Goal: Information Seeking & Learning: Learn about a topic

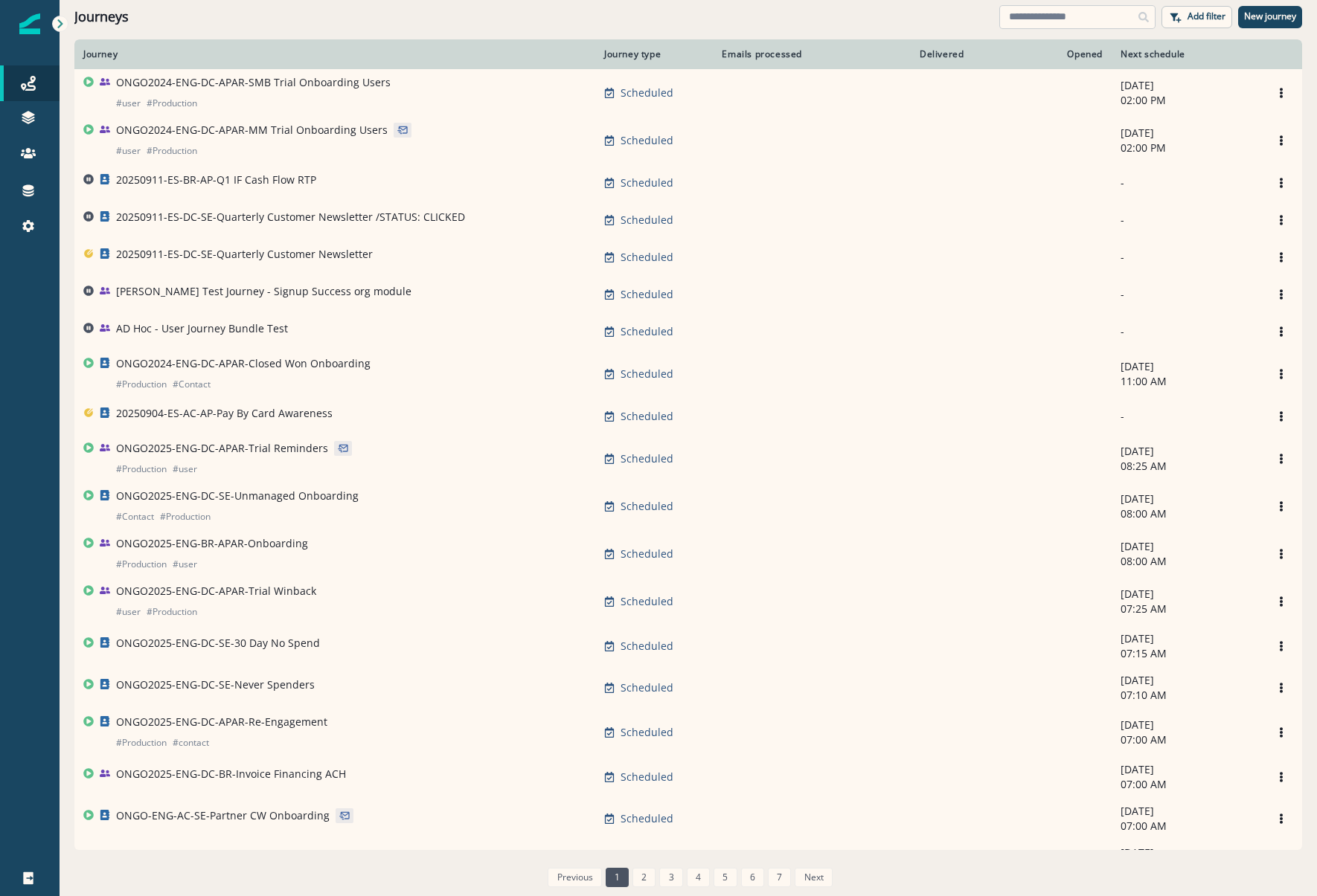
click at [1029, 10] on input at bounding box center [1077, 16] width 156 height 24
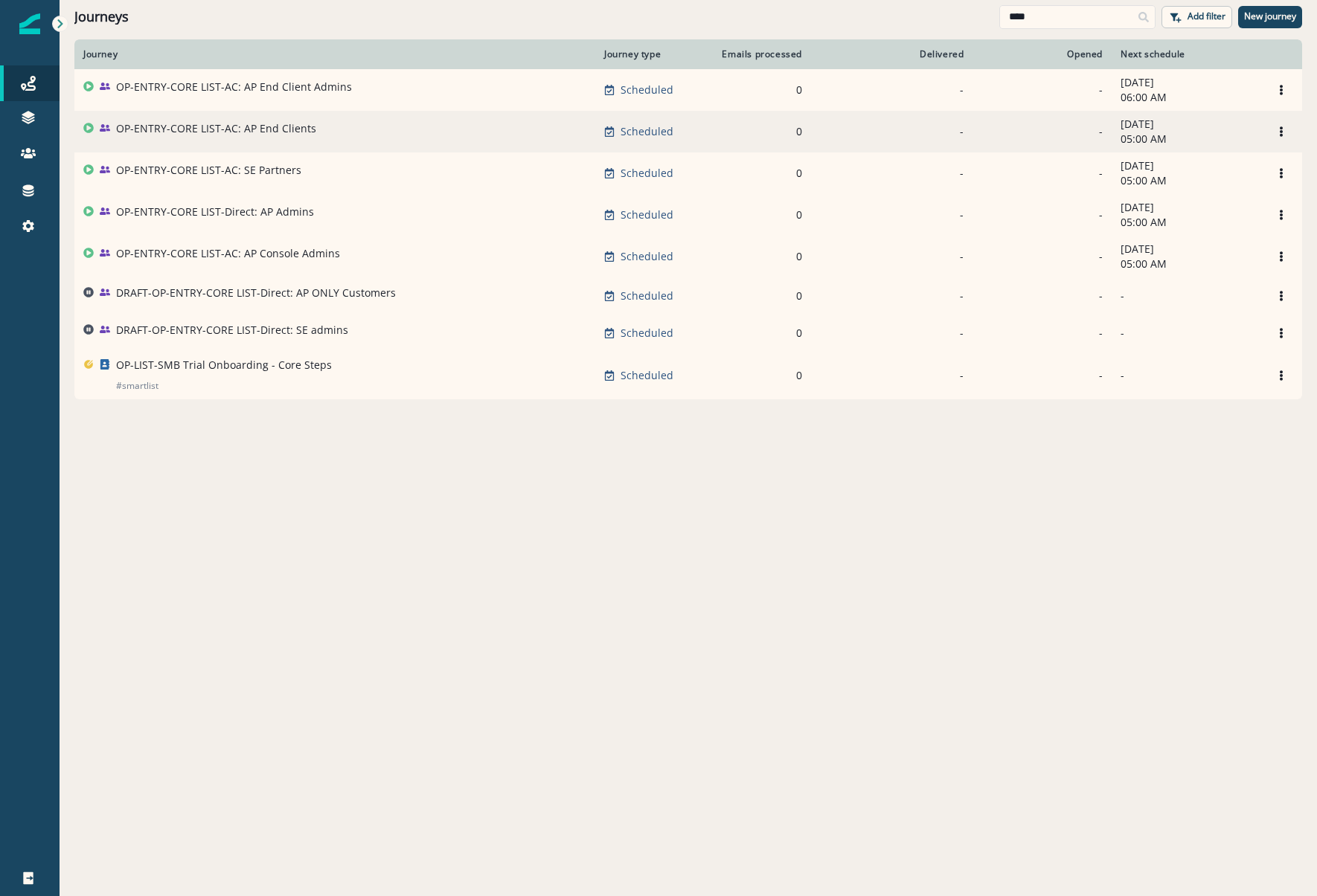
type input "****"
click at [223, 126] on p "OP-ENTRY-CORE LIST-AC: AP End Clients" at bounding box center [217, 129] width 200 height 15
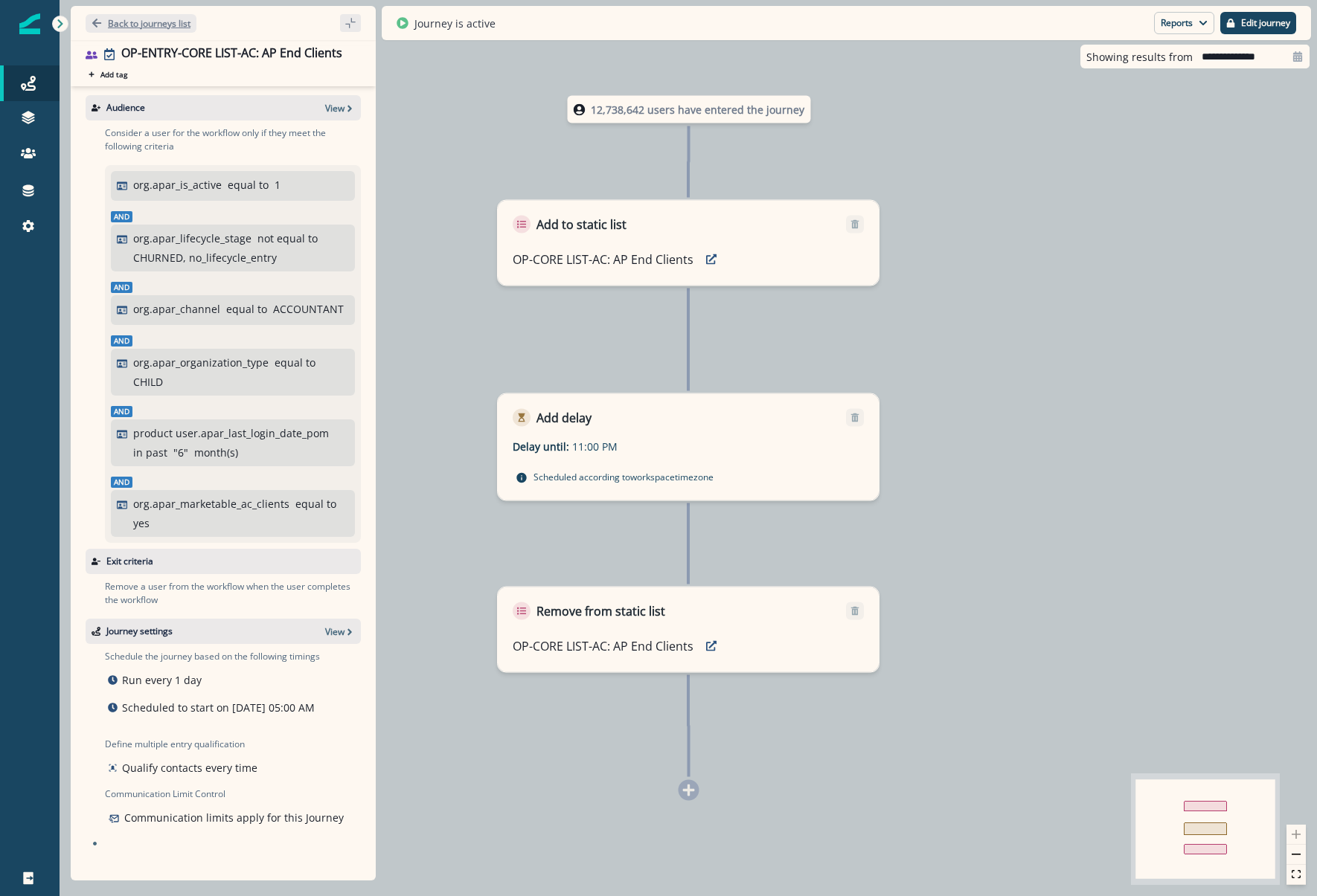
click at [165, 24] on p "Back to journeys list" at bounding box center [149, 24] width 82 height 13
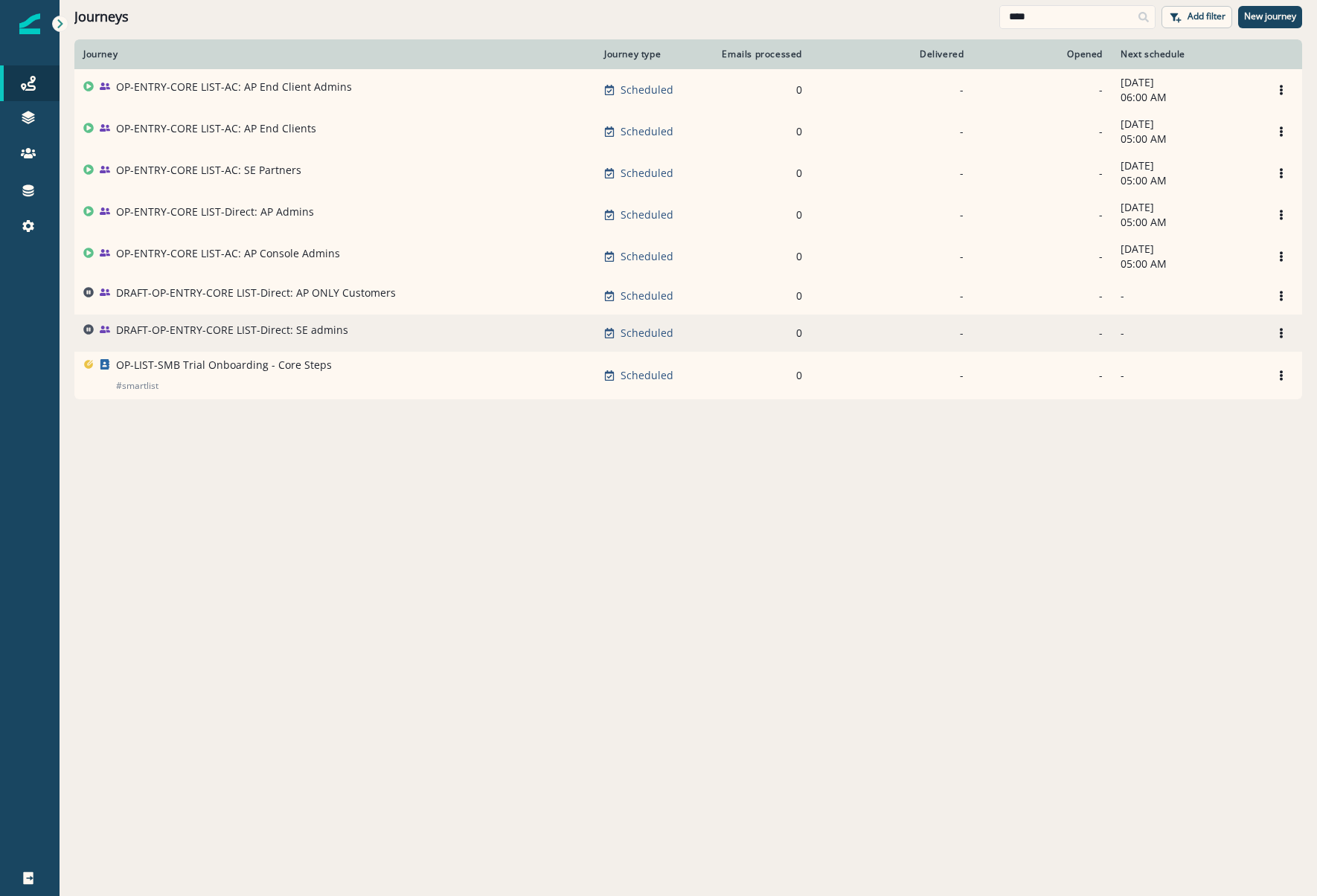
click at [247, 334] on p "DRAFT-OP-ENTRY-CORE LIST-Direct: SE admins" at bounding box center [232, 330] width 232 height 15
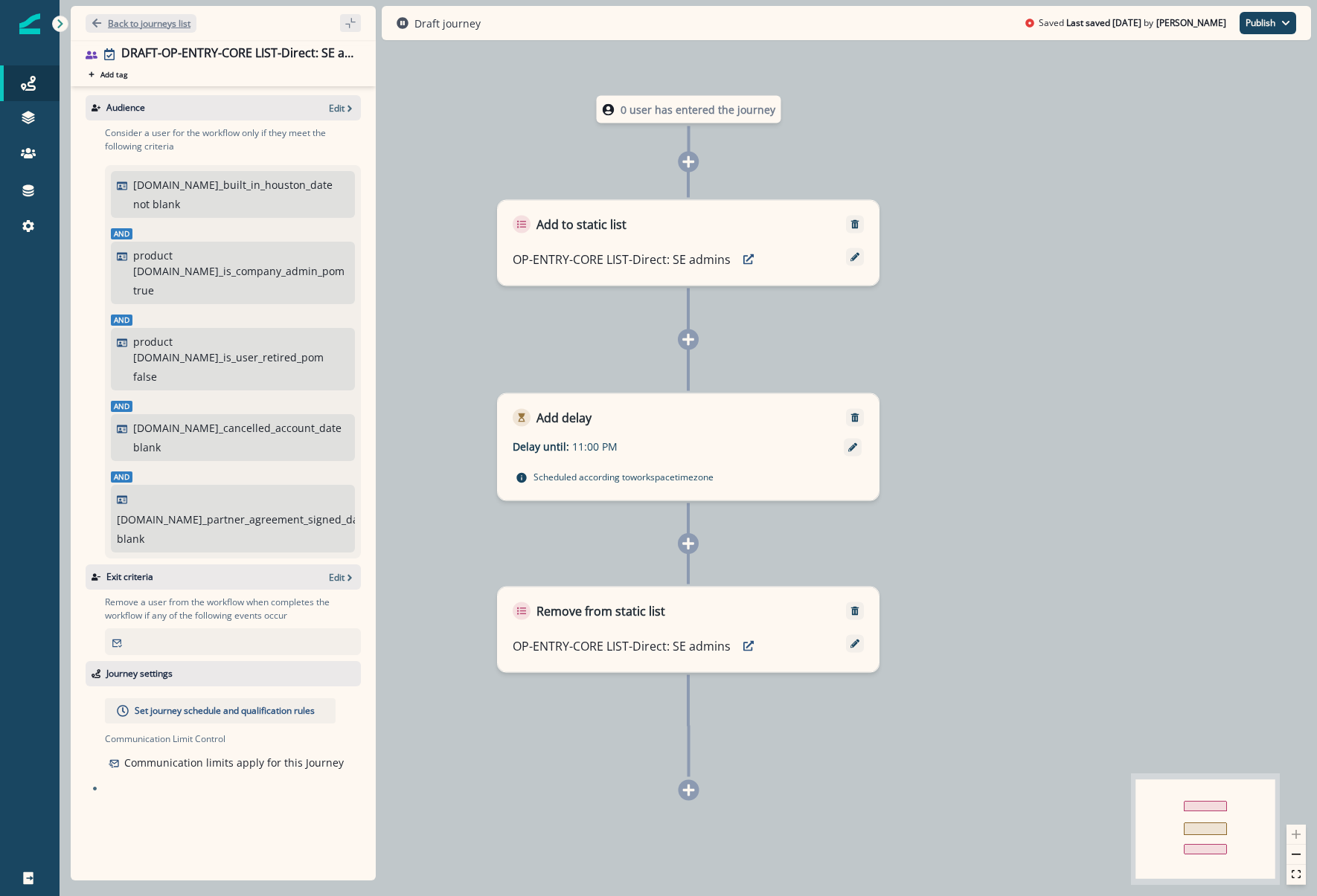
click at [131, 28] on p "Back to journeys list" at bounding box center [149, 24] width 82 height 13
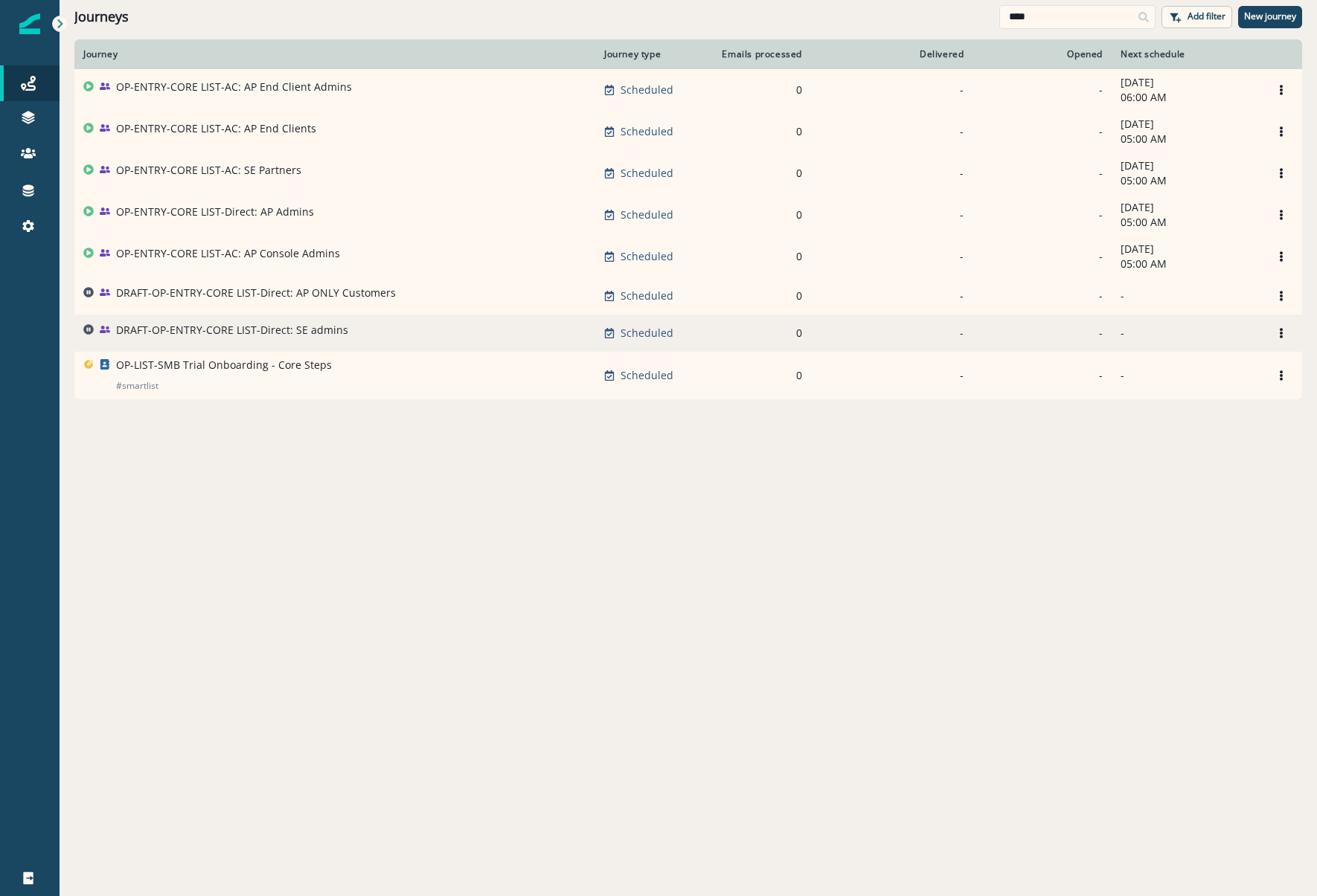
click at [292, 331] on p "DRAFT-OP-ENTRY-CORE LIST-Direct: SE admins" at bounding box center [232, 330] width 232 height 15
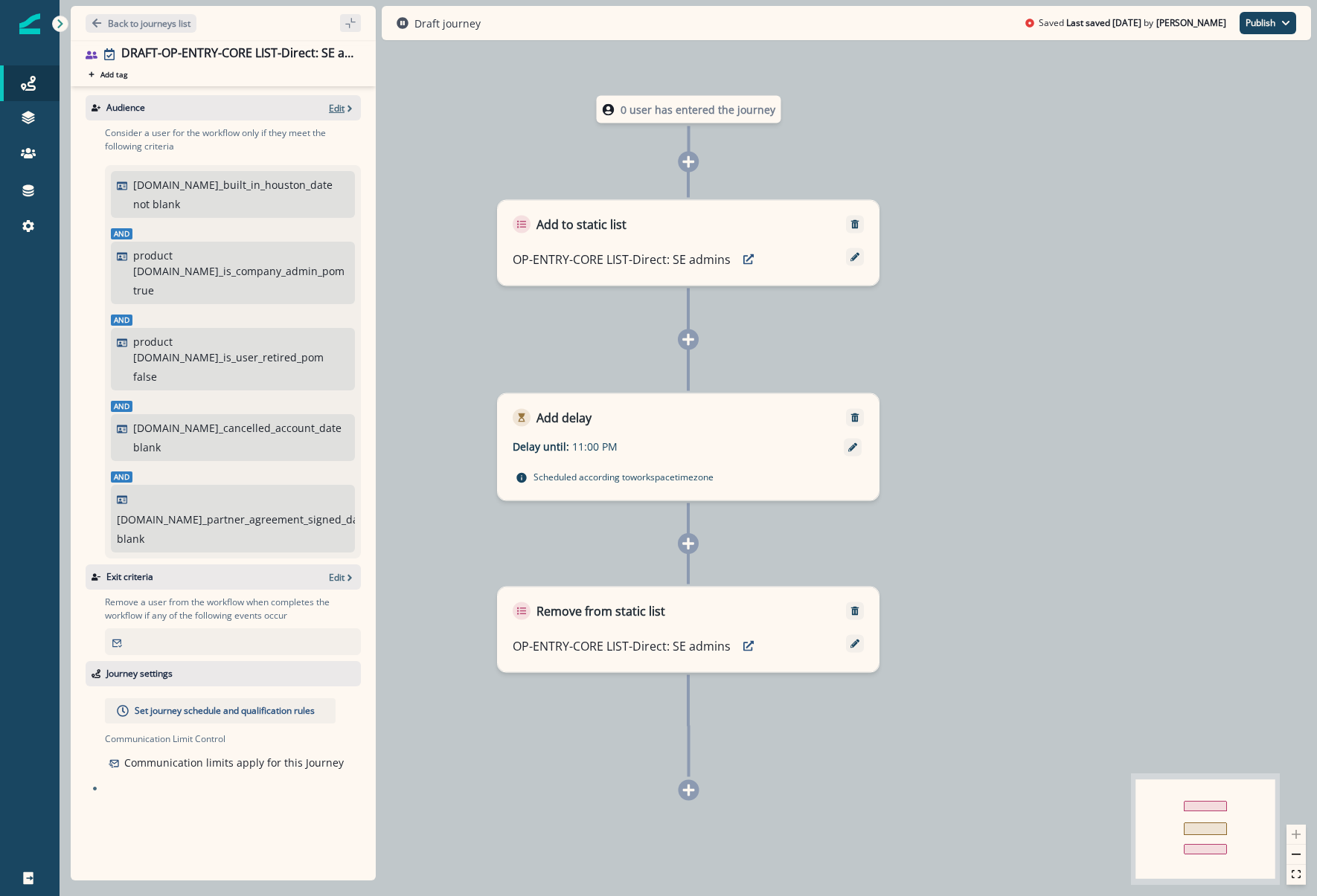
click at [340, 103] on p "Edit" at bounding box center [336, 108] width 15 height 13
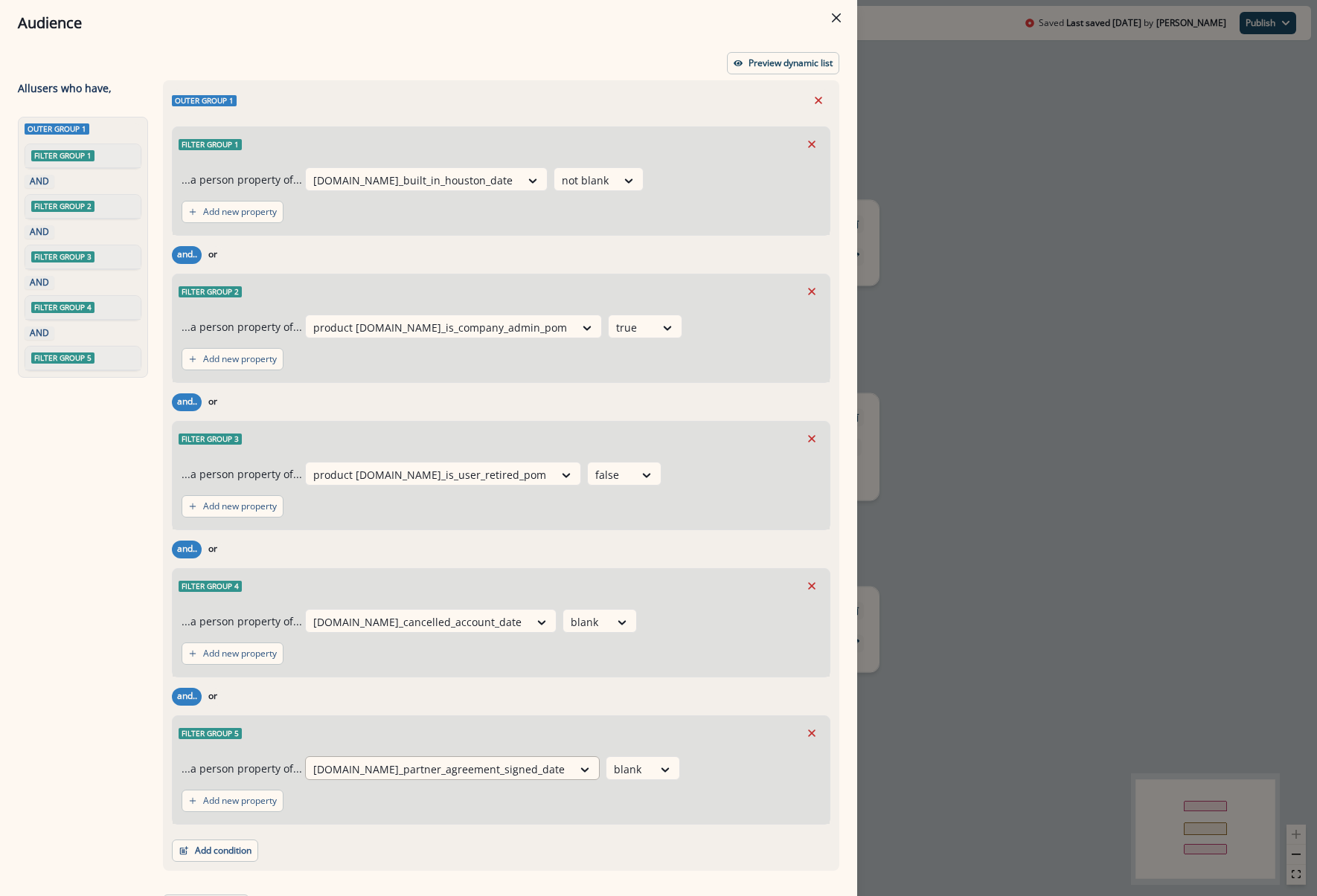
scroll to position [27, 0]
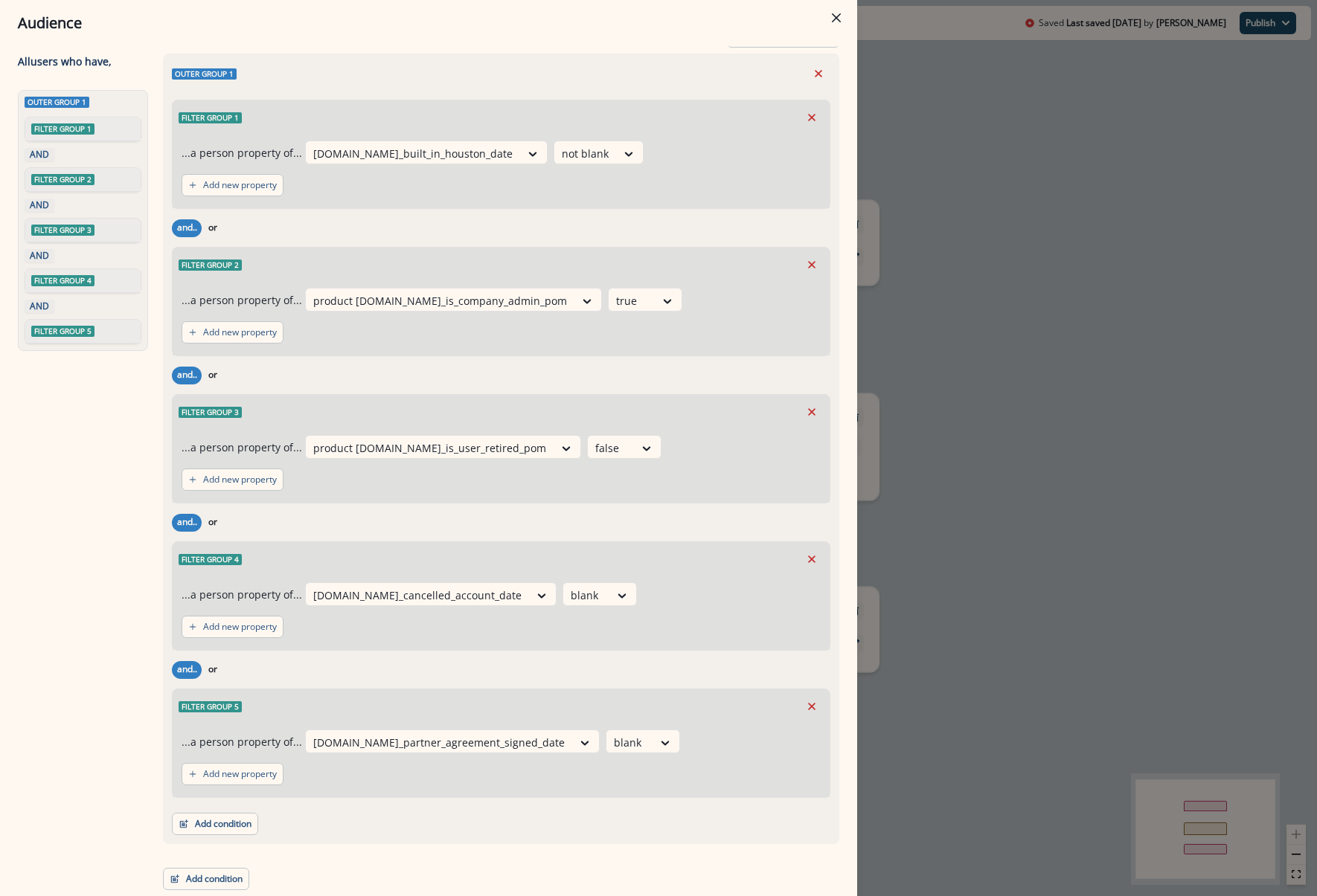
click at [227, 835] on div "Outer group 1 Filter group 1 ...a person property of... [DOMAIN_NAME]_built_in_…" at bounding box center [501, 449] width 676 height 791
click at [230, 828] on button "Add condition" at bounding box center [215, 824] width 86 height 22
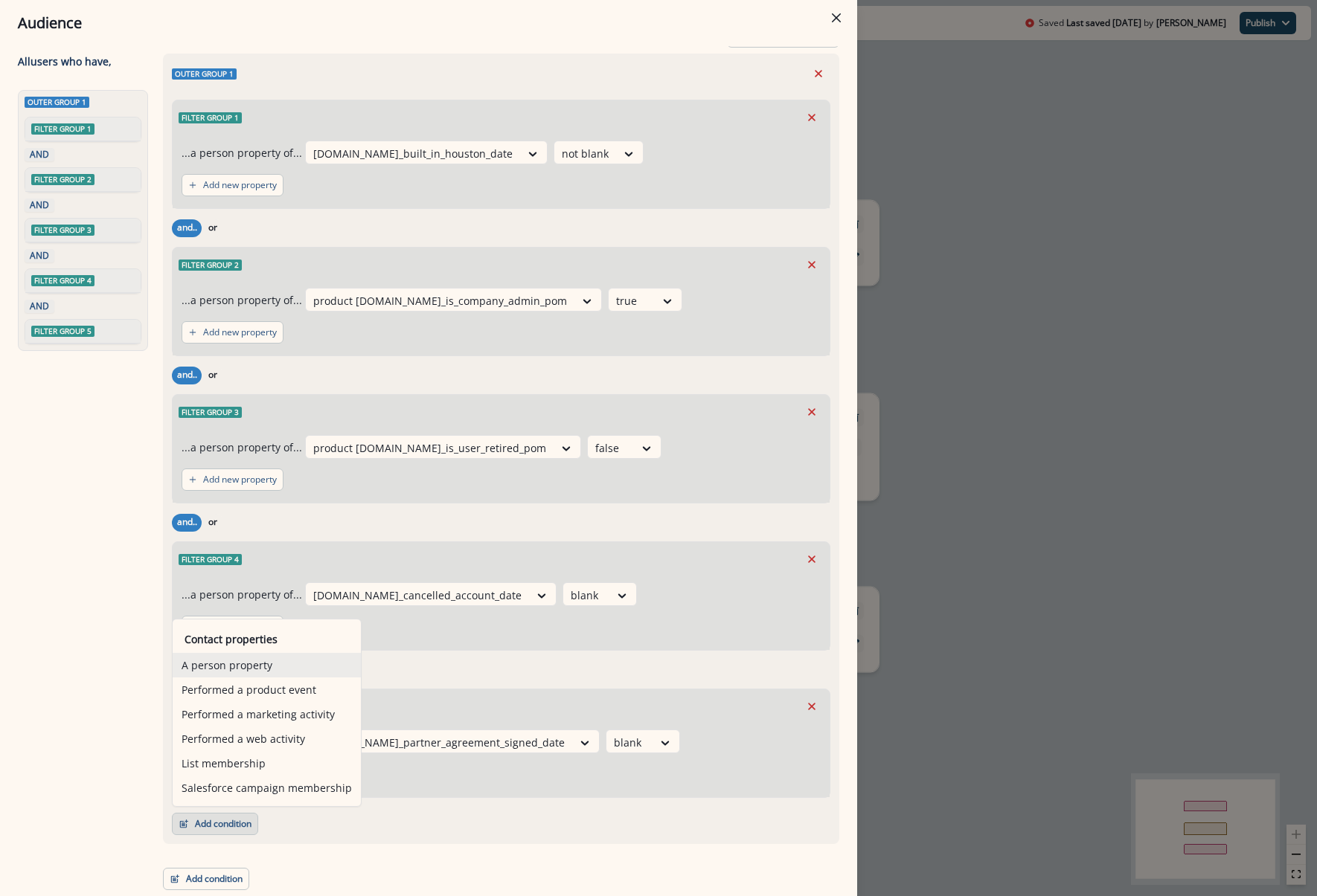
click at [220, 661] on button "A person property" at bounding box center [266, 665] width 188 height 24
drag, startPoint x: 220, startPoint y: 661, endPoint x: 267, endPoint y: 746, distance: 97.1
click at [220, 661] on button "A person property" at bounding box center [266, 665] width 188 height 24
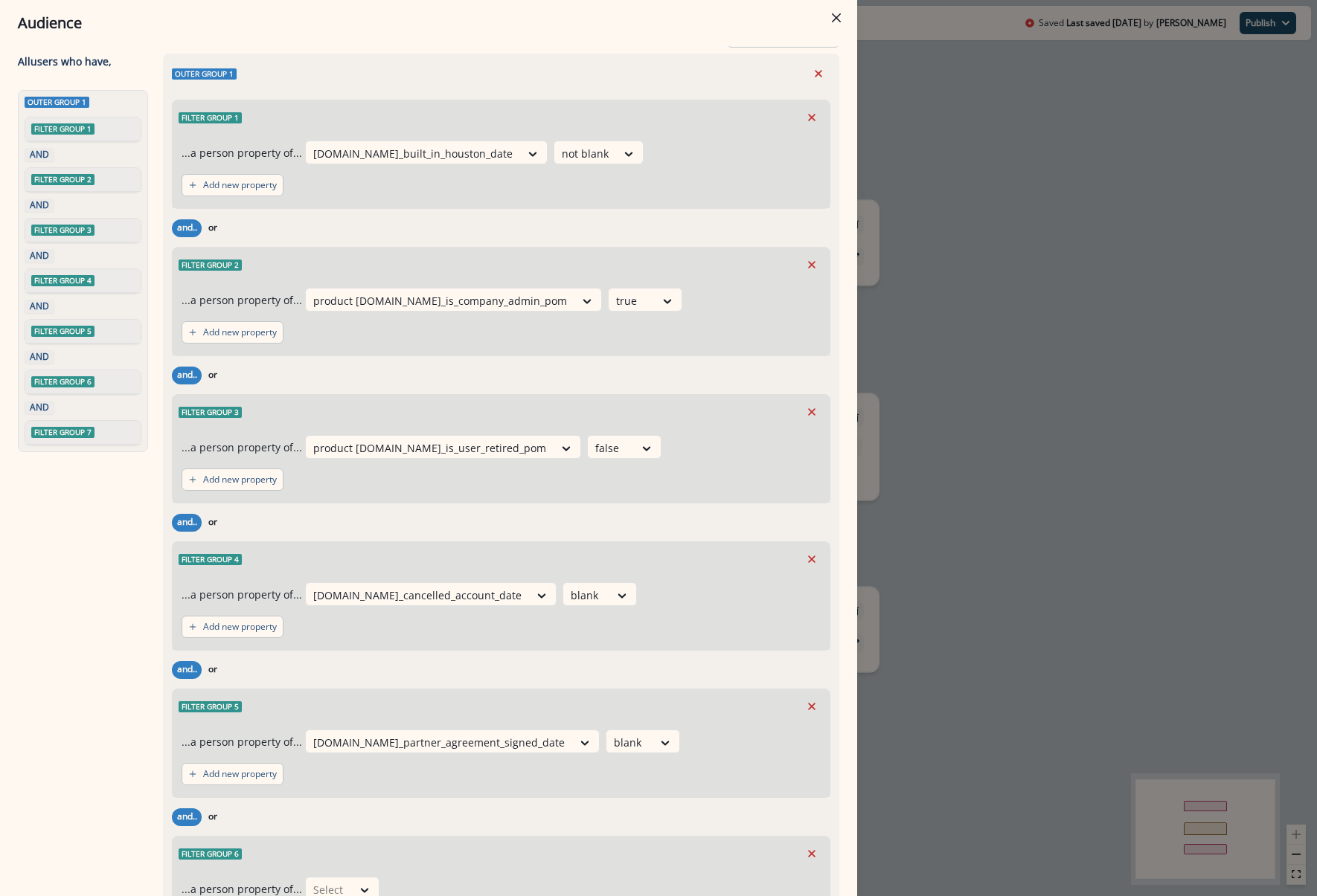
scroll to position [247, 0]
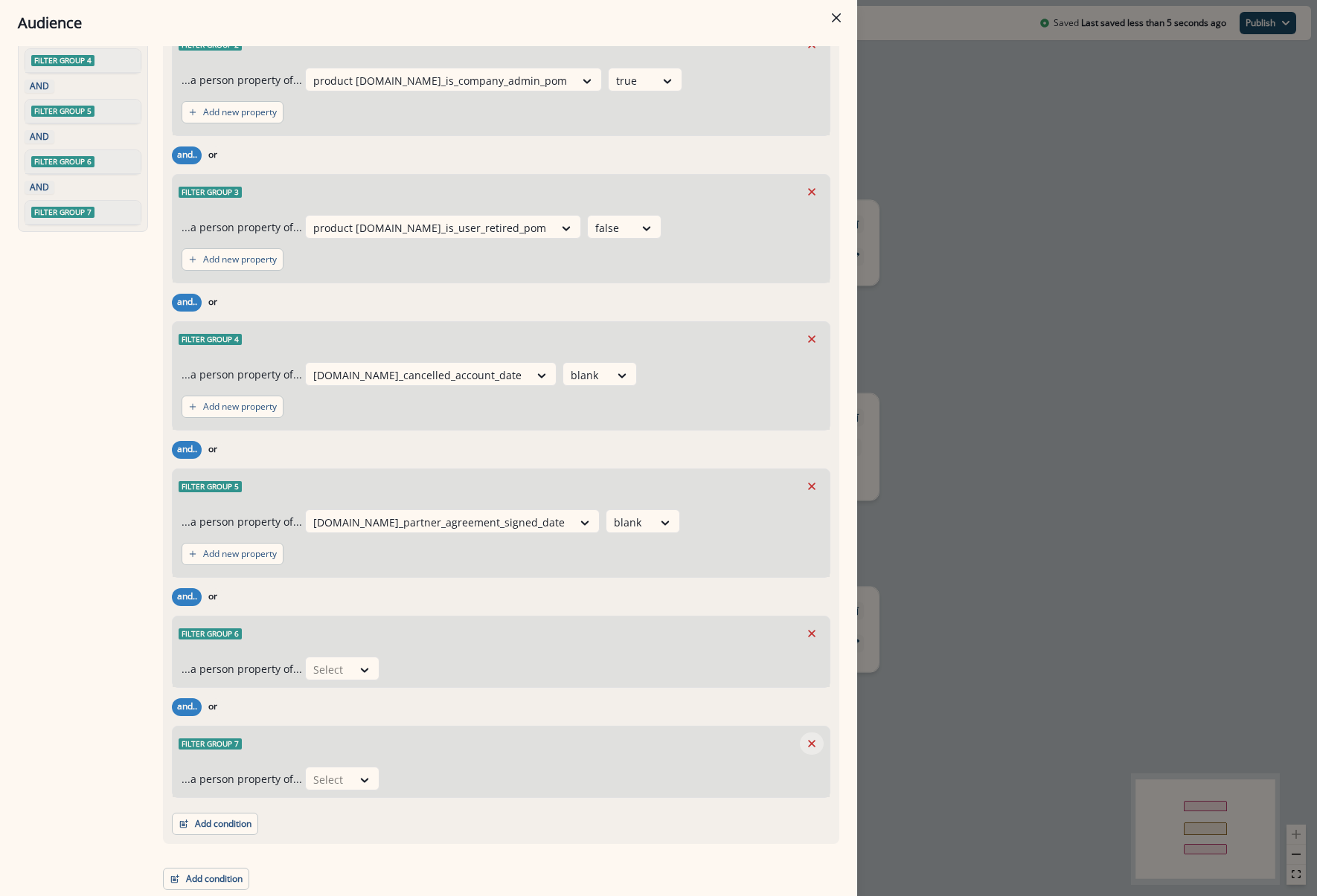
click at [805, 744] on icon "Remove" at bounding box center [812, 744] width 13 height 13
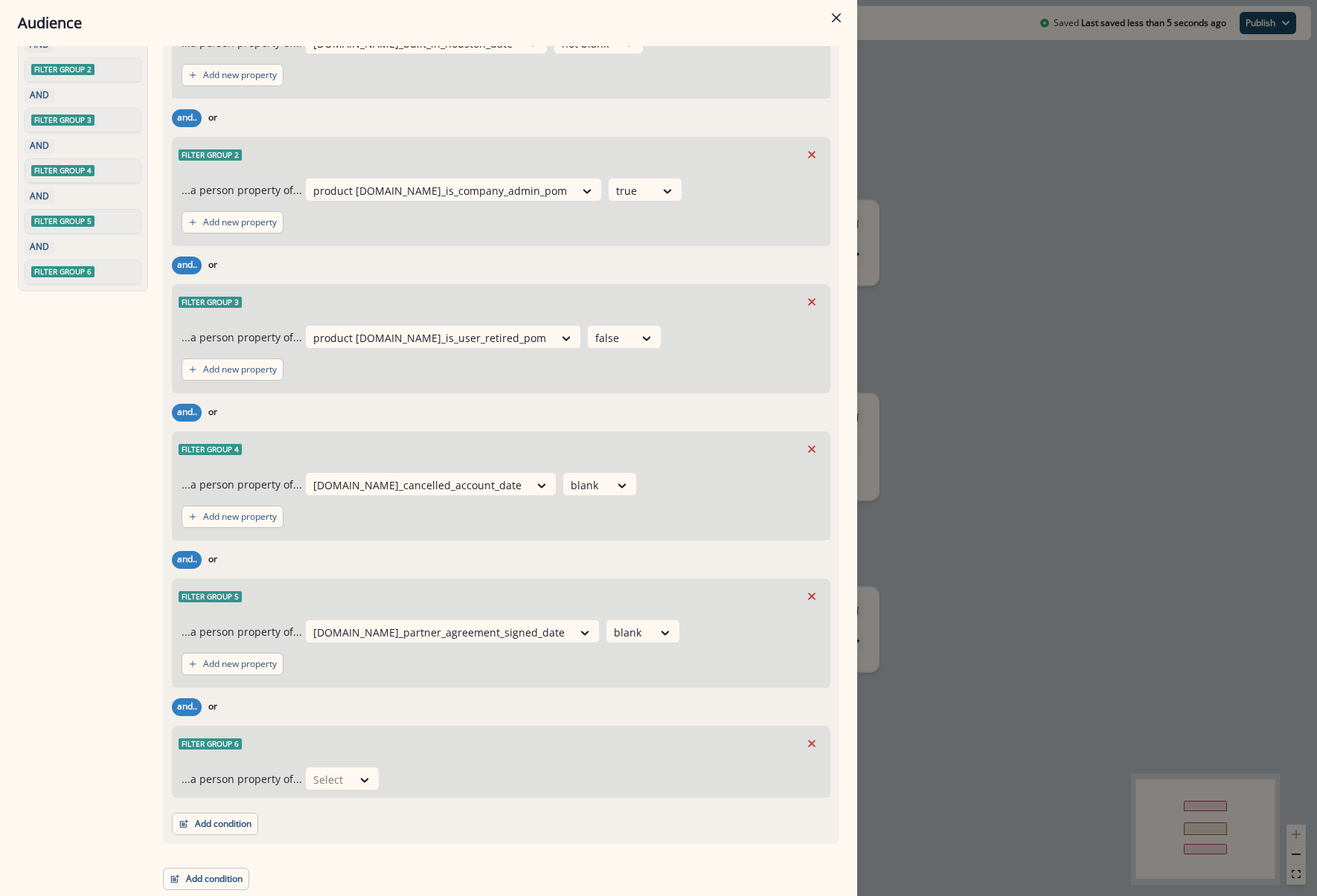
scroll to position [137, 0]
click at [324, 779] on div at bounding box center [329, 780] width 31 height 19
type input "*****"
click at [378, 745] on div "[DOMAIN_NAME]_company_defunct" at bounding box center [398, 745] width 196 height 28
click at [585, 780] on icon at bounding box center [592, 780] width 13 height 15
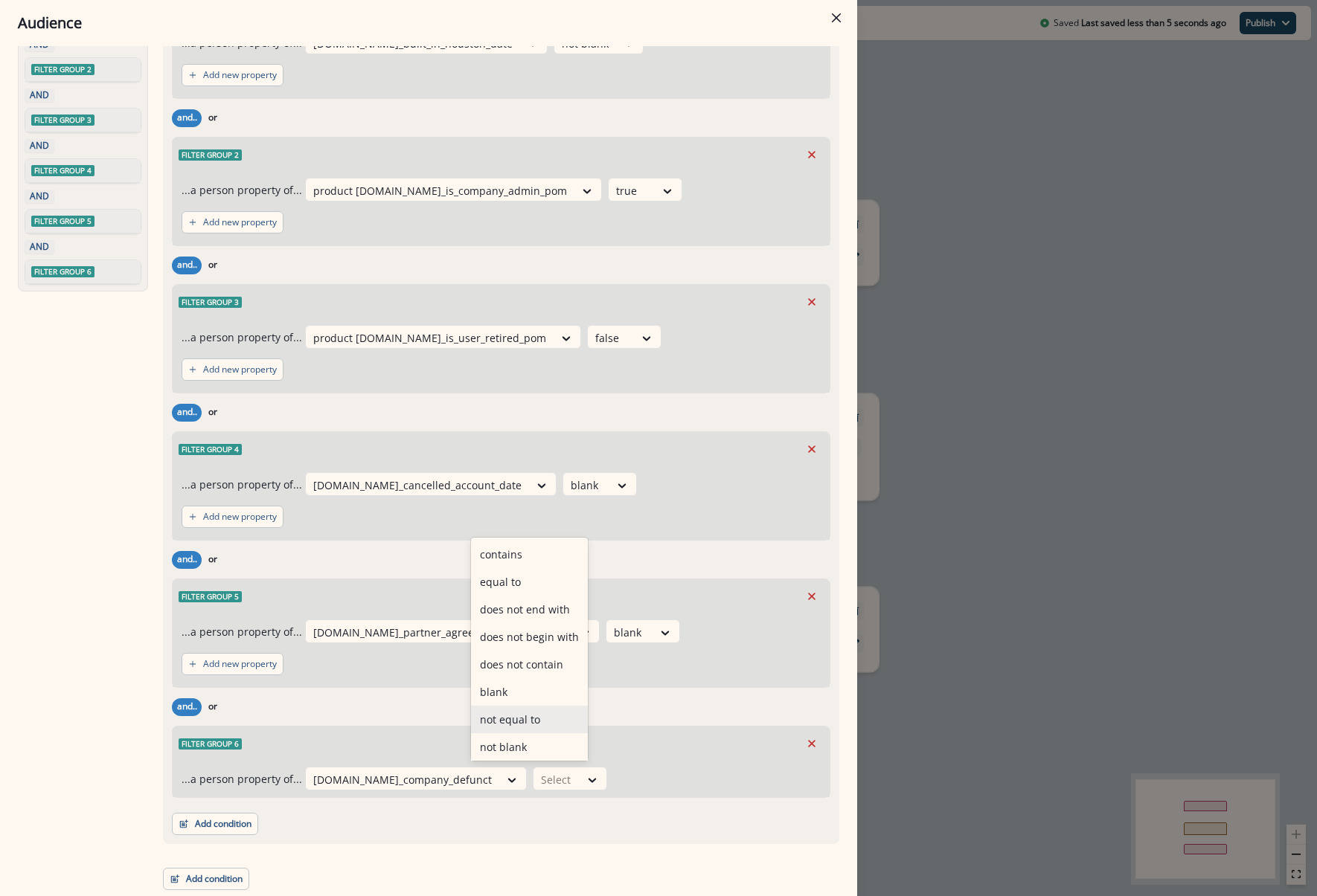
scroll to position [58, 0]
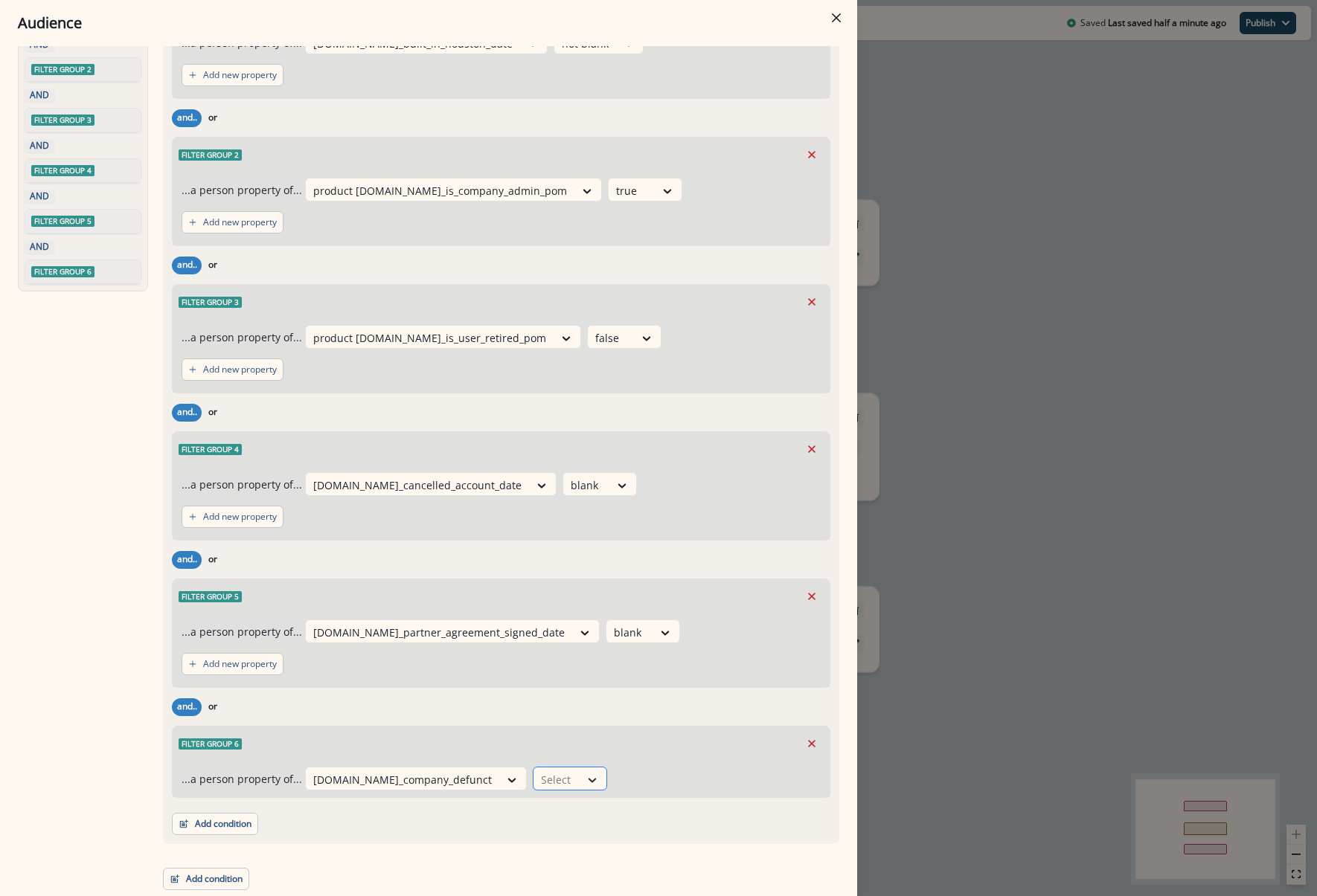
click at [585, 785] on icon at bounding box center [592, 780] width 13 height 15
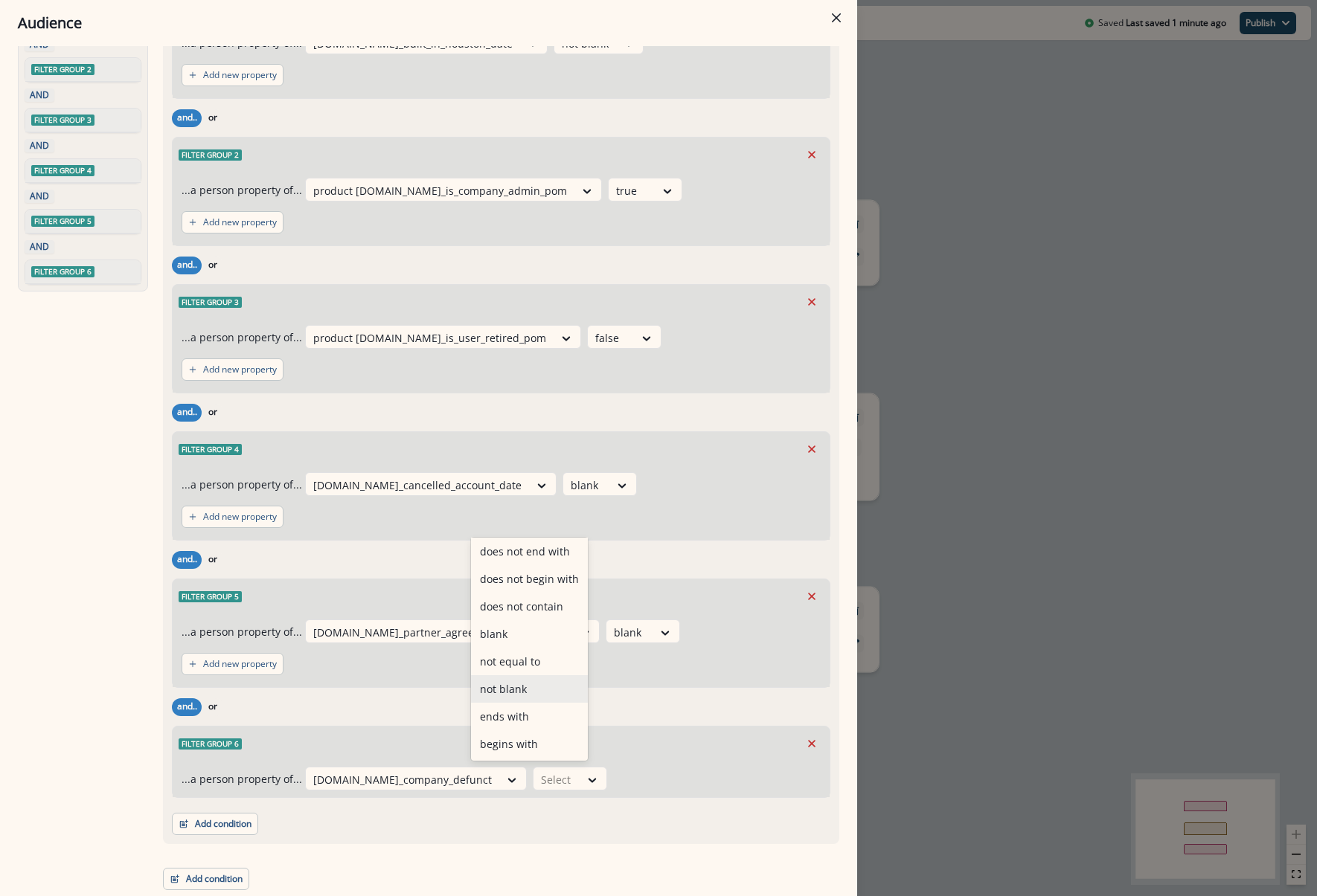
scroll to position [0, 0]
click at [521, 589] on div "equal to" at bounding box center [529, 582] width 116 height 28
click at [521, 589] on div "Filter group 5" at bounding box center [501, 597] width 657 height 34
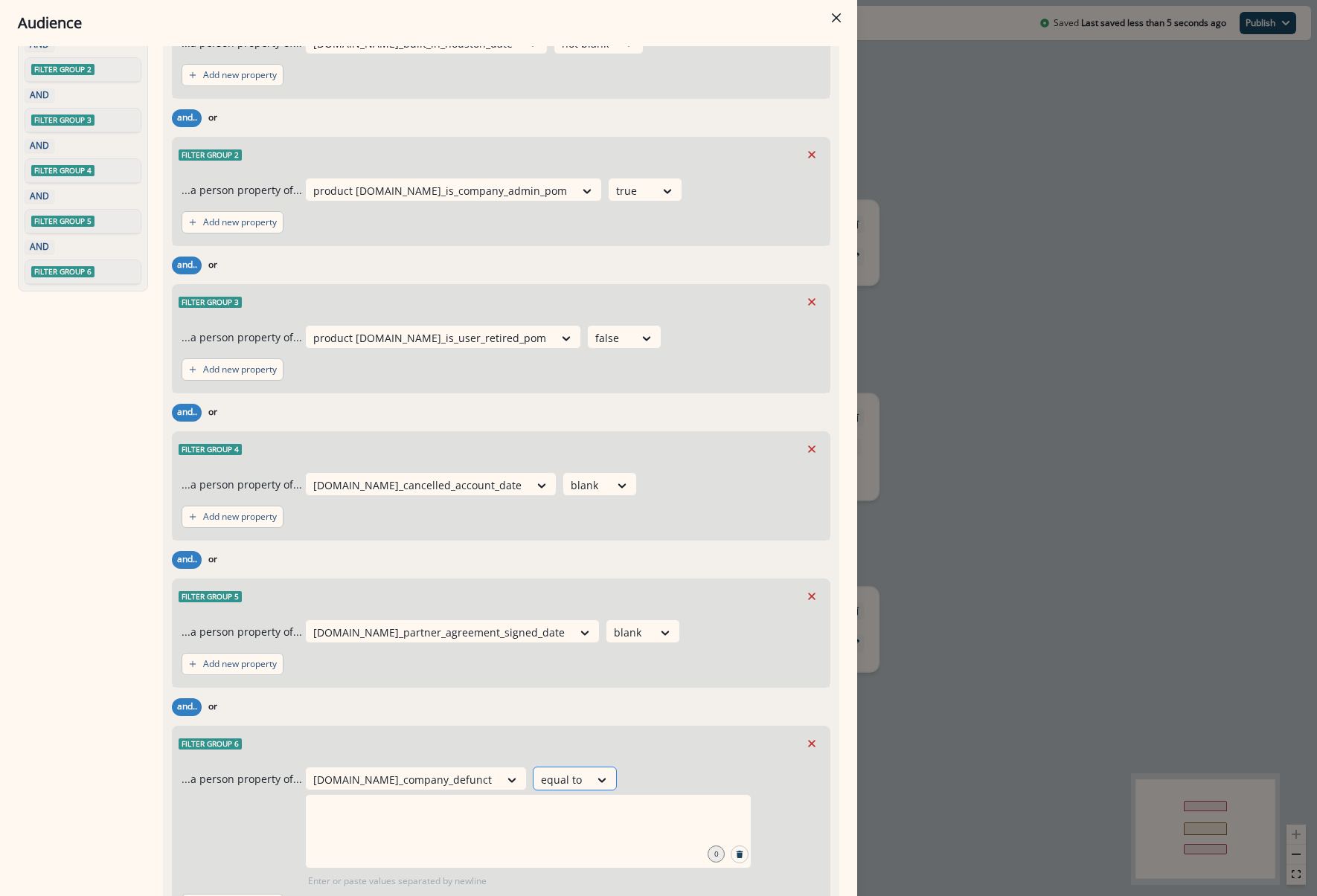
click at [533, 768] on div "equal to" at bounding box center [561, 780] width 56 height 24
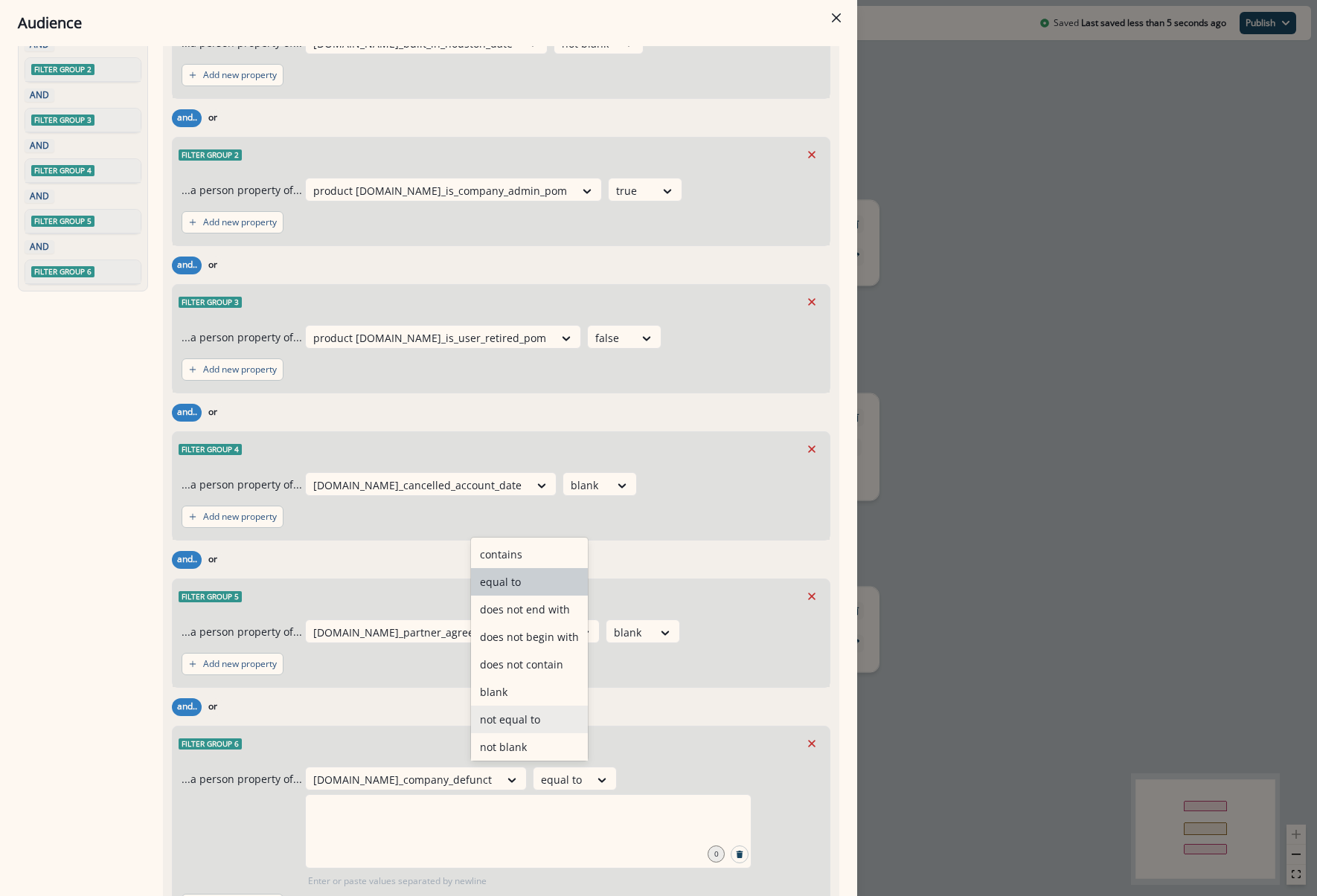
scroll to position [58, 0]
click at [585, 801] on div at bounding box center [528, 831] width 446 height 74
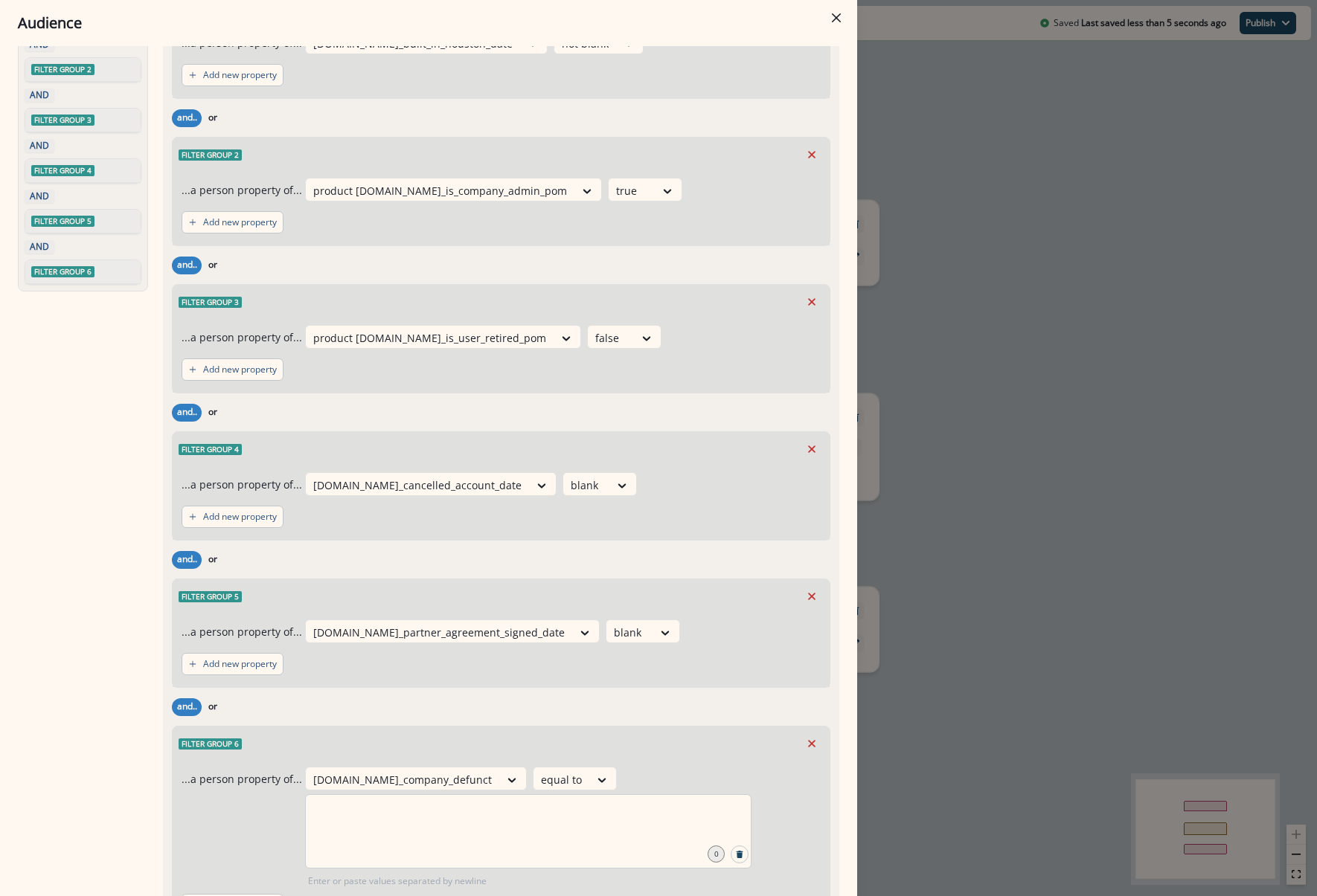
click at [585, 801] on div at bounding box center [528, 831] width 446 height 74
click at [662, 798] on input "**" at bounding box center [527, 813] width 442 height 30
drag, startPoint x: 648, startPoint y: 792, endPoint x: 493, endPoint y: 800, distance: 155.2
click at [495, 800] on div "[DOMAIN_NAME]_company_defunct equal to ** 0 Enter or paste values separated by …" at bounding box center [562, 827] width 515 height 121
type input "**********"
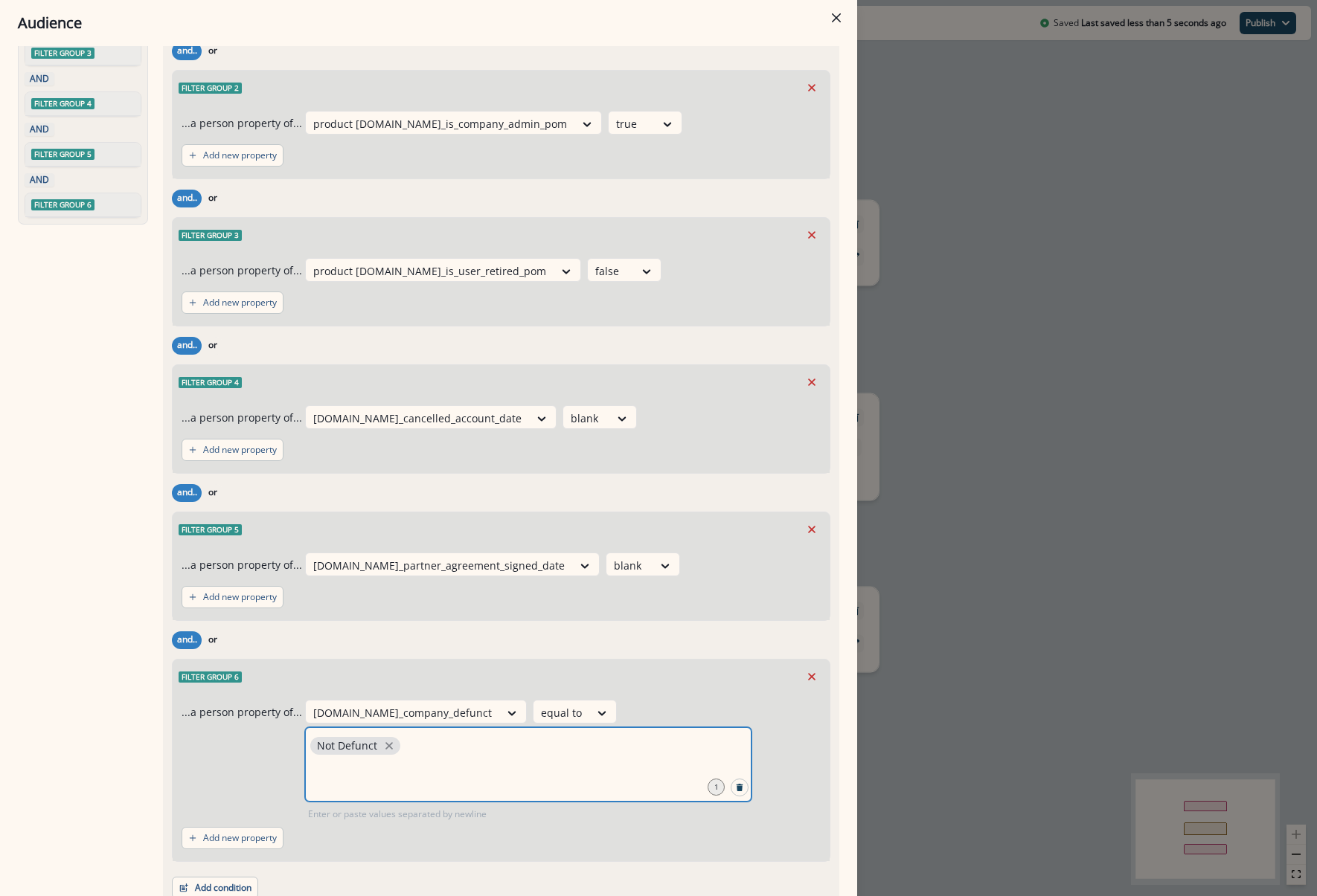
scroll to position [240, 0]
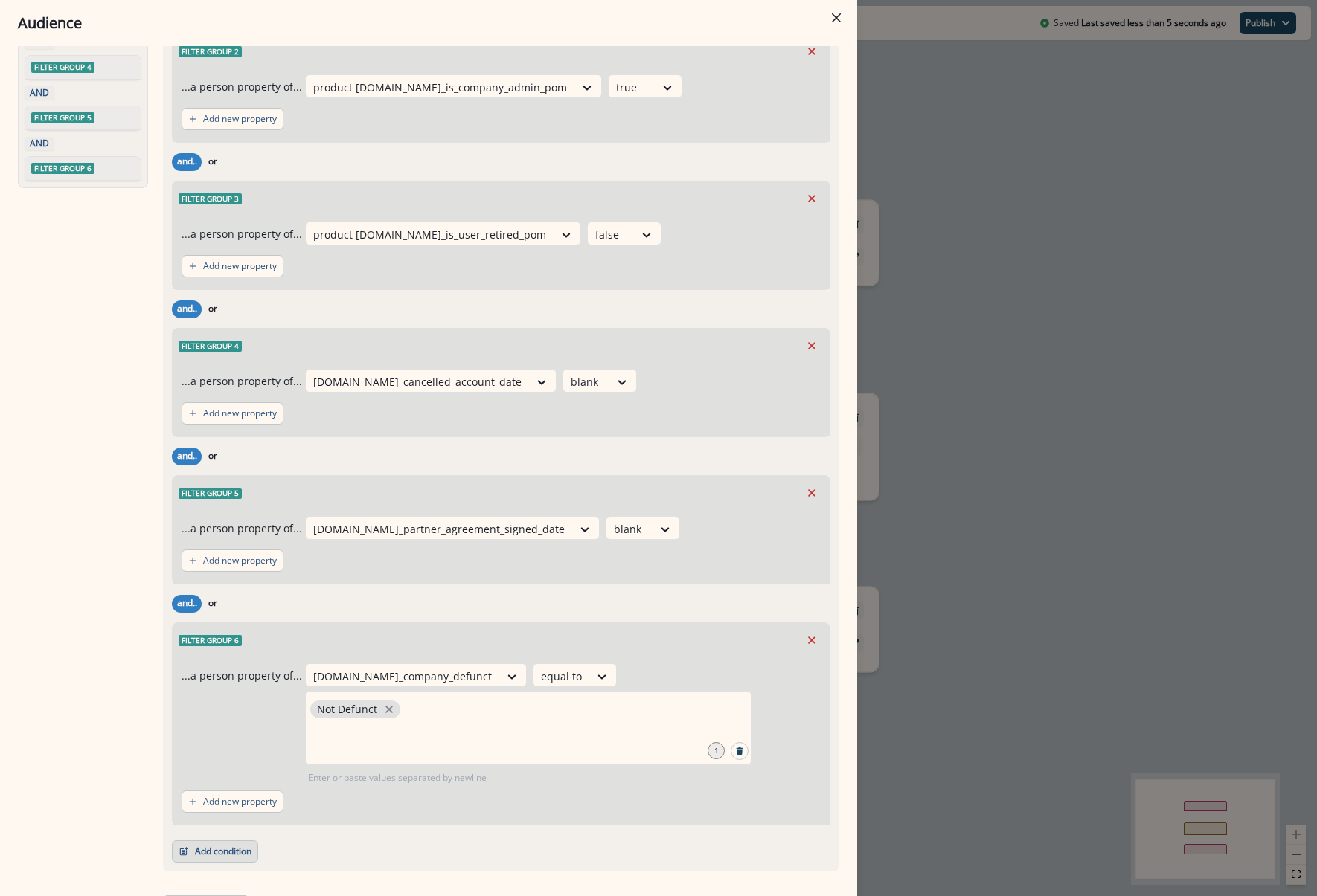
click at [240, 841] on button "Add condition" at bounding box center [215, 851] width 86 height 22
click at [221, 841] on button "Add condition" at bounding box center [215, 851] width 86 height 22
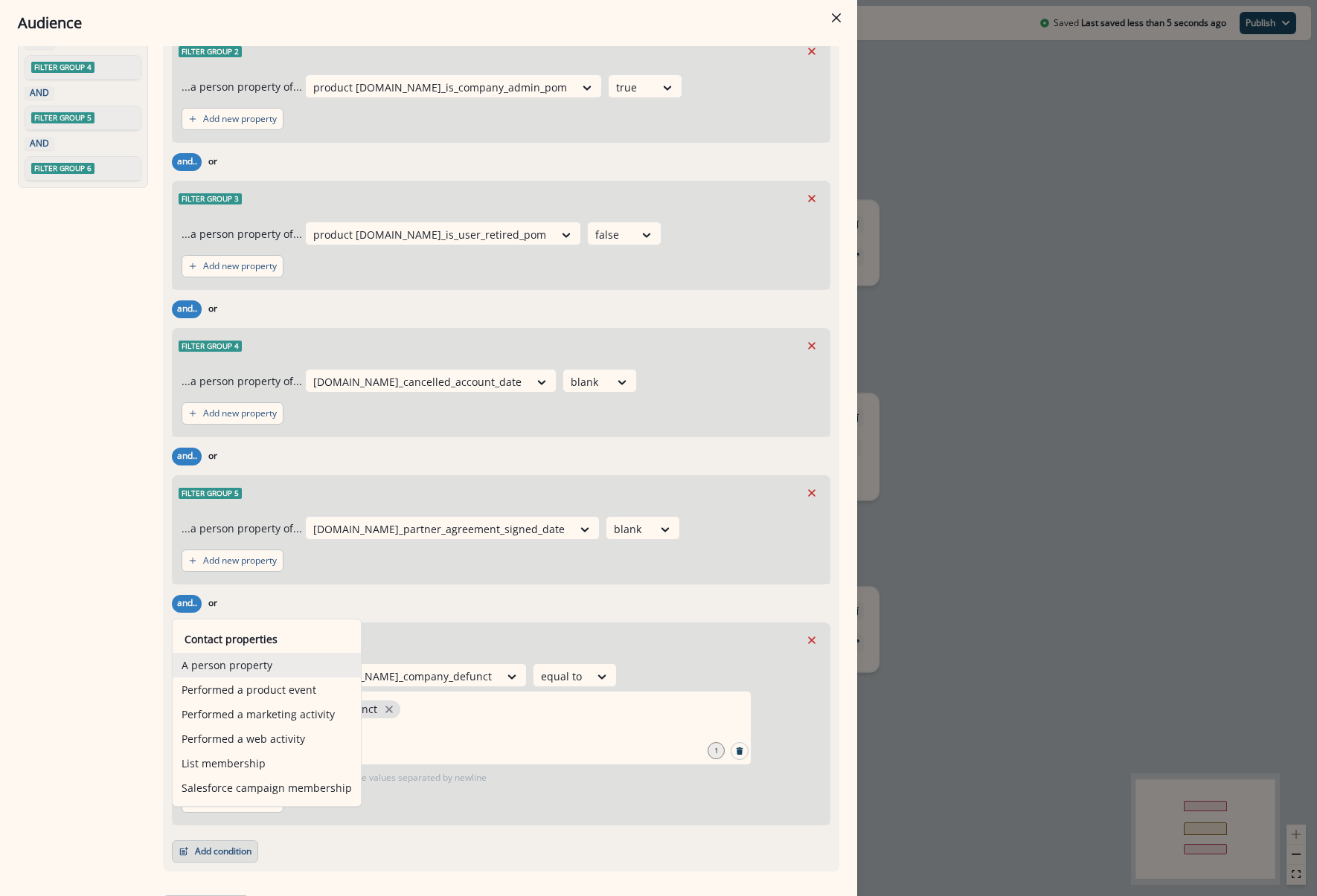
click at [234, 658] on button "A person property" at bounding box center [266, 665] width 188 height 24
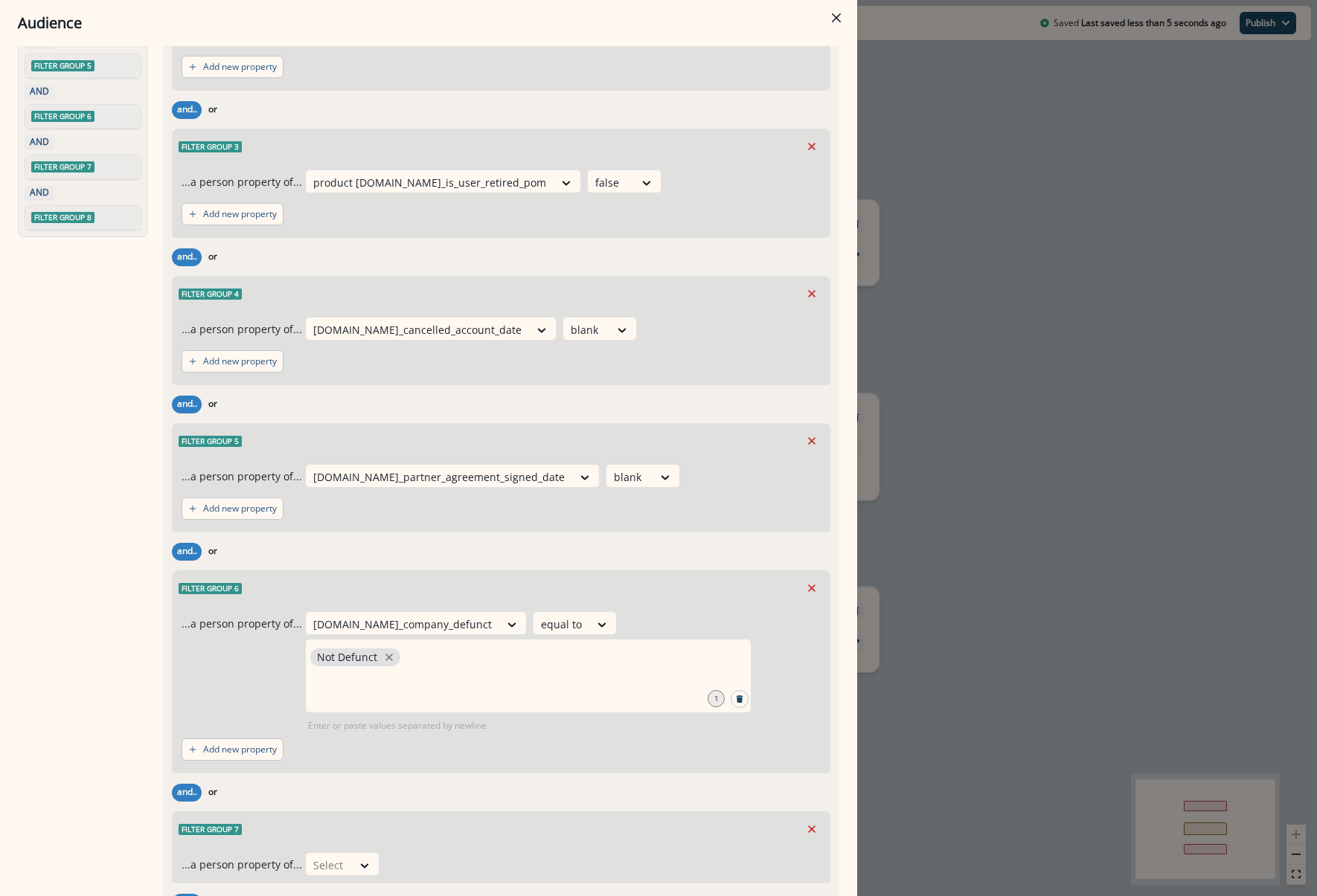
scroll to position [461, 0]
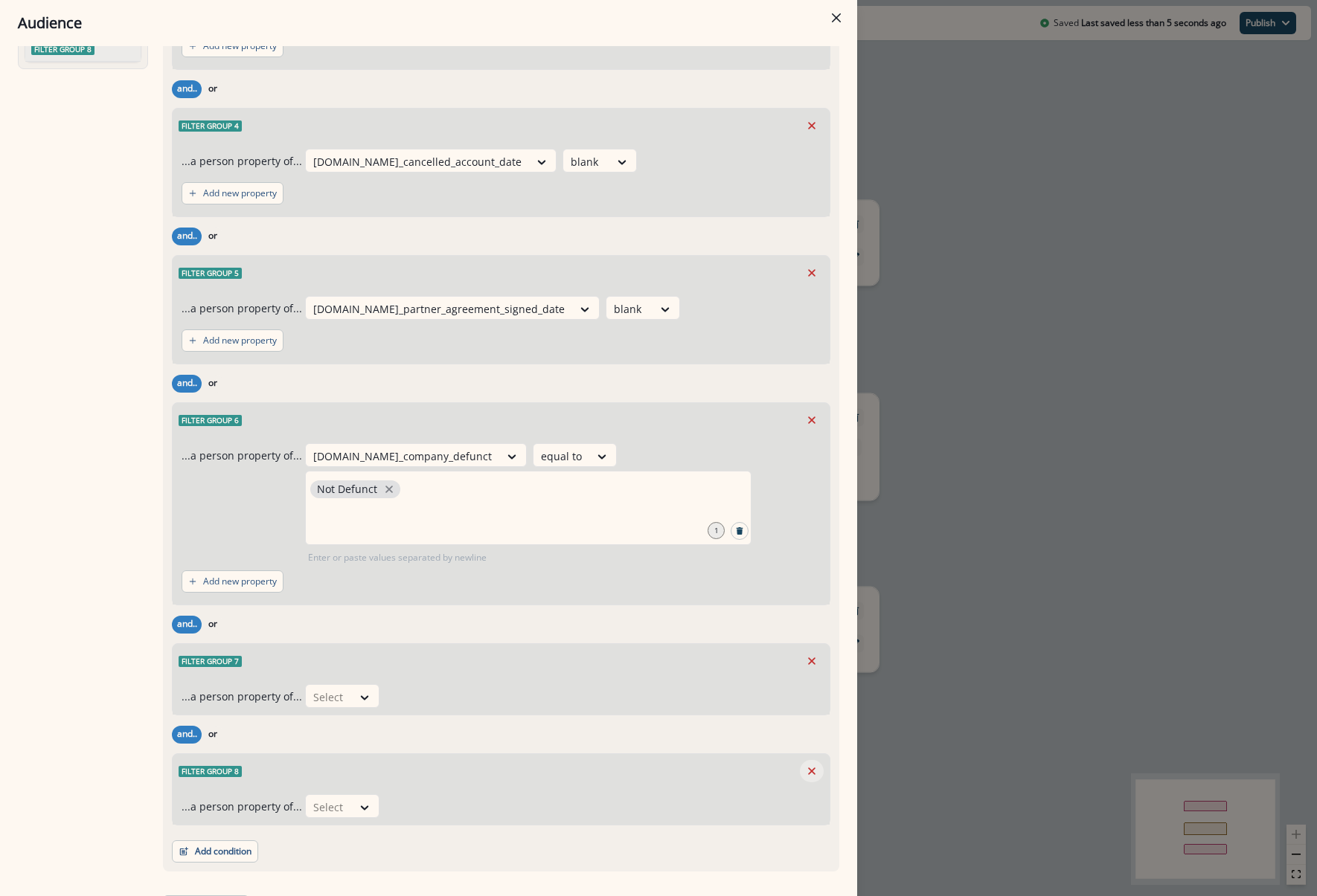
click at [807, 760] on button "Remove" at bounding box center [812, 771] width 24 height 22
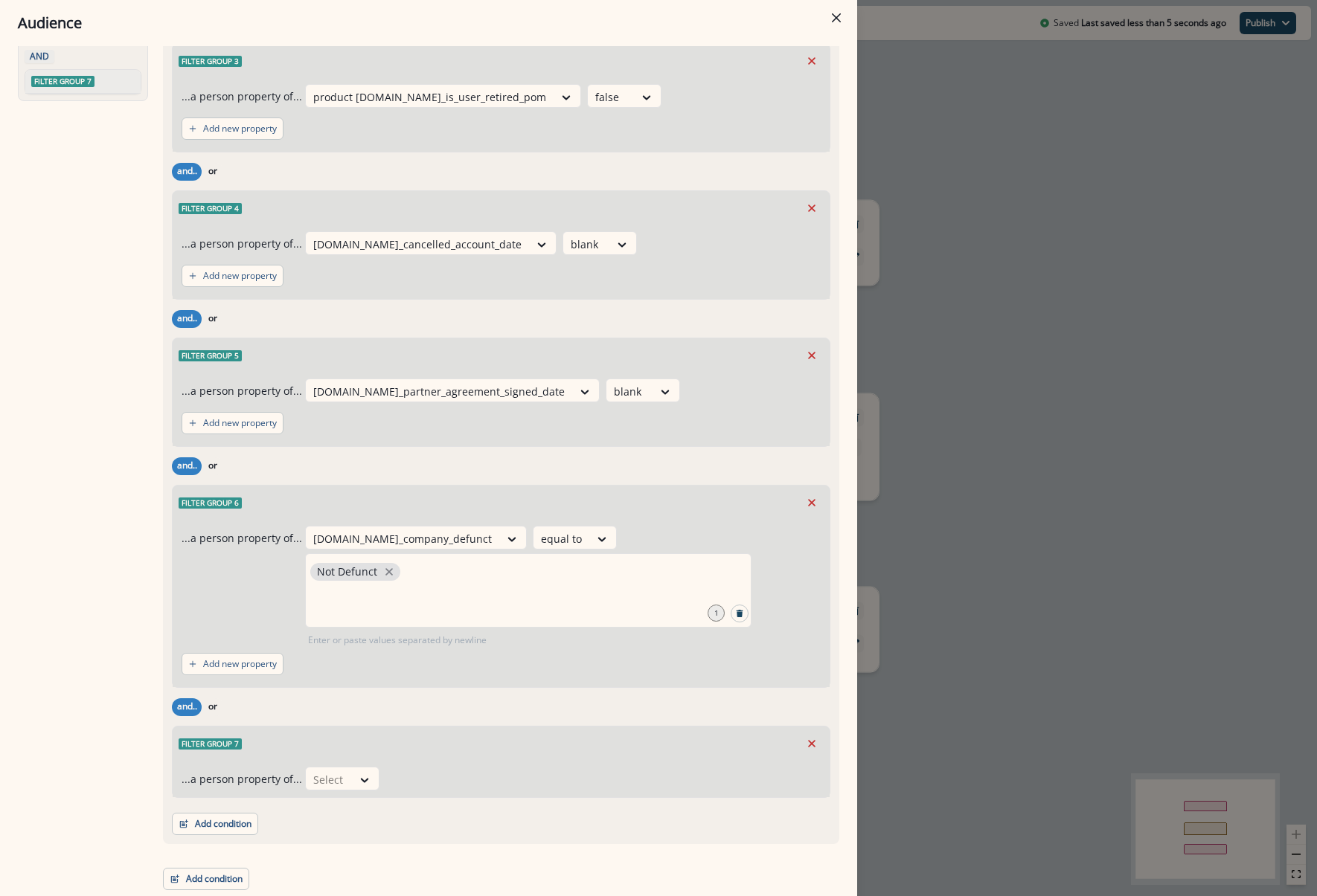
scroll to position [350, 0]
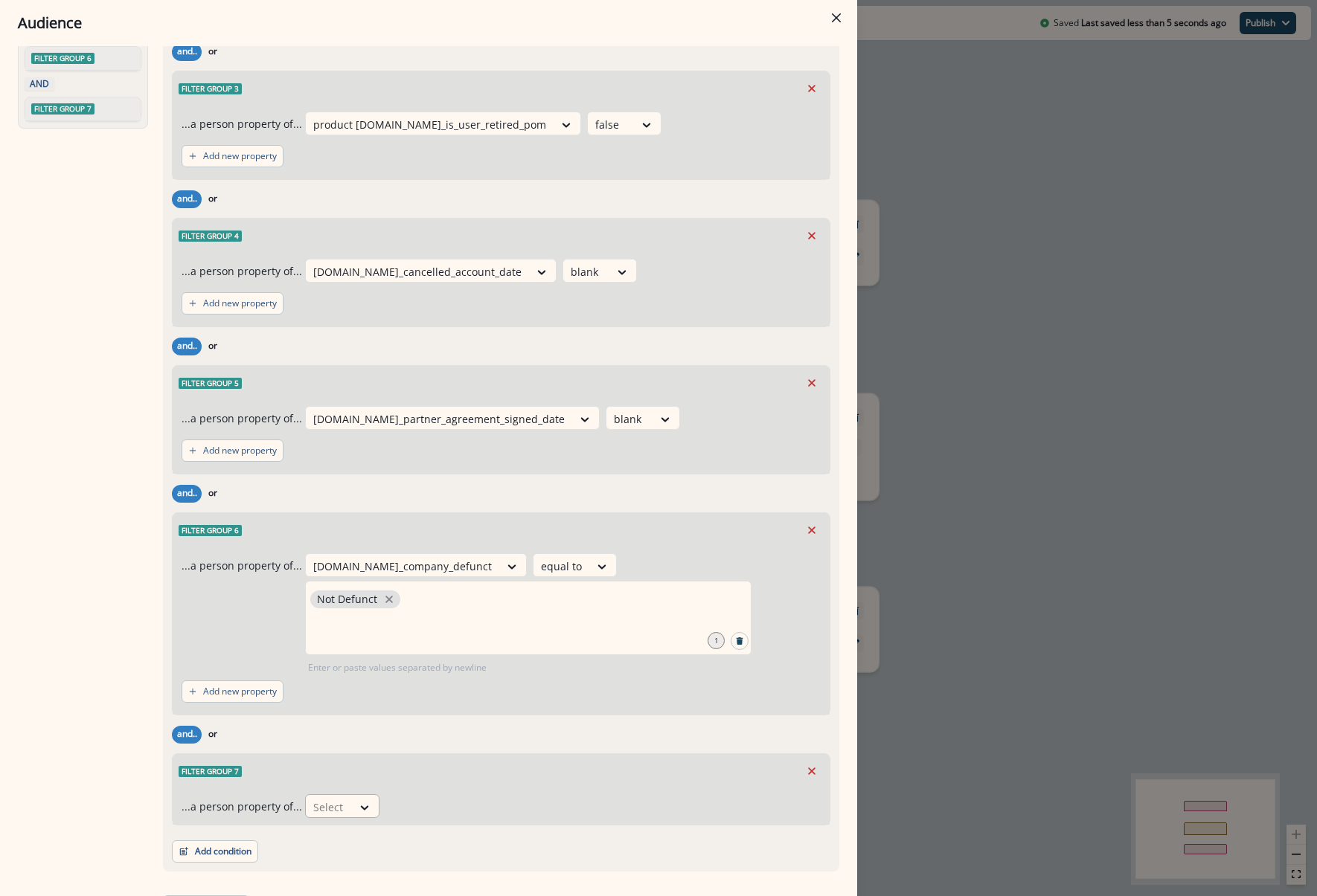
click at [331, 798] on div at bounding box center [329, 807] width 31 height 19
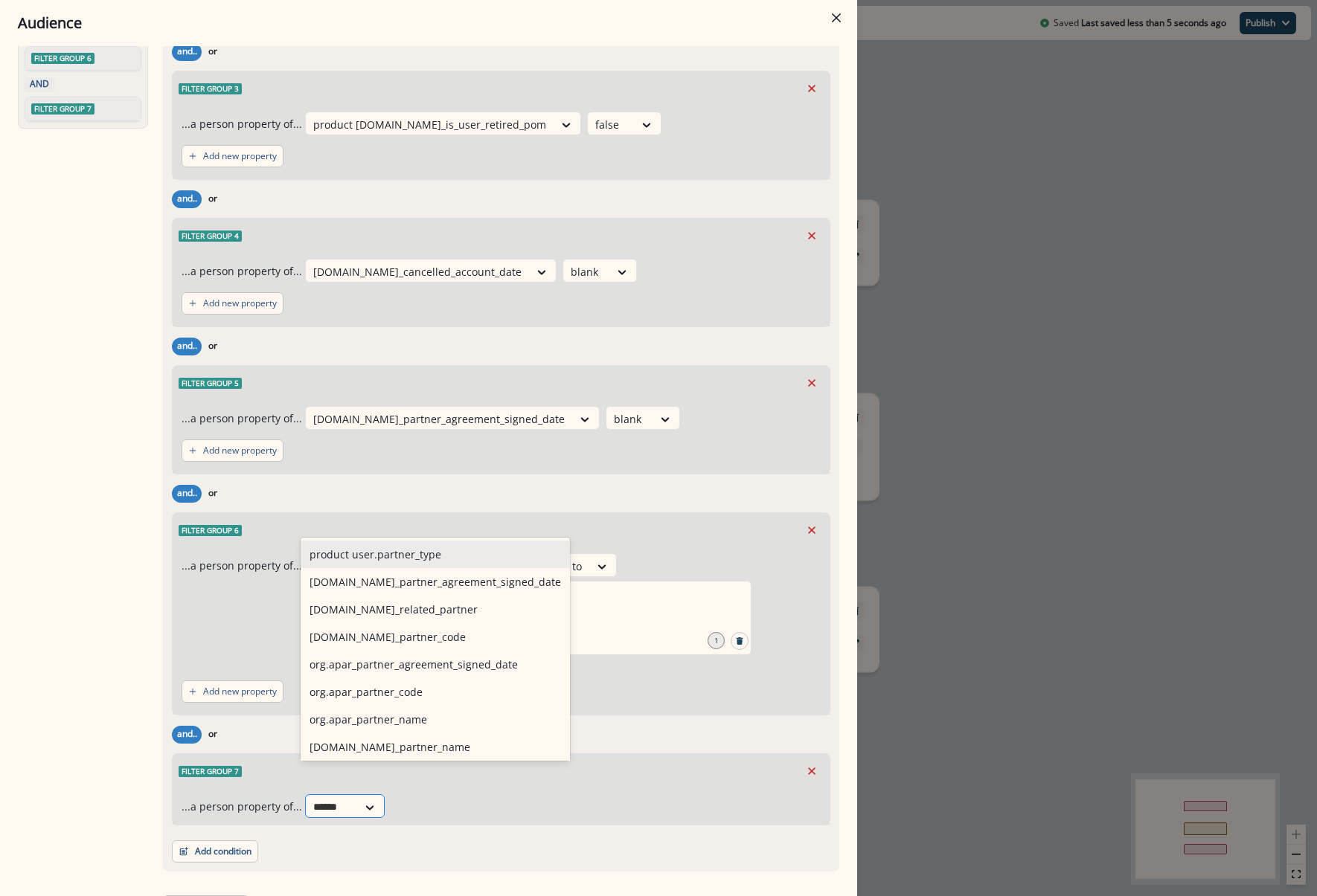
type input "*******"
click at [421, 580] on div "[DOMAIN_NAME]_partner_agreement_signed_date" at bounding box center [435, 582] width 269 height 28
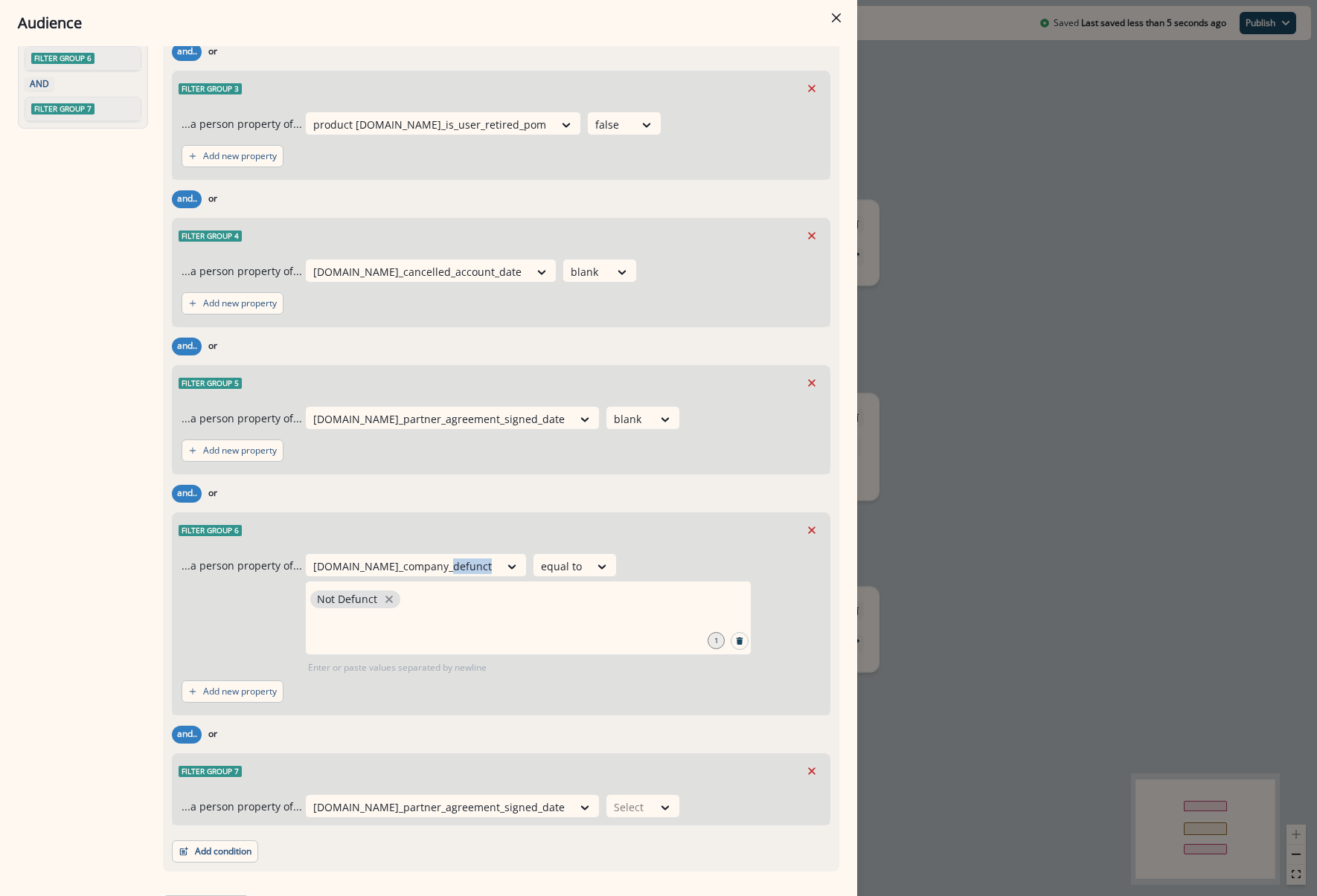
click at [421, 580] on div "[DOMAIN_NAME]_company_defunct equal to Not Defunct 1 Enter or paste values sepa…" at bounding box center [562, 614] width 515 height 121
click at [606, 795] on div "Select" at bounding box center [629, 807] width 46 height 24
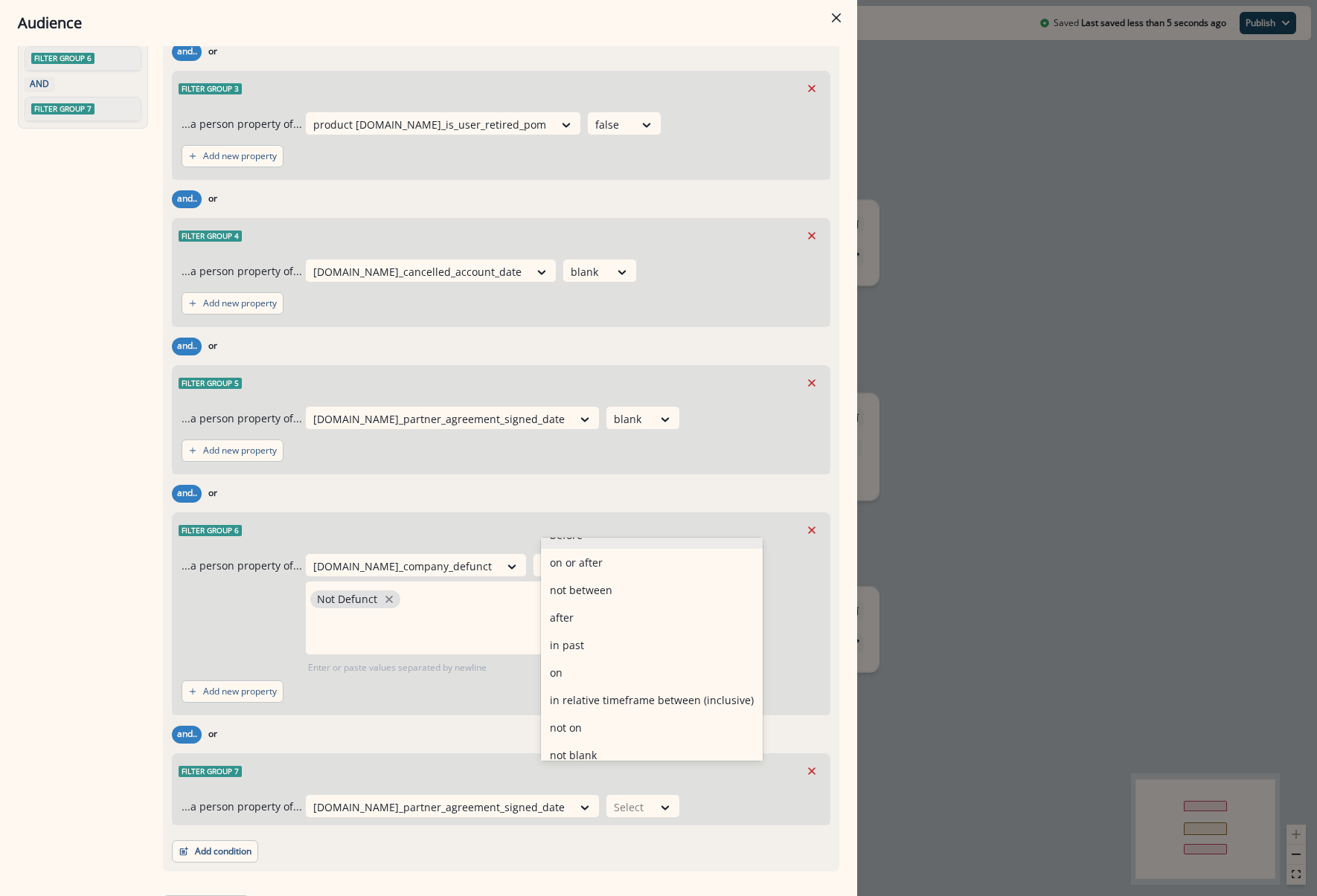
scroll to position [0, 0]
click at [598, 553] on div "blank" at bounding box center [651, 554] width 221 height 28
click at [598, 581] on div "Not Defunct" at bounding box center [528, 618] width 446 height 74
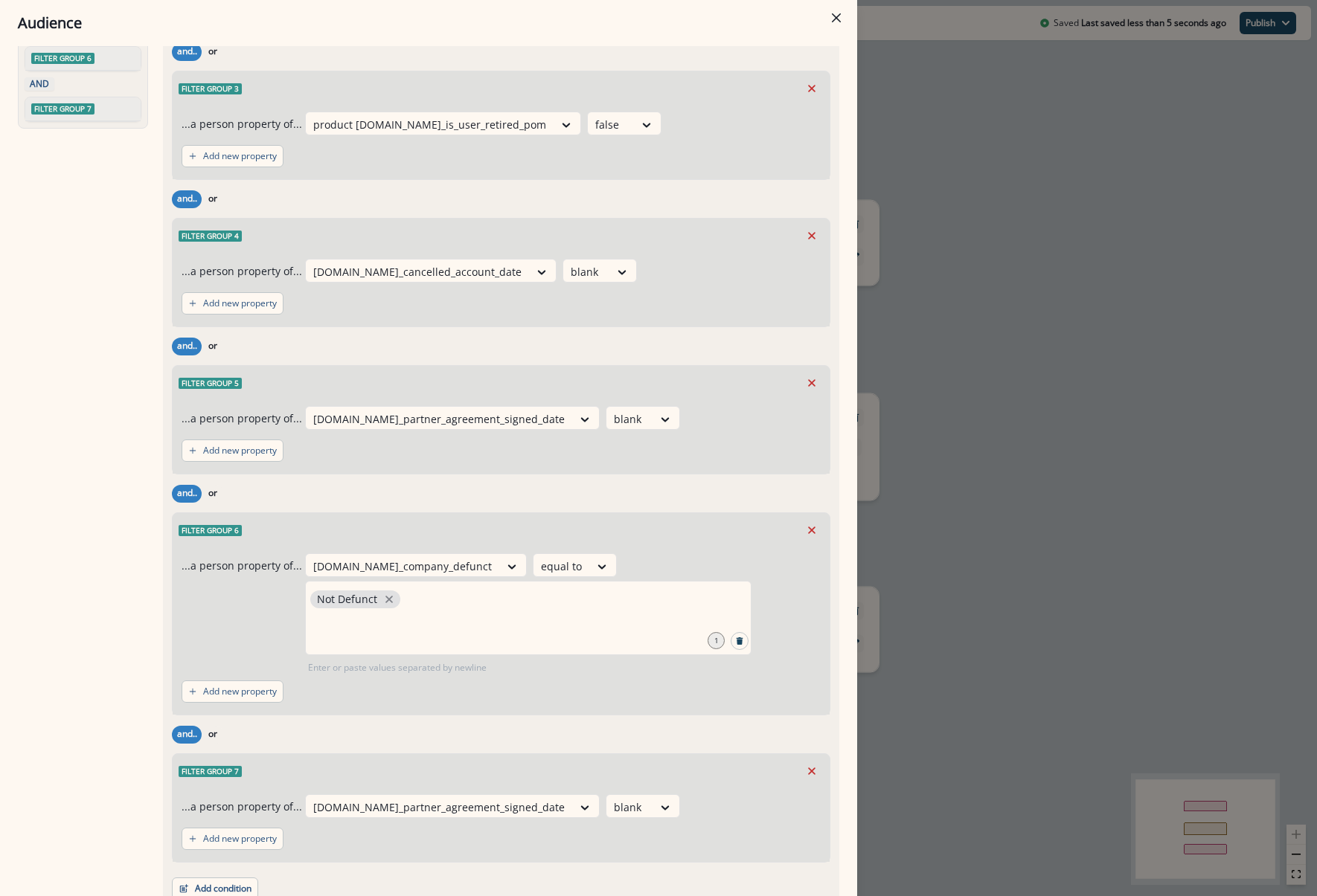
click at [569, 468] on div "...a person property of... [DOMAIN_NAME]_partner_agreement_signed_date blank Ad…" at bounding box center [501, 437] width 657 height 73
click at [808, 381] on icon "Remove" at bounding box center [812, 382] width 7 height 7
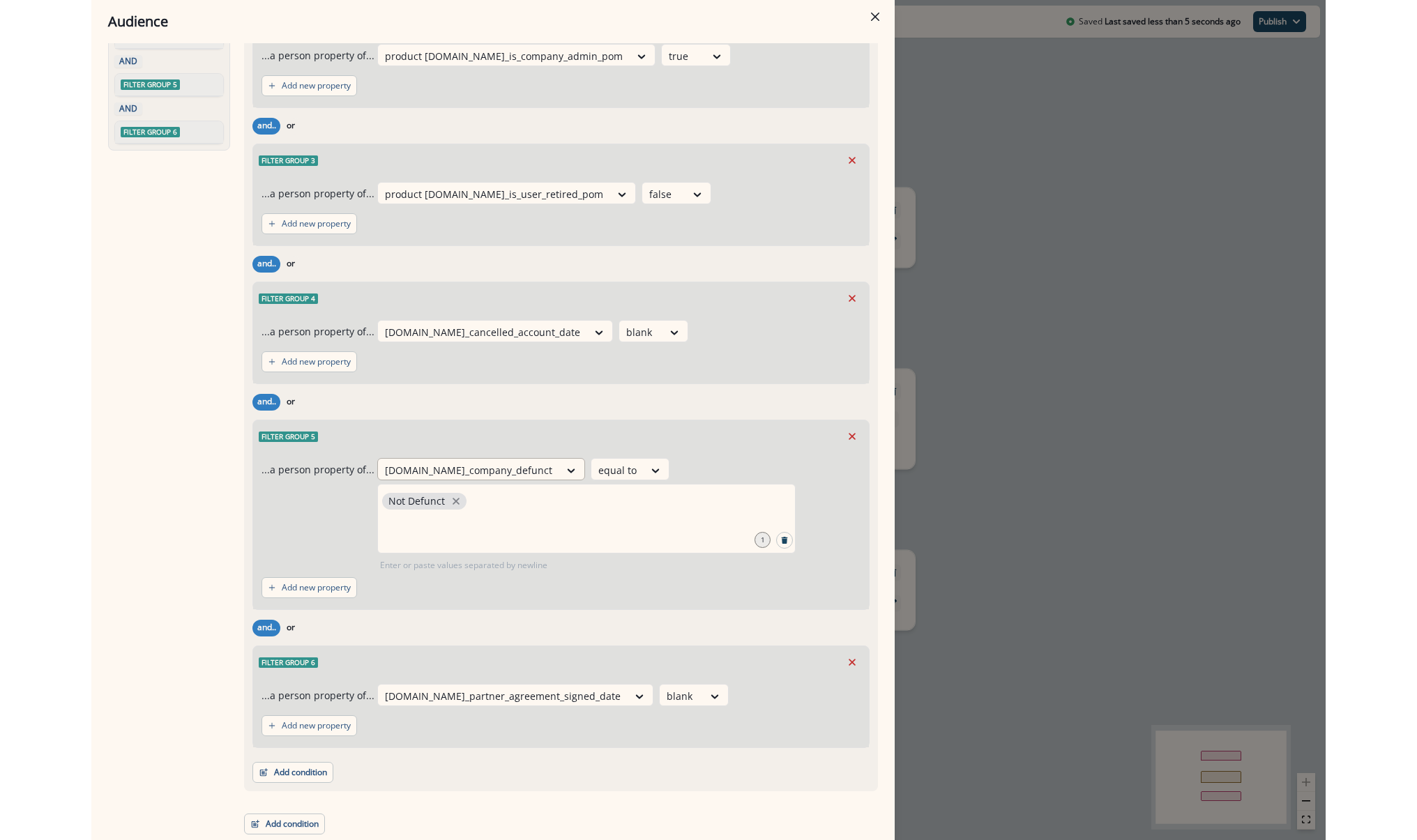
scroll to position [225, 0]
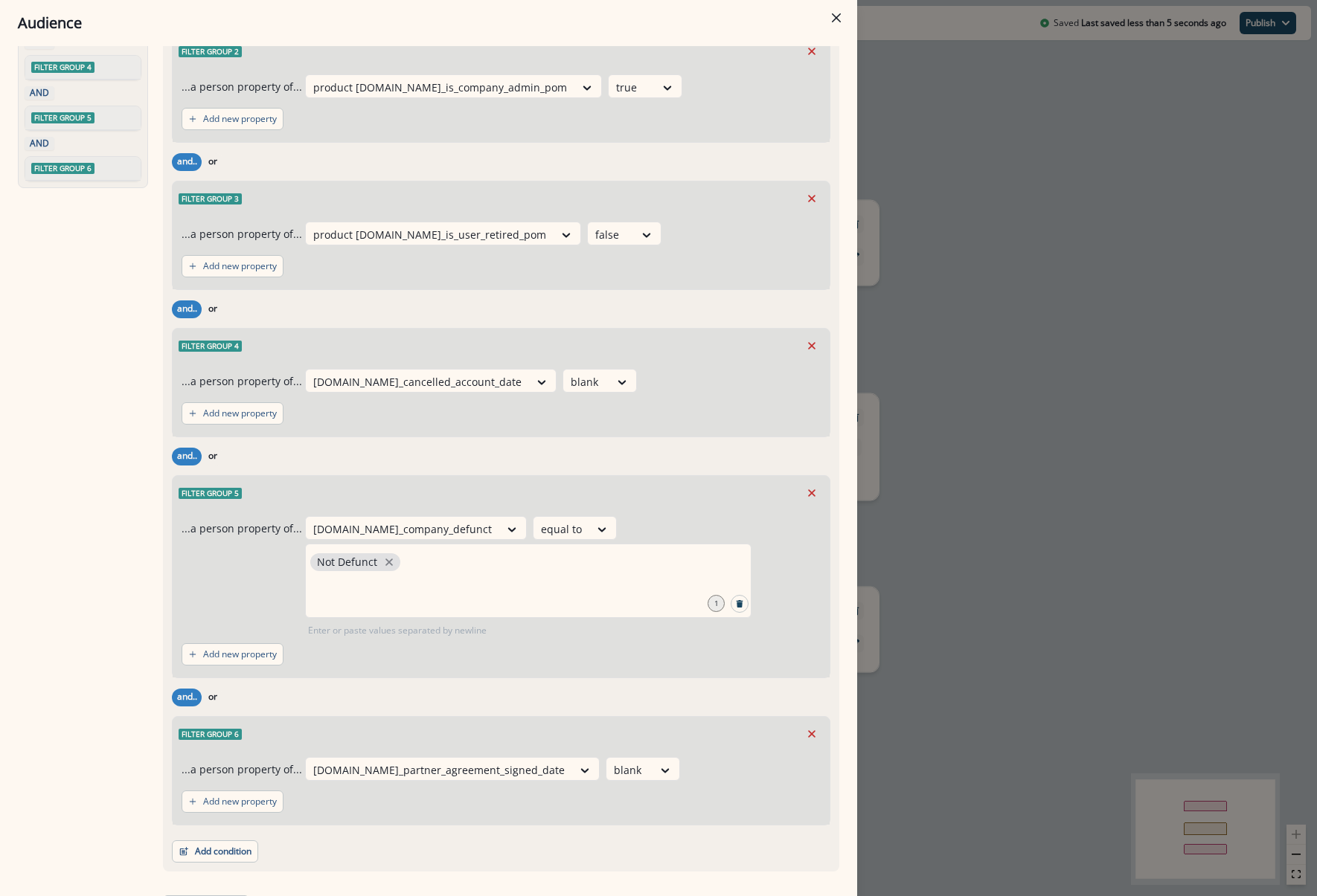
click at [982, 627] on div "Audience Preview dynamic list All user s who have, Outer group 1 Filter group 1…" at bounding box center [658, 448] width 1317 height 896
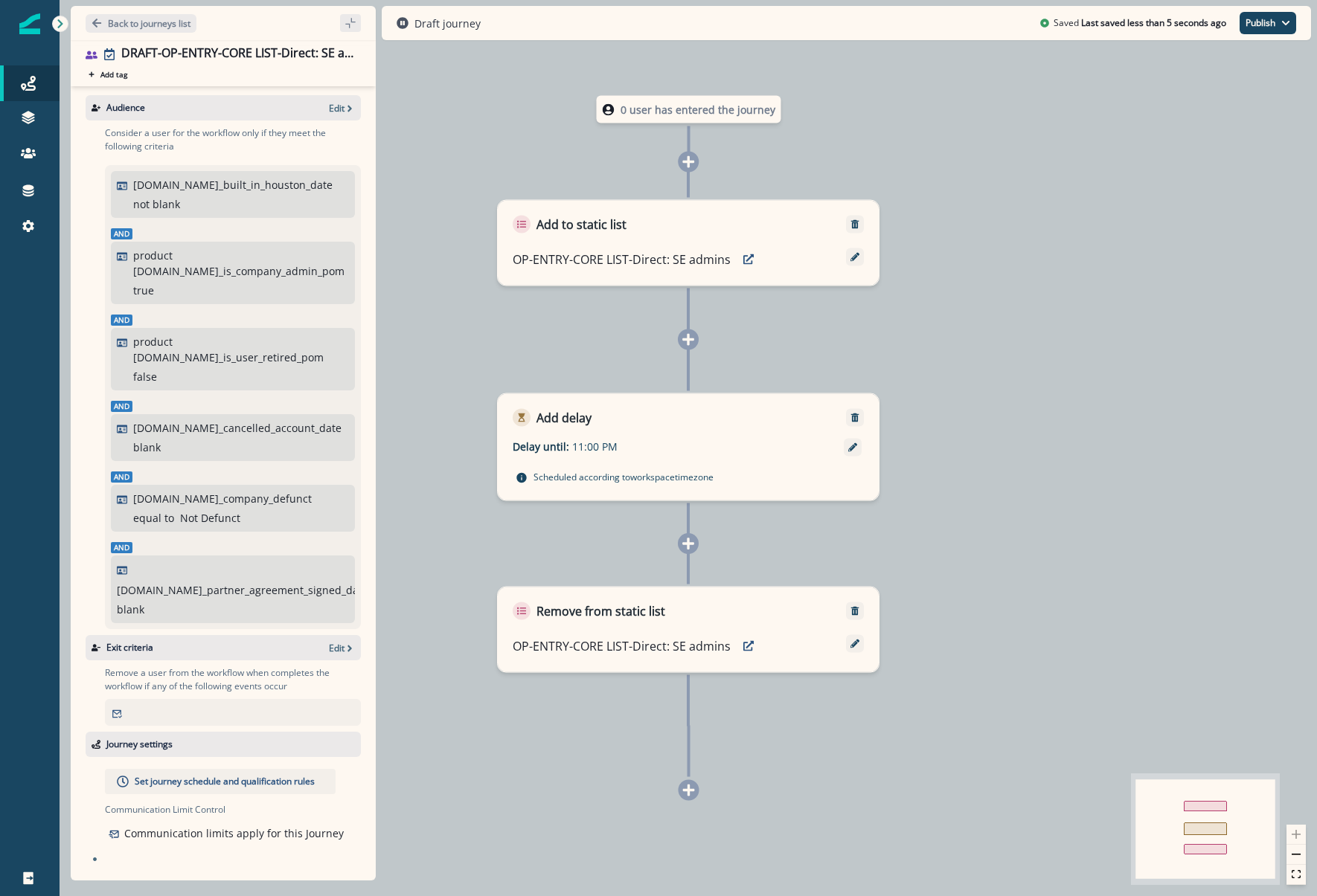
click at [982, 627] on div "0 user has entered the journey Add to static list OP-ENTRY-CORE LIST-Direct: SE…" at bounding box center [688, 448] width 1258 height 896
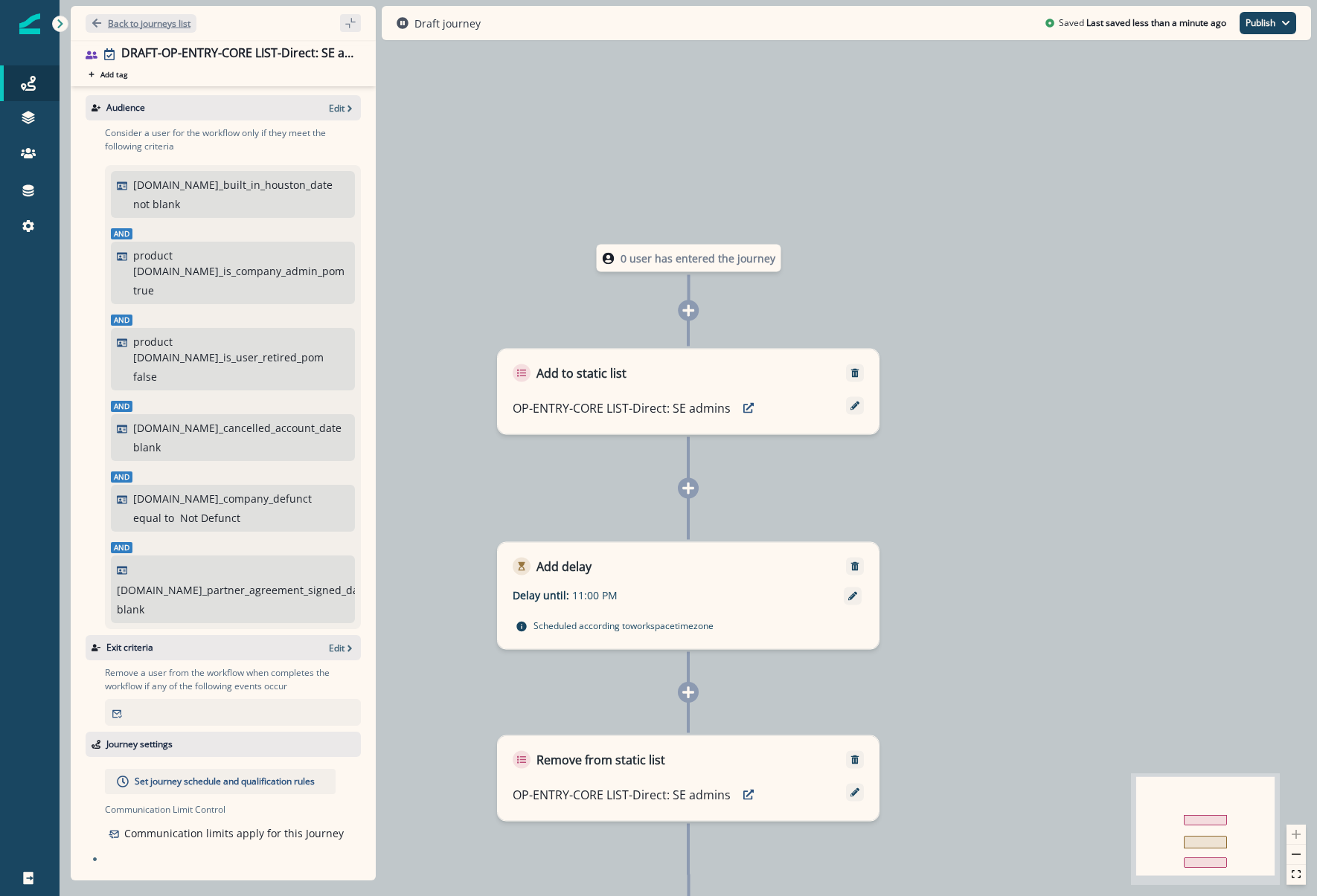
click at [160, 25] on p "Back to journeys list" at bounding box center [149, 24] width 82 height 13
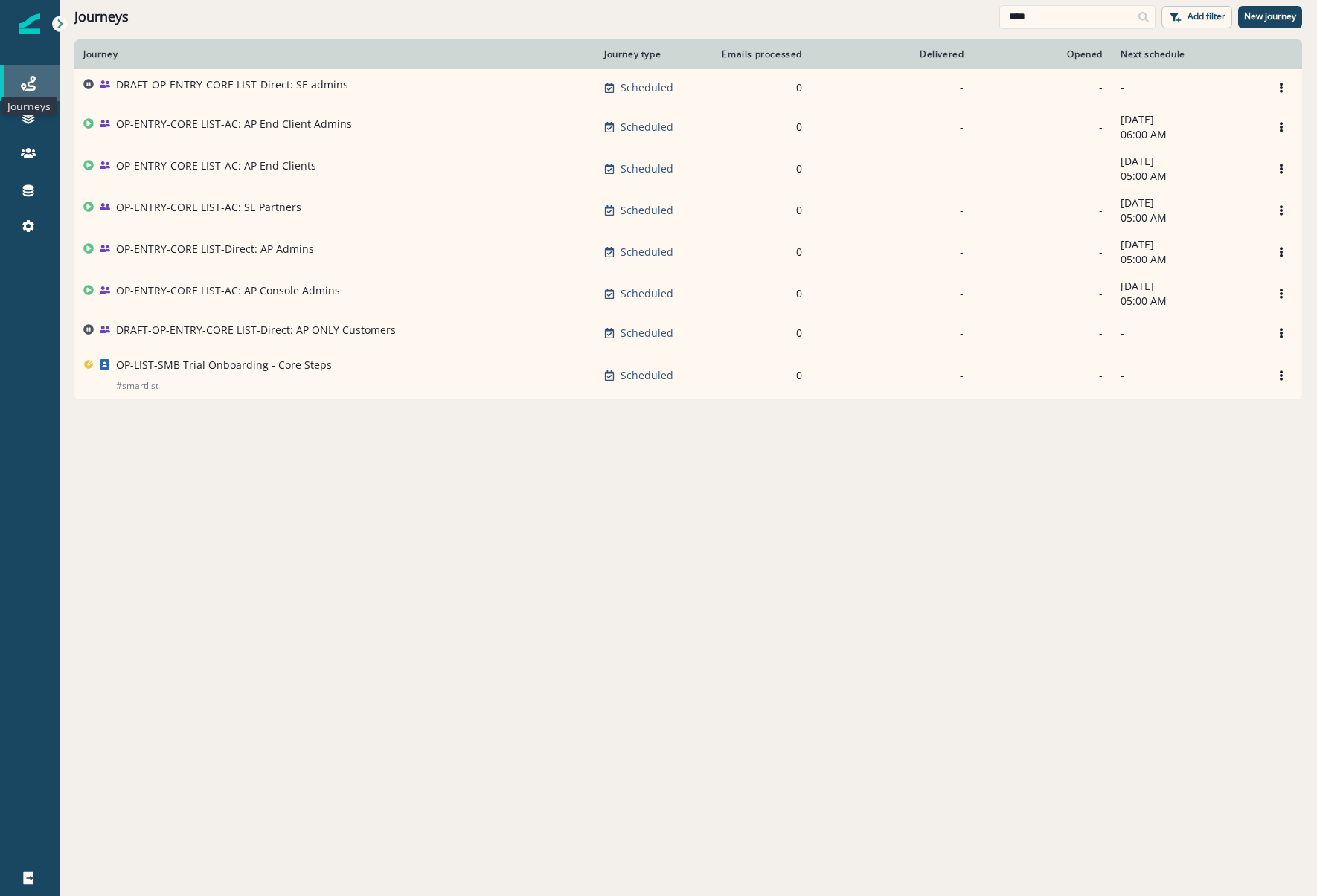
drag, startPoint x: 23, startPoint y: 82, endPoint x: 40, endPoint y: 79, distance: 17.3
click at [23, 82] on icon at bounding box center [28, 83] width 15 height 15
click at [20, 88] on div "Journeys" at bounding box center [29, 83] width 47 height 18
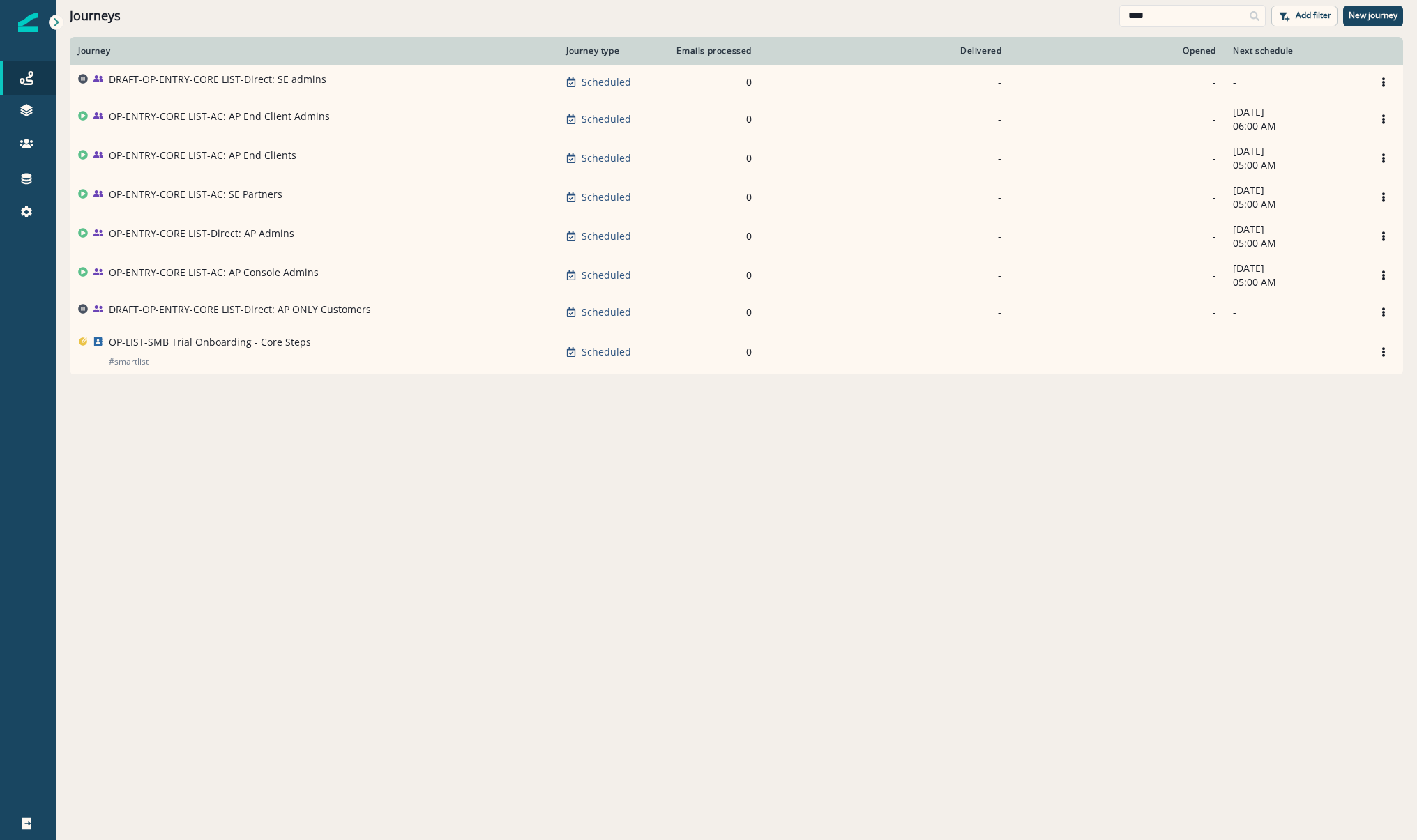
drag, startPoint x: 1163, startPoint y: 11, endPoint x: 994, endPoint y: 1, distance: 169.3
click at [1106, 5] on div "Journeys **** Add filter New journey" at bounding box center [736, 15] width 1361 height 31
click at [1009, 1] on div "Journeys **** Add filter New journey" at bounding box center [736, 15] width 1361 height 31
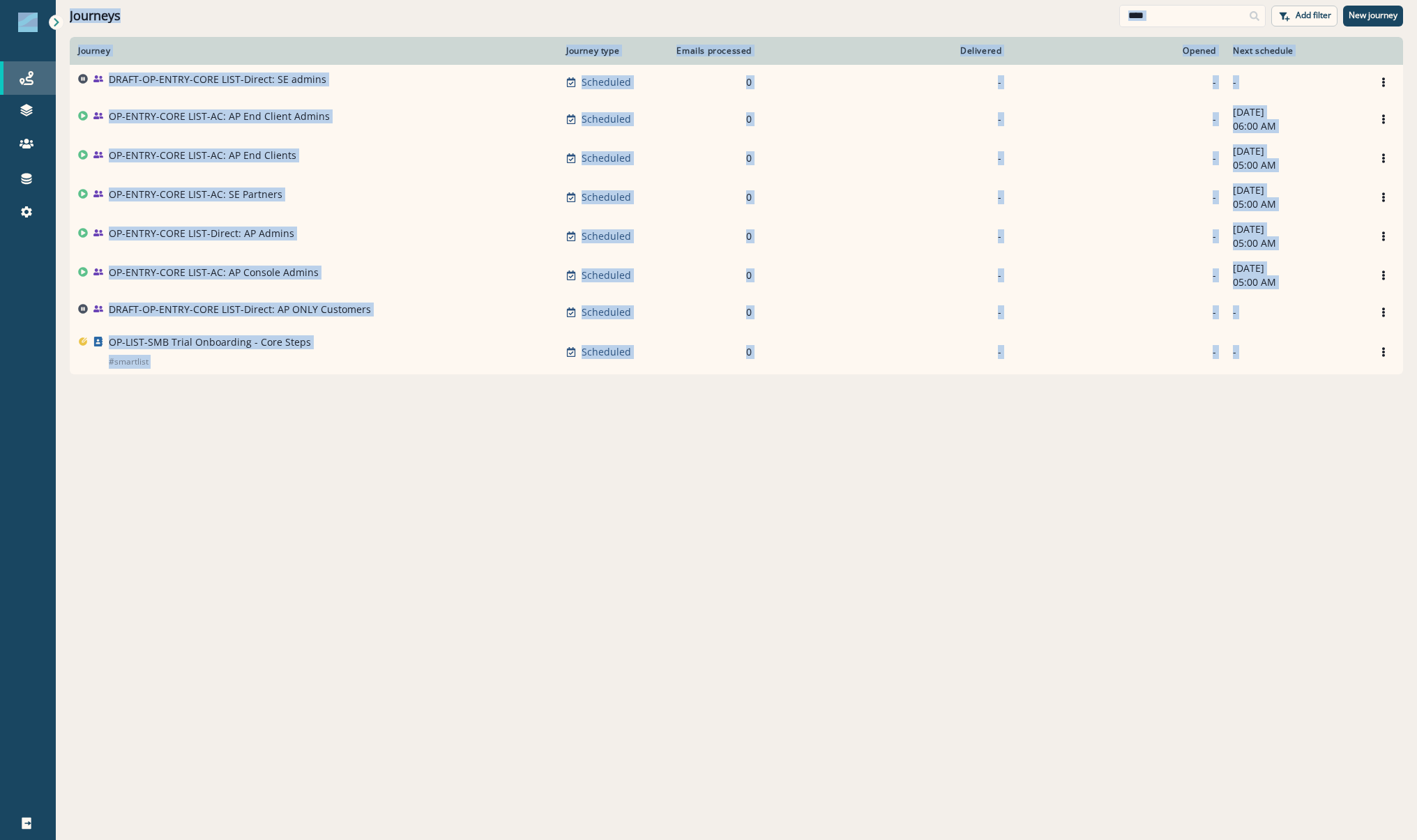
click at [24, 81] on icon at bounding box center [27, 78] width 14 height 14
click at [1171, 14] on input "****" at bounding box center [1193, 15] width 147 height 22
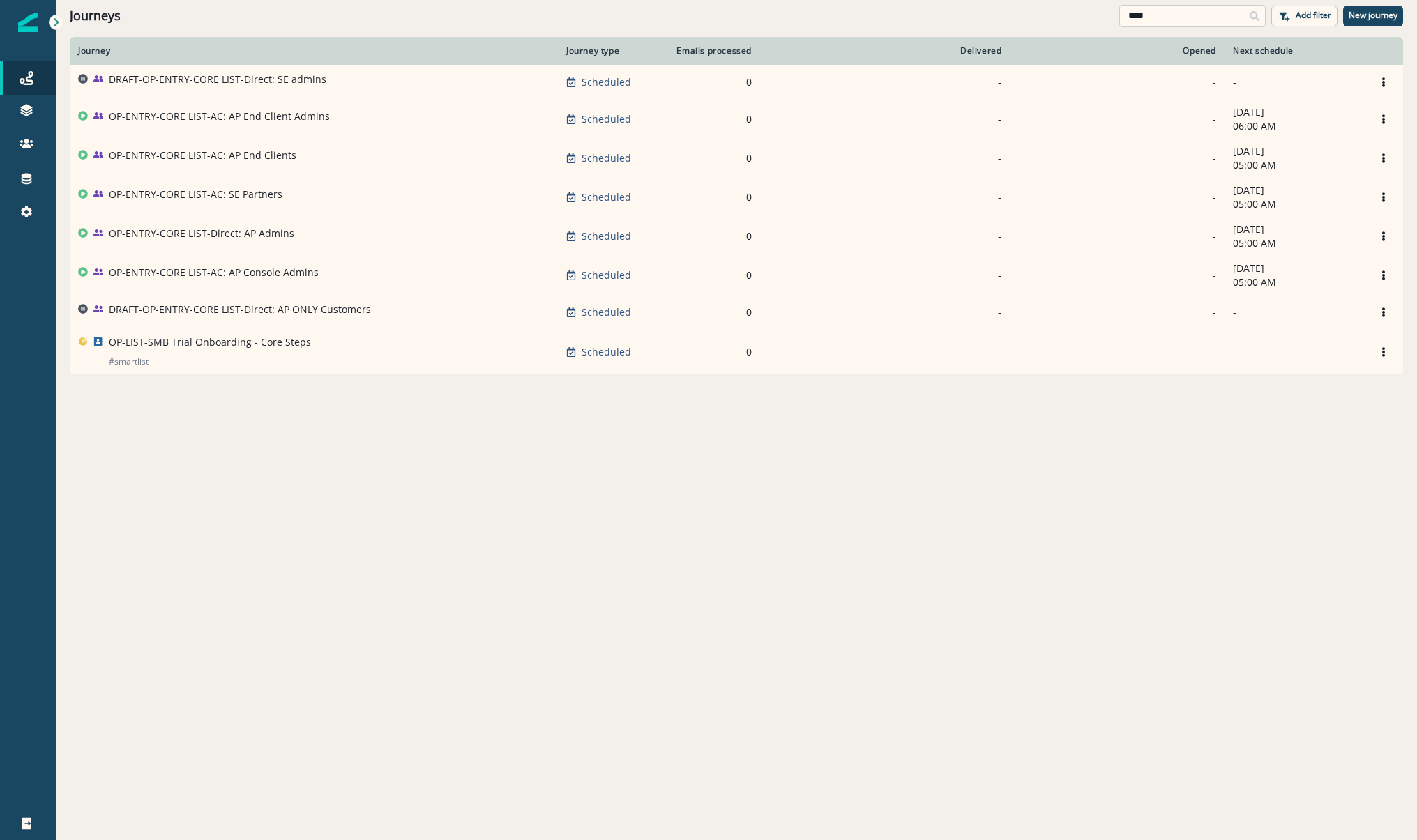
click at [1170, 14] on input "****" at bounding box center [1193, 15] width 147 height 22
drag, startPoint x: 1170, startPoint y: 14, endPoint x: 1054, endPoint y: 7, distance: 116.2
click at [1056, 6] on div "Journeys **** Add filter New journey" at bounding box center [736, 15] width 1361 height 31
type input "******"
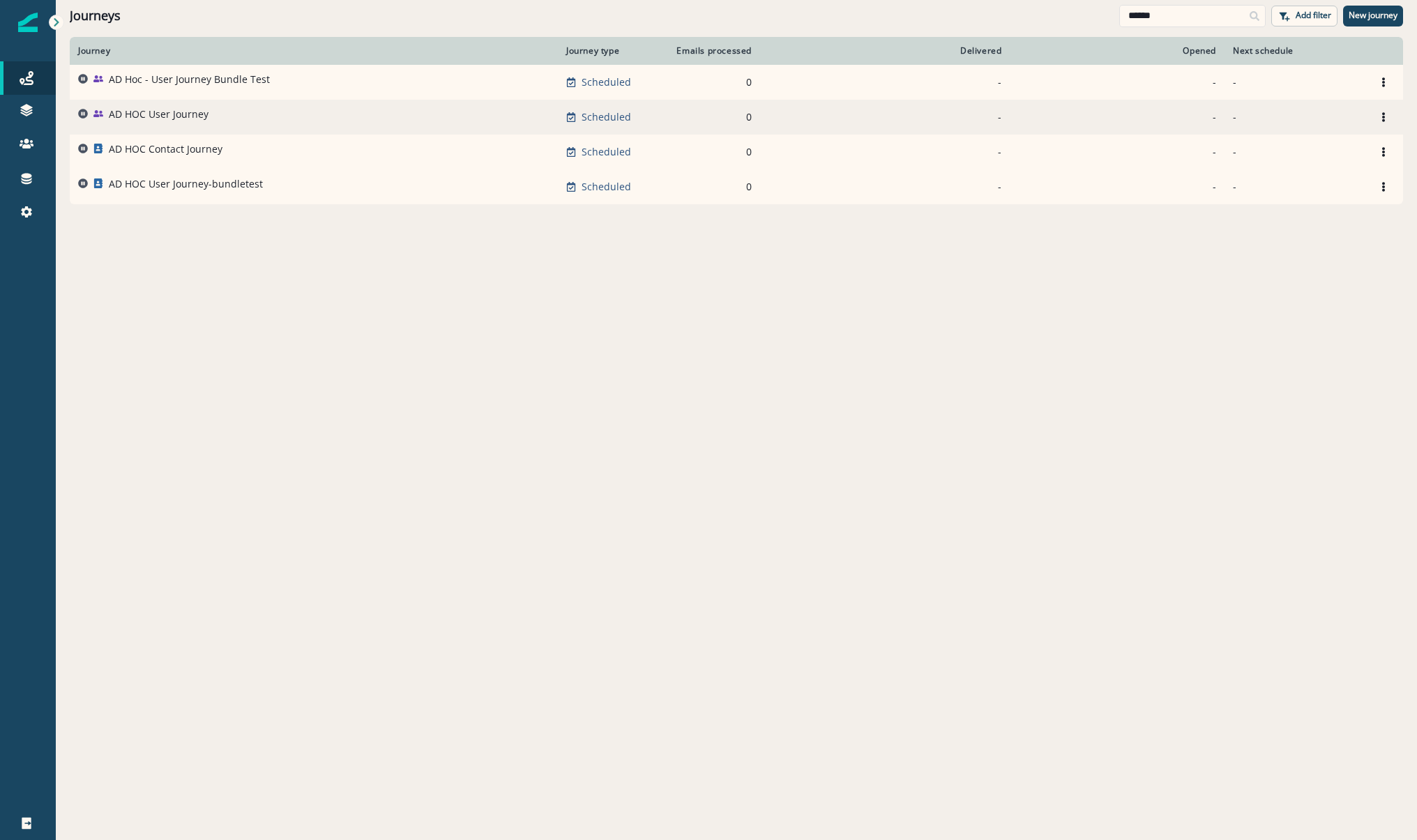
click at [165, 111] on p "AD HOC User Journey" at bounding box center [159, 114] width 100 height 14
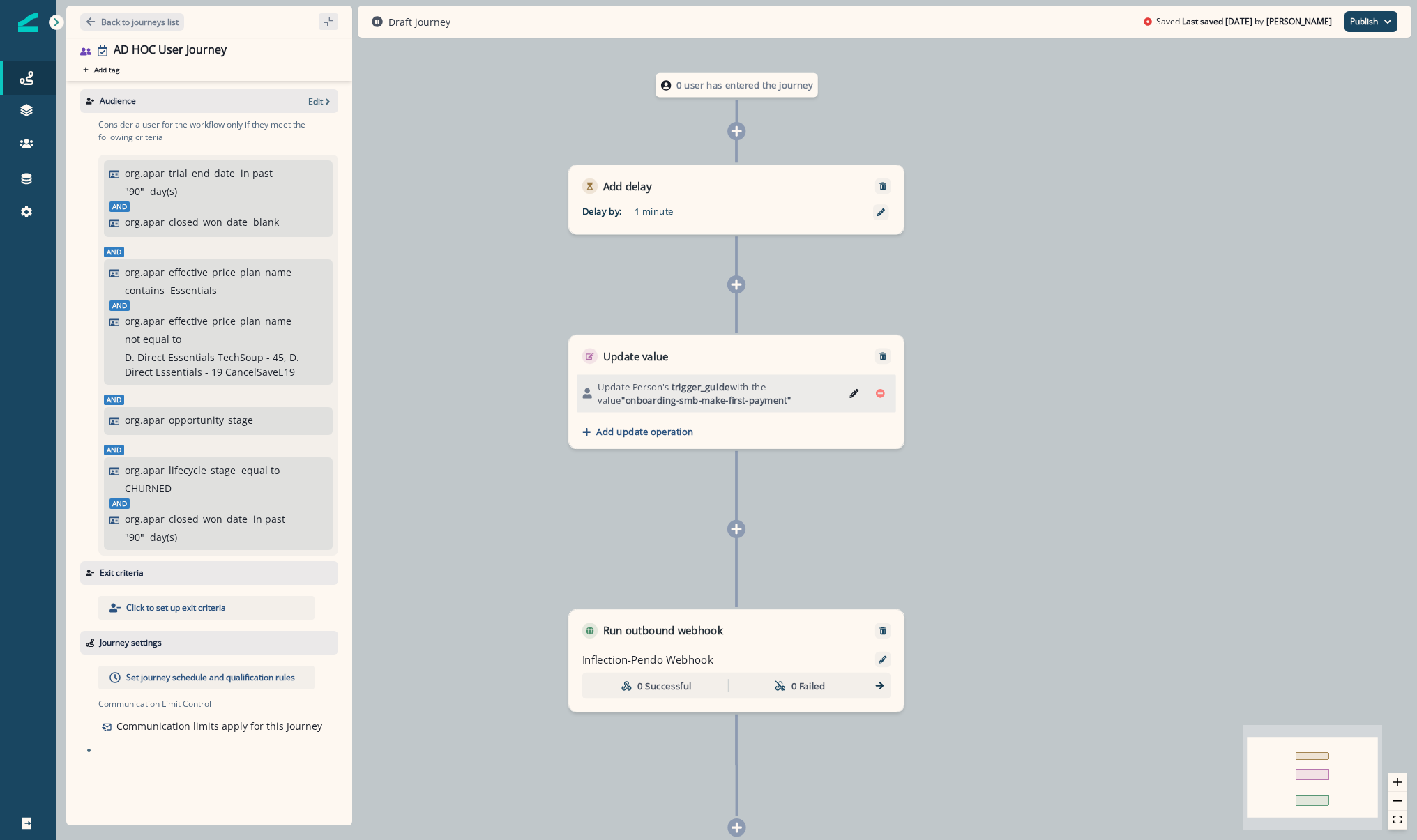
click at [151, 27] on p "Back to journeys list" at bounding box center [140, 22] width 77 height 12
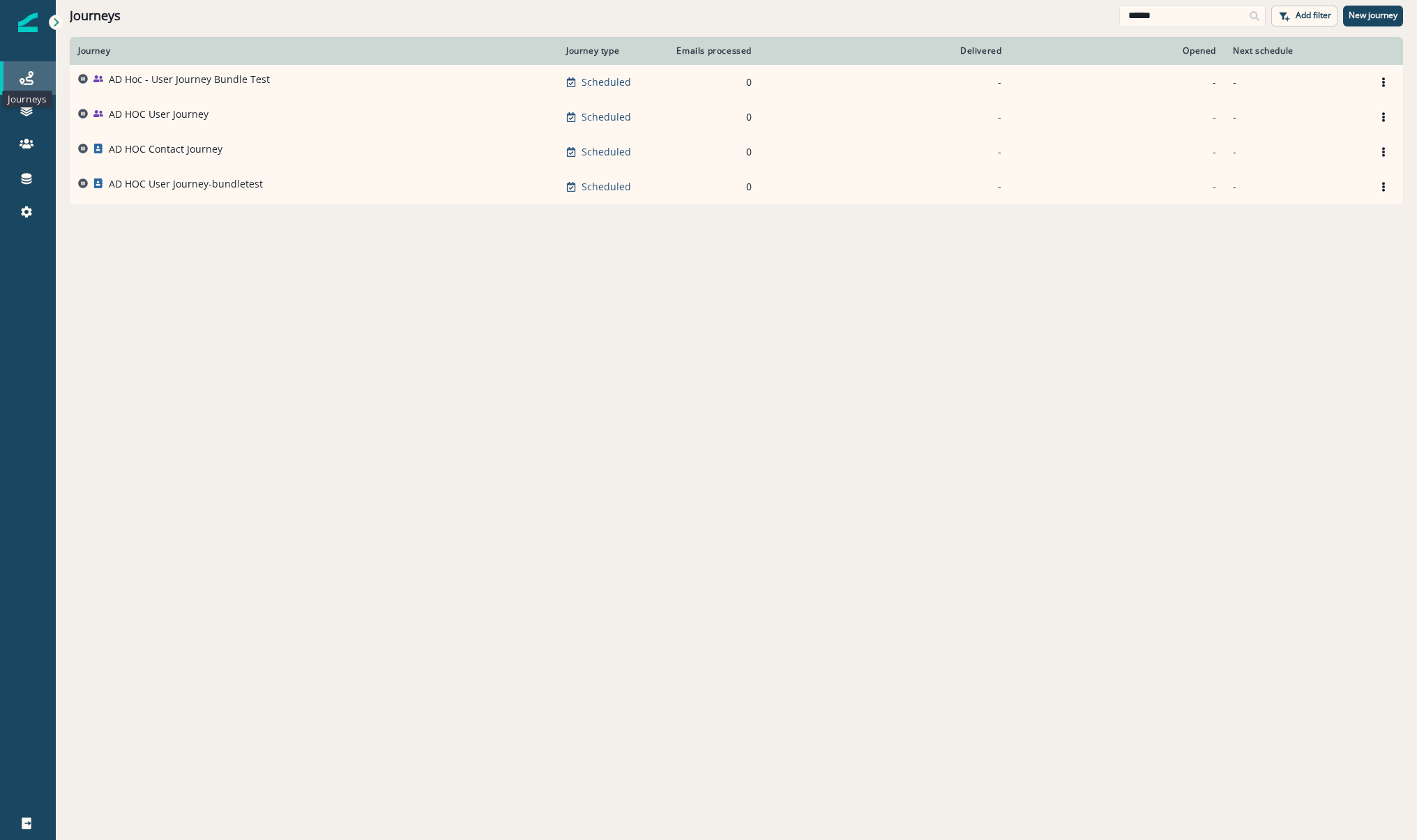
click at [31, 73] on icon at bounding box center [27, 78] width 14 height 14
drag, startPoint x: 1174, startPoint y: 18, endPoint x: 796, endPoint y: 8, distance: 378.1
click at [961, 4] on div "Journeys ****** Add filter New journey" at bounding box center [736, 15] width 1361 height 31
click at [829, 7] on div "Journeys ****** Add filter New journey" at bounding box center [736, 15] width 1361 height 31
click at [1173, 12] on input "******" at bounding box center [1193, 15] width 147 height 22
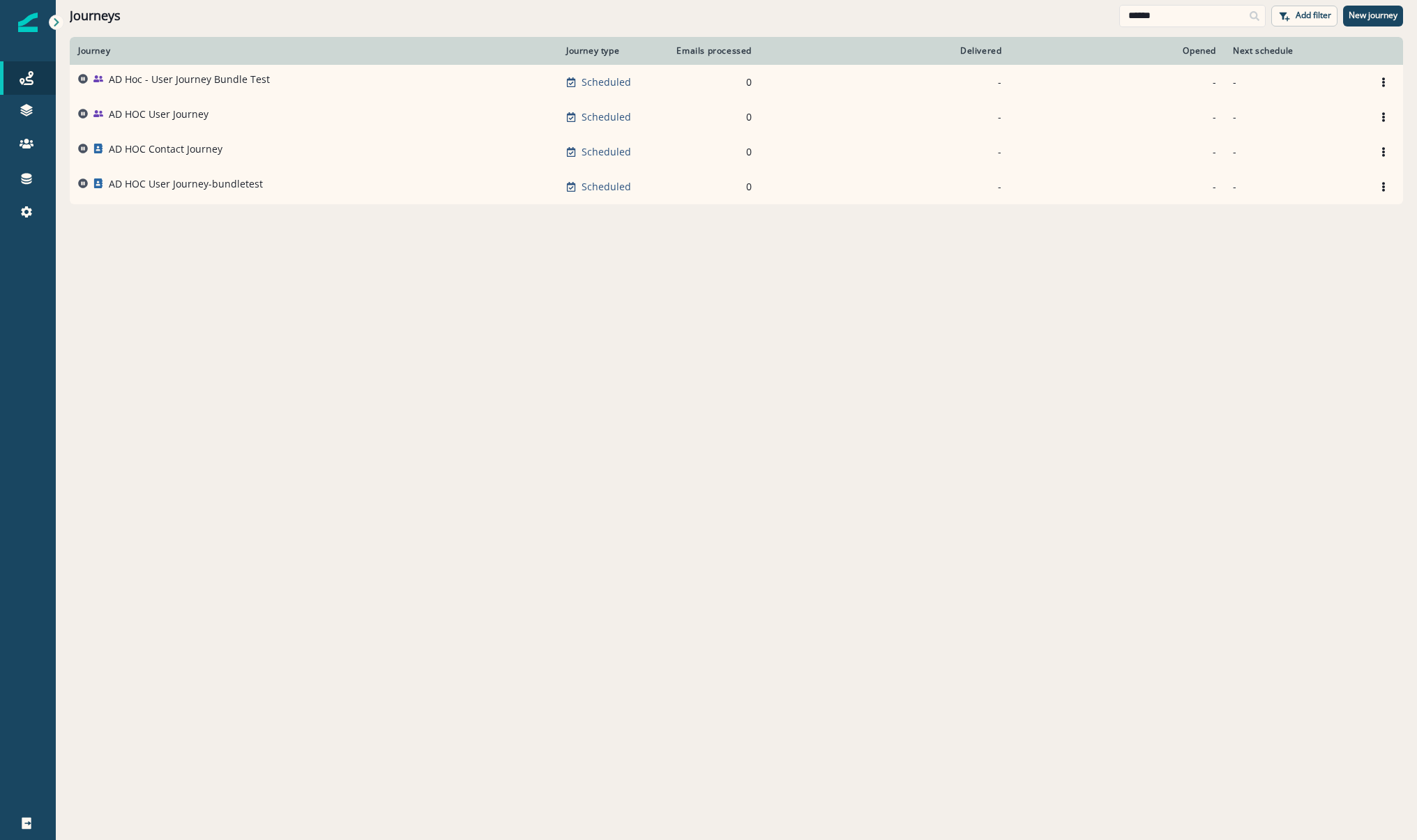
drag, startPoint x: 1173, startPoint y: 12, endPoint x: 1026, endPoint y: 8, distance: 147.1
click at [1039, 8] on div "Journeys ****** Add filter New journey" at bounding box center [736, 15] width 1361 height 31
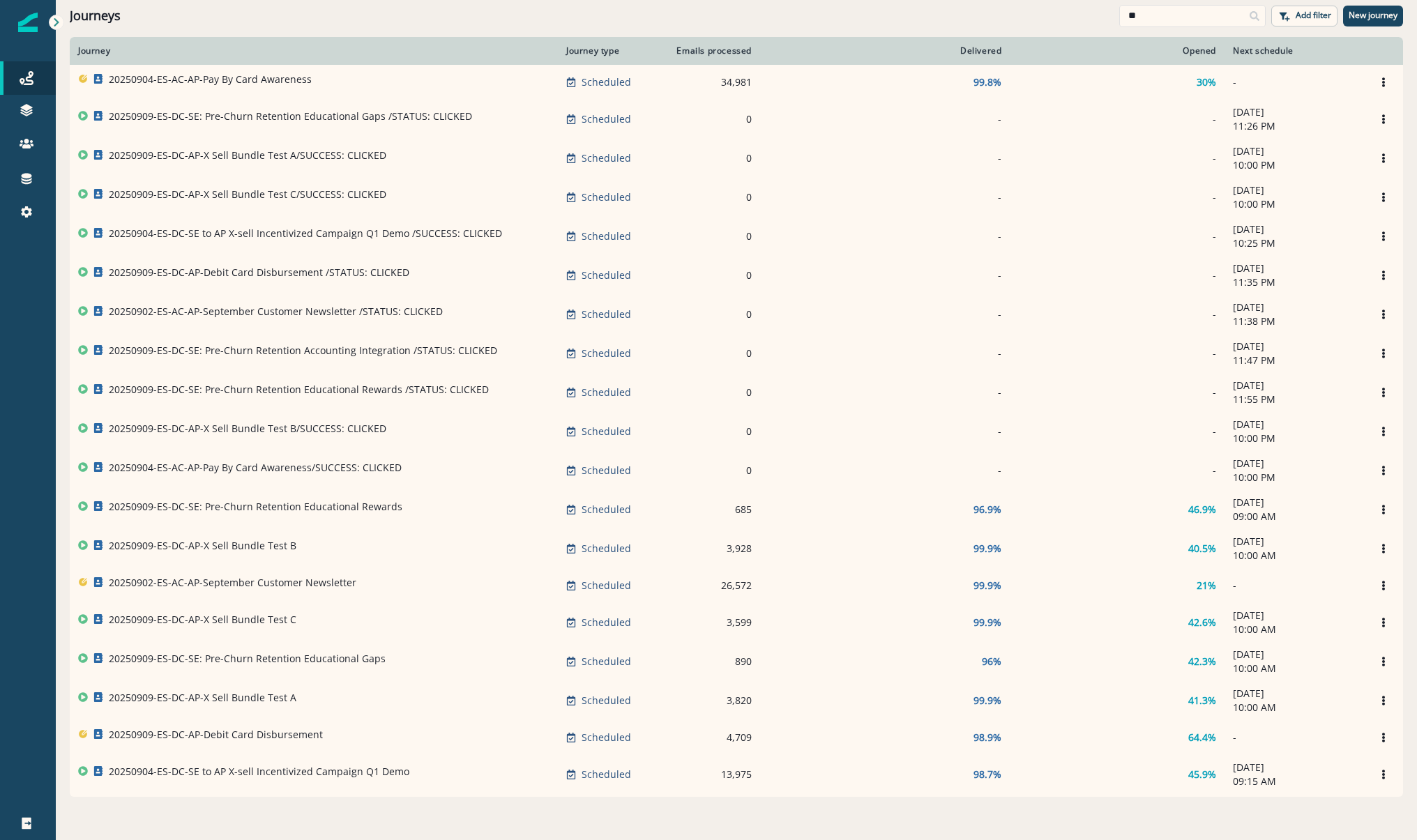
type input "**"
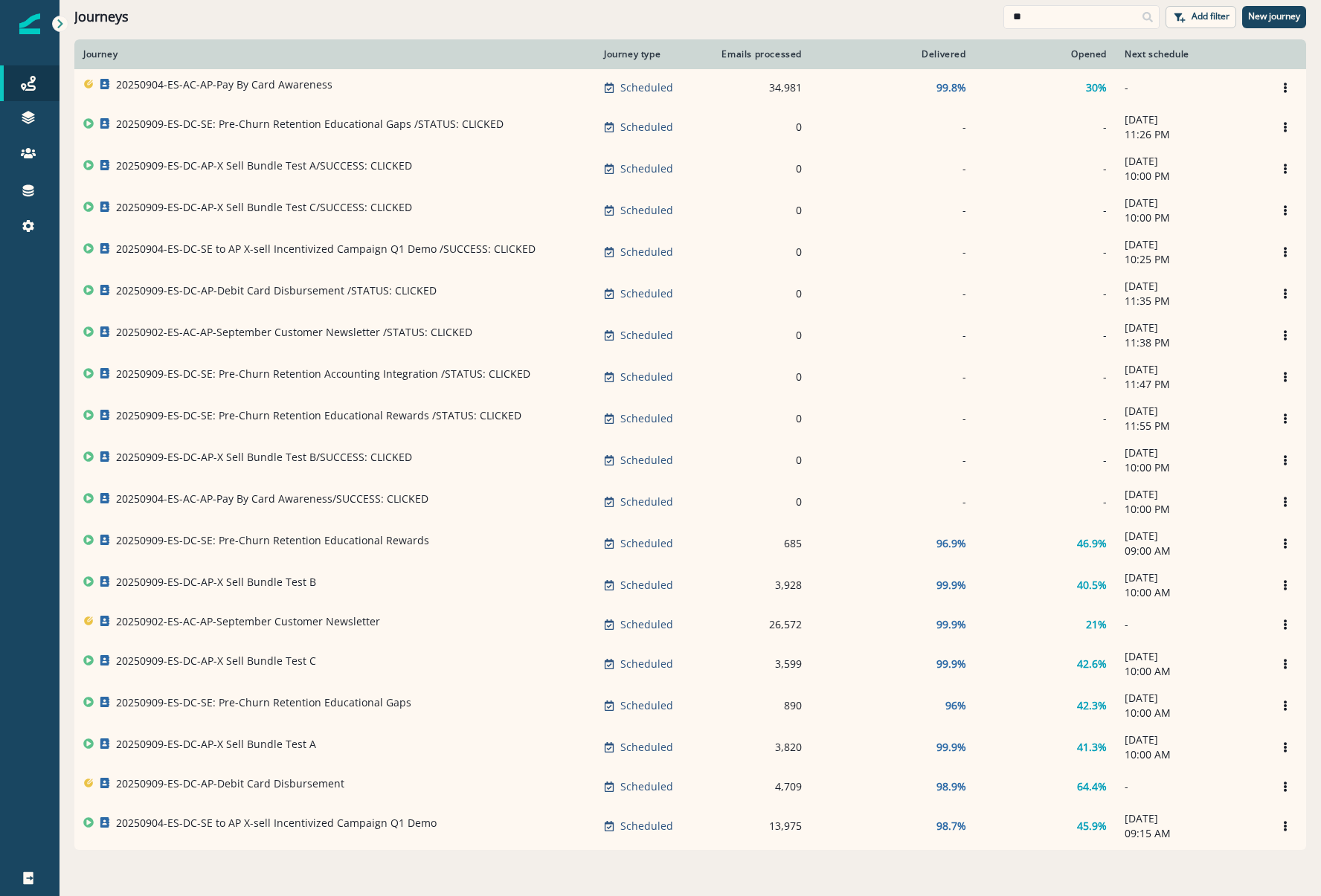
click at [1, 245] on div "Journeys Emails Tokens Static lists Outbound webhooks Forms Inbound webhooks Sa…" at bounding box center [29, 154] width 59 height 214
click at [0, 247] on html "A newer version of [DOMAIN_NAME] is available. Refresh your page to load the la…" at bounding box center [660, 448] width 1321 height 896
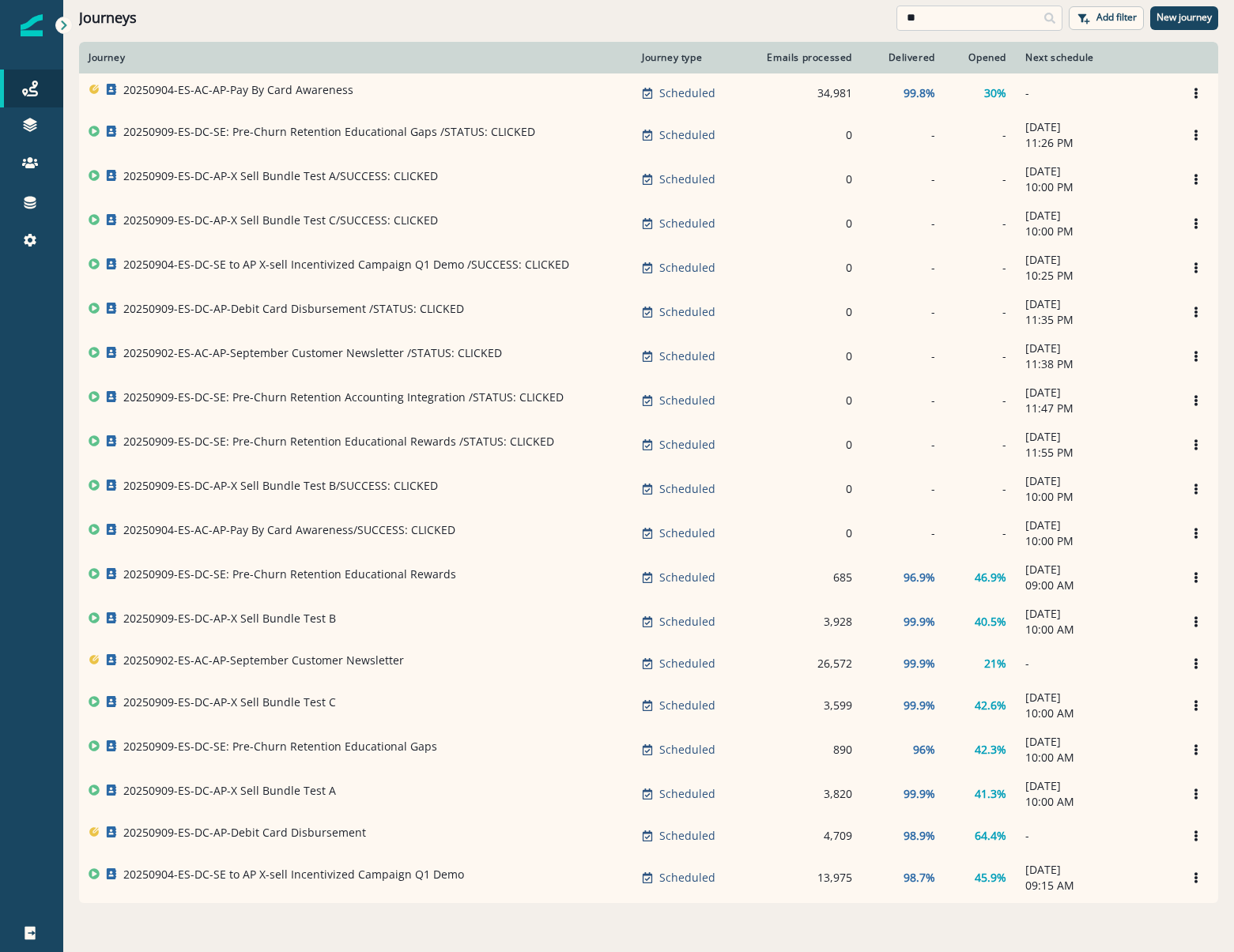
click at [941, 22] on input "**" at bounding box center [979, 17] width 166 height 25
click at [940, 22] on input "**" at bounding box center [979, 17] width 166 height 25
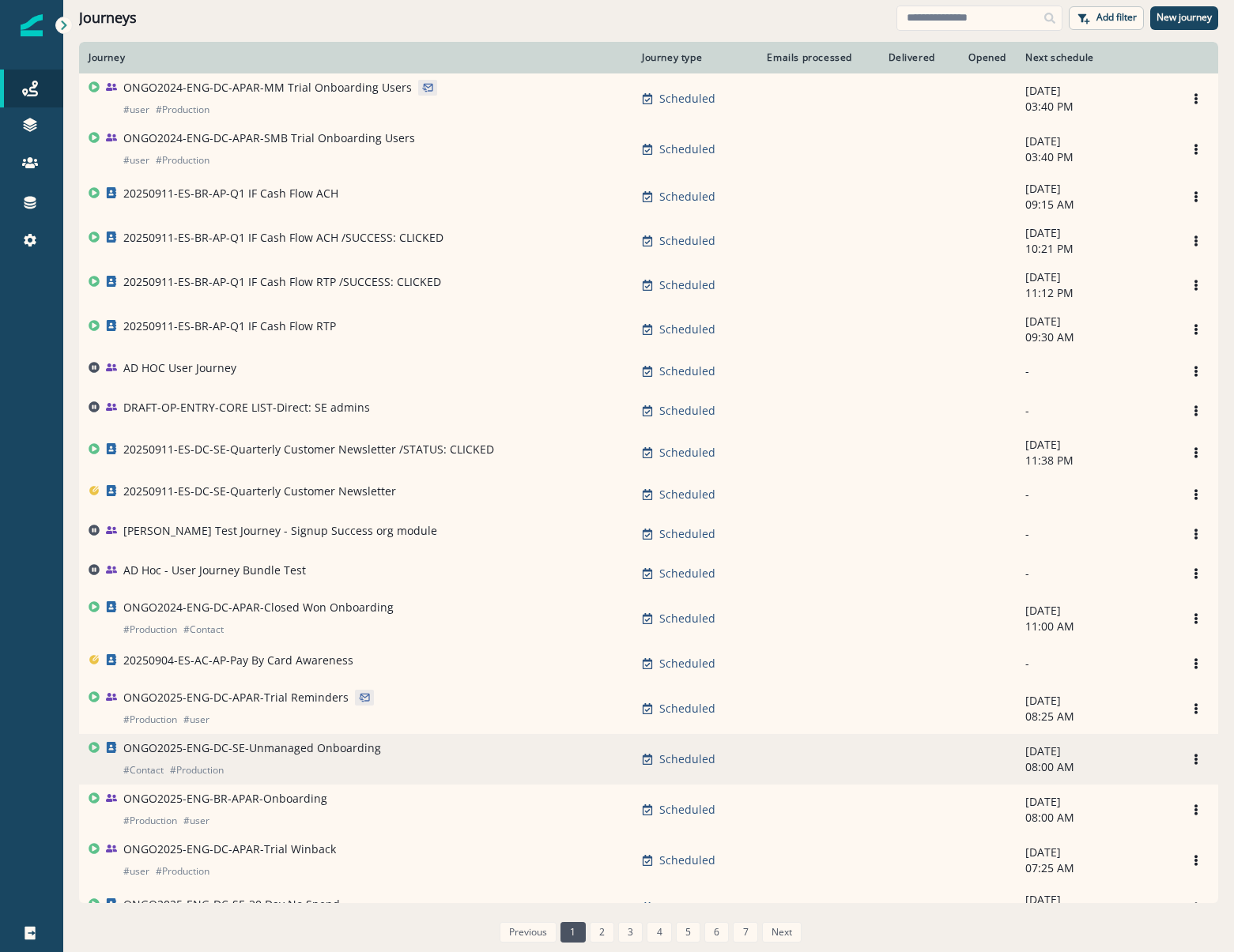
click at [312, 753] on p "ONGO2025-ENG-DC-SE-Unmanaged Onboarding" at bounding box center [253, 748] width 258 height 16
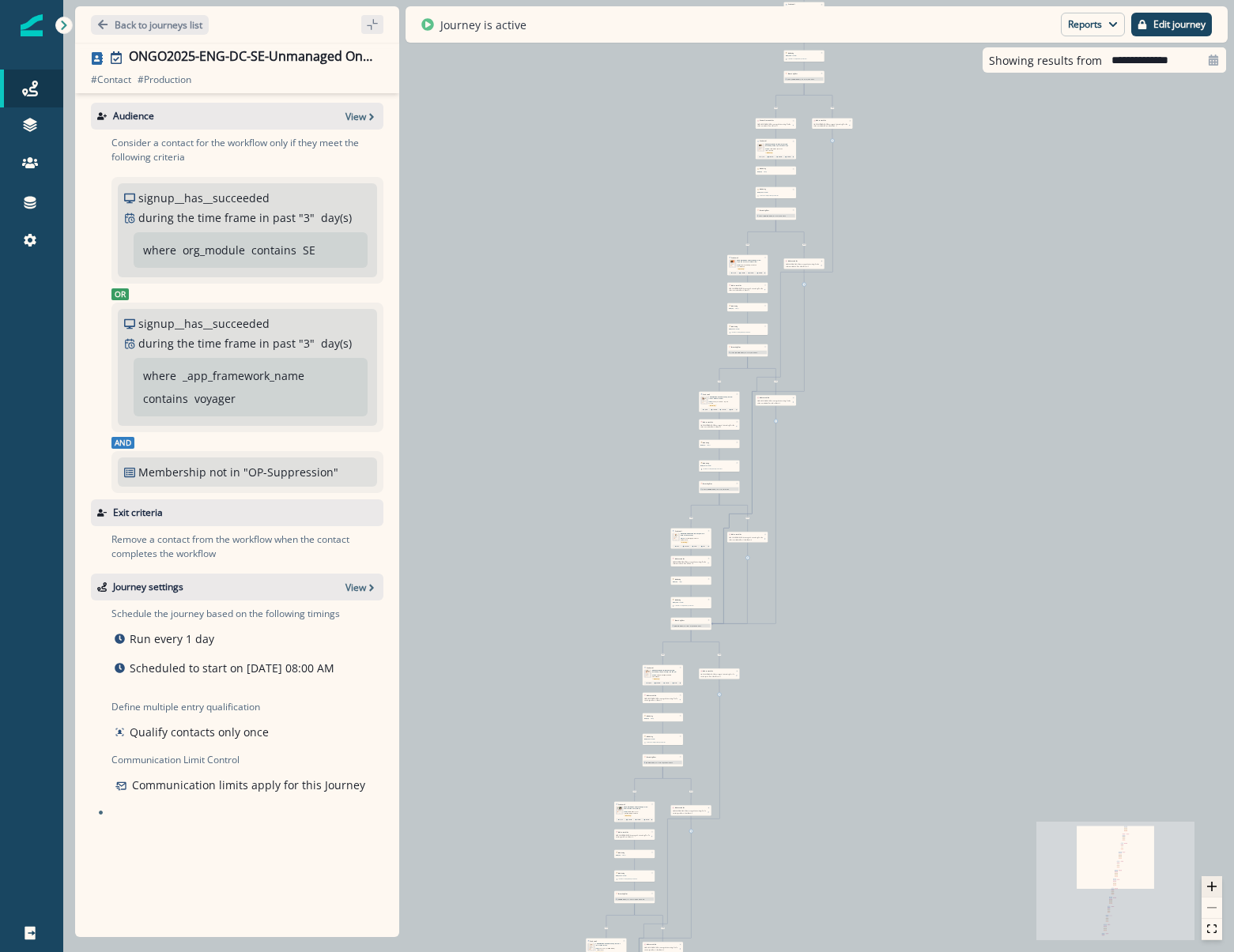
click at [1217, 897] on button "zoom in" at bounding box center [1212, 887] width 21 height 22
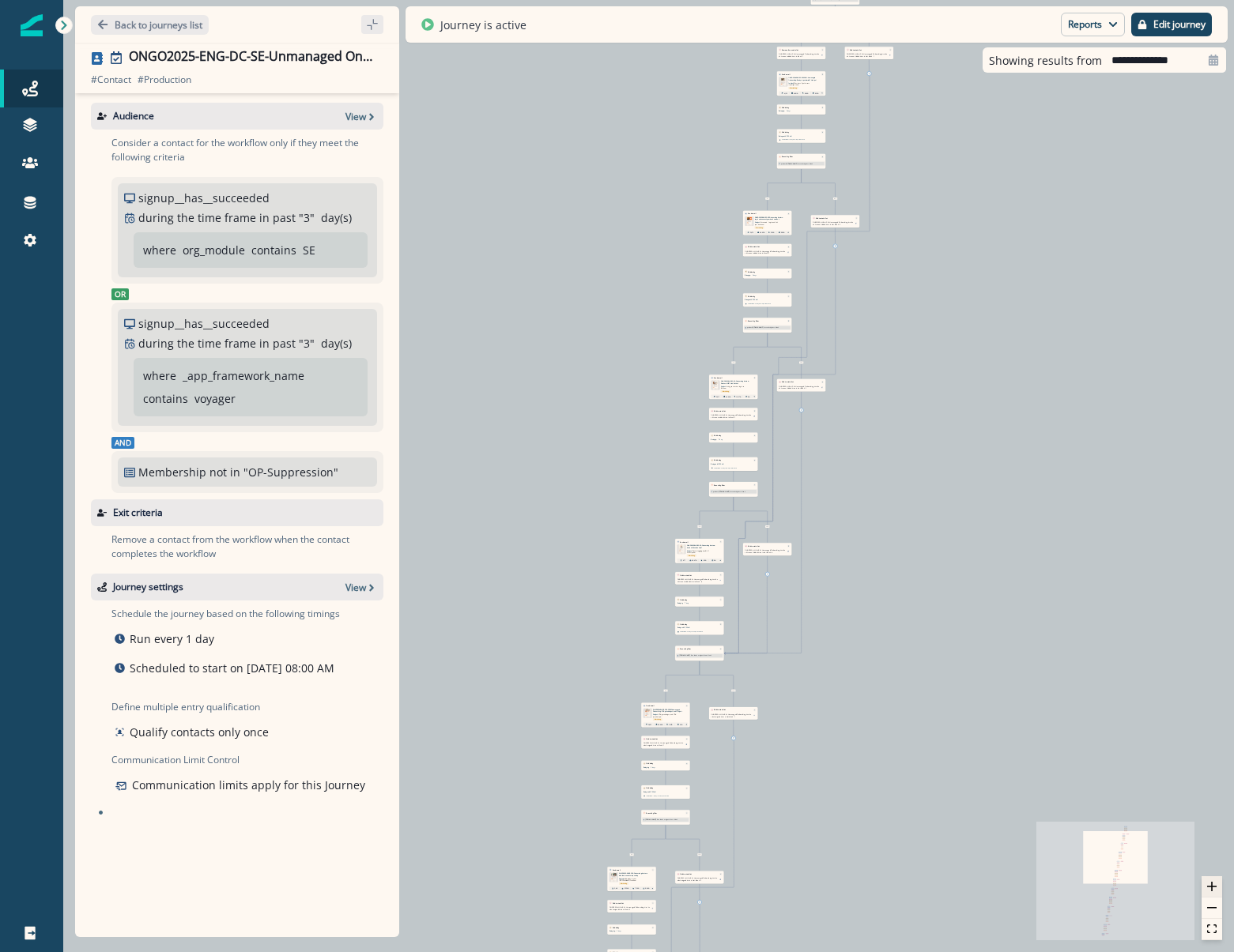
click at [1217, 897] on button "zoom in" at bounding box center [1212, 887] width 21 height 22
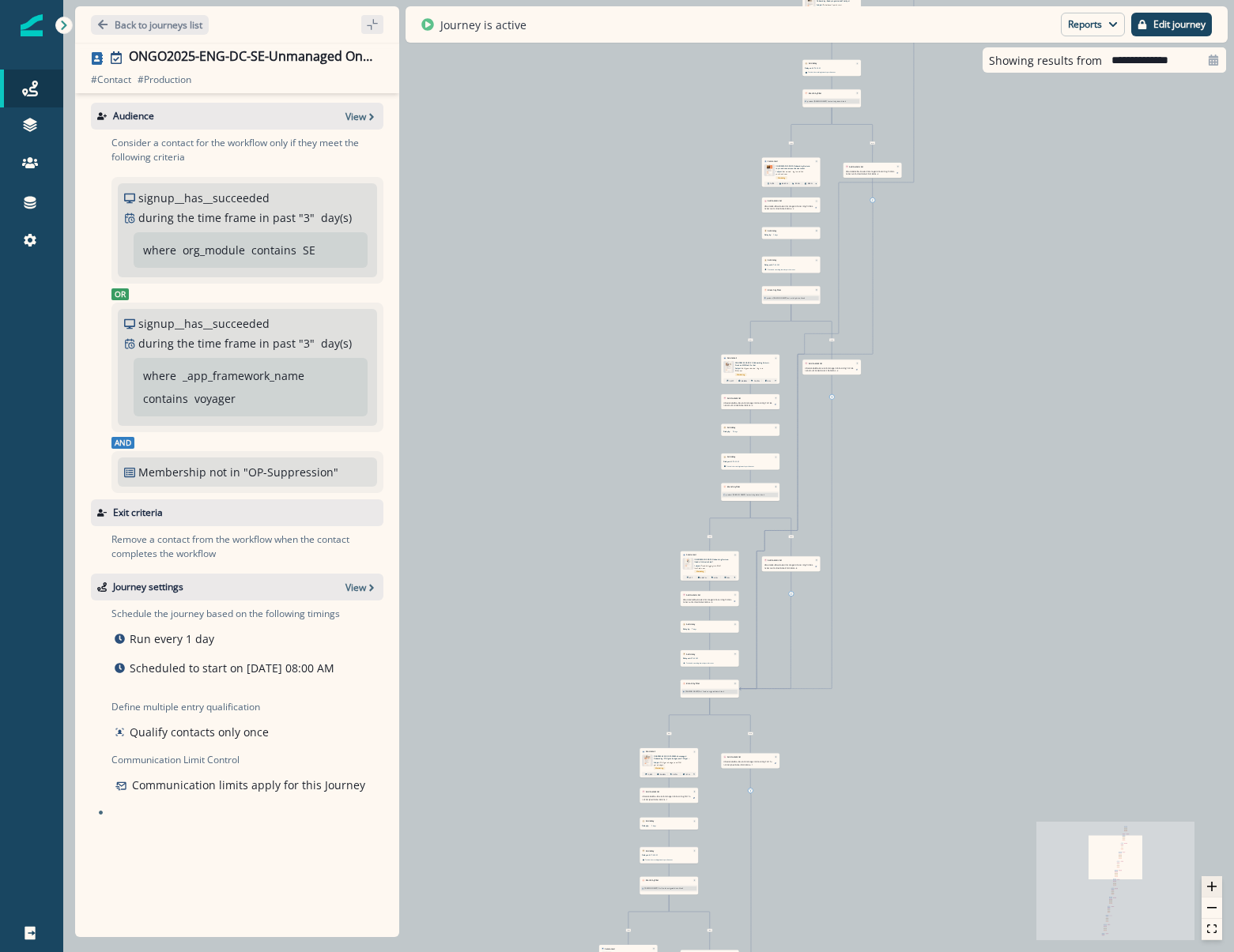
click at [1217, 897] on button "zoom in" at bounding box center [1212, 887] width 21 height 22
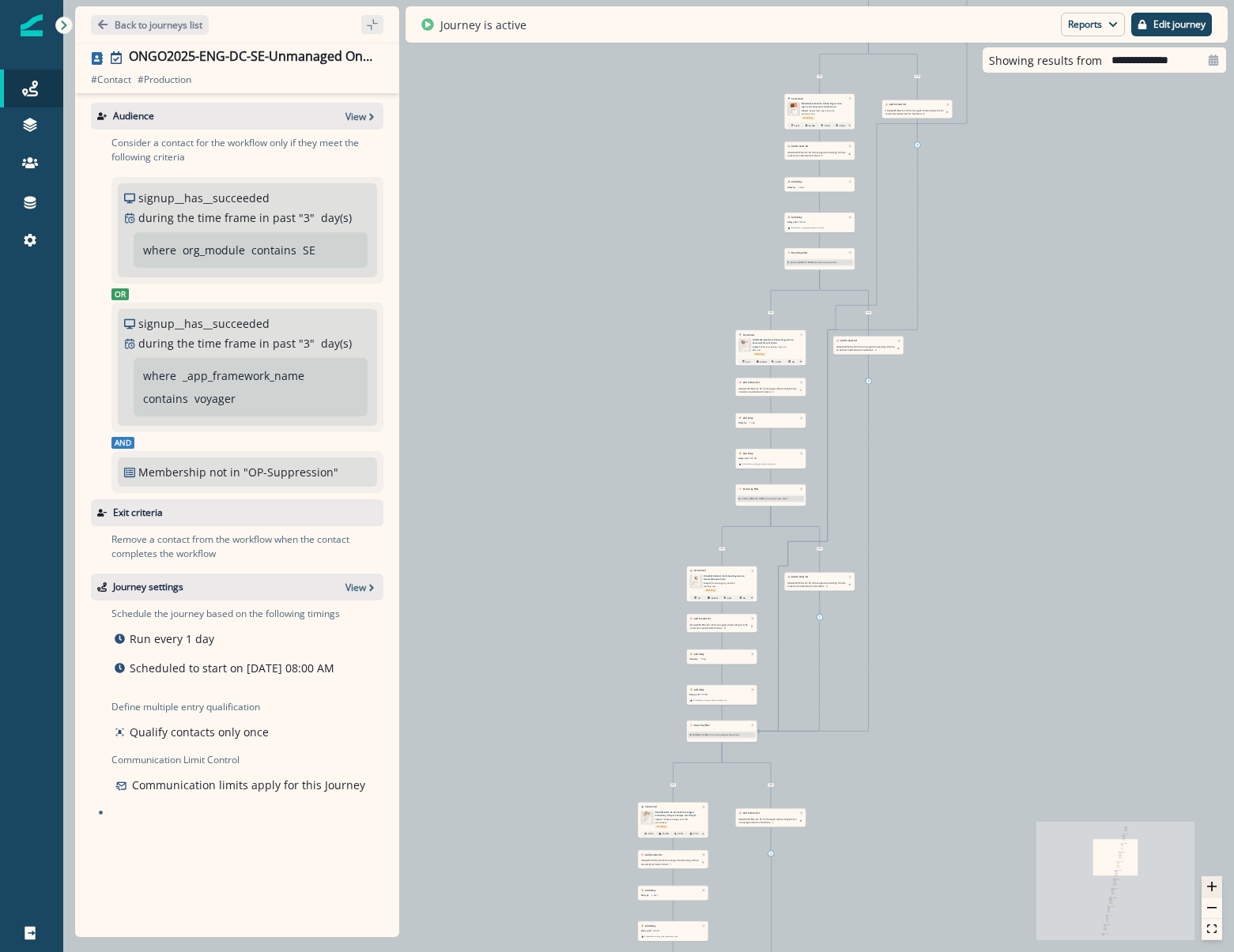
click at [1217, 897] on button "zoom in" at bounding box center [1212, 887] width 21 height 22
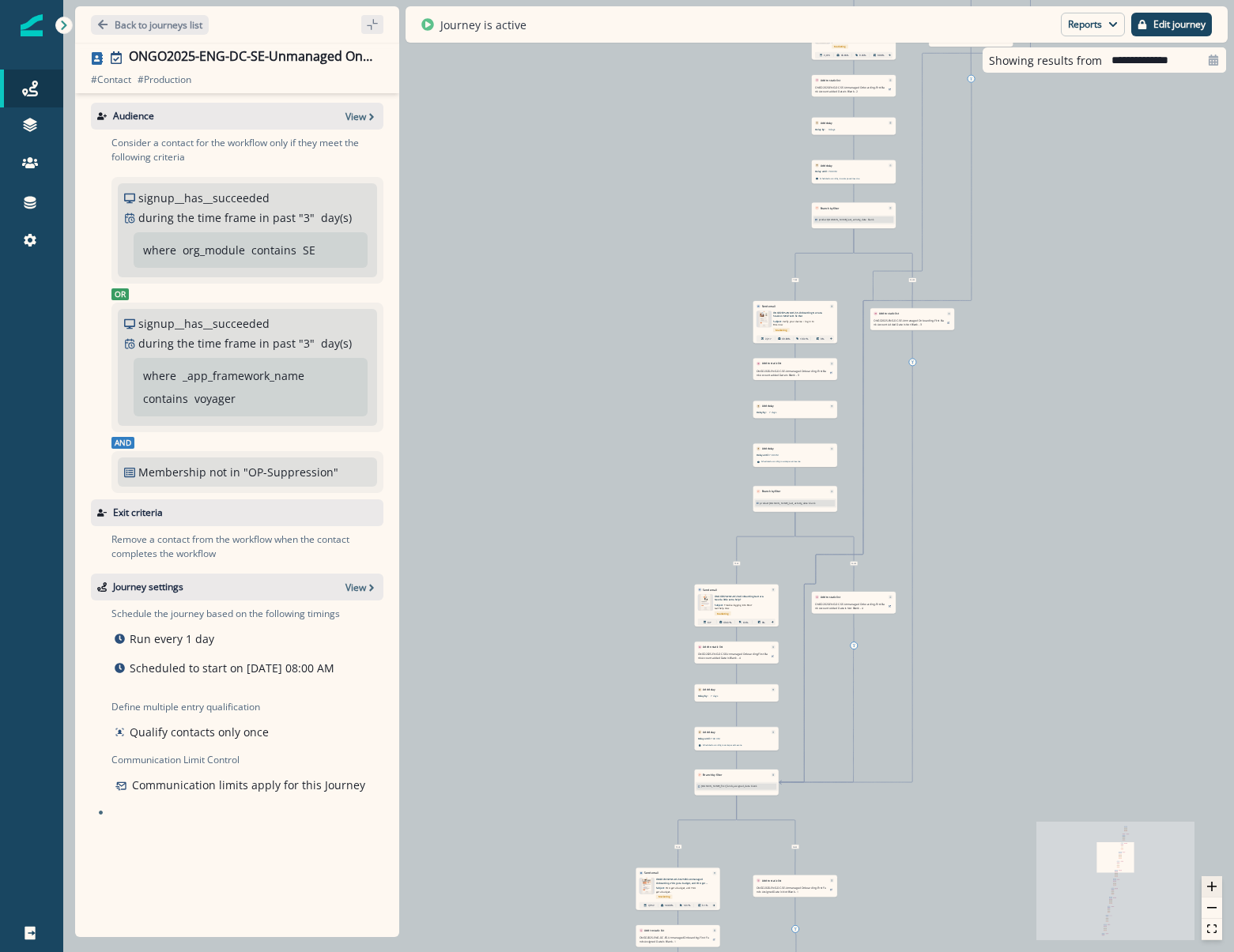
click at [1217, 897] on button "zoom in" at bounding box center [1212, 887] width 21 height 22
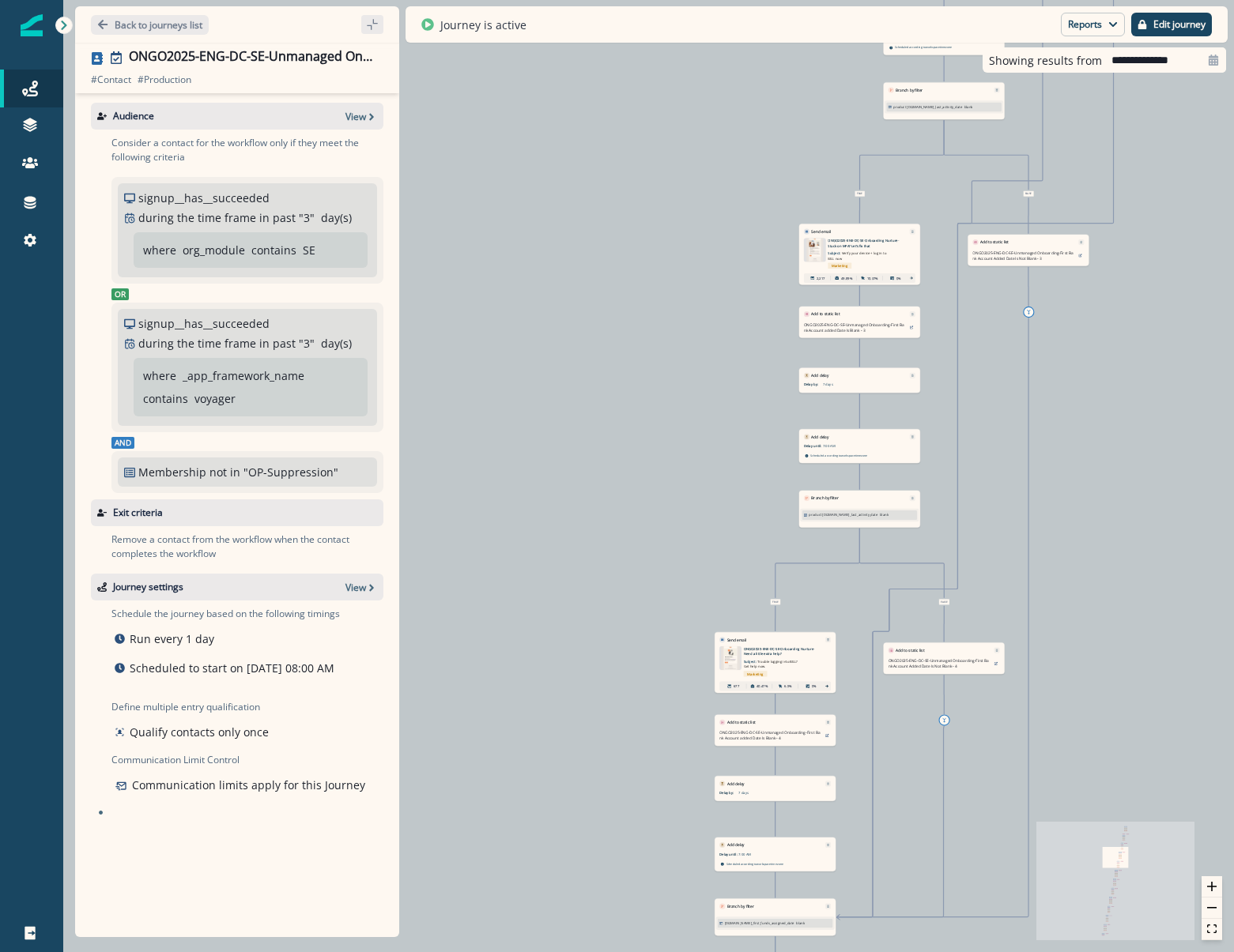
click at [1186, 584] on div "13,712 contacts have entered the journey Send email Email asset changed, journe…" at bounding box center [649, 476] width 1171 height 952
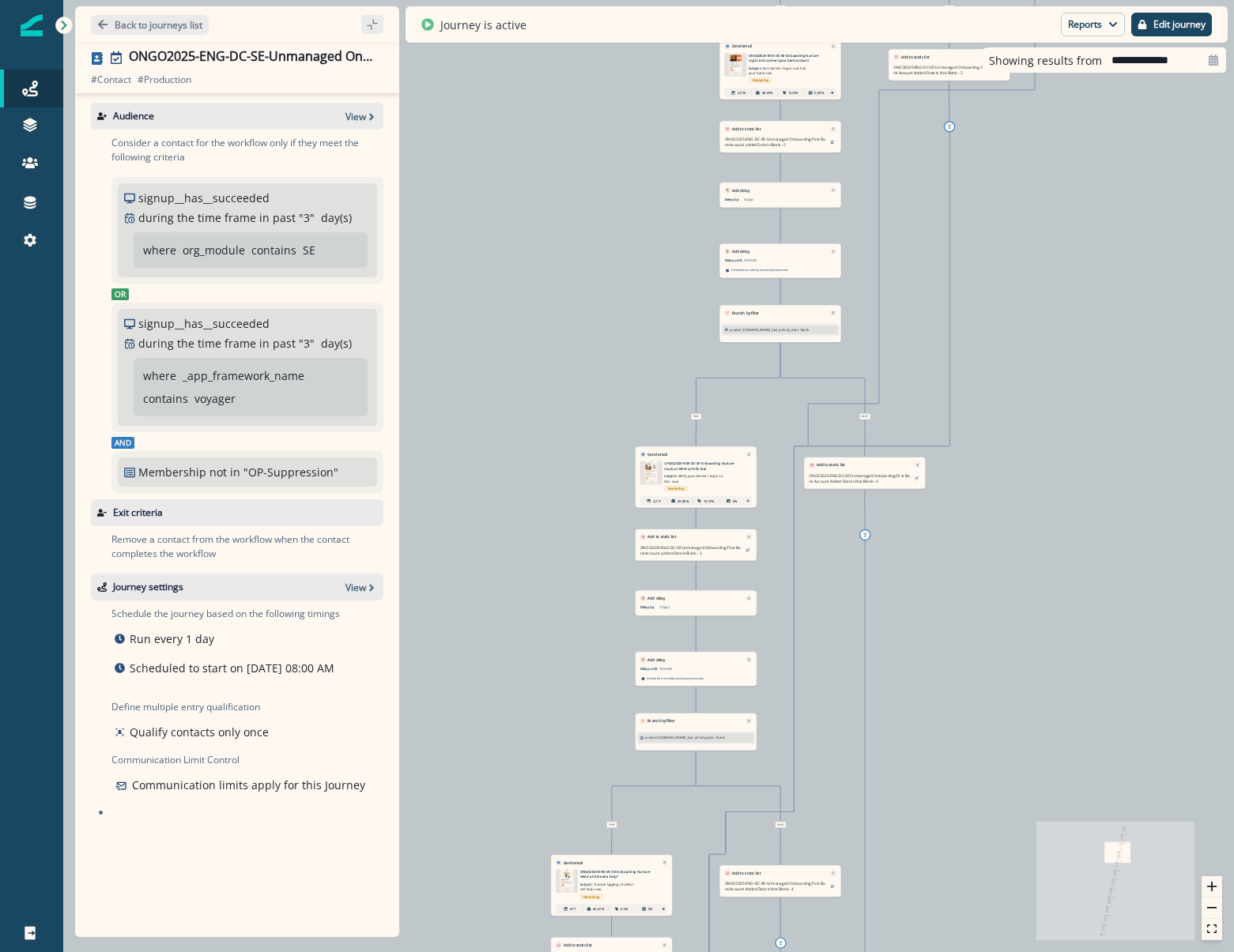
drag, startPoint x: 1186, startPoint y: 584, endPoint x: 990, endPoint y: 840, distance: 322.4
click at [1007, 825] on div "13,712 contacts have entered the journey Send email Email asset changed, journe…" at bounding box center [649, 476] width 1171 height 952
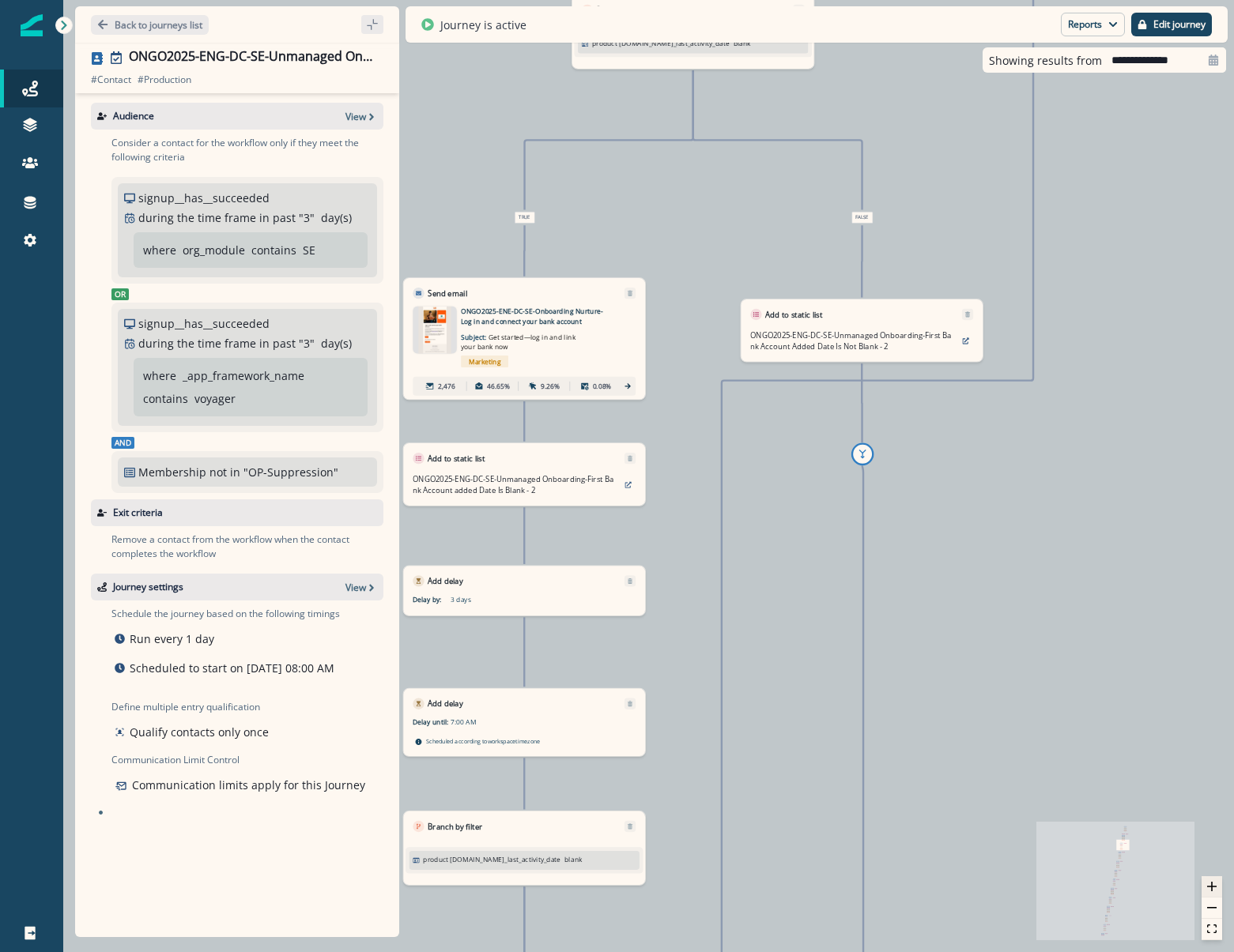
click at [1206, 881] on button "zoom in" at bounding box center [1212, 887] width 21 height 22
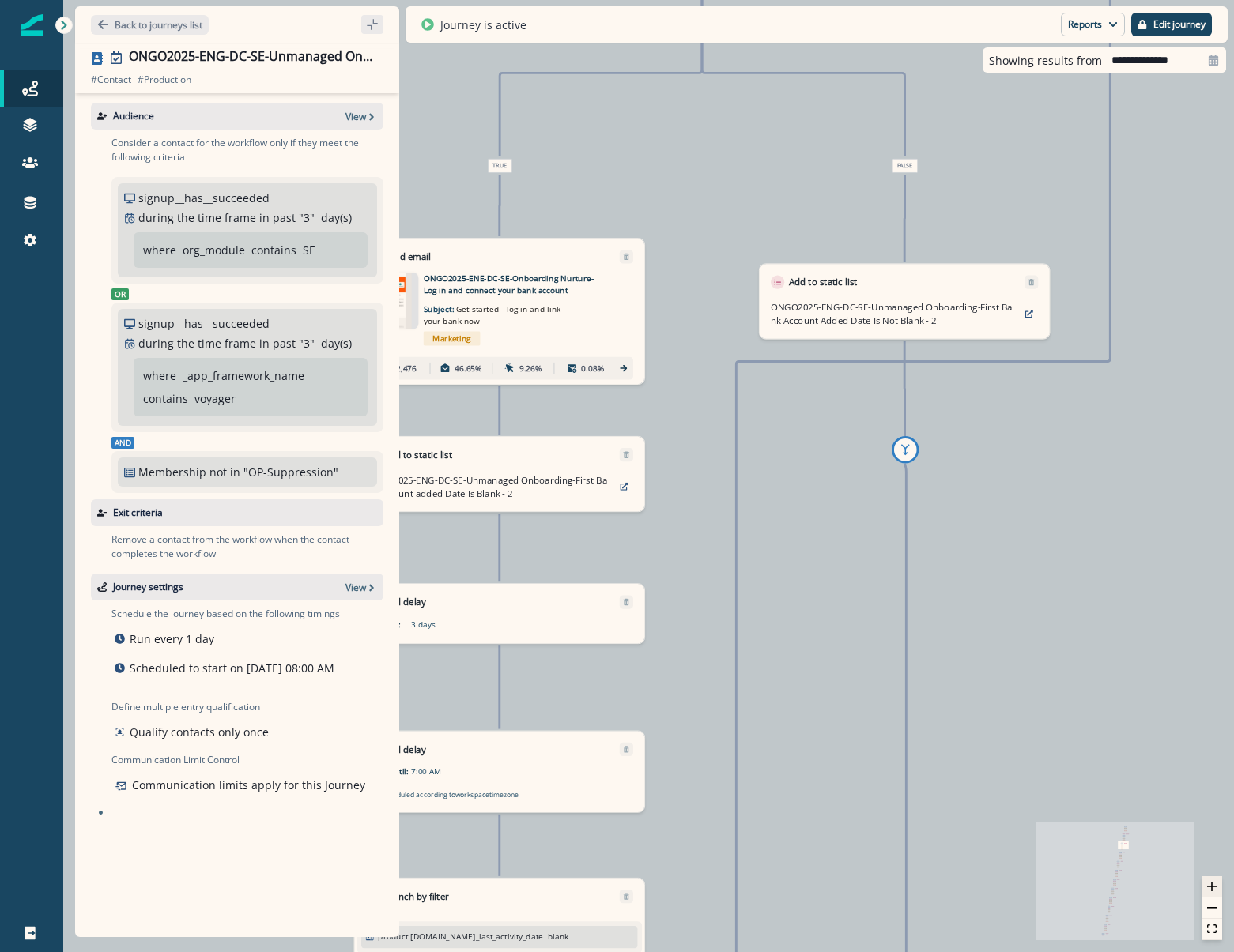
click at [1206, 881] on button "zoom in" at bounding box center [1212, 887] width 21 height 22
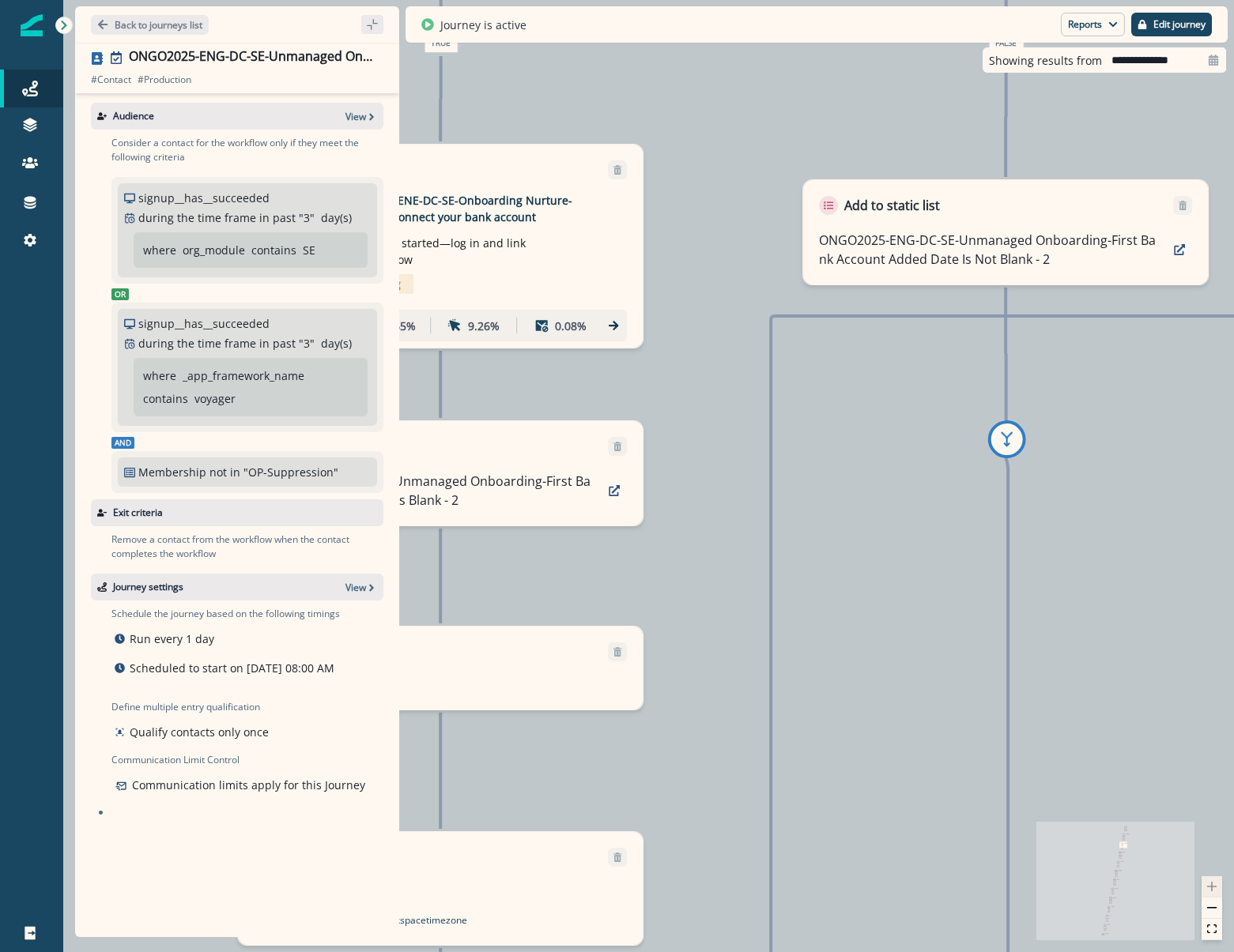
click at [1206, 881] on div at bounding box center [1212, 909] width 21 height 64
drag, startPoint x: 823, startPoint y: 459, endPoint x: 810, endPoint y: 558, distance: 99.8
click at [822, 472] on div "13,712 contacts have entered the journey Send email Email asset changed, journe…" at bounding box center [649, 476] width 1171 height 952
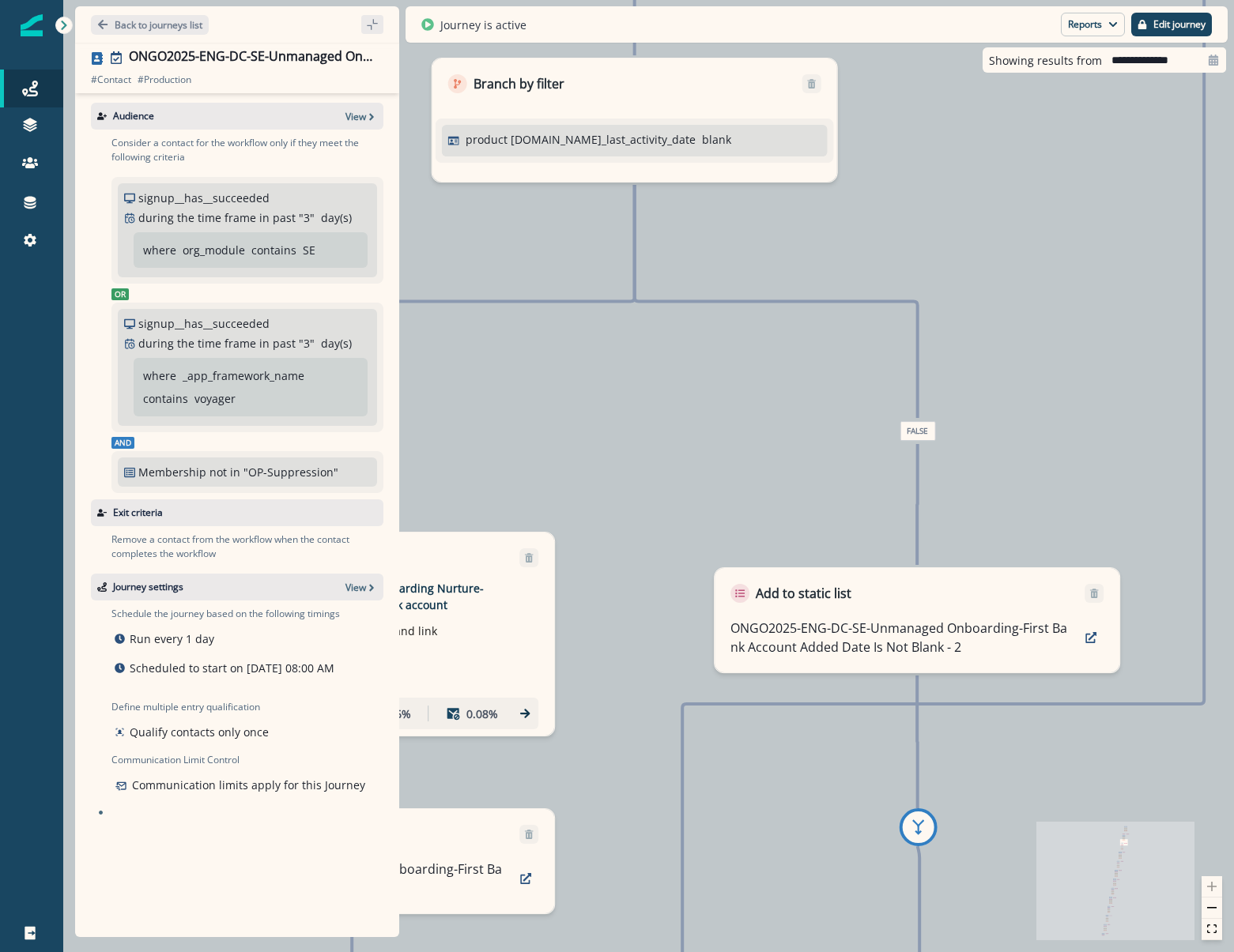
drag, startPoint x: 810, startPoint y: 558, endPoint x: 732, endPoint y: 863, distance: 314.8
click at [732, 864] on div "13,712 contacts have entered the journey Send email Email asset changed, journe…" at bounding box center [649, 476] width 1171 height 952
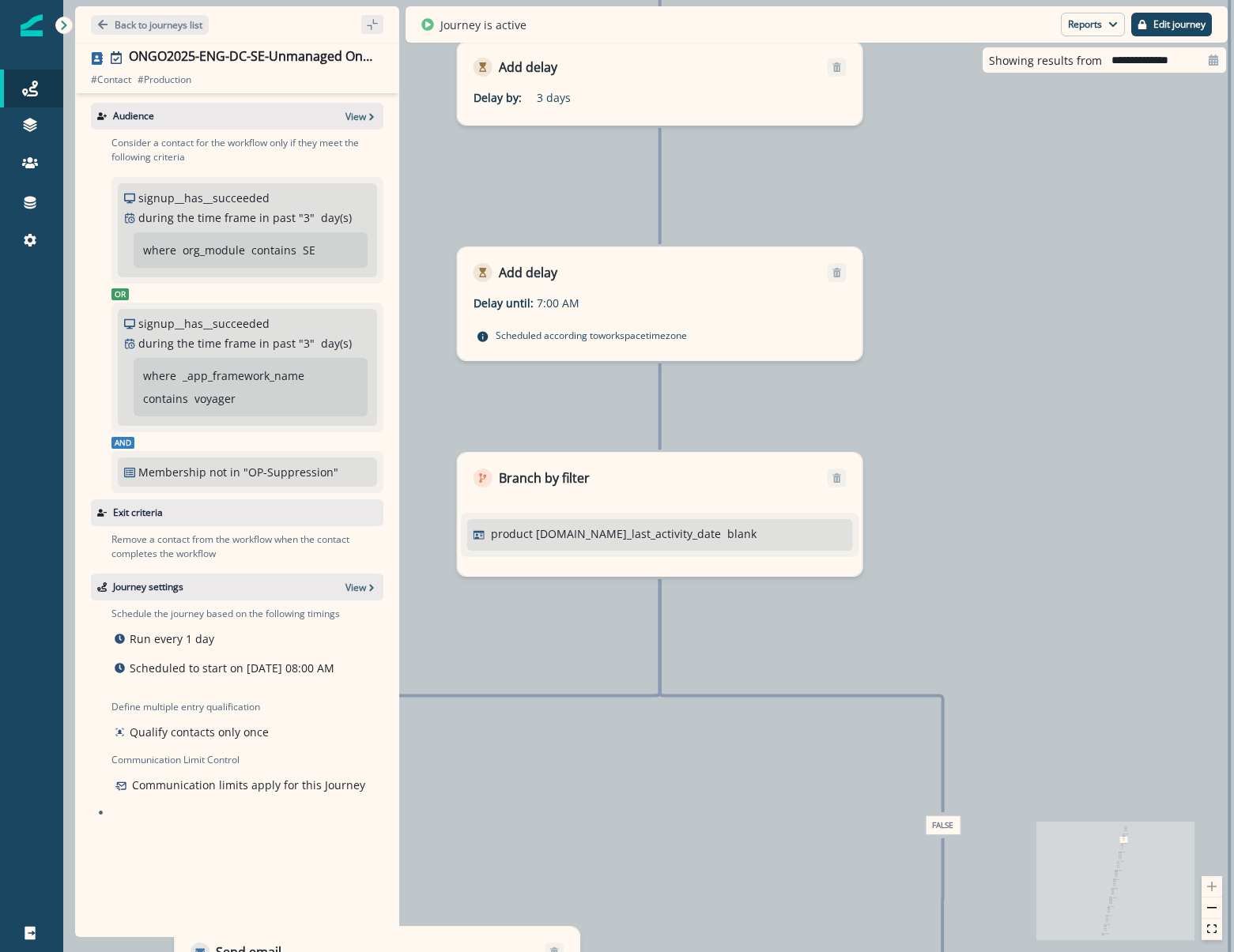
drag, startPoint x: 657, startPoint y: 406, endPoint x: 694, endPoint y: 806, distance: 401.7
click at [691, 816] on div "13,712 contacts have entered the journey Send email Email asset changed, journe…" at bounding box center [649, 476] width 1171 height 952
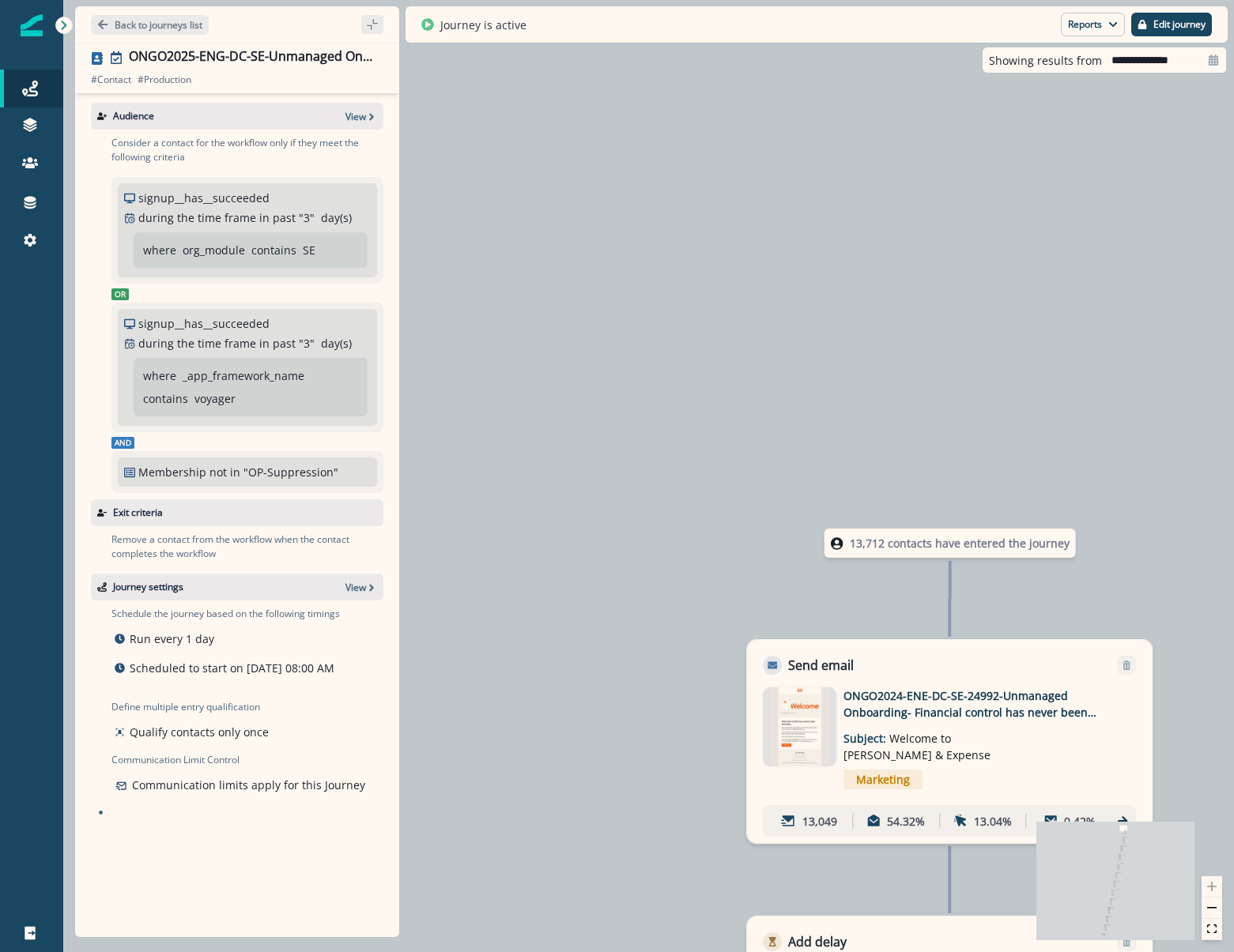
click at [896, 545] on p "13,712 contacts have entered the journey" at bounding box center [960, 543] width 220 height 16
click at [839, 546] on icon at bounding box center [837, 544] width 13 height 13
click at [839, 546] on icon at bounding box center [835, 544] width 13 height 13
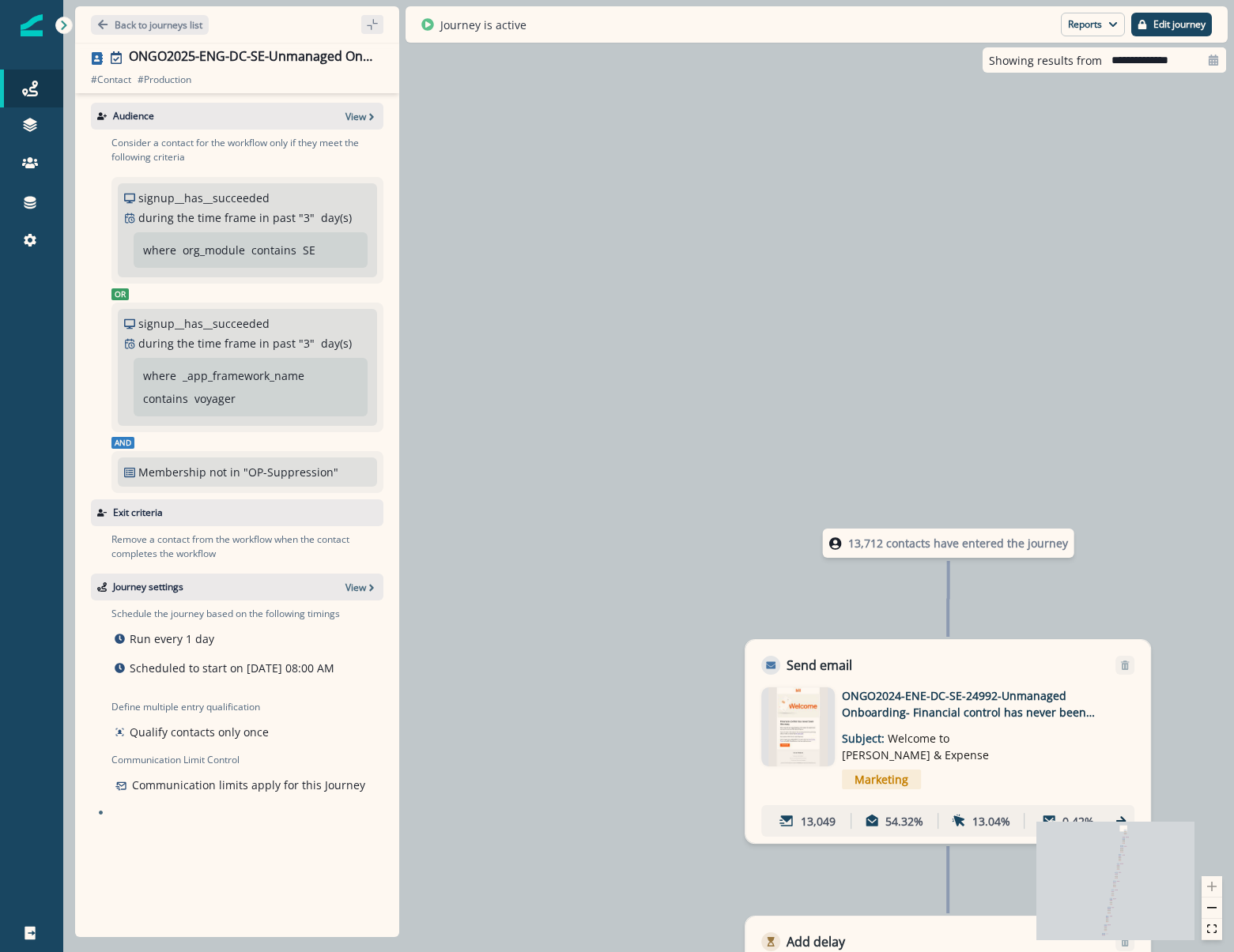
click at [837, 549] on icon at bounding box center [835, 544] width 13 height 13
click at [1083, 28] on button "Reports" at bounding box center [1093, 24] width 64 height 23
click at [1035, 88] on p "Journey Member Report" at bounding box center [1041, 93] width 144 height 19
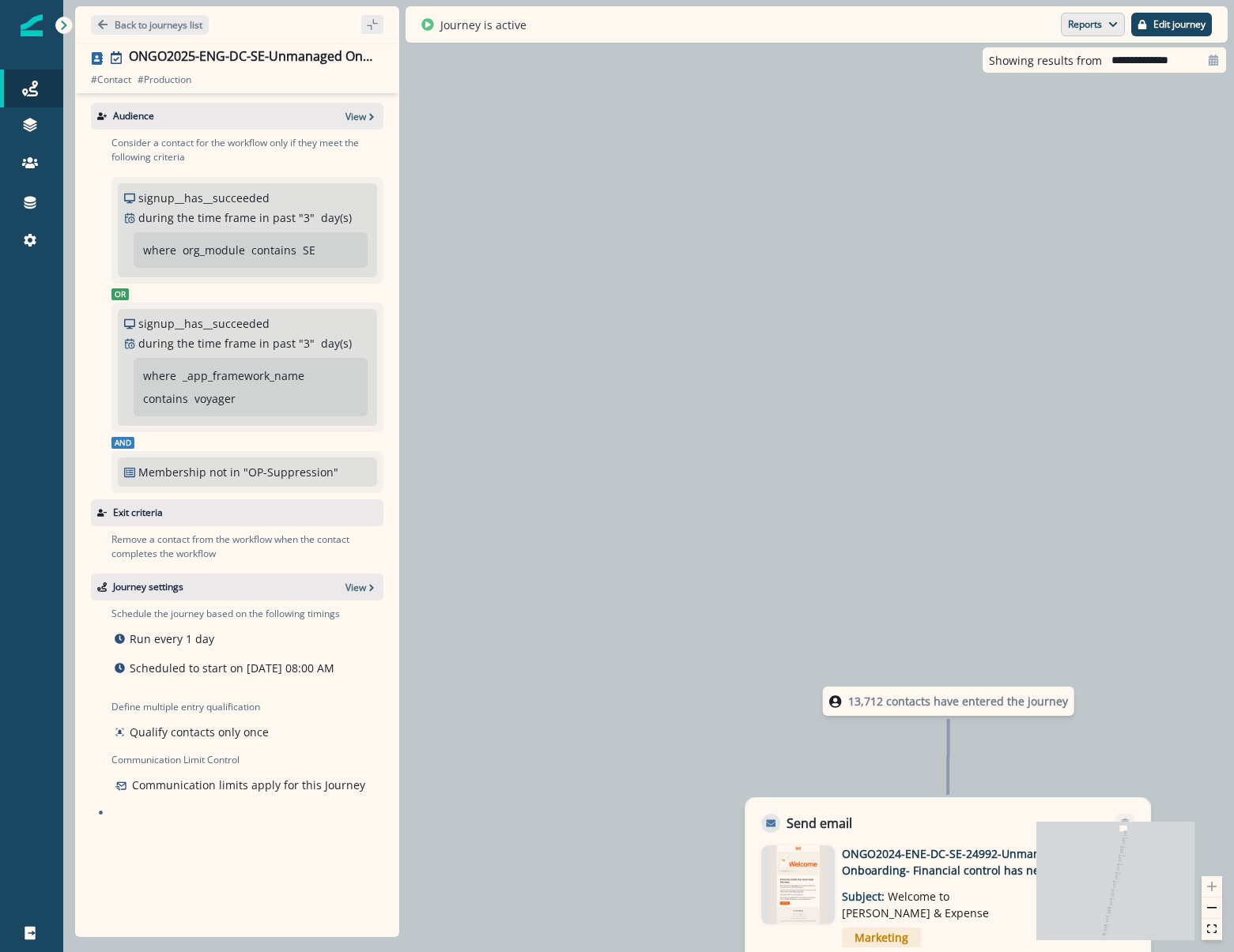
click at [1104, 14] on button "Reports" at bounding box center [1093, 24] width 64 height 23
click at [1115, 27] on icon "button" at bounding box center [1112, 24] width 10 height 10
click at [1072, 93] on p "Journey Member Report" at bounding box center [1041, 93] width 144 height 19
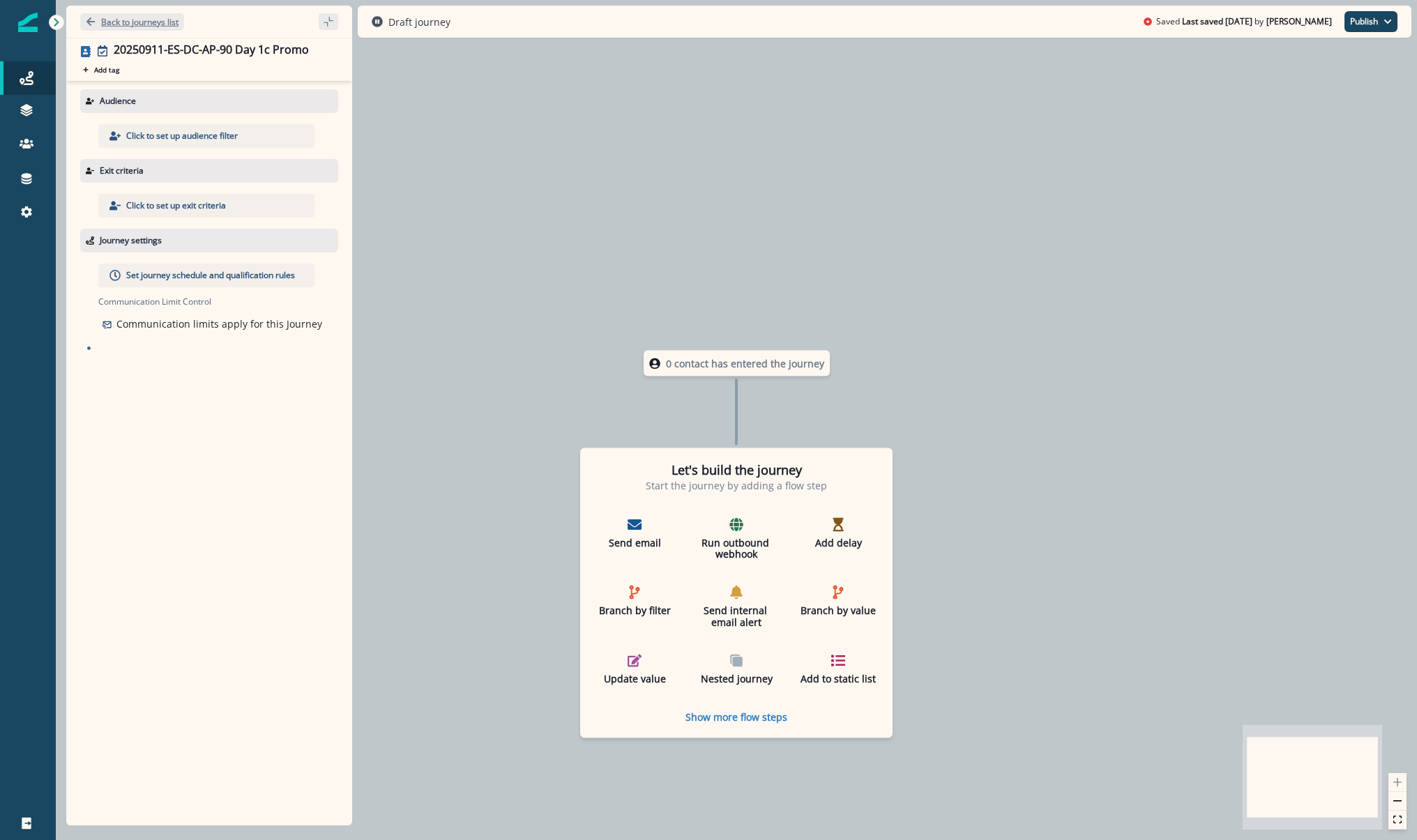
click at [115, 14] on button "Back to journeys list" at bounding box center [132, 21] width 104 height 18
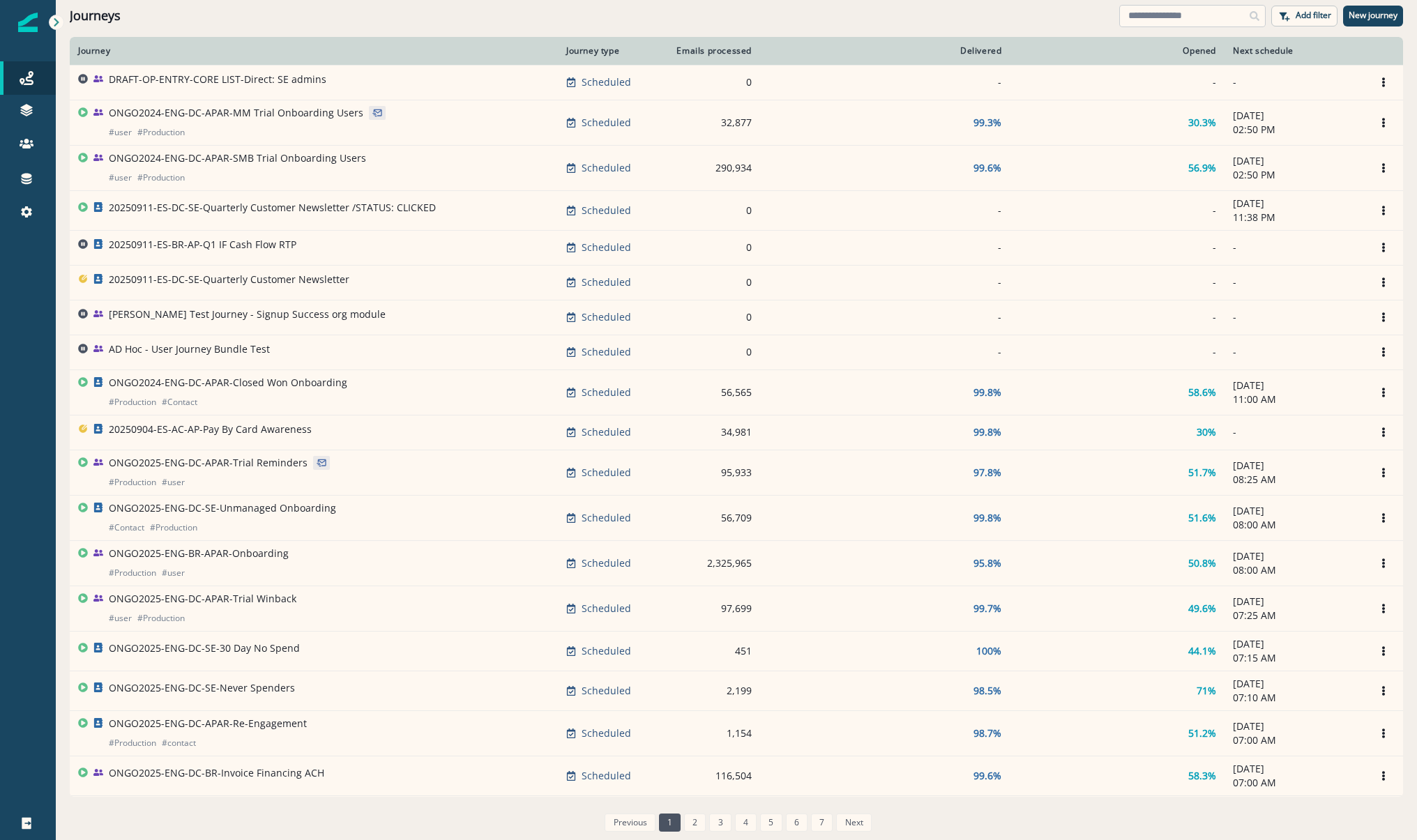
click at [1184, 16] on input at bounding box center [1193, 15] width 147 height 22
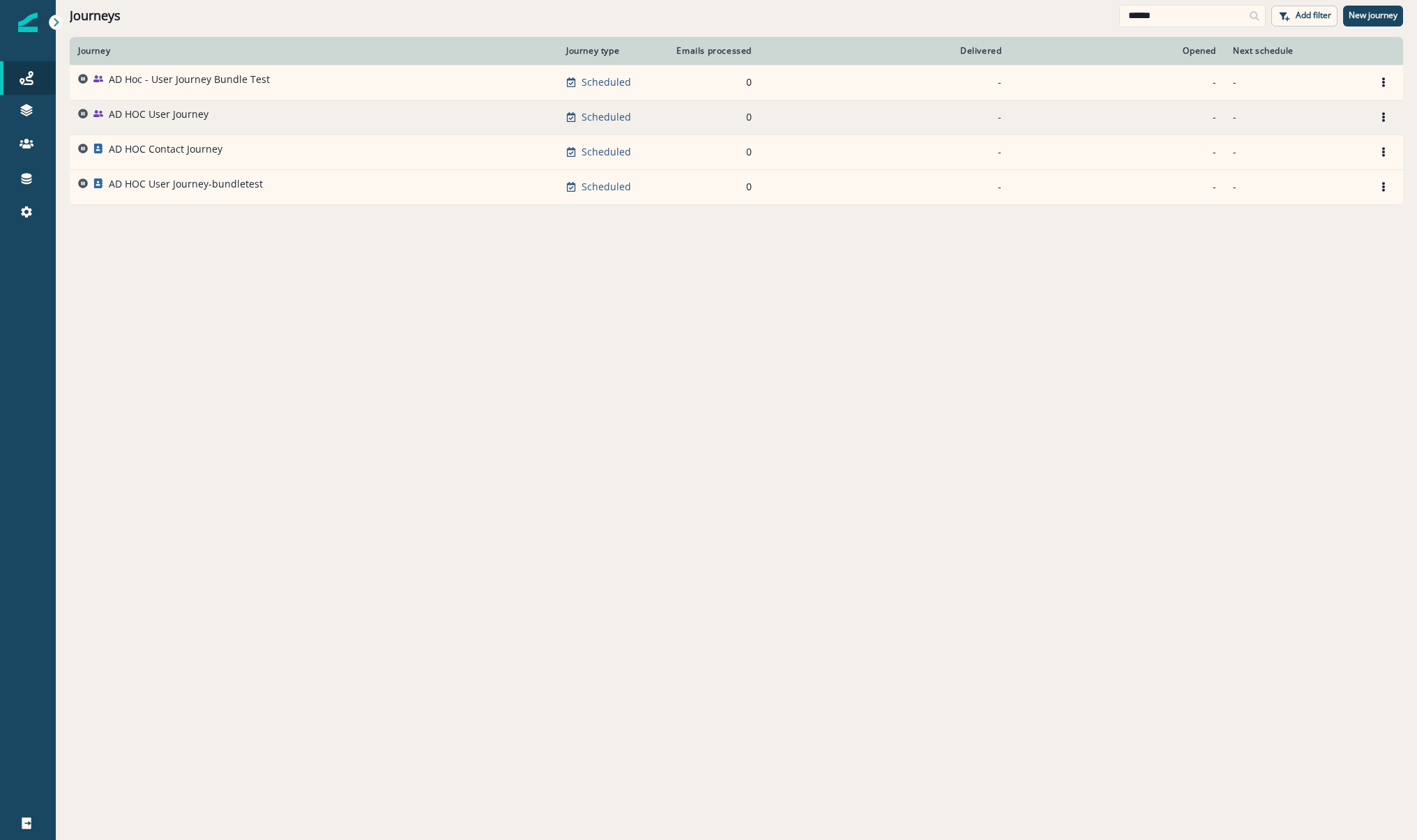
type input "******"
click at [126, 106] on td "AD HOC User Journey" at bounding box center [314, 117] width 488 height 35
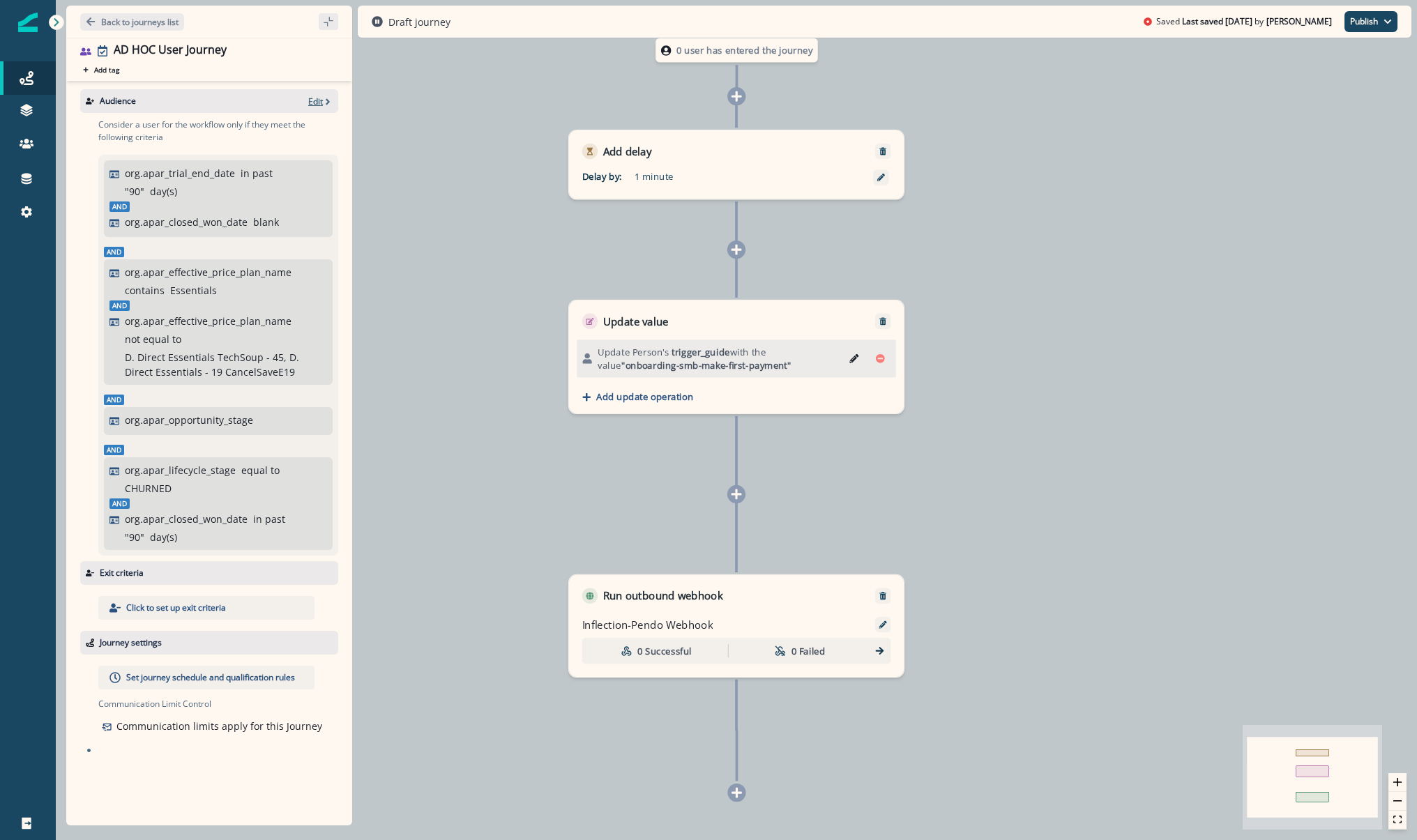
click at [317, 98] on p "Edit" at bounding box center [315, 101] width 14 height 12
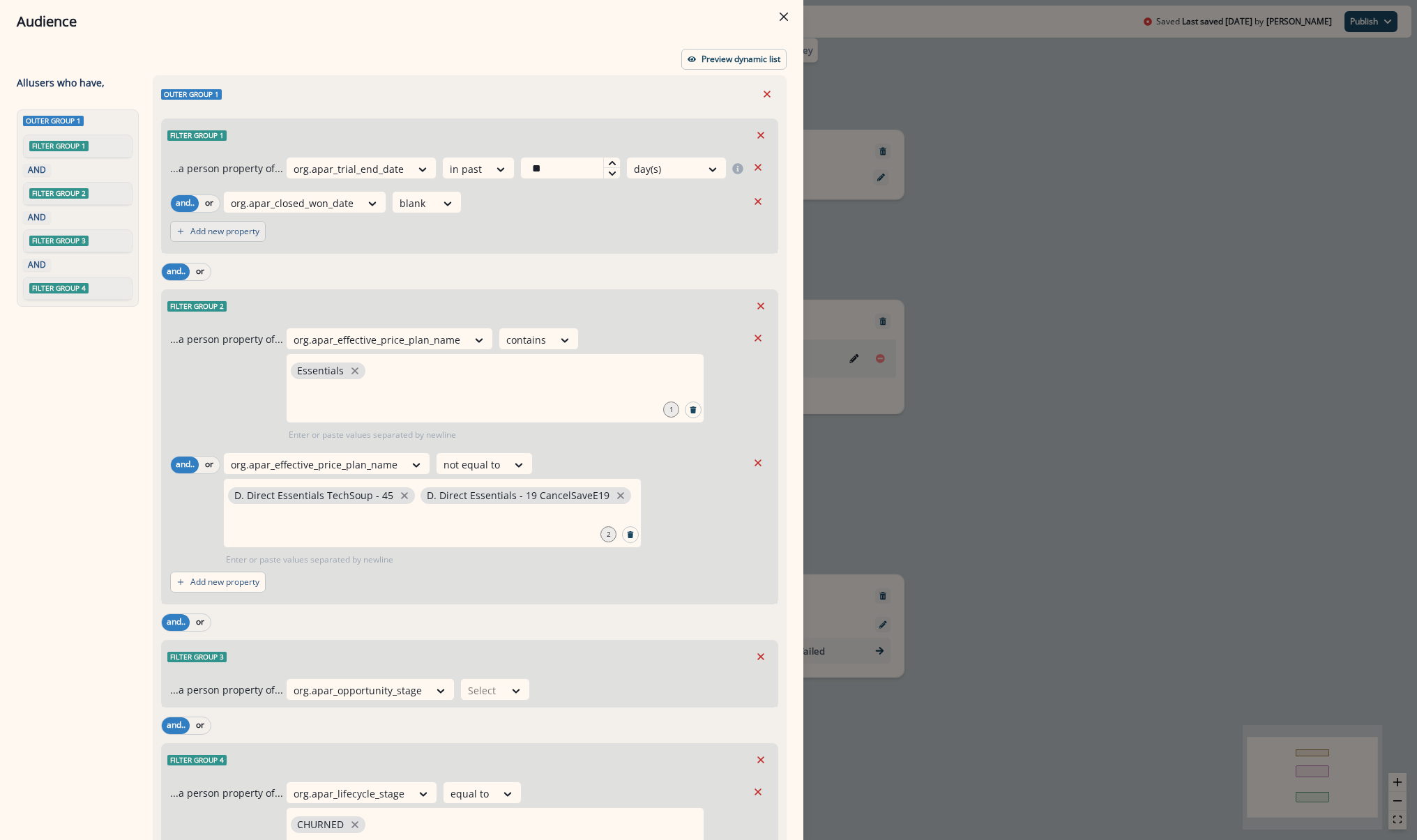
click at [239, 227] on p "Add new property" at bounding box center [225, 231] width 69 height 10
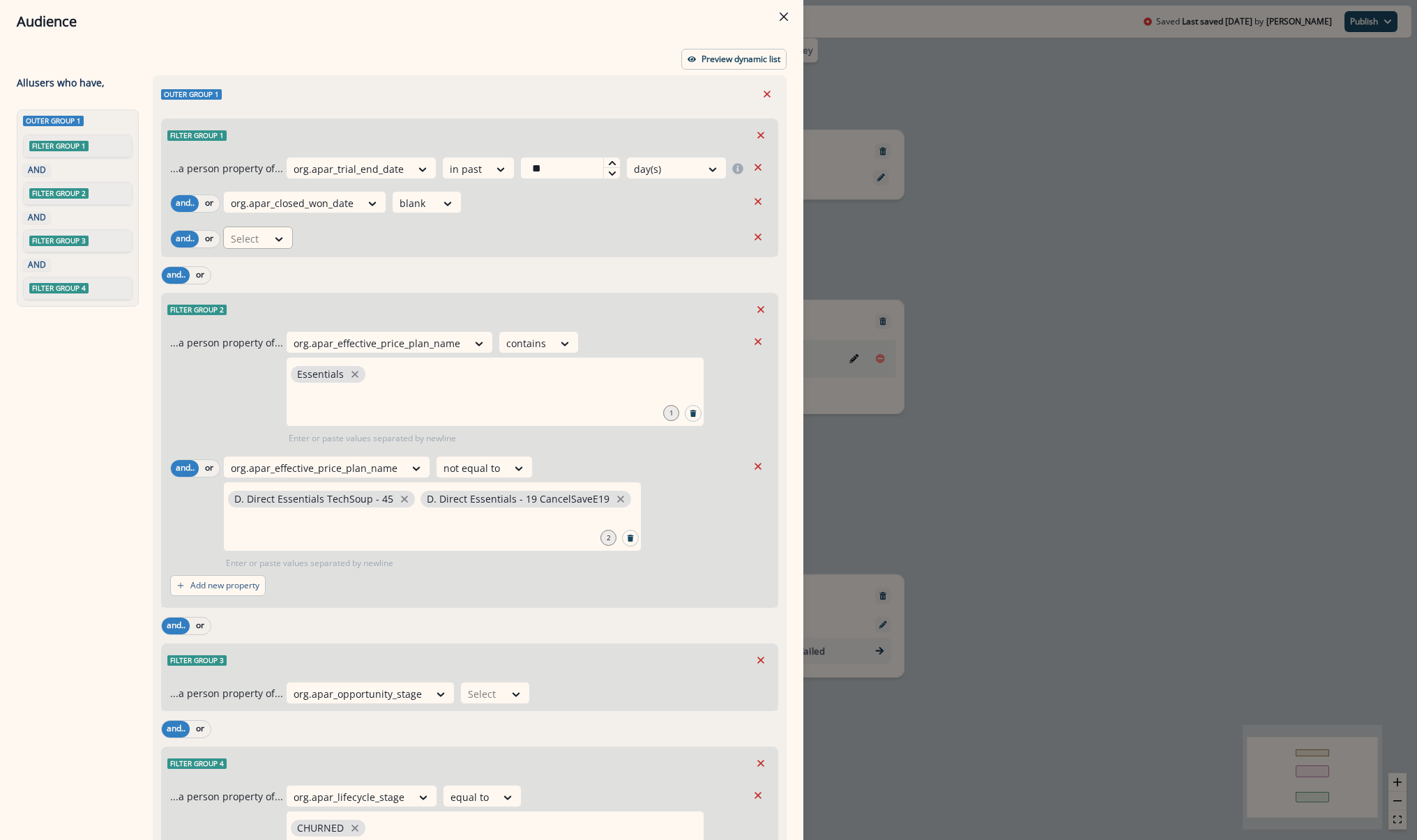
click at [250, 247] on div "Select" at bounding box center [245, 239] width 43 height 23
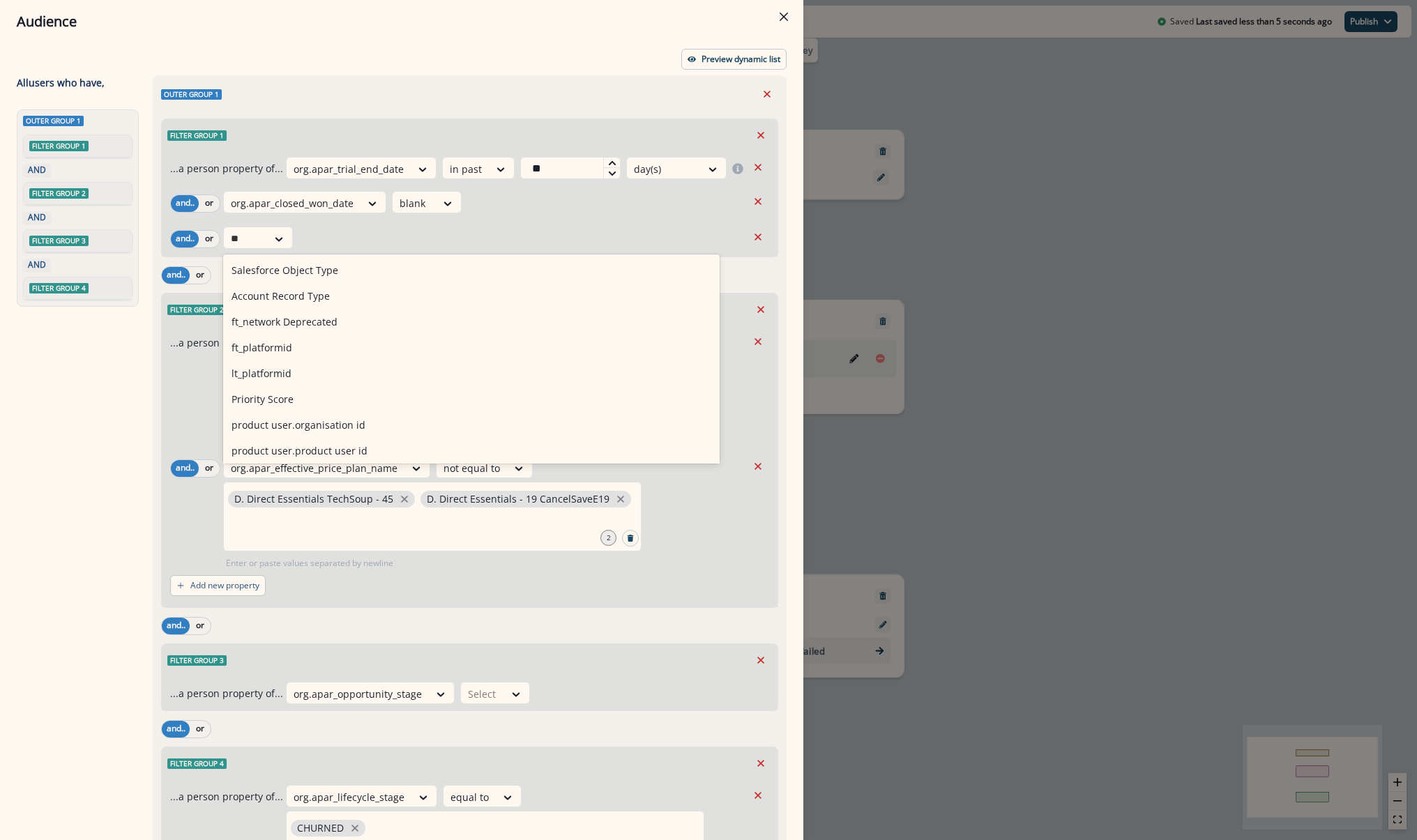
type input "*"
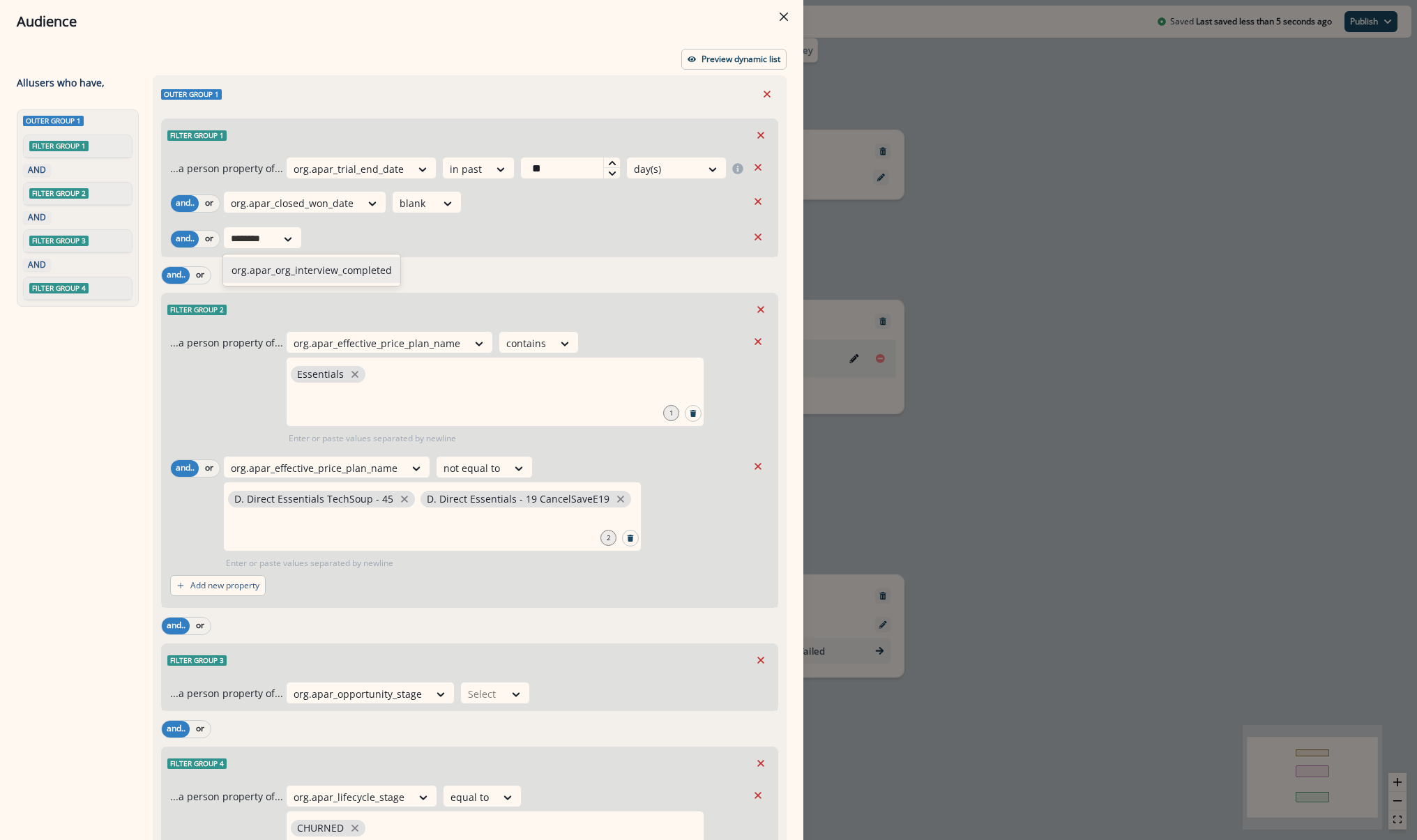
type input "*********"
click at [320, 272] on div "org.apar_org_interview_completed" at bounding box center [311, 270] width 177 height 26
click at [462, 237] on div at bounding box center [452, 239] width 29 height 18
click at [454, 294] on div "true" at bounding box center [460, 296] width 69 height 26
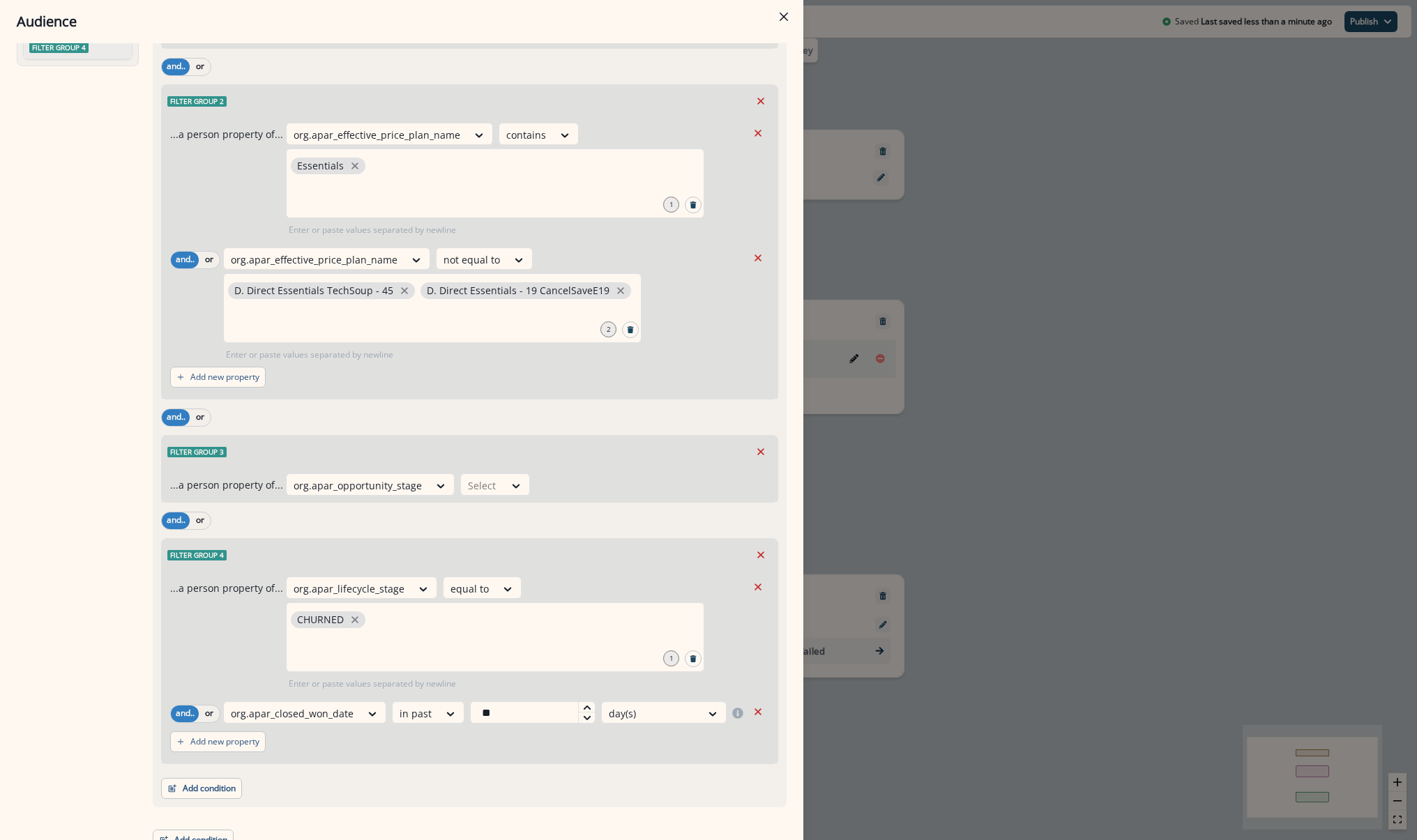
scroll to position [256, 0]
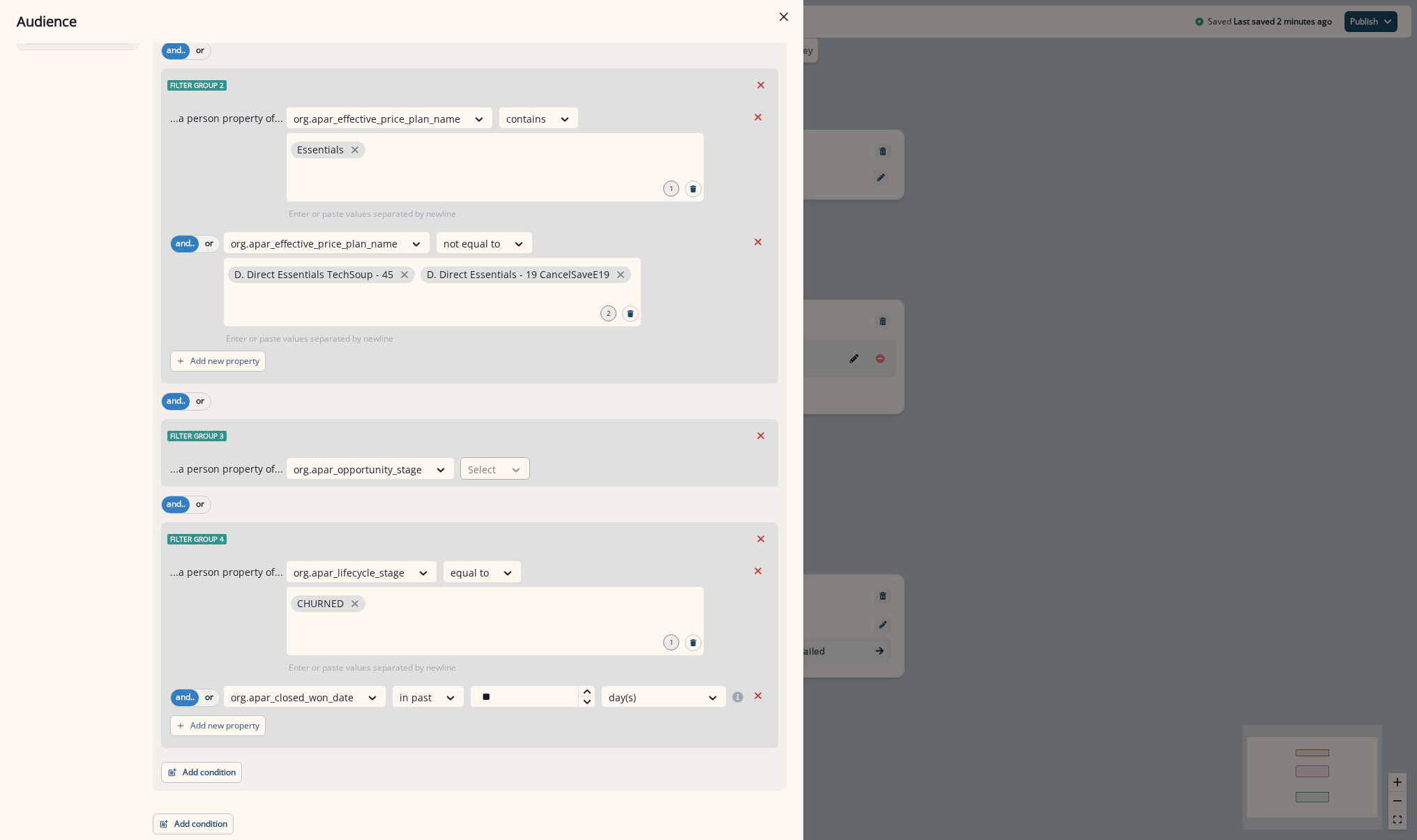
click at [514, 471] on icon at bounding box center [516, 470] width 12 height 14
click at [472, 465] on div at bounding box center [482, 469] width 29 height 18
click at [227, 819] on button "Add condition" at bounding box center [193, 824] width 81 height 21
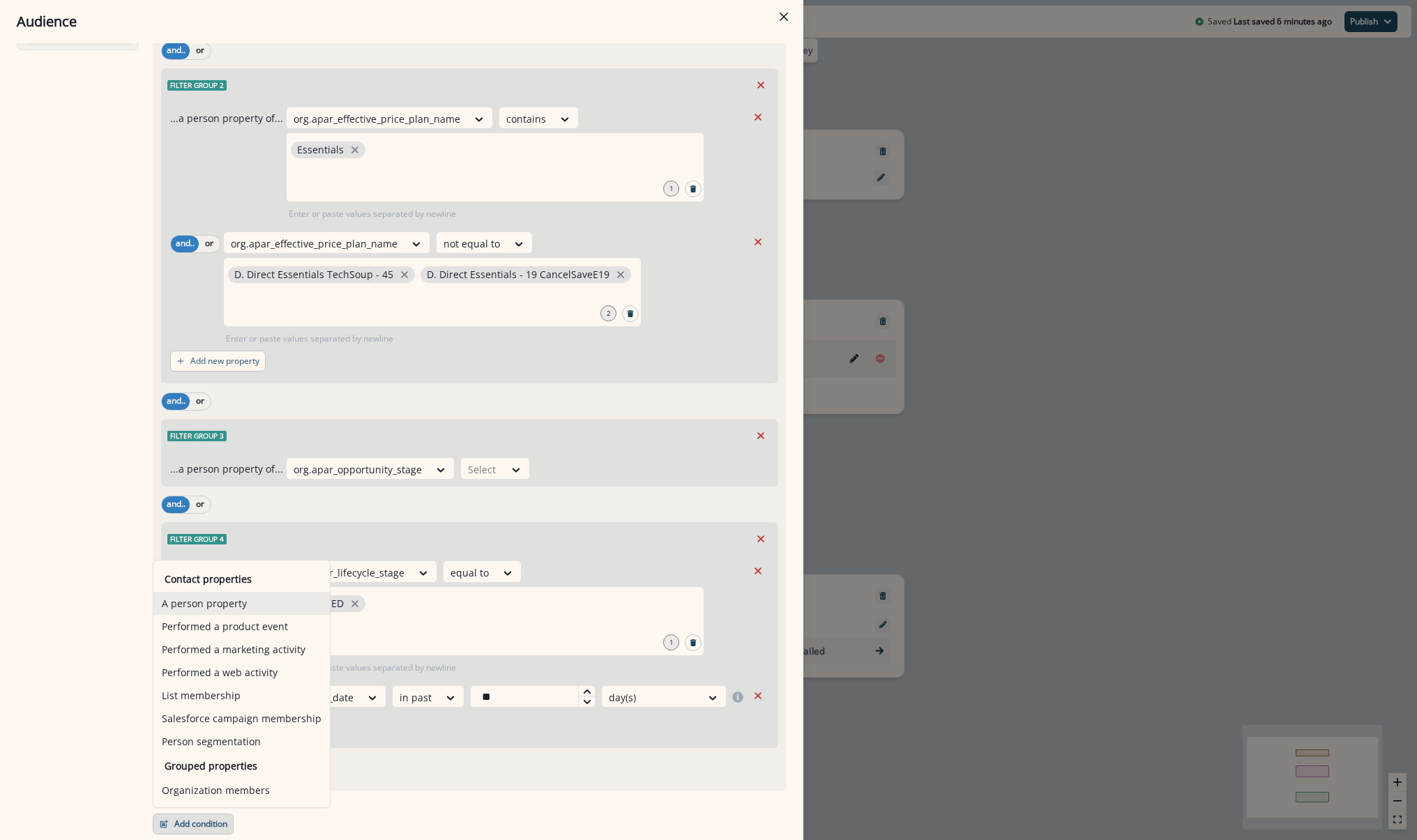
click at [251, 606] on button "A person property" at bounding box center [241, 603] width 176 height 23
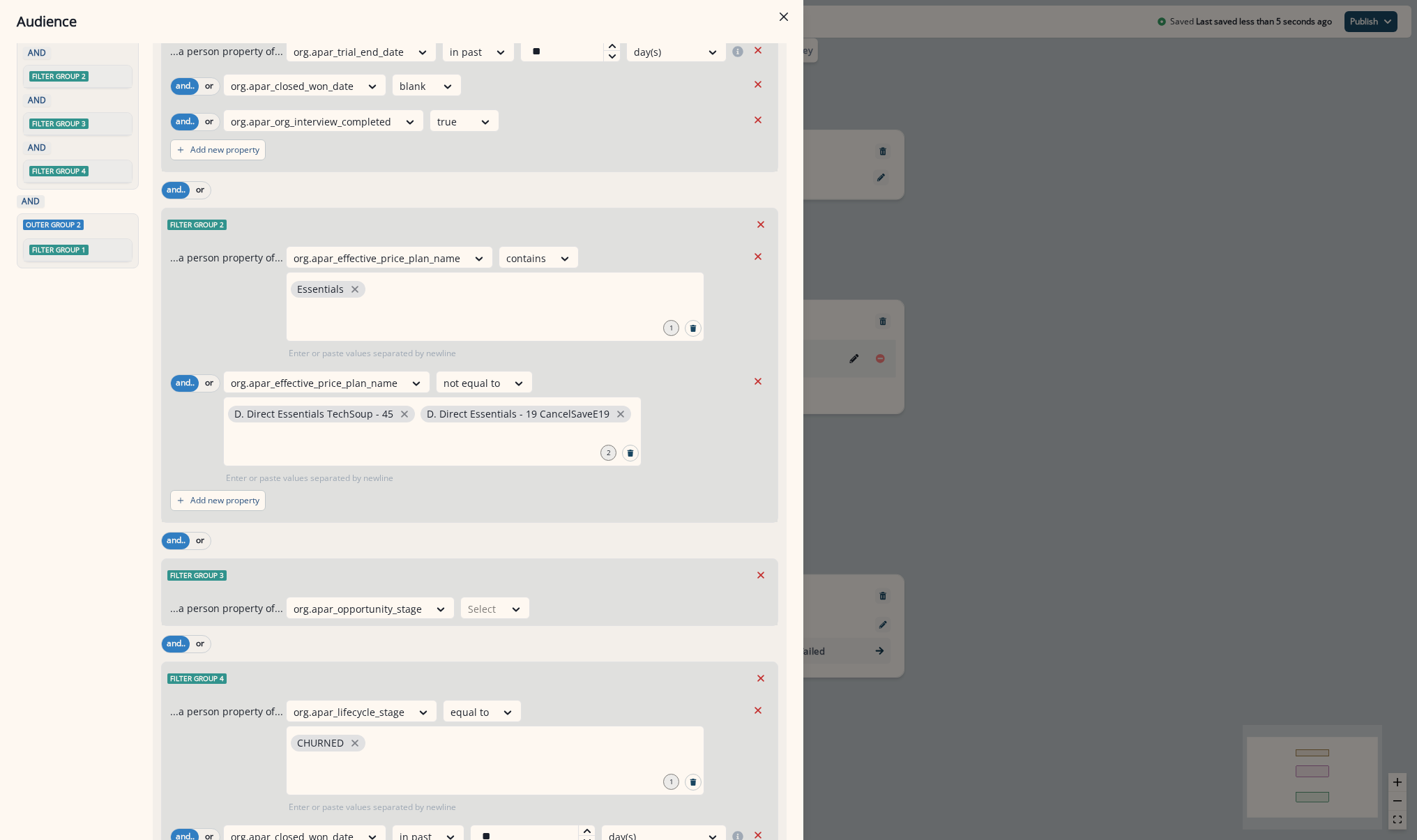
scroll to position [443, 0]
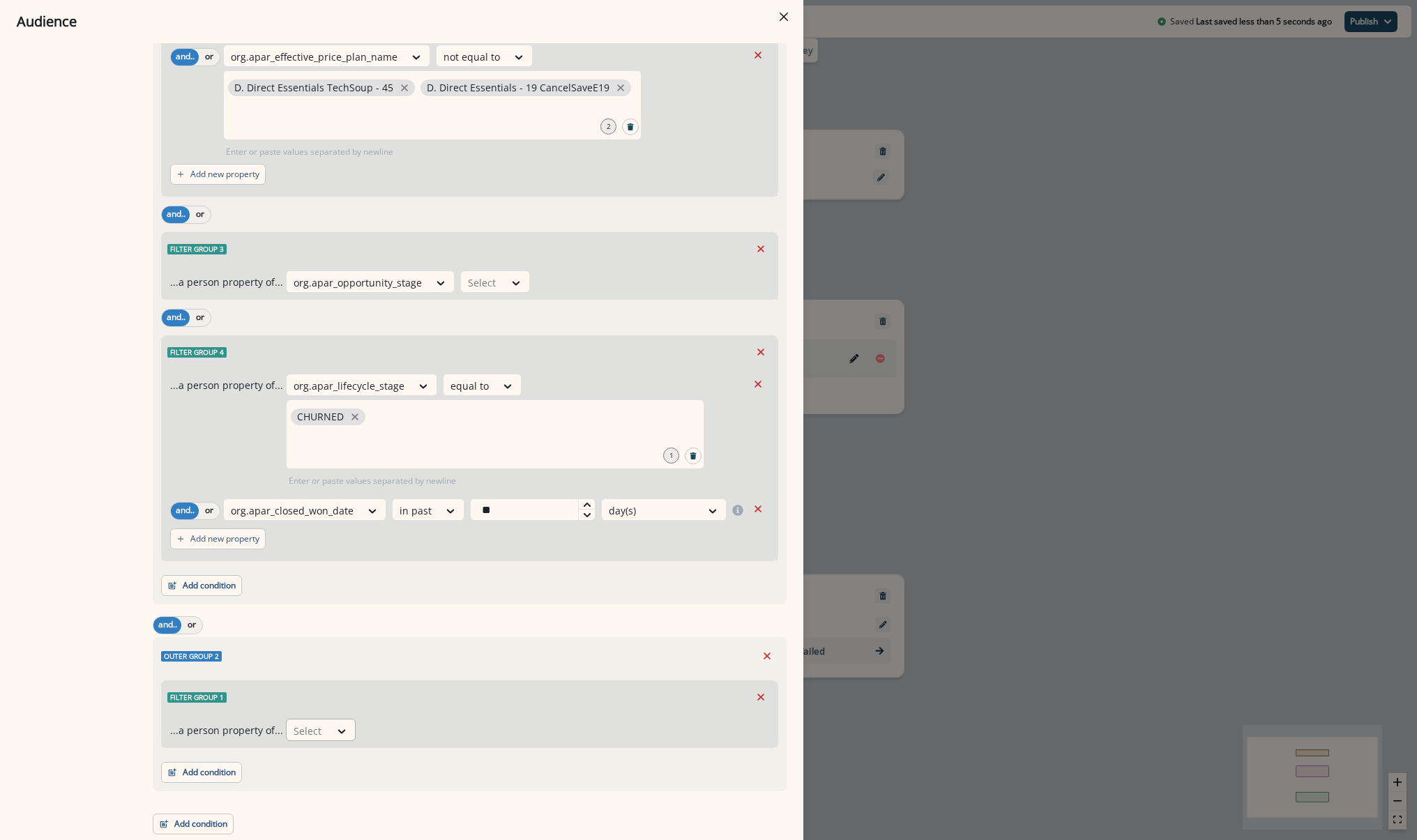
click at [312, 734] on div at bounding box center [308, 731] width 29 height 18
type input "*****"
click at [370, 669] on div "org.apar_effective_price_plan_name" at bounding box center [373, 672] width 183 height 26
click at [508, 730] on div at bounding box center [521, 731] width 29 height 18
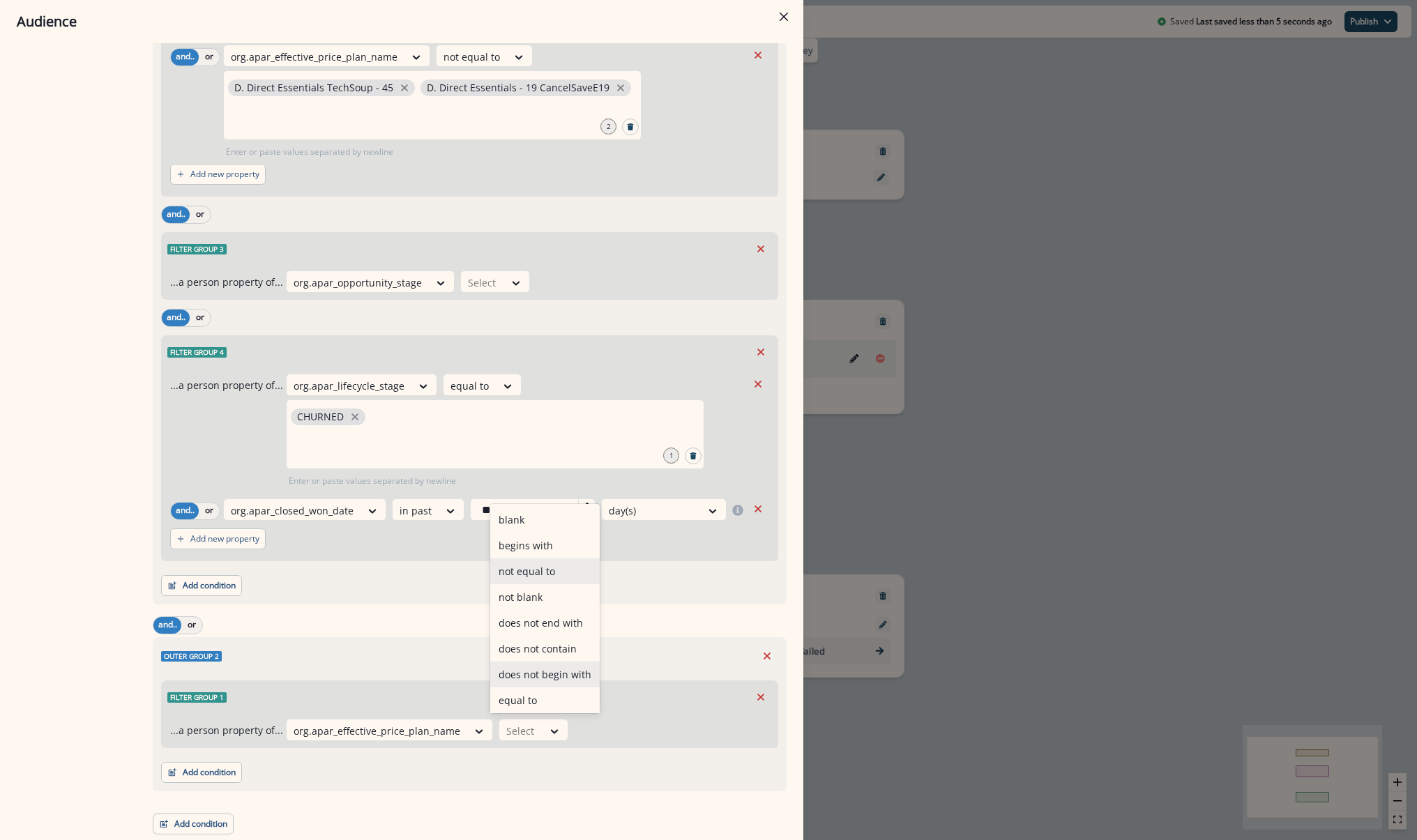
scroll to position [54, 0]
click at [521, 697] on div "contains" at bounding box center [545, 698] width 109 height 26
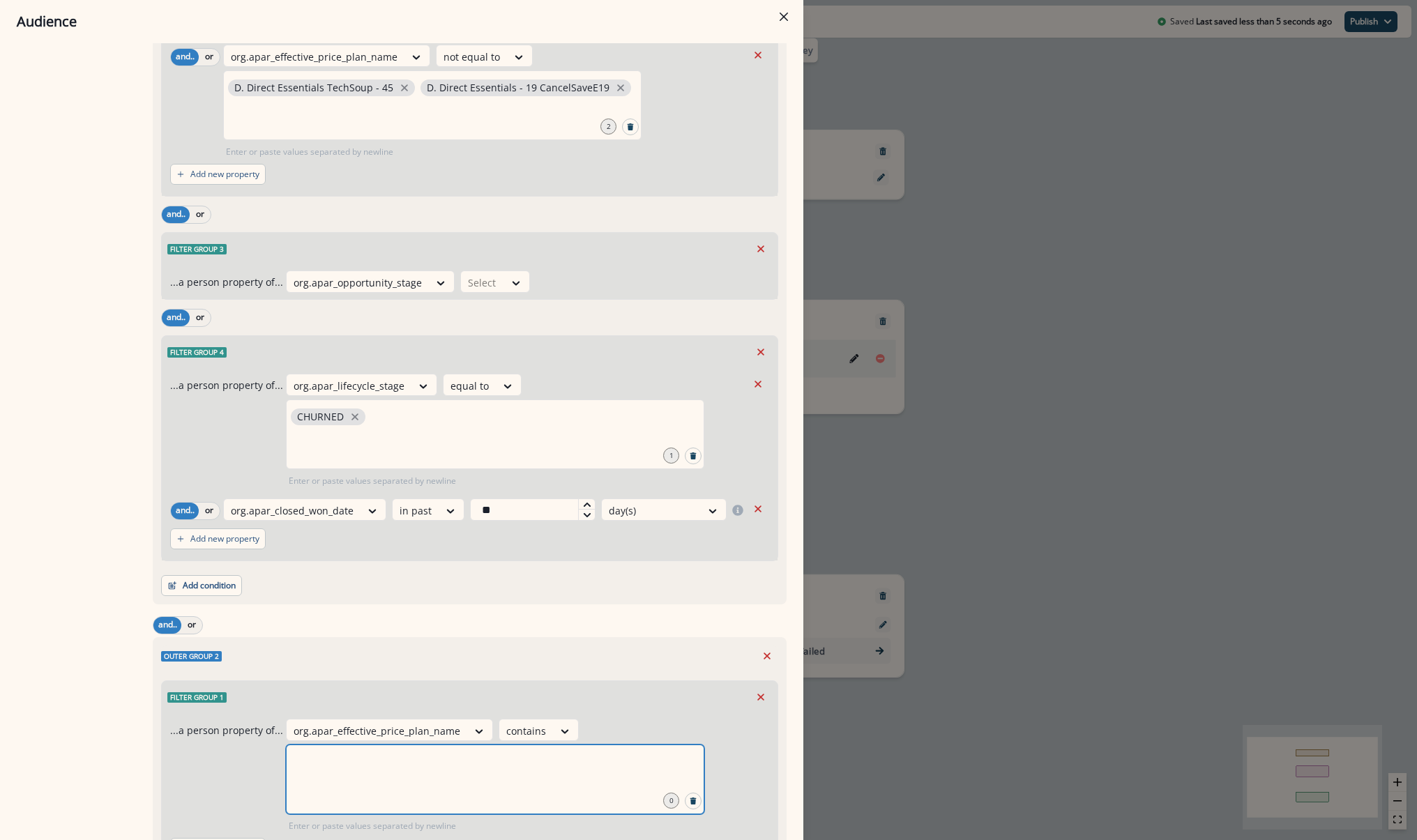
click at [530, 768] on input "text" at bounding box center [494, 762] width 414 height 28
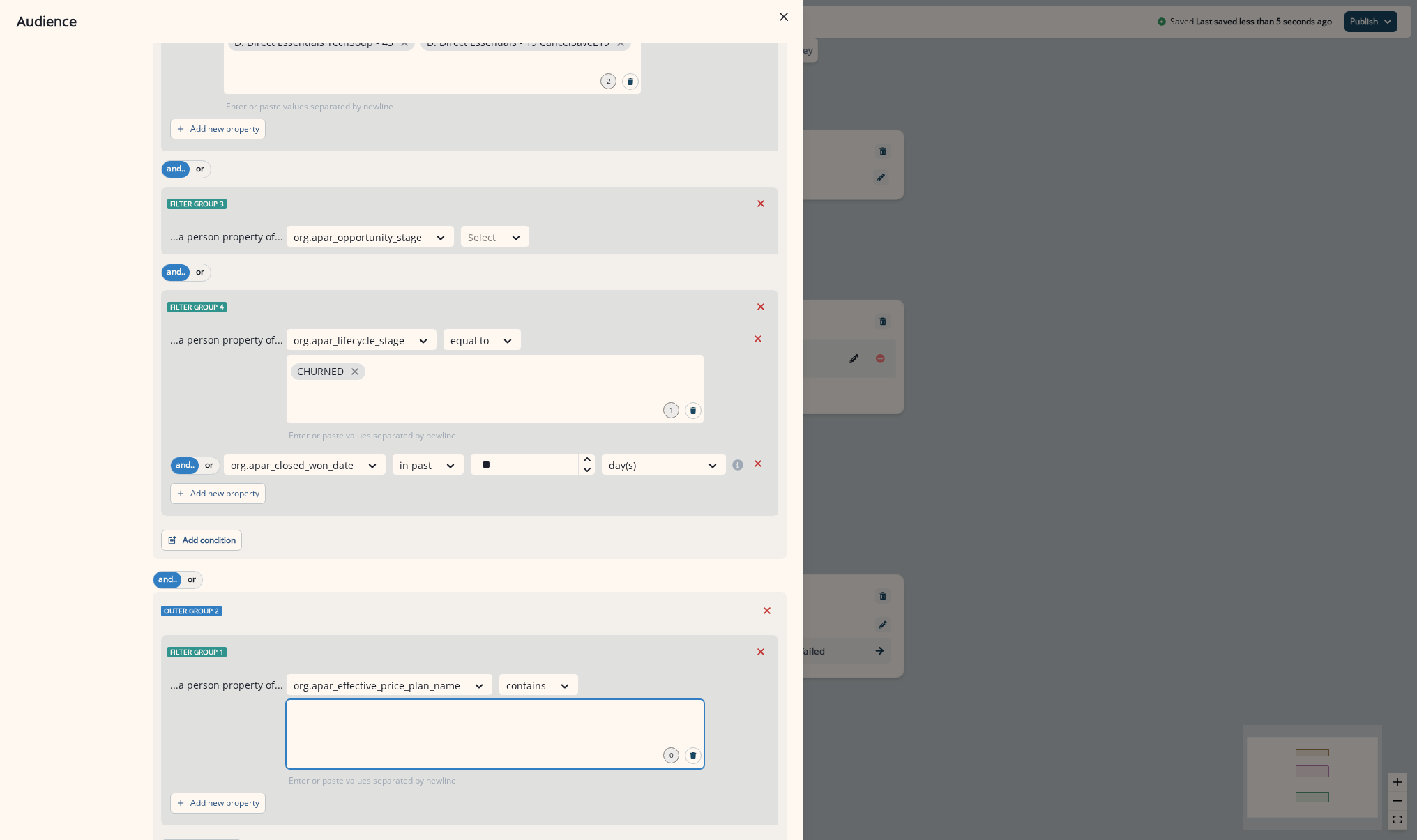
scroll to position [513, 0]
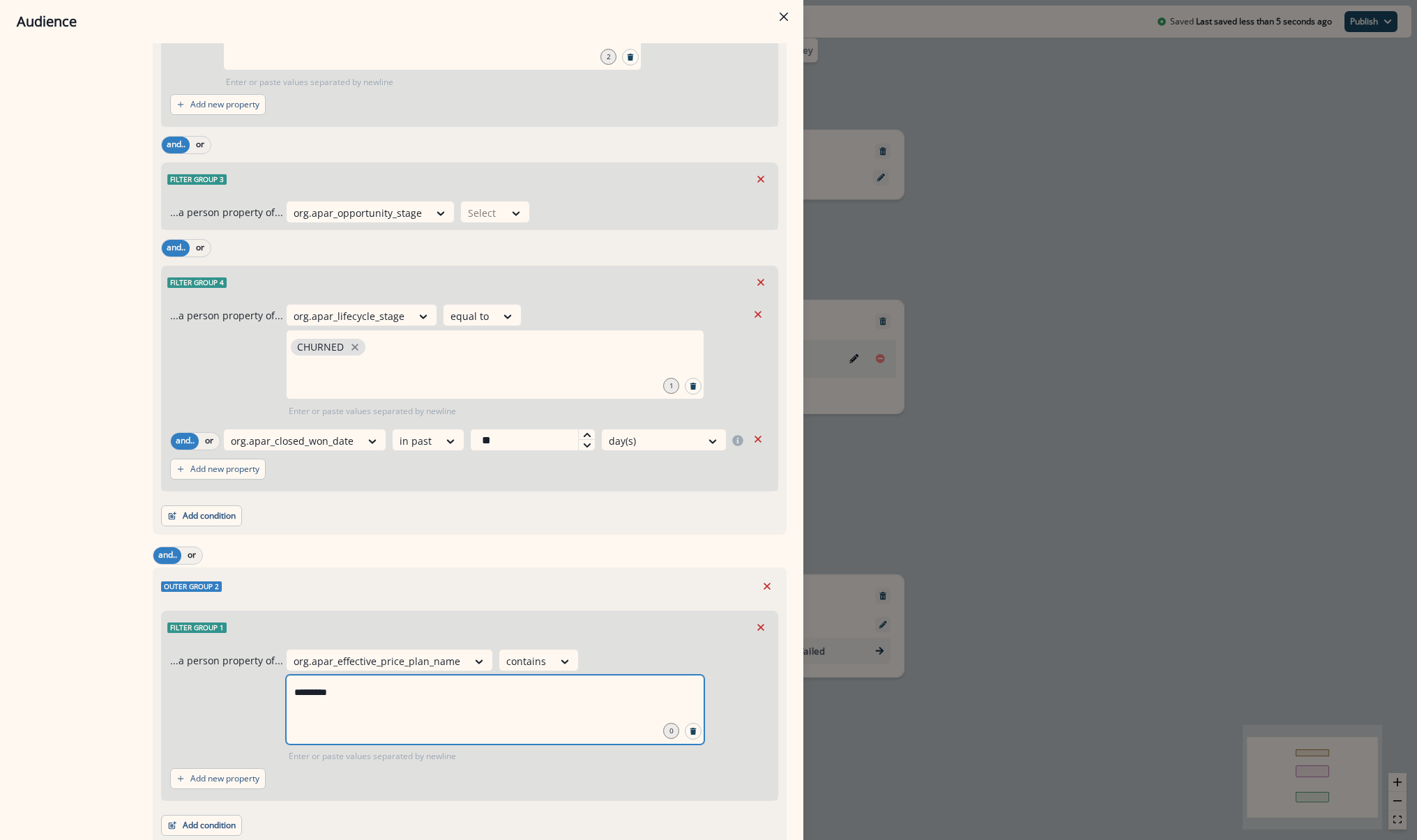
type input "**********"
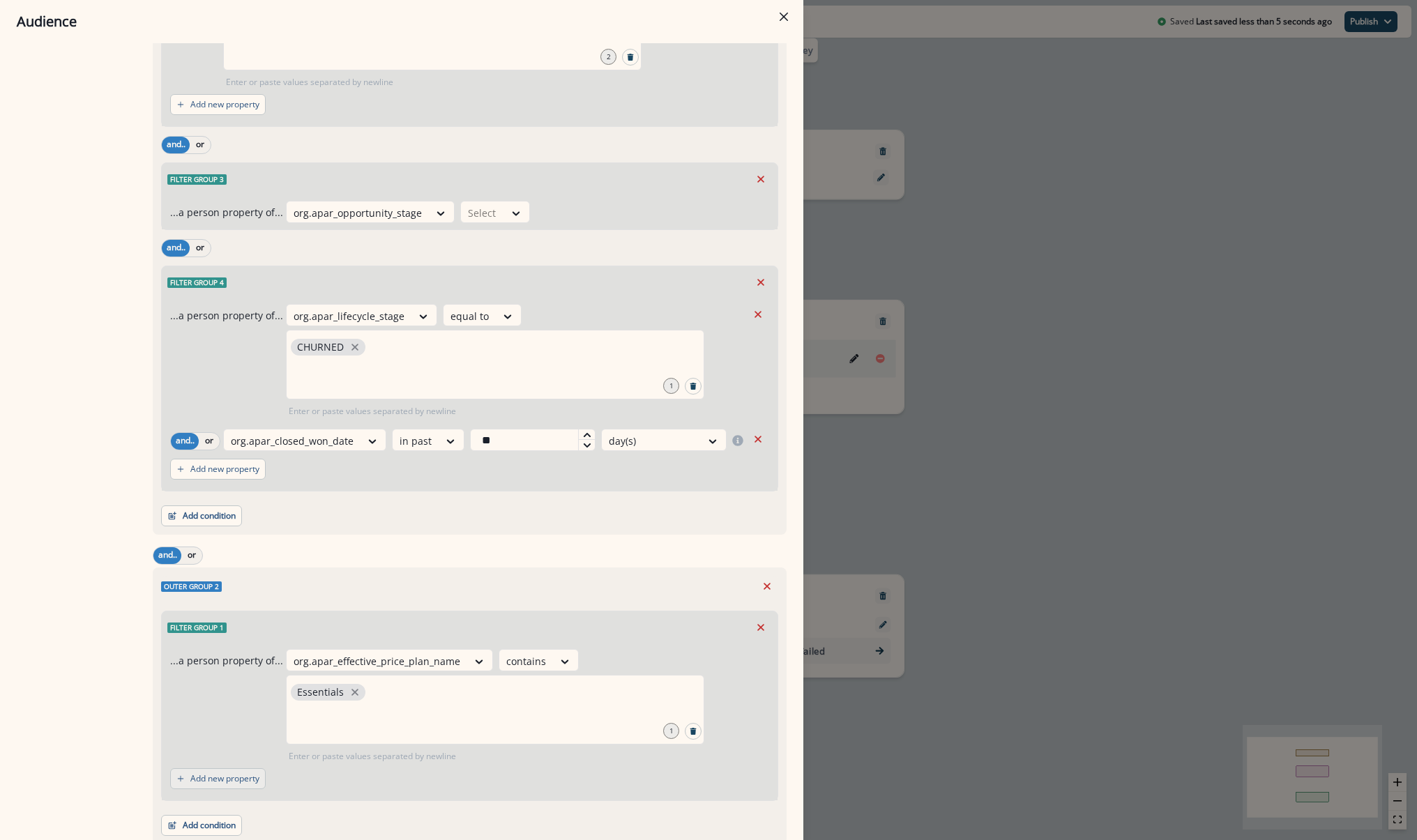
click at [221, 780] on p "Add new property" at bounding box center [225, 779] width 69 height 10
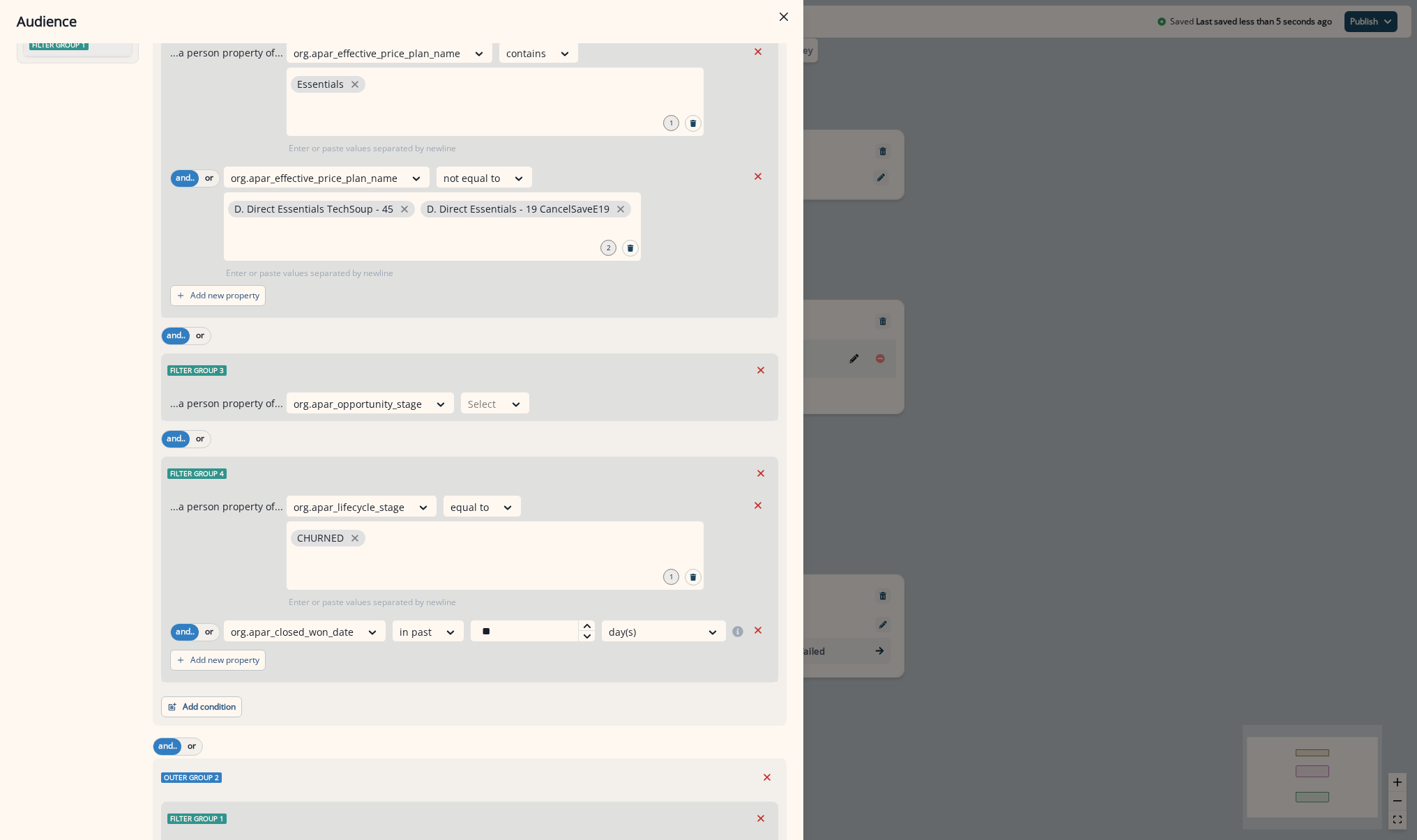
scroll to position [304, 0]
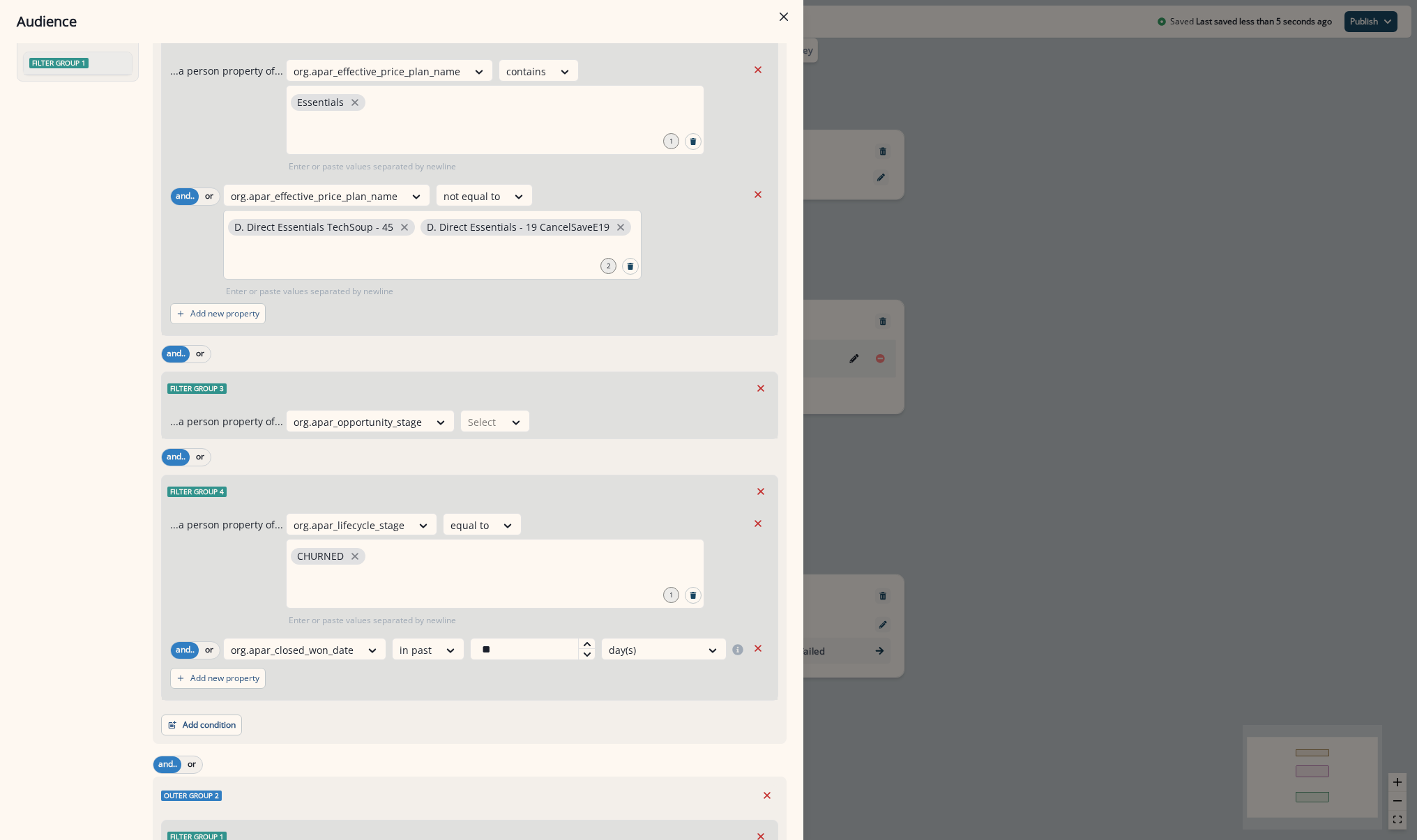
click at [354, 232] on p "D. Direct Essentials TechSoup - 45" at bounding box center [314, 228] width 159 height 12
drag, startPoint x: 386, startPoint y: 226, endPoint x: 222, endPoint y: 224, distance: 164.0
click at [222, 224] on div "and.. or org.apar_effective_price_plan_name not equal to D. Direct Essentials T…" at bounding box center [459, 240] width 577 height 114
copy p "D. Direct Essentials TechSoup - 45"
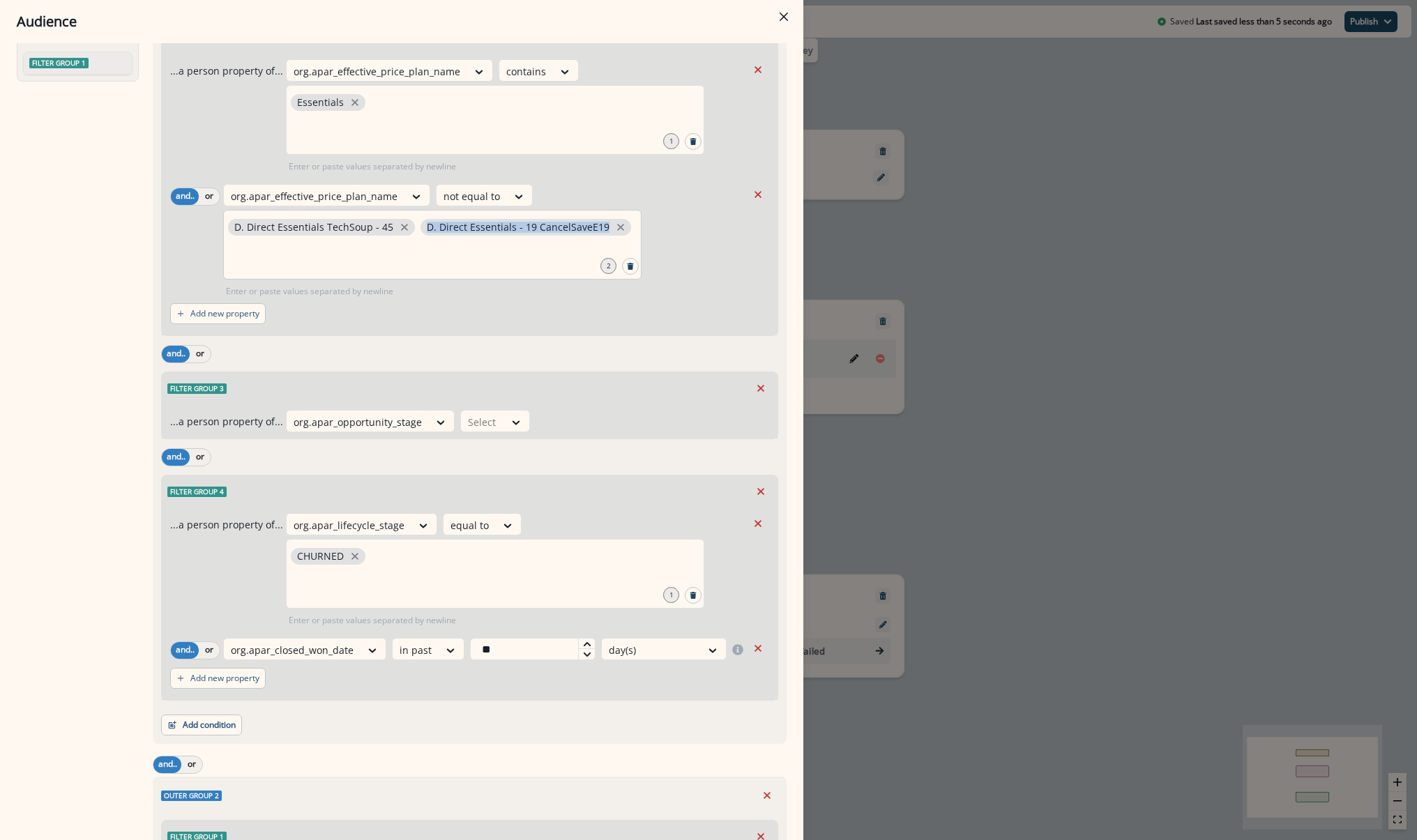
drag, startPoint x: 597, startPoint y: 227, endPoint x: 419, endPoint y: 225, distance: 178.0
click at [420, 225] on span "D. Direct Essentials - 19 CancelSaveE19" at bounding box center [526, 227] width 211 height 17
click at [427, 228] on p "D. Direct Essentials - 19 CancelSaveE19" at bounding box center [517, 228] width 182 height 12
drag, startPoint x: 423, startPoint y: 228, endPoint x: 601, endPoint y: 232, distance: 178.0
click at [601, 232] on span "D. Direct Essentials - 19 CancelSaveE19" at bounding box center [526, 227] width 211 height 17
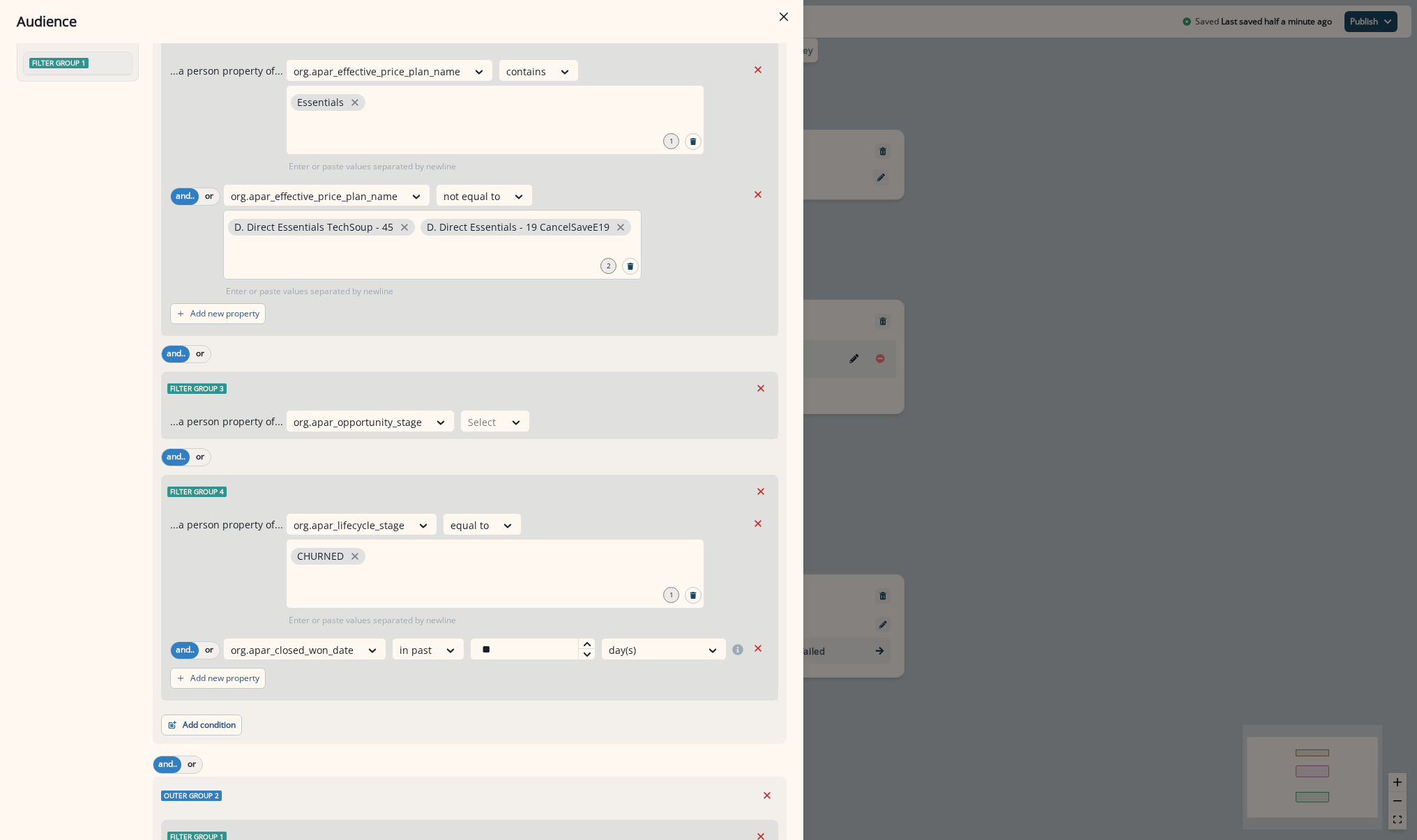
click at [601, 232] on span "D. Direct Essentials - 19 CancelSaveE19" at bounding box center [526, 227] width 211 height 17
click at [597, 224] on span "D. Direct Essentials - 19 CancelSaveE19" at bounding box center [526, 227] width 211 height 17
drag, startPoint x: 597, startPoint y: 224, endPoint x: 424, endPoint y: 225, distance: 173.0
click at [424, 225] on span "D. Direct Essentials - 19 CancelSaveE19" at bounding box center [526, 227] width 211 height 17
drag, startPoint x: 599, startPoint y: 233, endPoint x: 421, endPoint y: 224, distance: 178.2
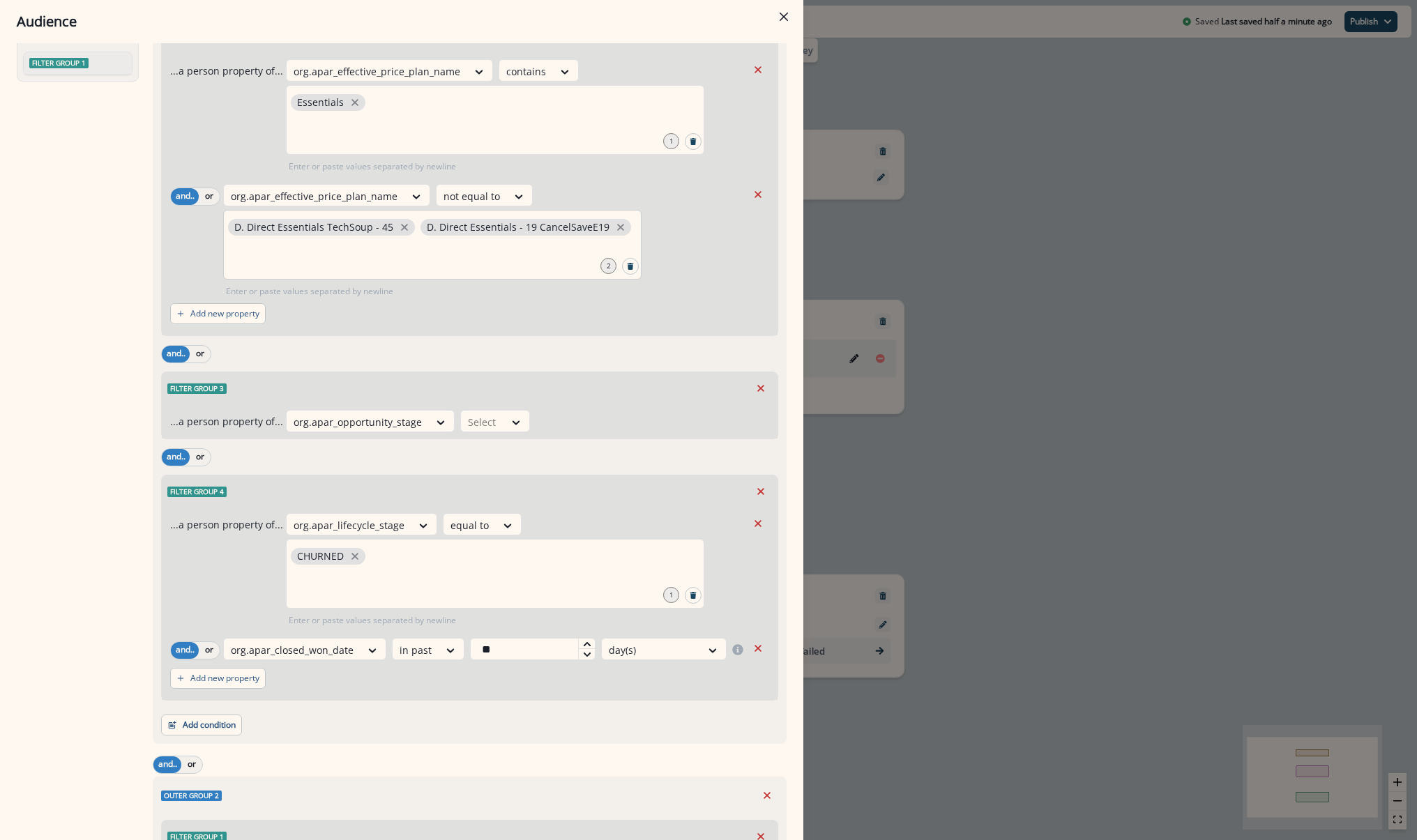
click at [421, 224] on span "D. Direct Essentials - 19 CancelSaveE19" at bounding box center [526, 227] width 211 height 17
drag, startPoint x: 421, startPoint y: 230, endPoint x: 604, endPoint y: 231, distance: 183.0
click at [604, 231] on span "D. Direct Essentials - 19 CancelSaveE19" at bounding box center [526, 227] width 211 height 17
drag, startPoint x: 420, startPoint y: 224, endPoint x: 595, endPoint y: 223, distance: 175.0
click at [595, 223] on p "D. Direct Essentials - 19 CancelSaveE19" at bounding box center [517, 228] width 182 height 12
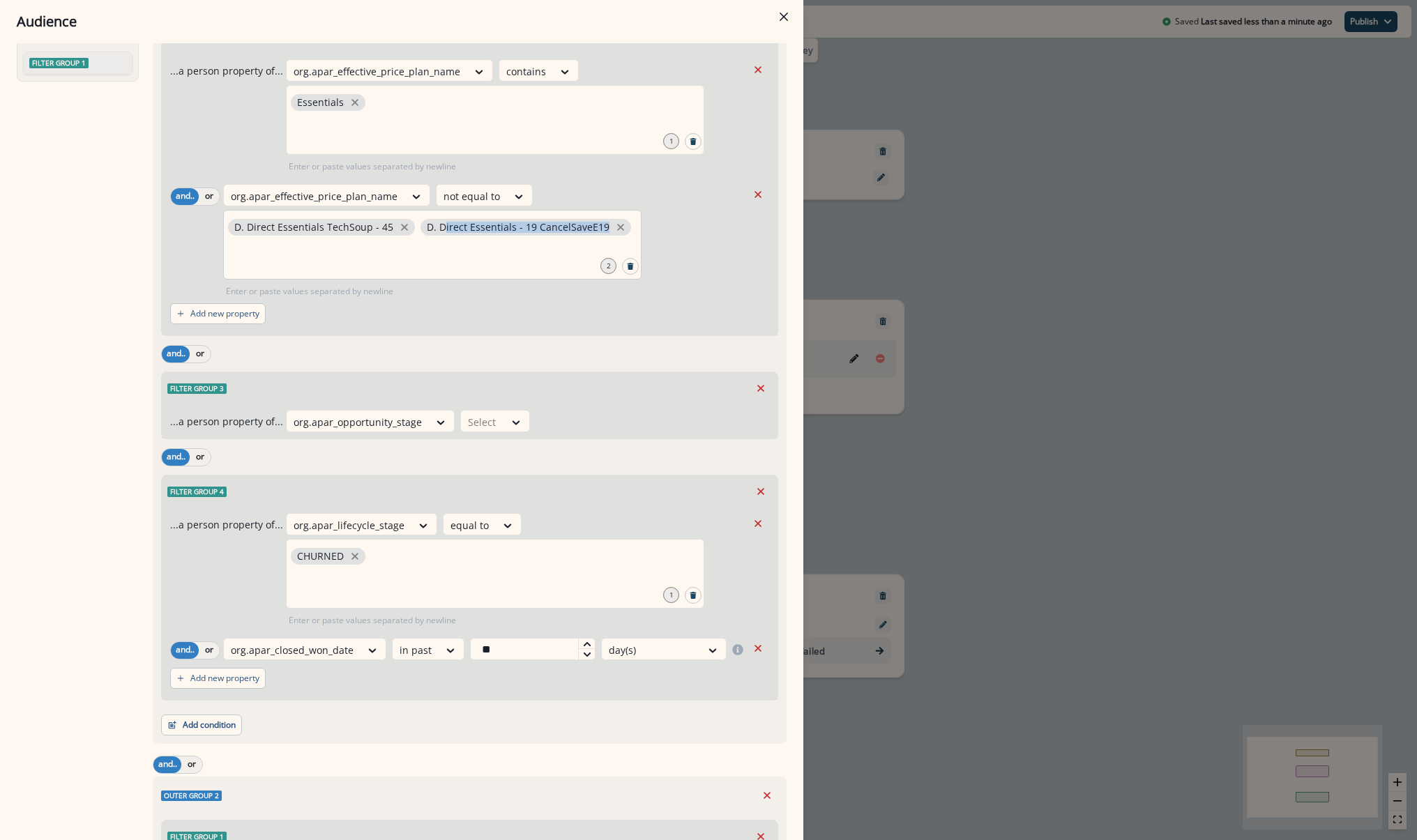
drag, startPoint x: 597, startPoint y: 227, endPoint x: 438, endPoint y: 224, distance: 159.0
click at [438, 224] on span "D. Direct Essentials - 19 CancelSaveE19" at bounding box center [526, 227] width 211 height 17
click at [438, 224] on p "D. Direct Essentials - 19 CancelSaveE19" at bounding box center [517, 228] width 182 height 12
click at [420, 230] on span "D. Direct Essentials - 19 CancelSaveE19" at bounding box center [526, 227] width 211 height 17
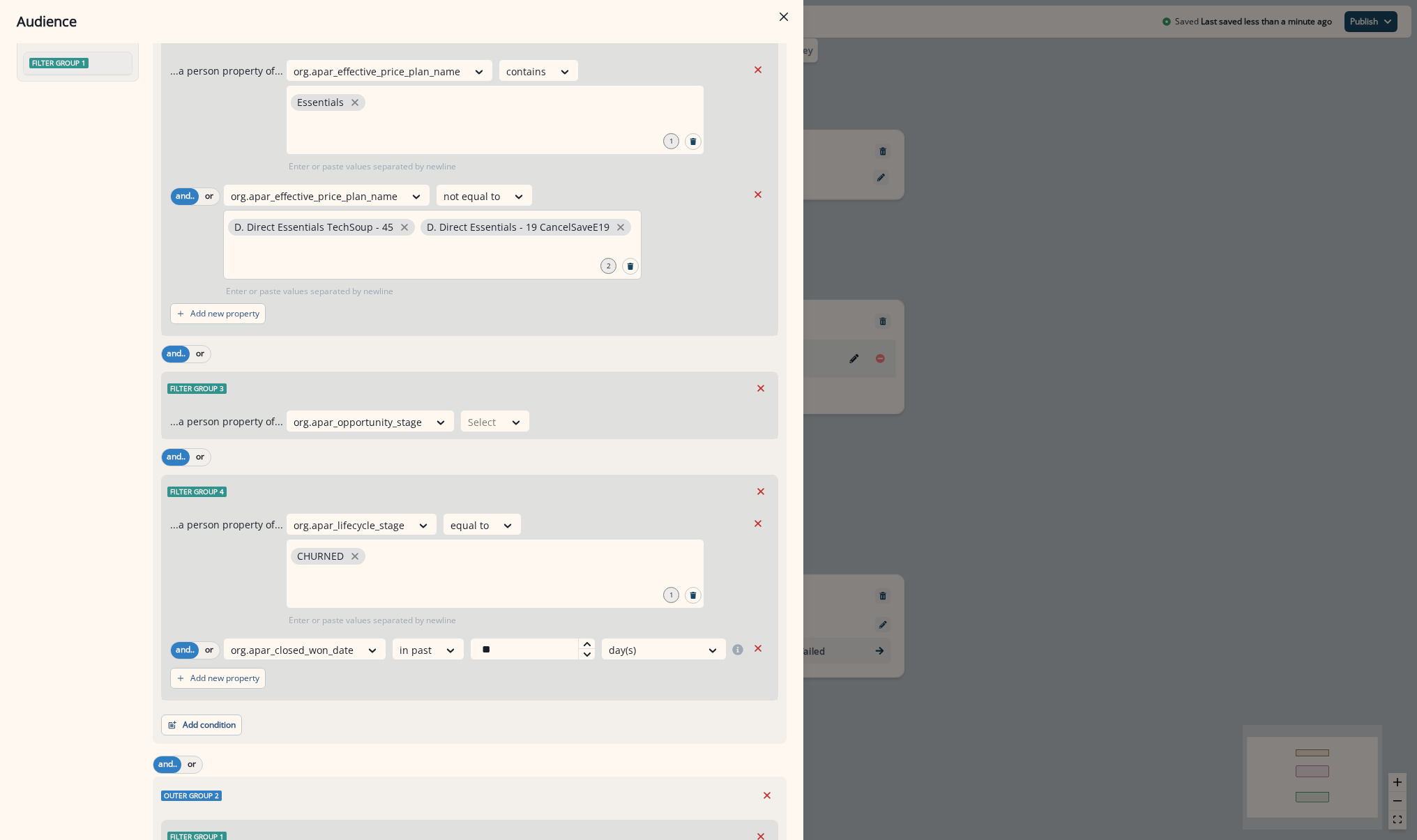
drag, startPoint x: 420, startPoint y: 228, endPoint x: 534, endPoint y: 231, distance: 114.0
click at [517, 230] on p "D. Direct Essentials - 19 CancelSaveE19" at bounding box center [517, 228] width 182 height 12
drag, startPoint x: 534, startPoint y: 231, endPoint x: 597, endPoint y: 227, distance: 63.1
click at [597, 227] on span "D. Direct Essentials - 19 CancelSaveE19" at bounding box center [526, 227] width 211 height 17
click at [401, 228] on icon "close" at bounding box center [404, 227] width 7 height 7
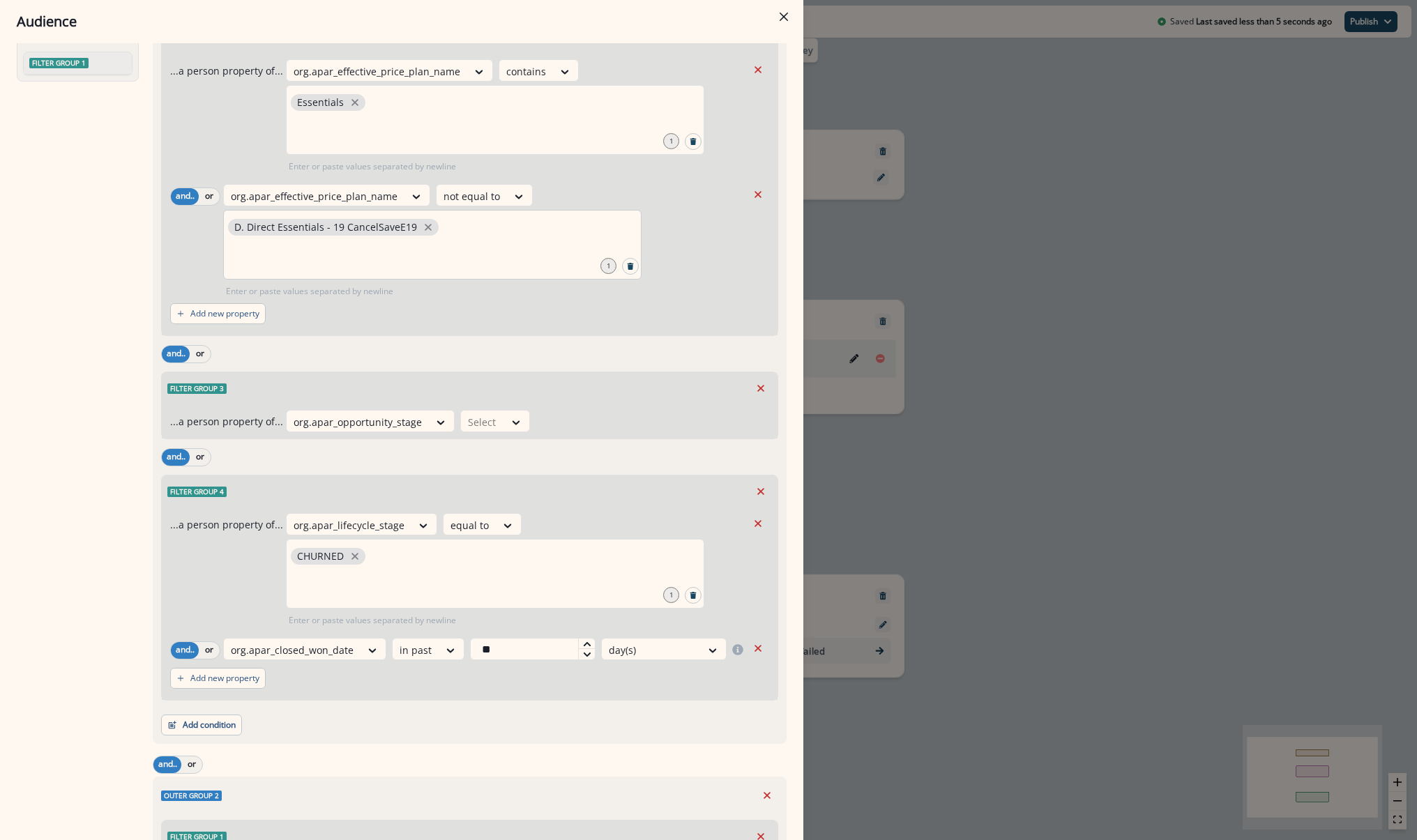
click at [411, 227] on span "D. Direct Essentials - 19 CancelSaveE19" at bounding box center [333, 227] width 211 height 17
click at [400, 226] on span "D. Direct Essentials - 19 CancelSaveE19" at bounding box center [333, 227] width 211 height 17
drag, startPoint x: 330, startPoint y: 225, endPoint x: 223, endPoint y: 224, distance: 107.0
click at [223, 224] on div "D. Direct Essentials - 19 CancelSaveE19" at bounding box center [432, 244] width 418 height 69
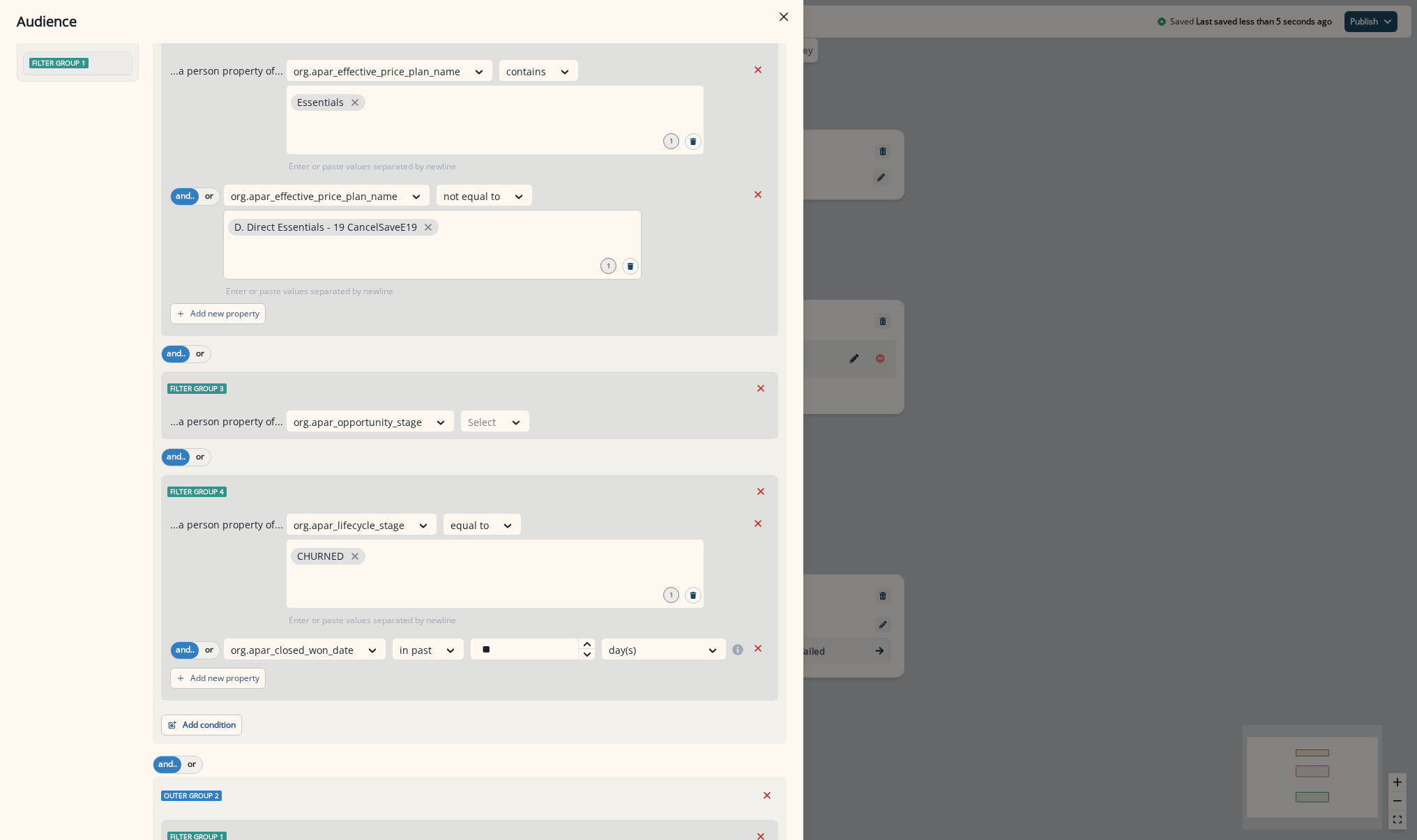
click at [269, 228] on p "D. Direct Essentials - 19 CancelSaveE19" at bounding box center [325, 228] width 182 height 12
click at [269, 227] on p "D. Direct Essentials - 19 CancelSaveE19" at bounding box center [325, 228] width 182 height 12
click at [268, 227] on p "D. Direct Essentials - 19 CancelSaveE19" at bounding box center [325, 228] width 182 height 12
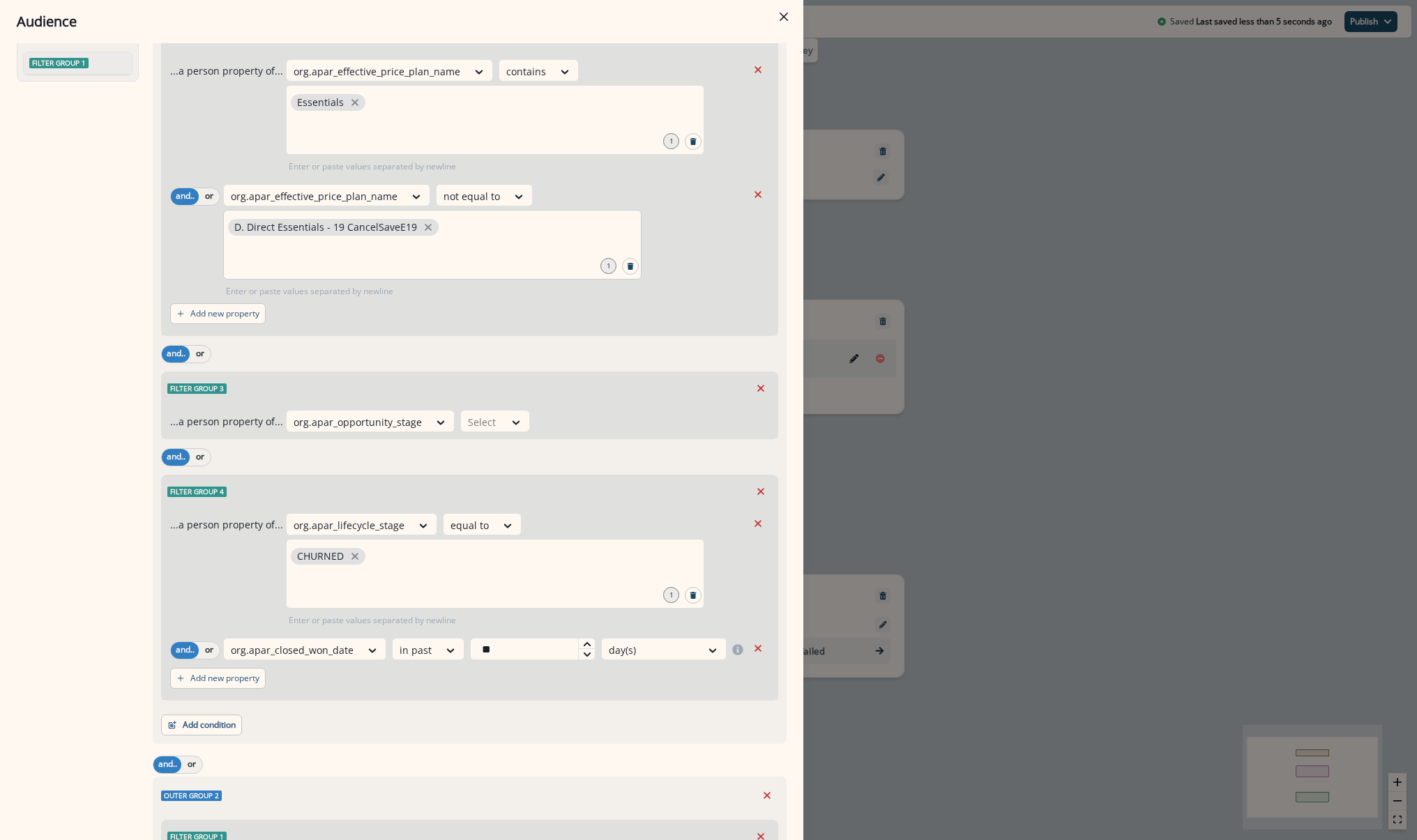
click at [233, 227] on span "D. Direct Essentials - 19 CancelSaveE19" at bounding box center [333, 227] width 211 height 17
drag, startPoint x: 233, startPoint y: 227, endPoint x: 410, endPoint y: 223, distance: 177.0
click at [410, 223] on span "D. Direct Essentials - 19 CancelSaveE19" at bounding box center [333, 227] width 211 height 17
drag, startPoint x: 410, startPoint y: 223, endPoint x: 237, endPoint y: 227, distance: 173.0
click at [237, 227] on p "D. Direct Essentials - 19 CancelSaveE19" at bounding box center [325, 228] width 182 height 12
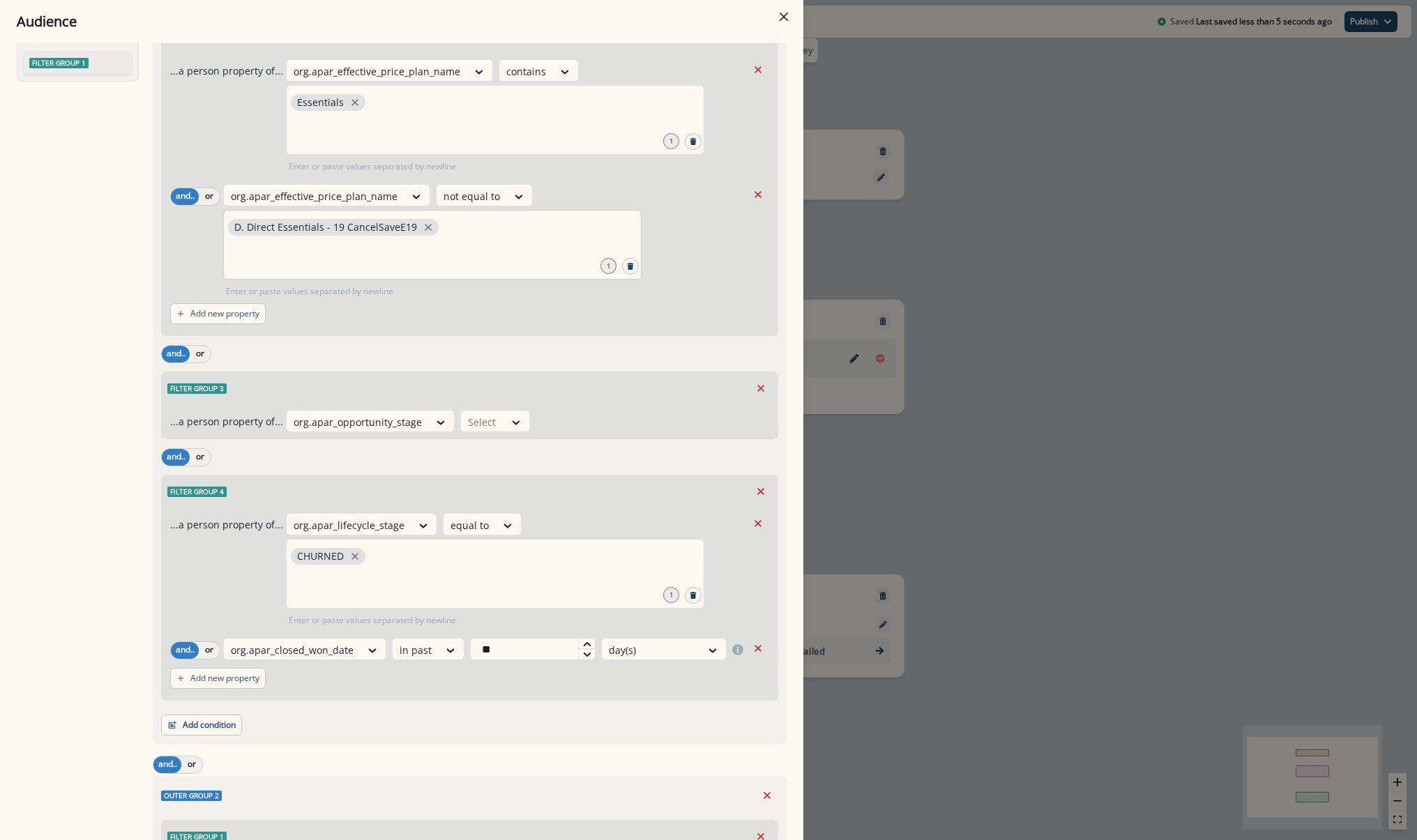
click at [237, 227] on p "D. Direct Essentials - 19 CancelSaveE19" at bounding box center [325, 228] width 182 height 12
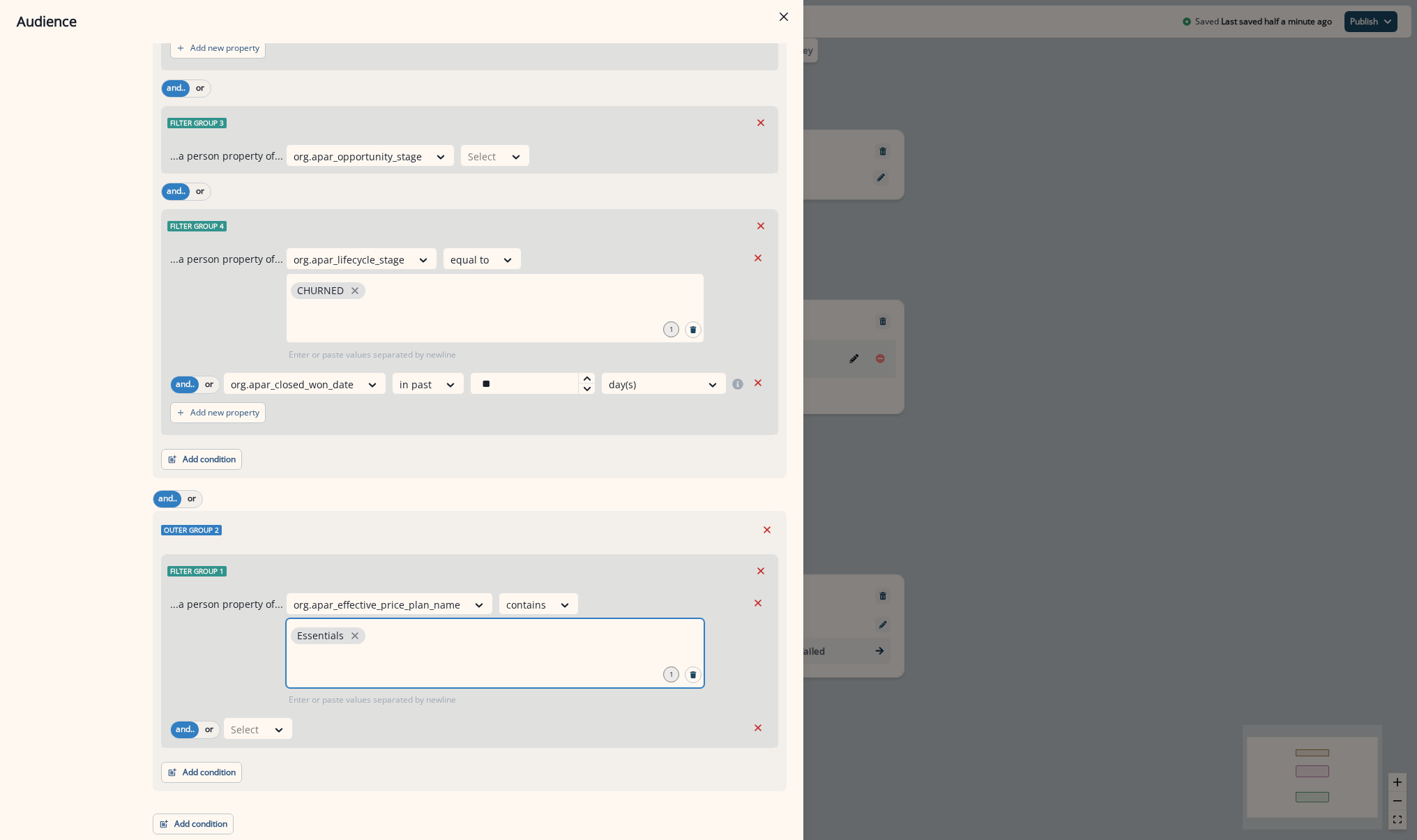
click at [394, 664] on input "text" at bounding box center [494, 665] width 414 height 28
click at [255, 731] on div at bounding box center [246, 729] width 29 height 18
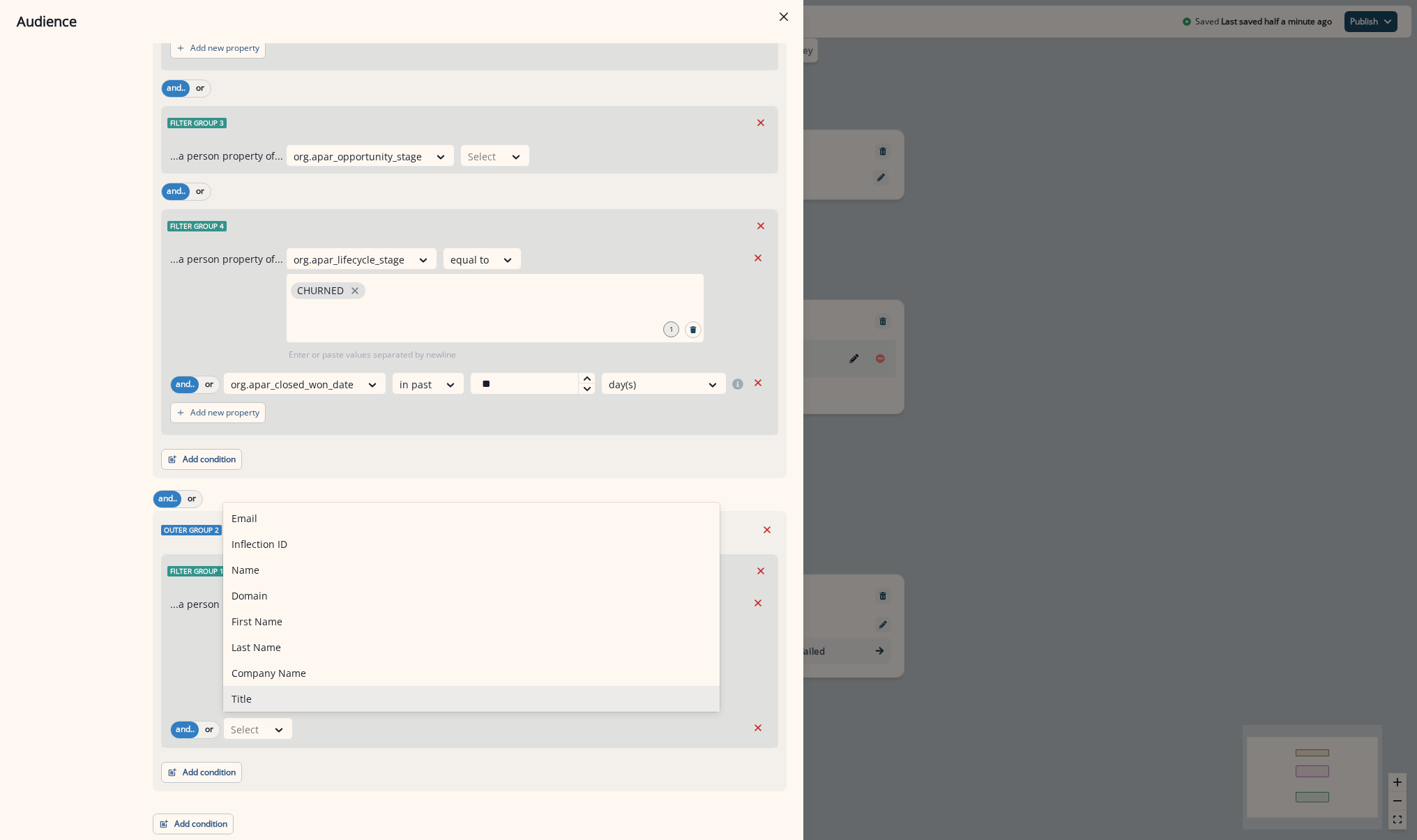
click at [185, 683] on div "...a person property of... org.apar_effective_price_plan_name contains Essentia…" at bounding box center [459, 649] width 577 height 114
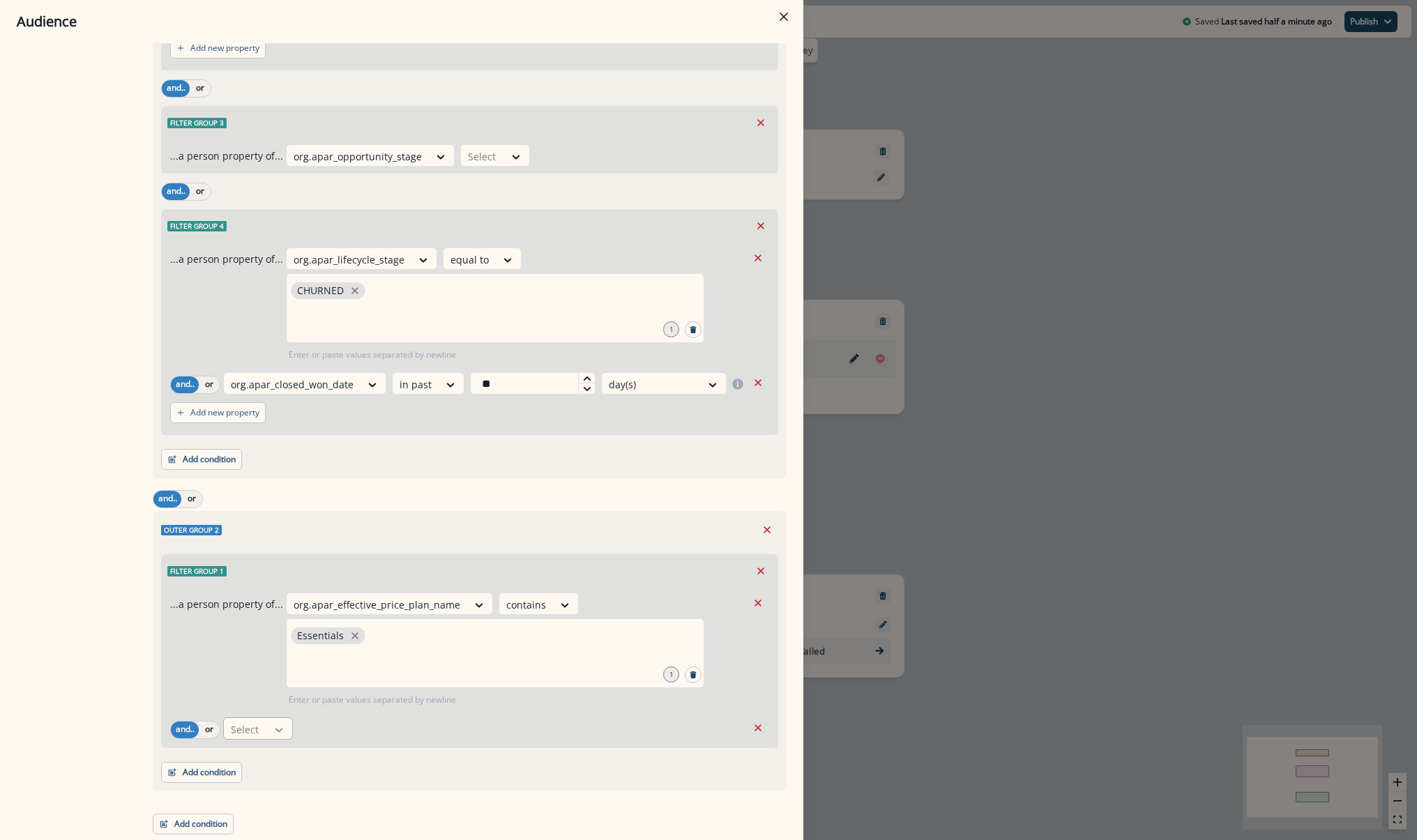
click at [268, 726] on div at bounding box center [279, 730] width 24 height 14
click at [283, 729] on icon at bounding box center [279, 730] width 12 height 14
type input "*"
type input "*****"
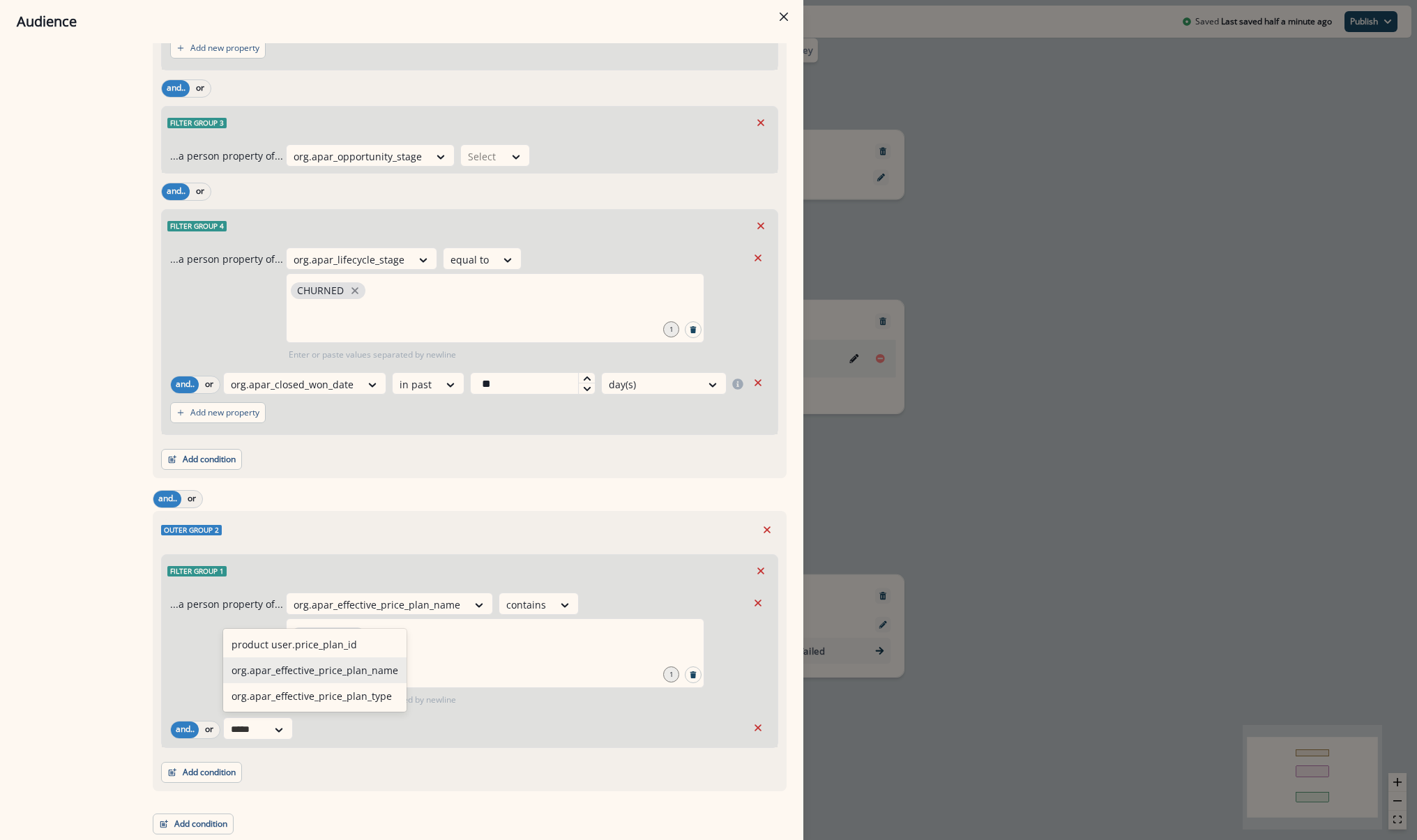
click at [320, 672] on div "org.apar_effective_price_plan_name" at bounding box center [314, 671] width 183 height 26
click at [480, 729] on div at bounding box center [491, 730] width 24 height 14
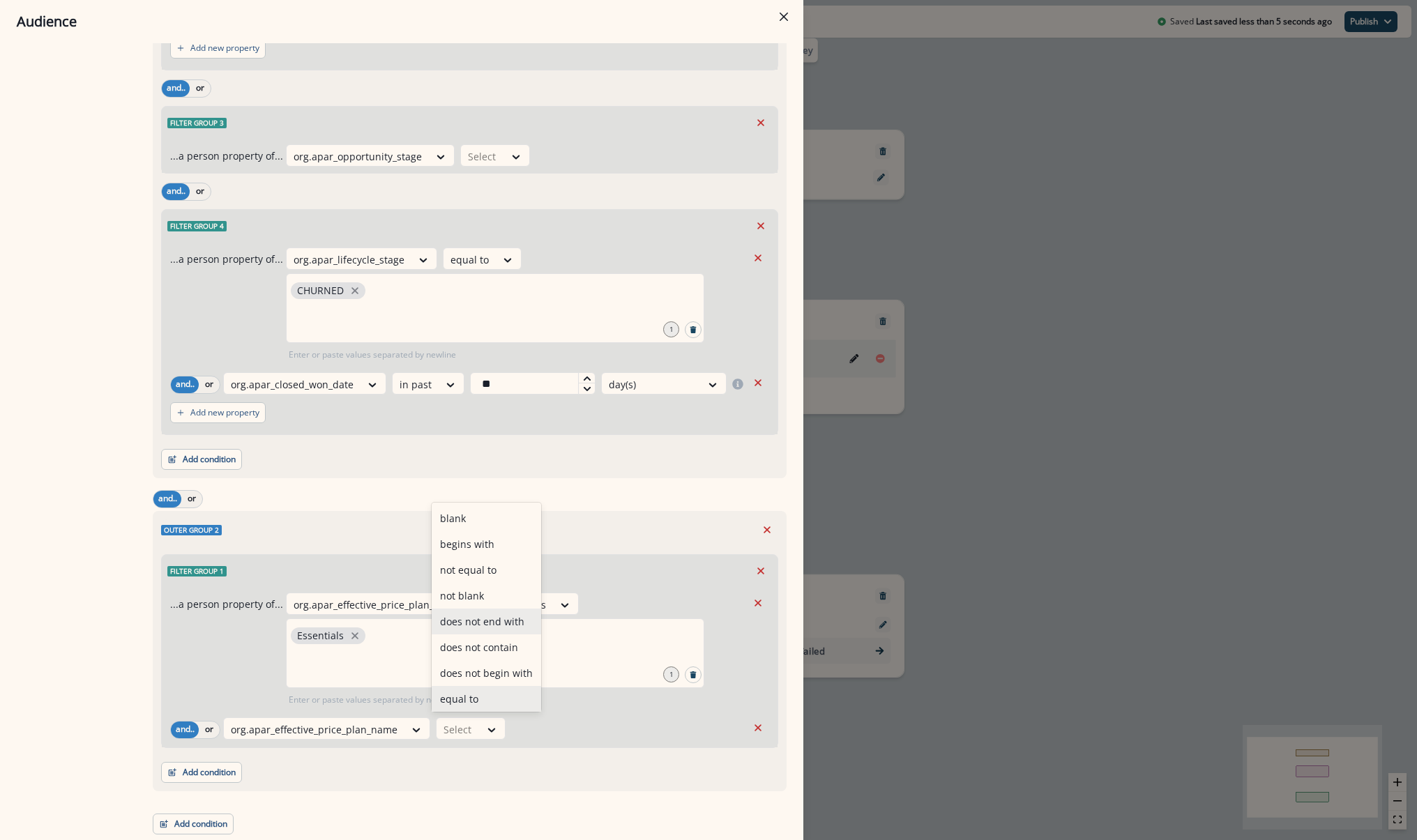
scroll to position [54, 0]
click at [502, 511] on div "not equal to" at bounding box center [486, 516] width 109 height 26
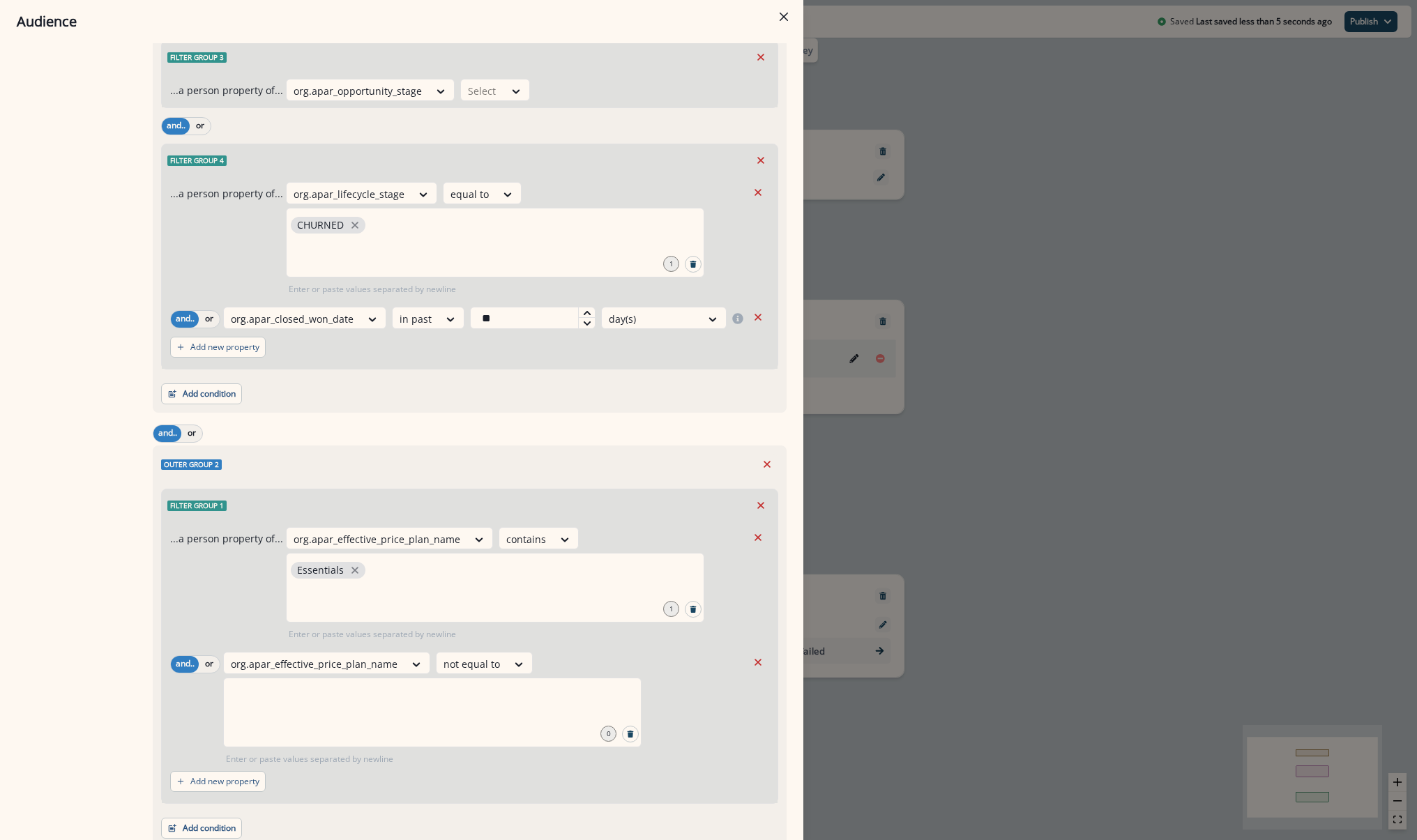
scroll to position [639, 0]
click at [374, 763] on div "Add new property" at bounding box center [469, 777] width 599 height 32
drag, startPoint x: 321, startPoint y: 714, endPoint x: 281, endPoint y: 698, distance: 43.1
click at [320, 713] on div at bounding box center [432, 708] width 418 height 69
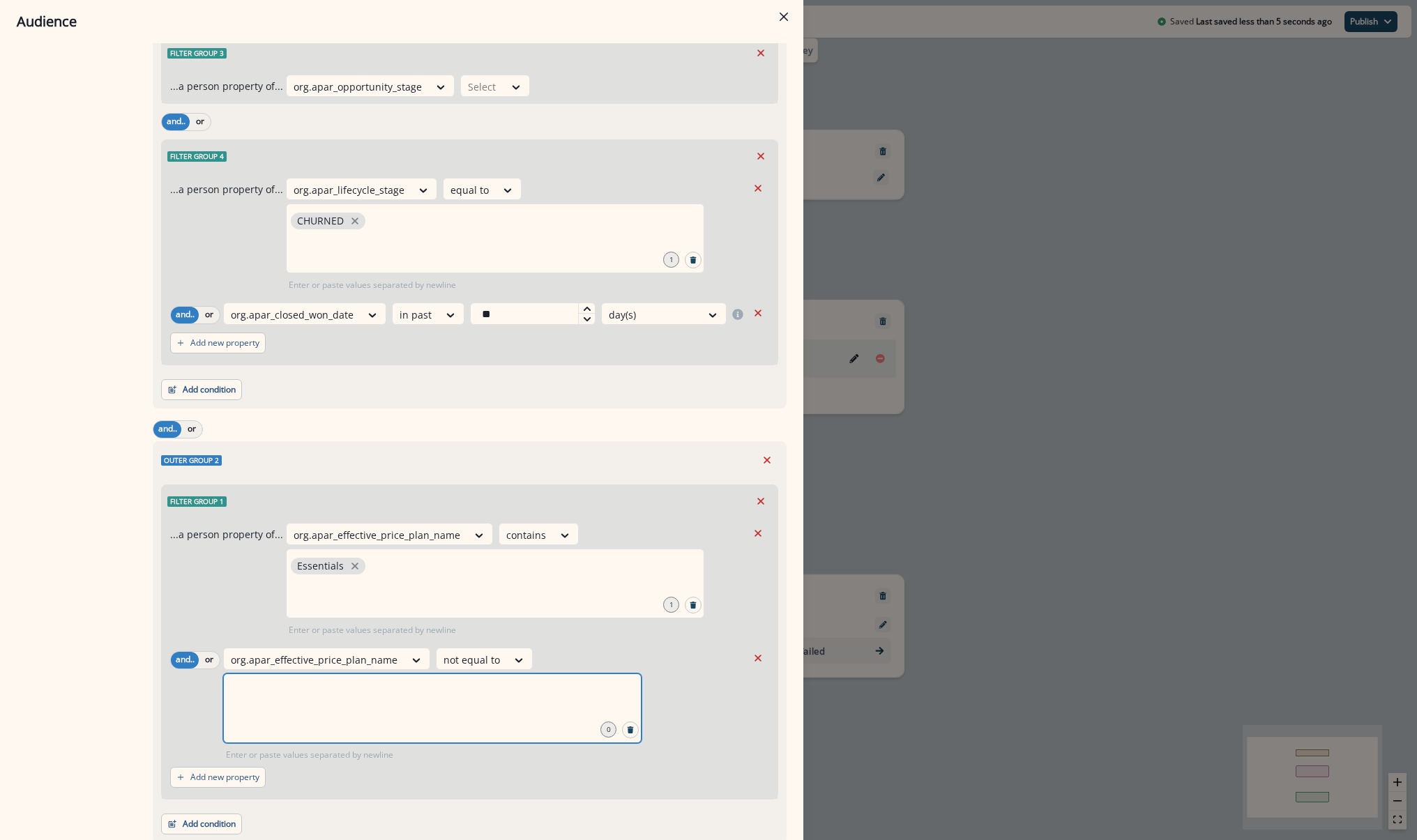
click at [275, 694] on input "text" at bounding box center [432, 690] width 414 height 28
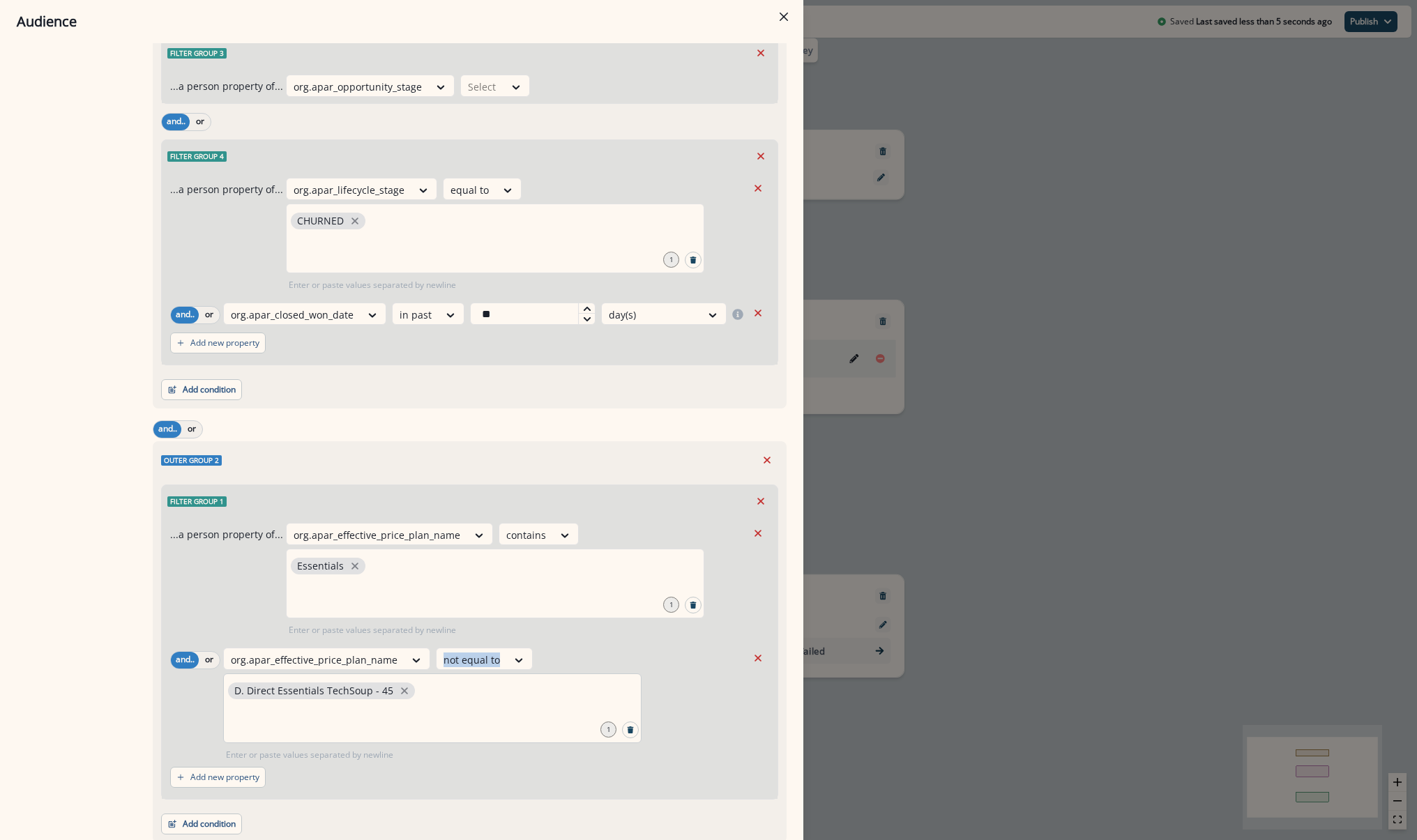
drag, startPoint x: 413, startPoint y: 671, endPoint x: 440, endPoint y: 687, distance: 31.4
click at [424, 685] on div "org.apar_effective_price_plan_name not equal to D. Direct Essentials TechSoup -…" at bounding box center [485, 704] width 523 height 114
click at [442, 688] on div "D. Direct Essentials TechSoup - 45" at bounding box center [432, 708] width 418 height 69
click at [443, 696] on div "D. Direct Essentials TechSoup - 45" at bounding box center [432, 708] width 418 height 69
drag, startPoint x: 492, startPoint y: 774, endPoint x: 455, endPoint y: 769, distance: 37.3
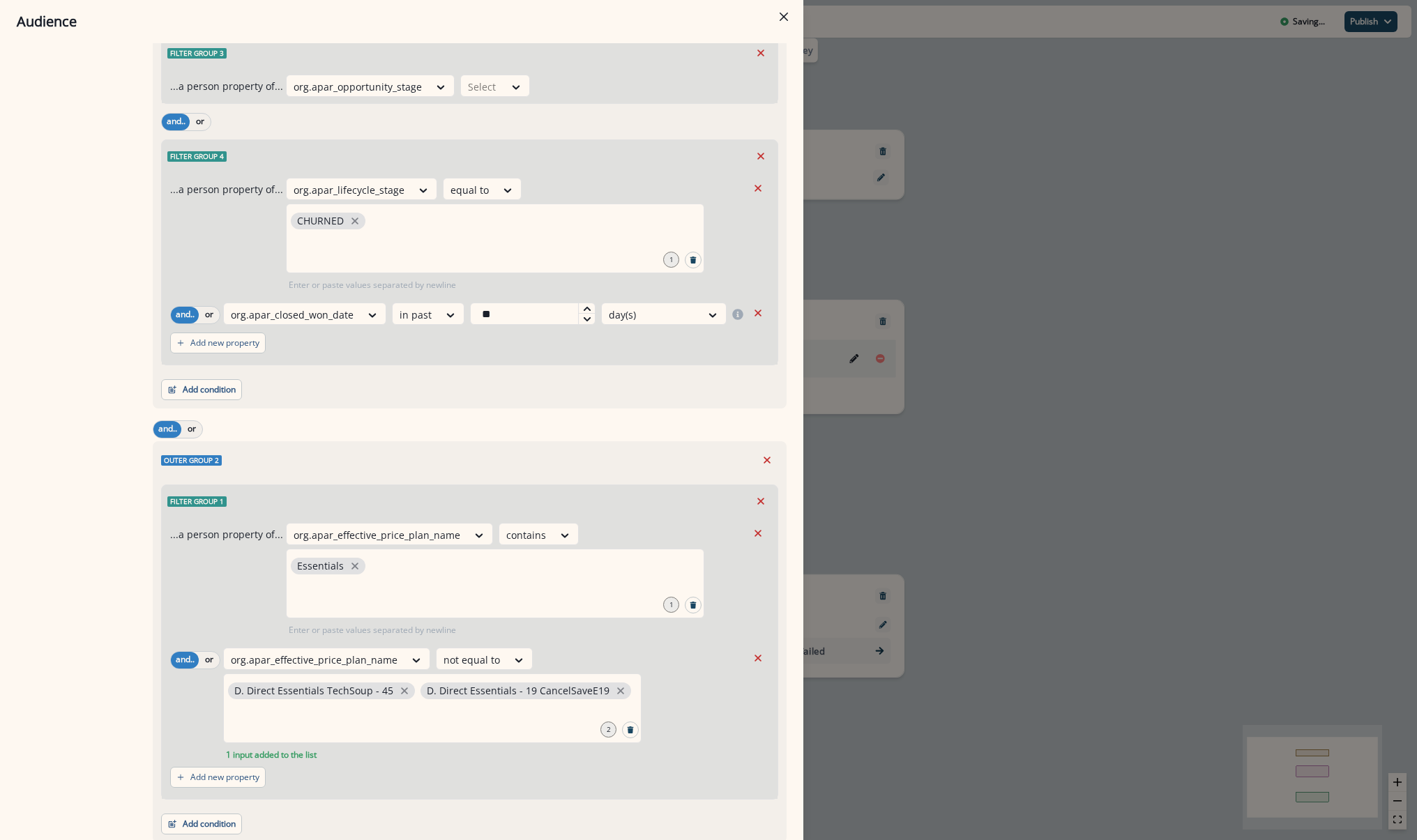
click at [491, 774] on div "Add new property" at bounding box center [469, 777] width 599 height 32
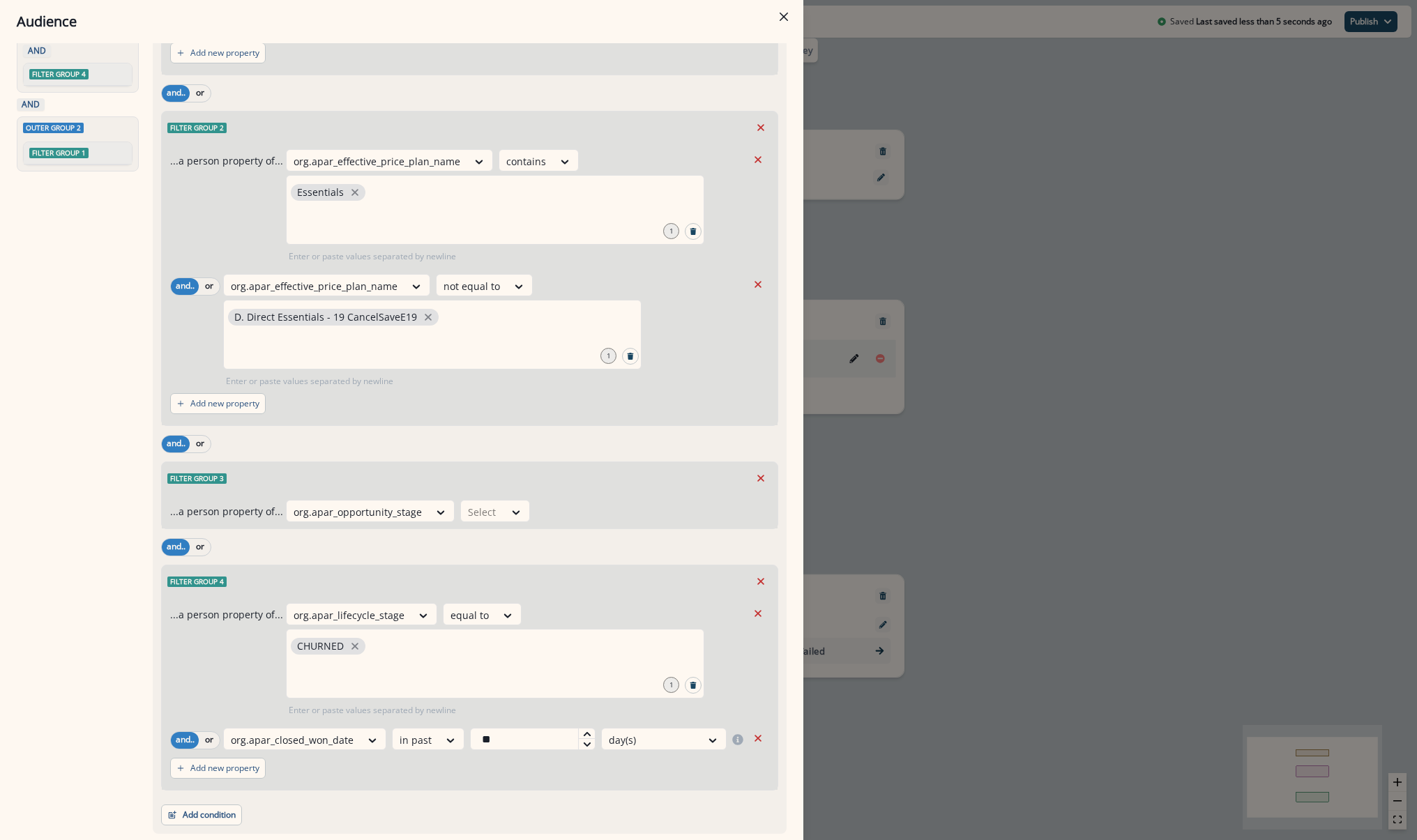
scroll to position [82, 0]
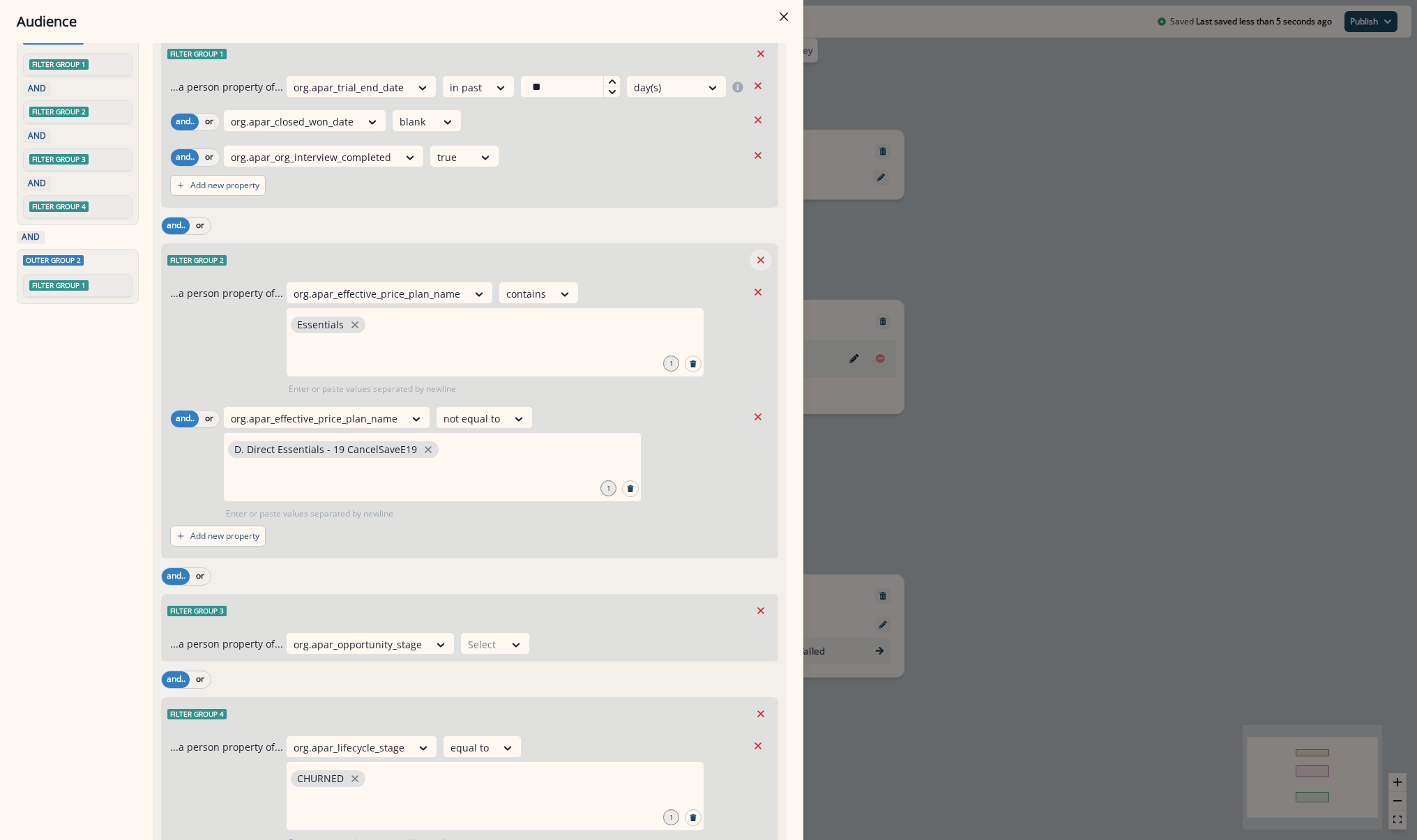
click at [755, 256] on icon "Remove" at bounding box center [761, 260] width 12 height 12
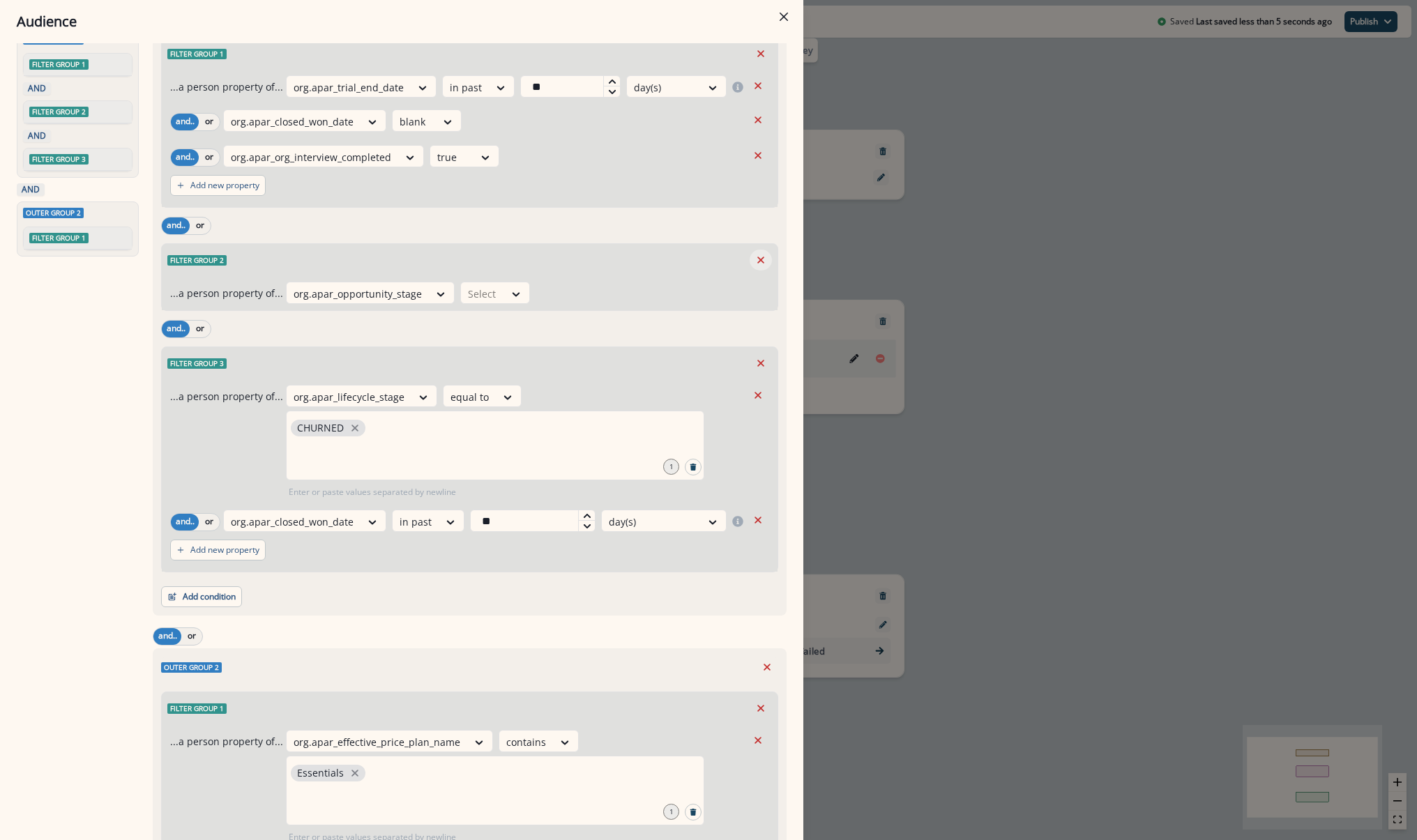
click at [755, 257] on icon "Remove" at bounding box center [761, 260] width 12 height 12
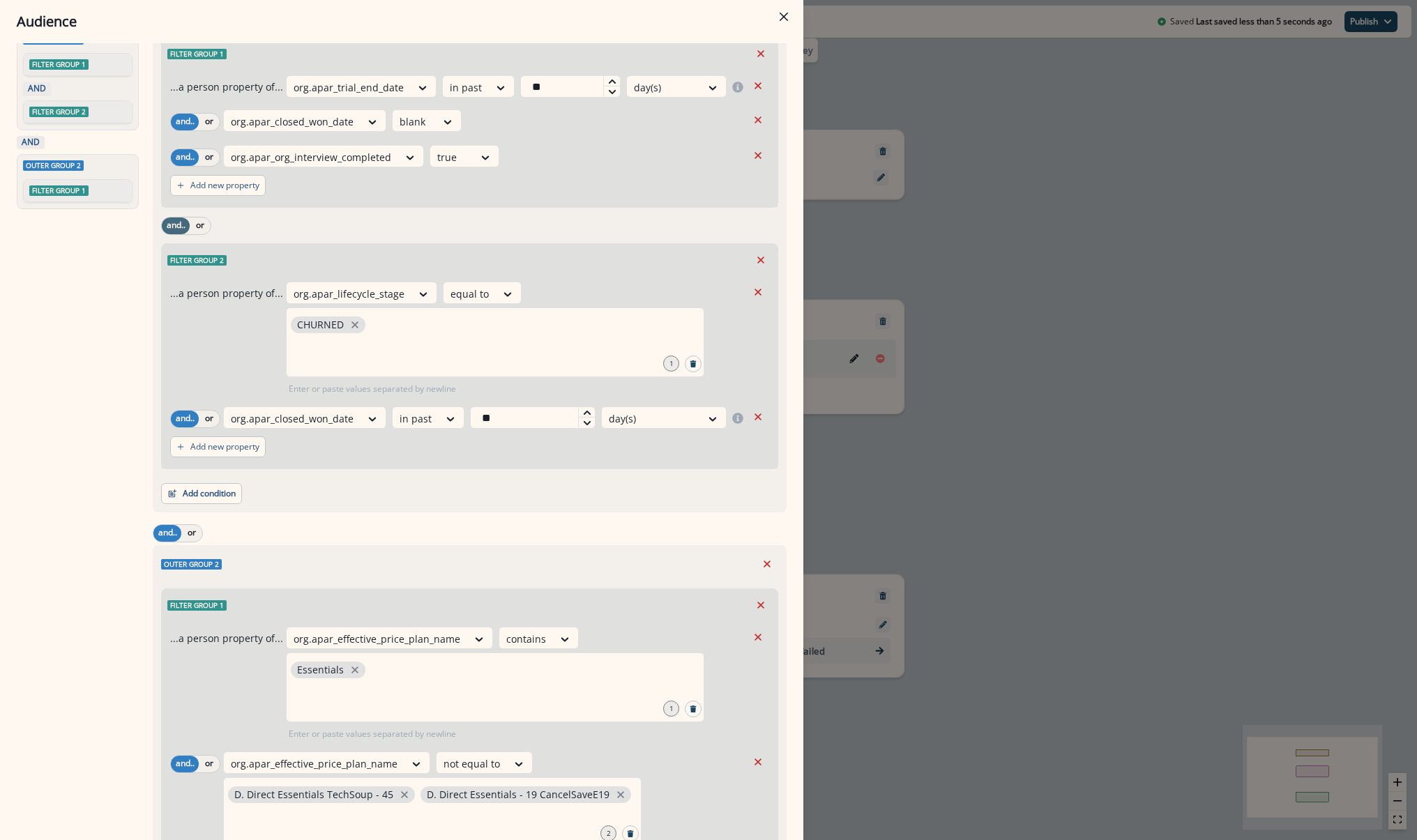
click at [166, 221] on button "and.." at bounding box center [176, 226] width 28 height 17
click at [174, 220] on button "and.." at bounding box center [176, 226] width 28 height 17
click at [204, 229] on button "or" at bounding box center [200, 226] width 21 height 17
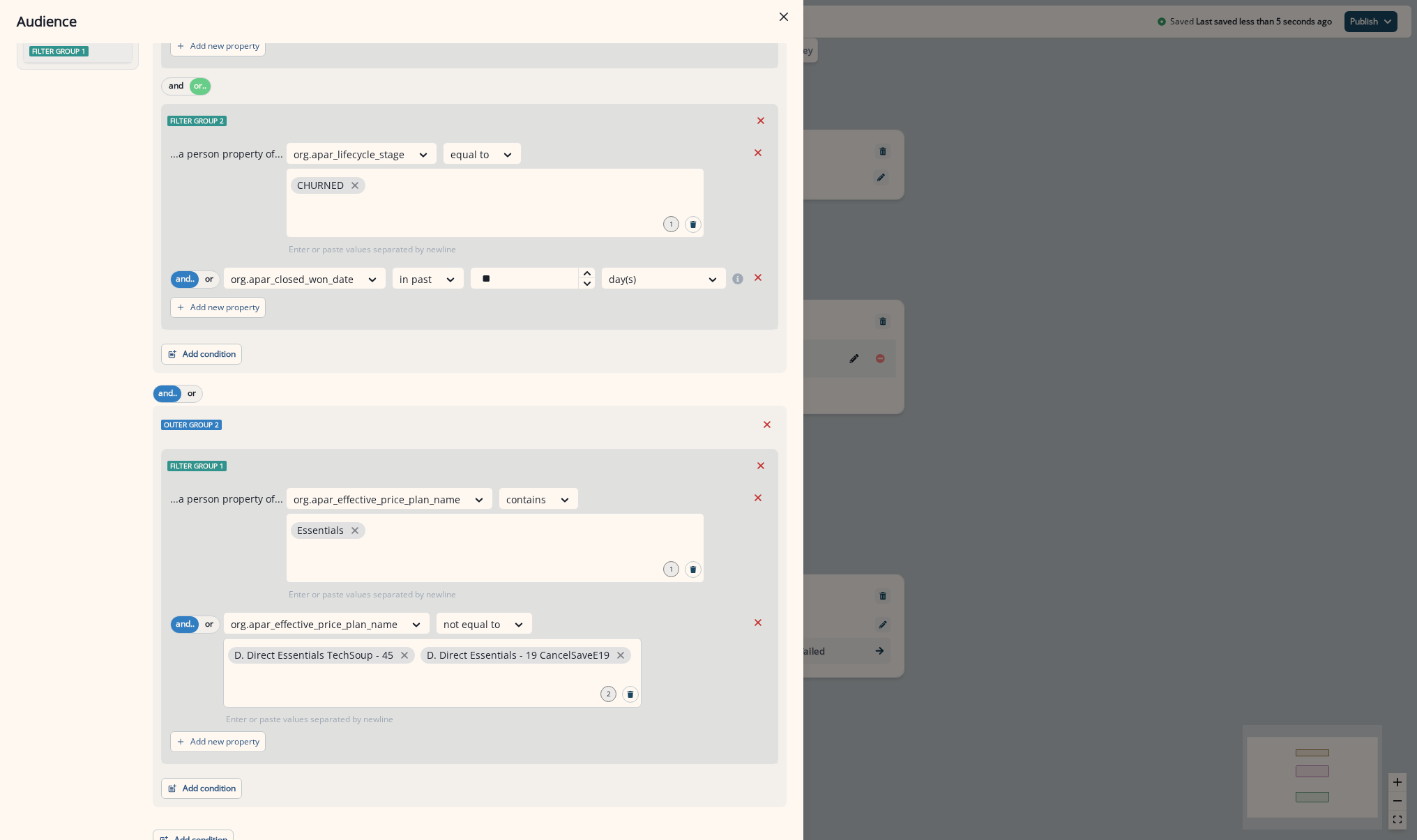
scroll to position [237, 0]
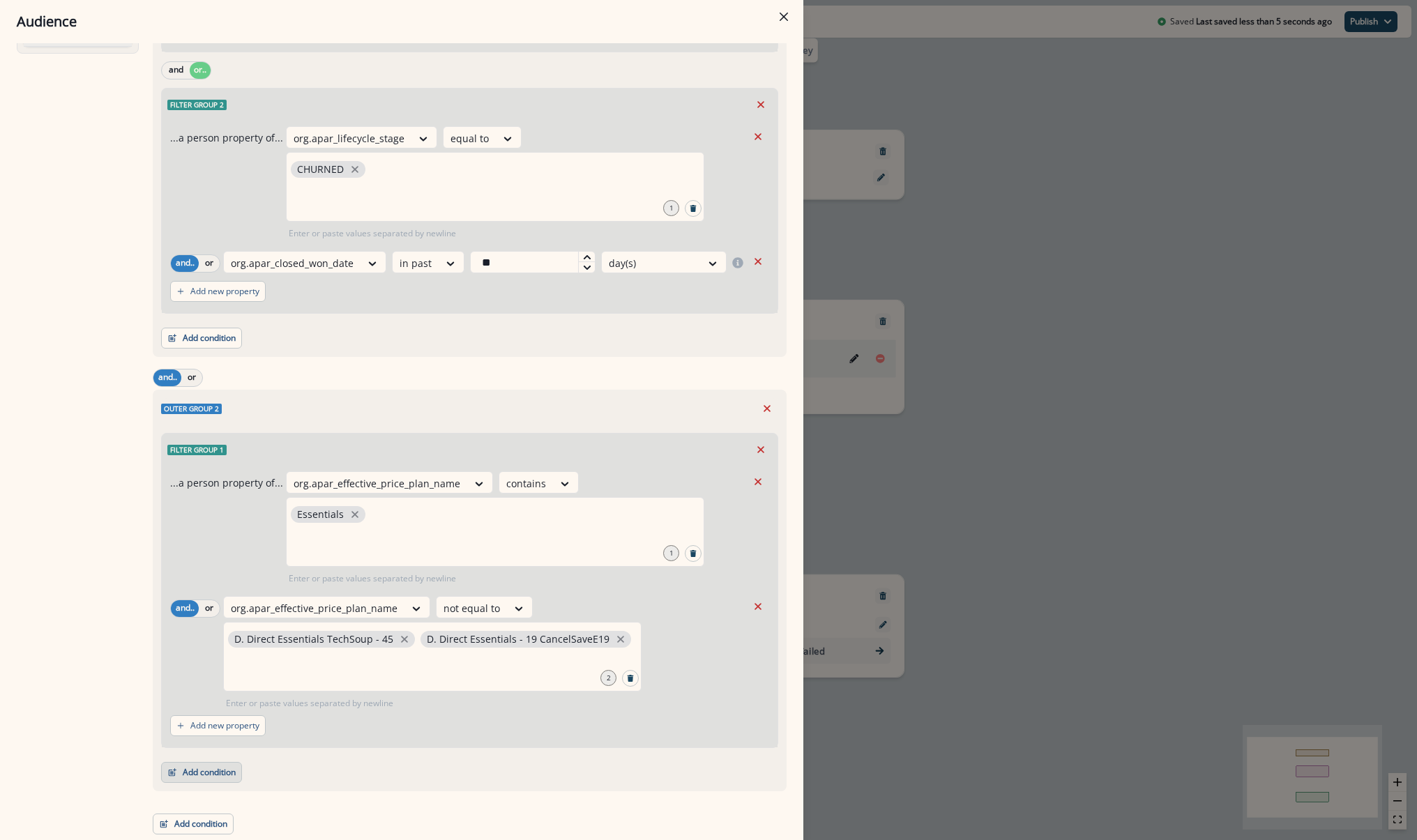
click at [216, 766] on button "Add condition" at bounding box center [201, 772] width 81 height 21
click at [204, 784] on div "Outer group 2 Filter group 1 ...a person property of... org.apar_effective_pric…" at bounding box center [469, 591] width 634 height 401
click at [211, 778] on button "Add condition" at bounding box center [201, 772] width 81 height 21
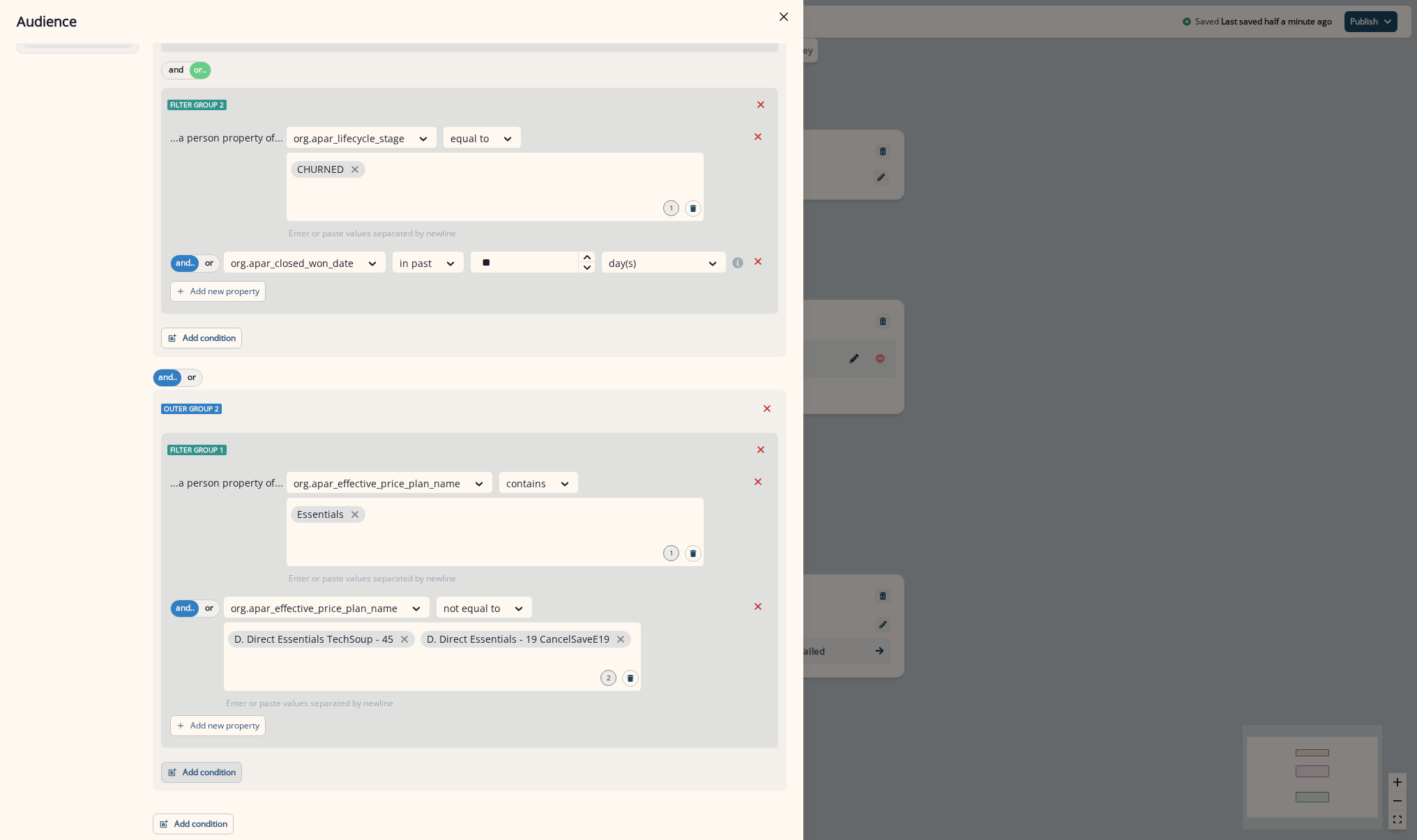
click at [208, 774] on button "Add condition" at bounding box center [201, 772] width 81 height 21
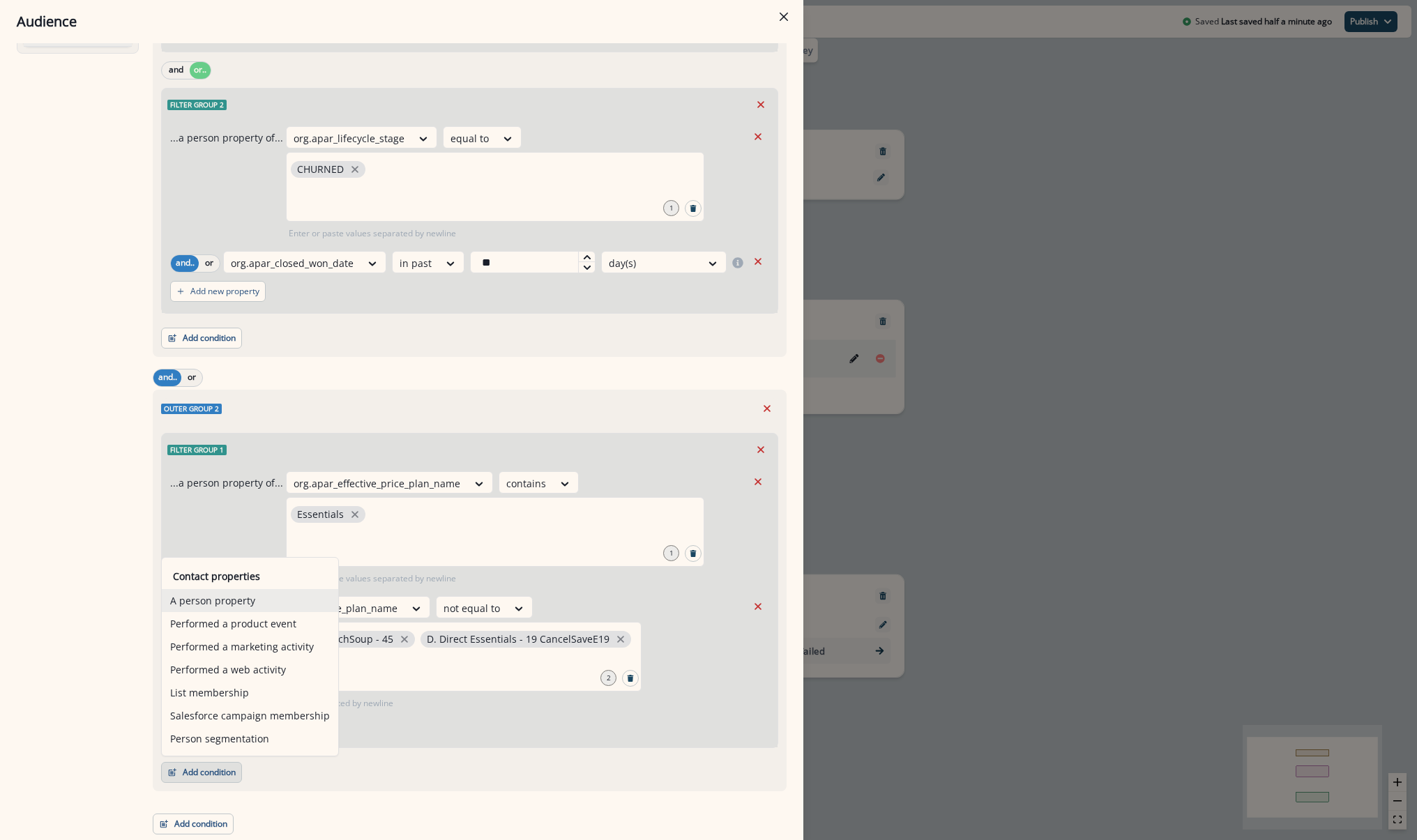
click at [195, 603] on button "A person property" at bounding box center [250, 600] width 176 height 23
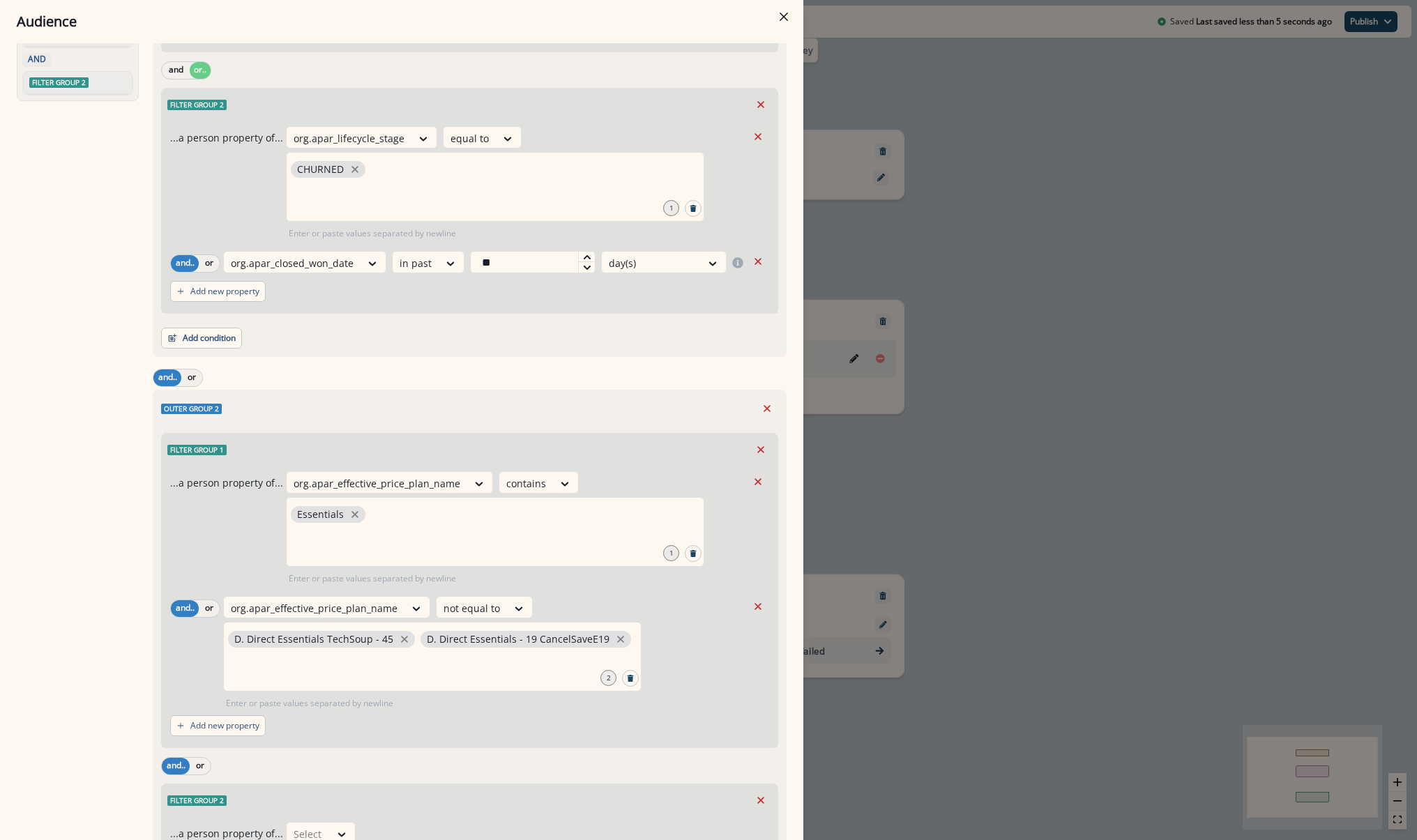
scroll to position [340, 0]
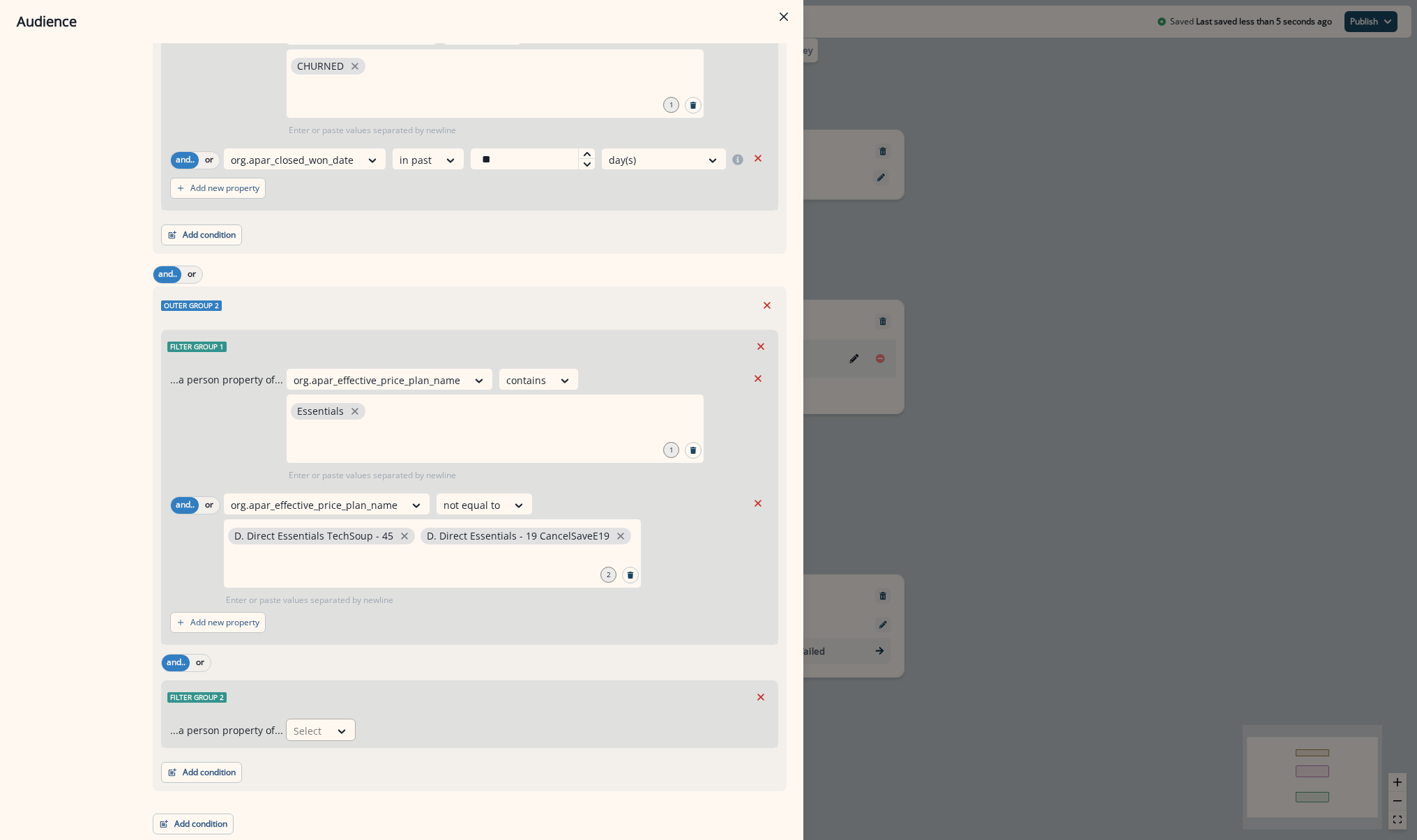
click at [304, 726] on div at bounding box center [308, 731] width 29 height 18
type input "******"
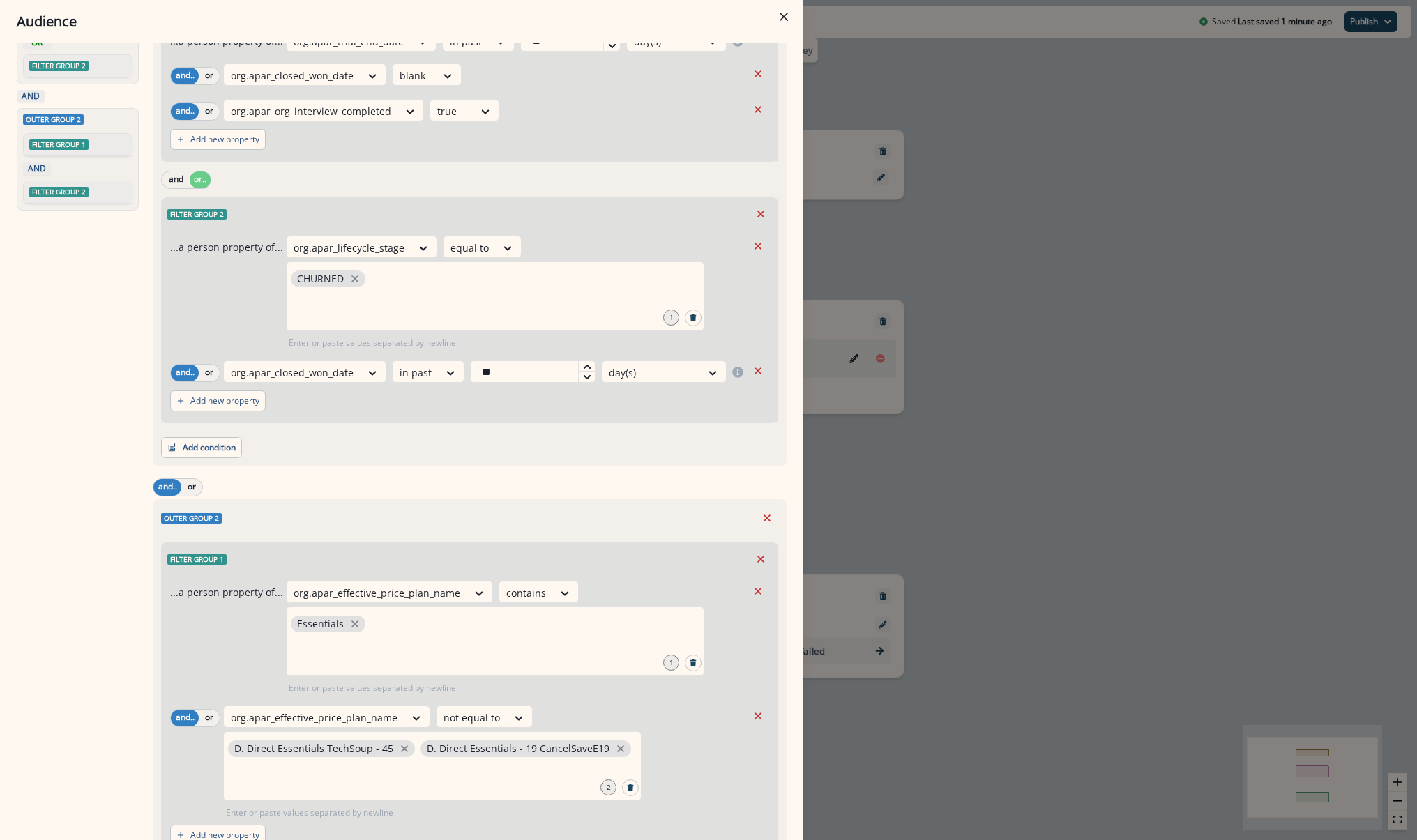
scroll to position [0, 0]
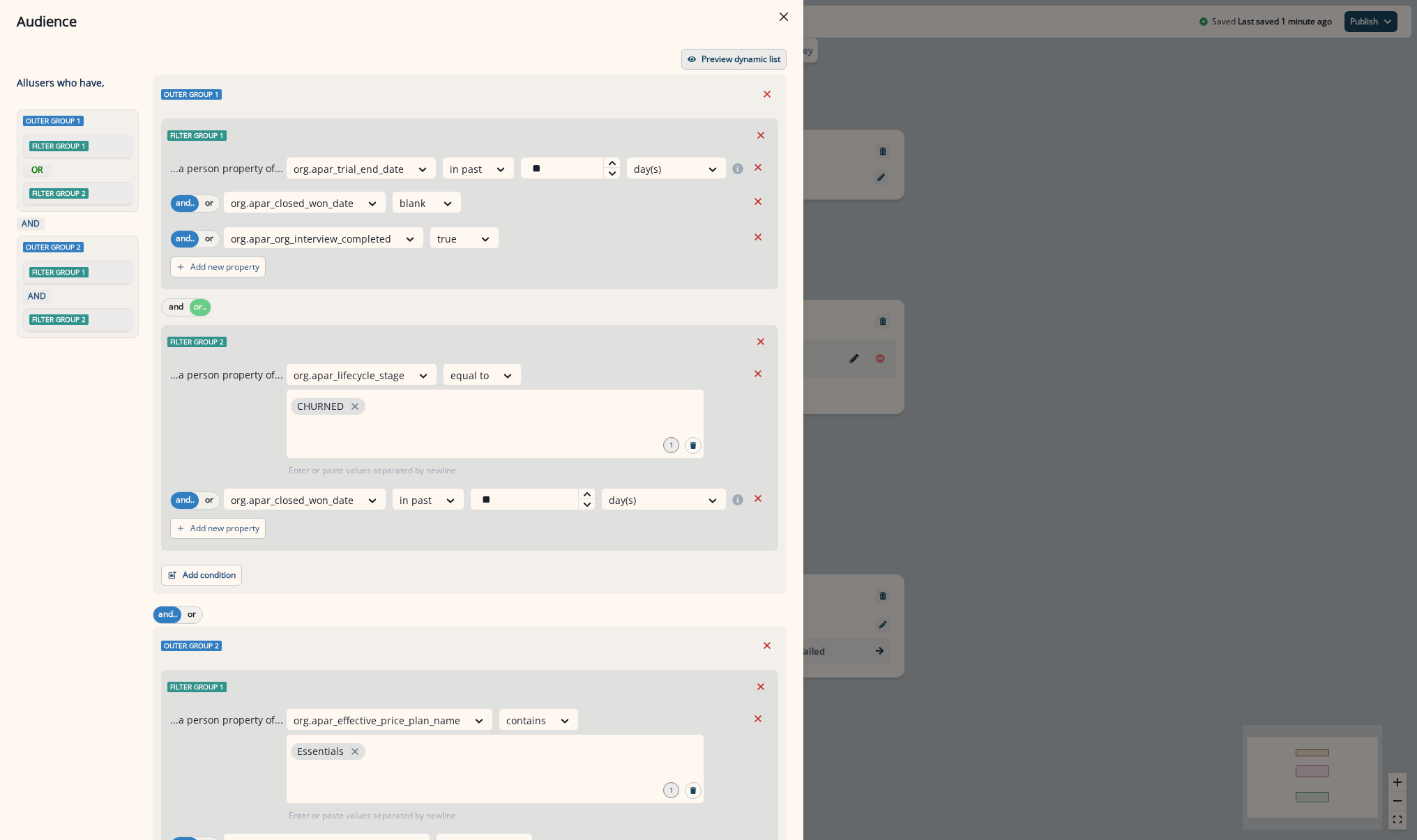
click at [701, 54] on p "Preview dynamic list" at bounding box center [740, 59] width 79 height 10
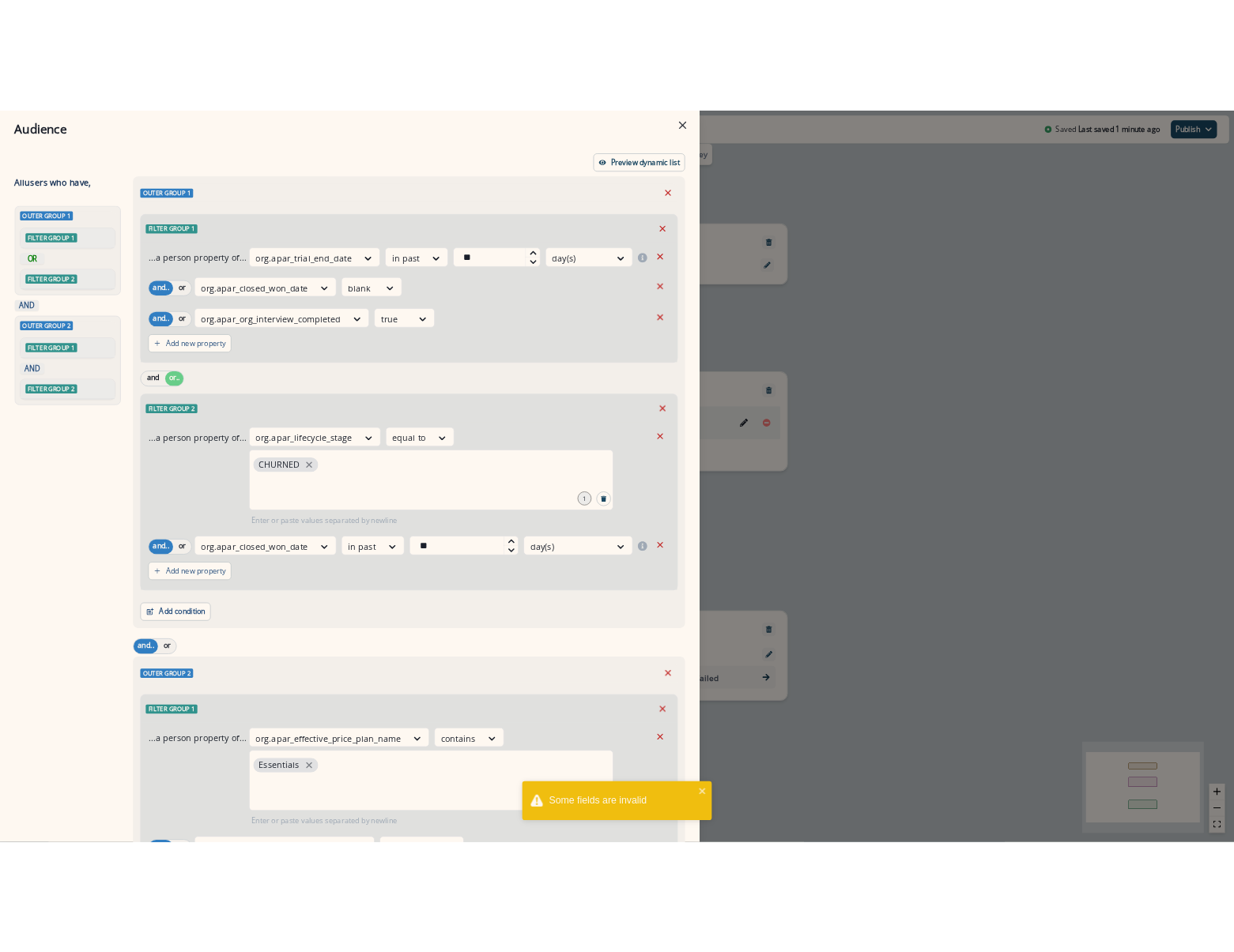
scroll to position [386, 0]
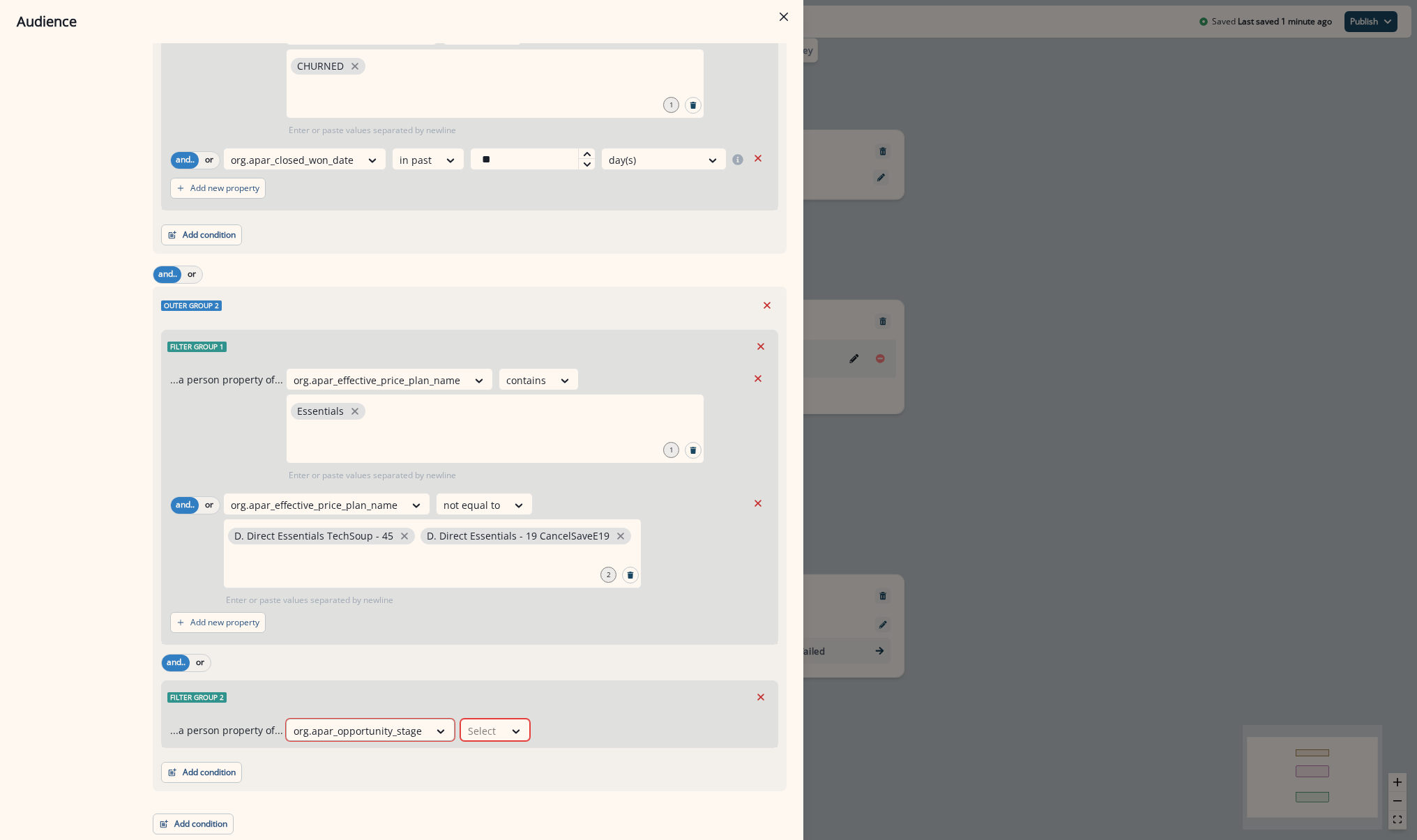
click at [404, 732] on div at bounding box center [358, 731] width 128 height 18
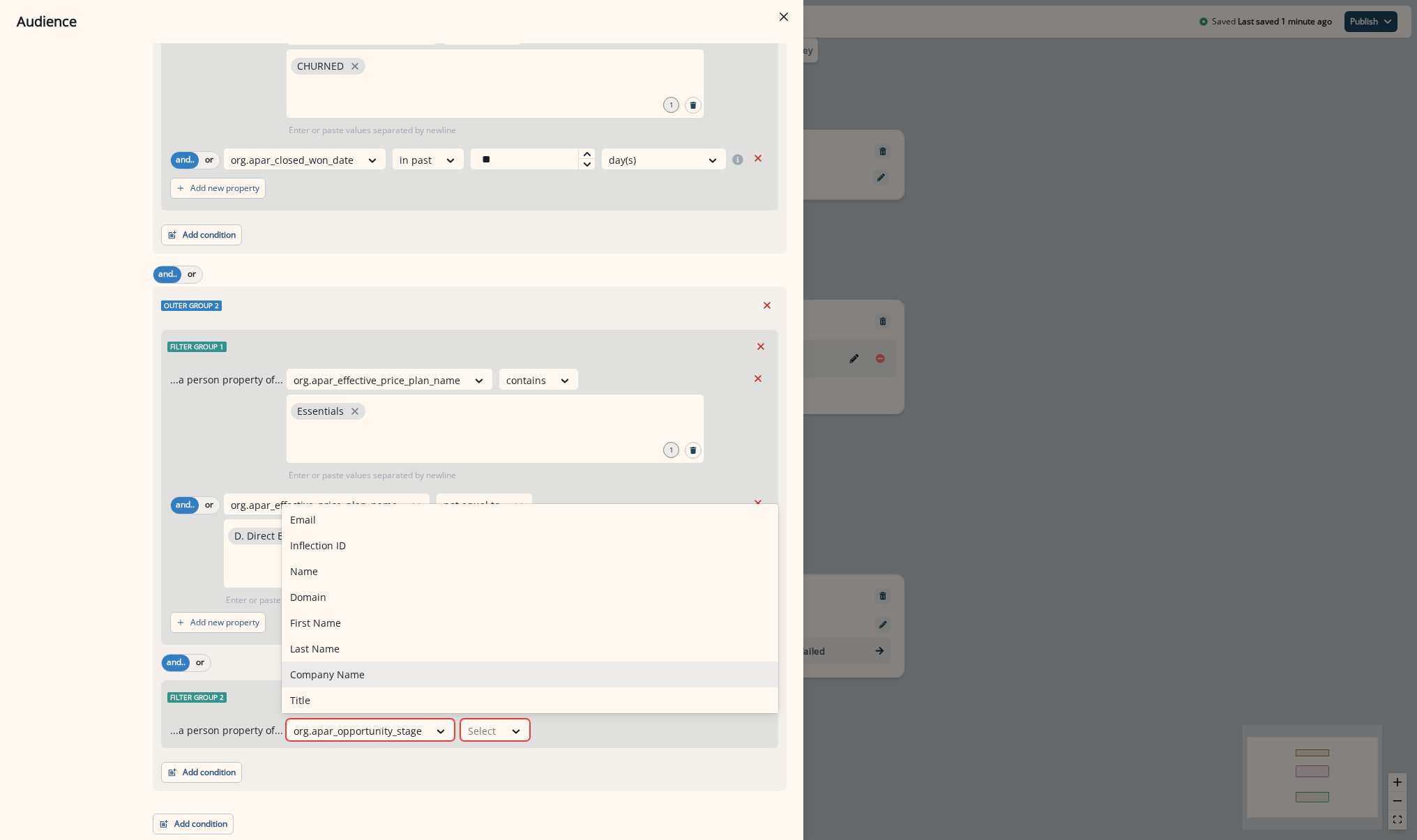
click at [411, 765] on div "Add condition Contact properties A person property Performed a product event Pe…" at bounding box center [469, 766] width 617 height 35
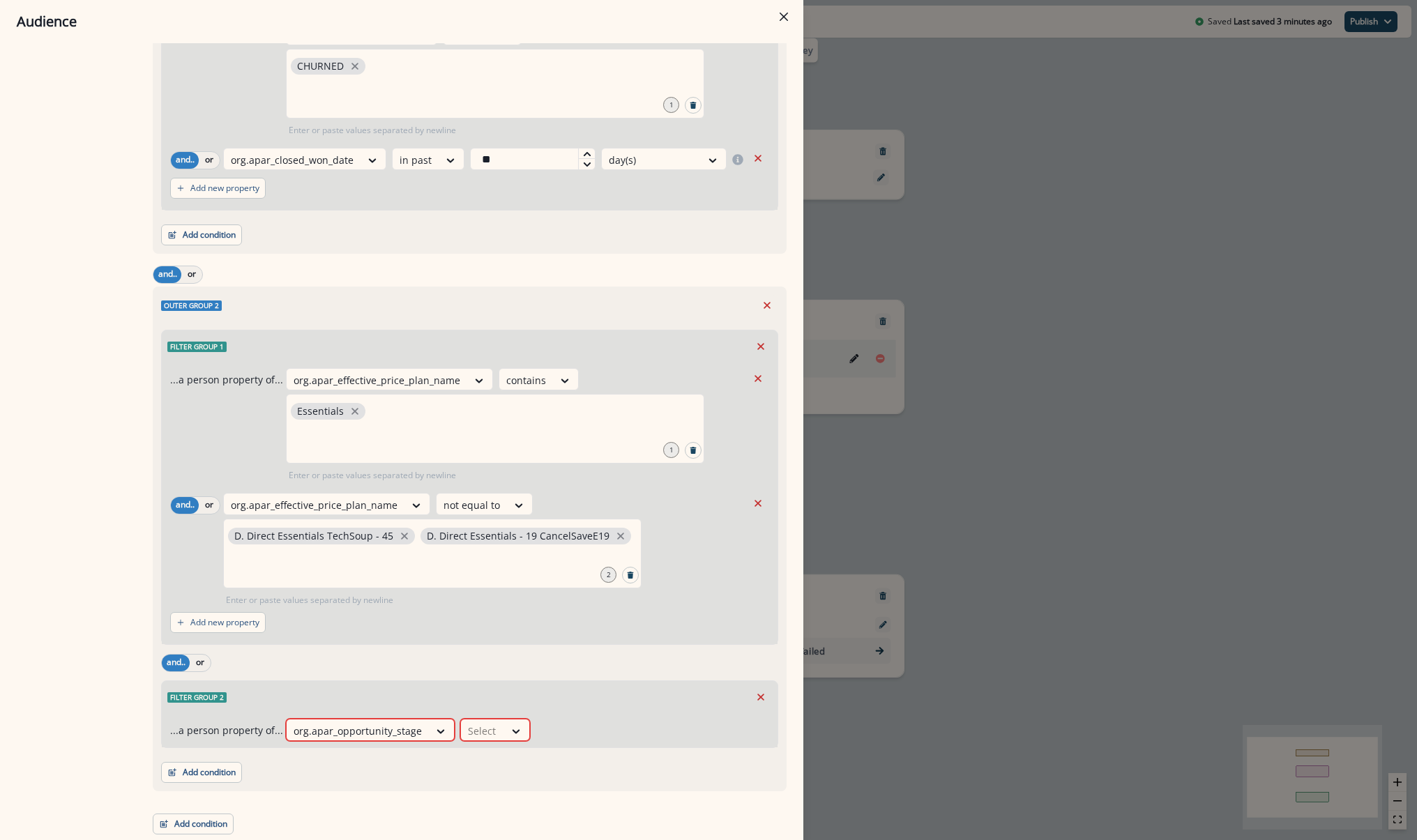
click at [1307, 178] on div "Audience Preview dynamic list All user s who have, Outer group 1 Filter group 1…" at bounding box center [708, 420] width 1417 height 840
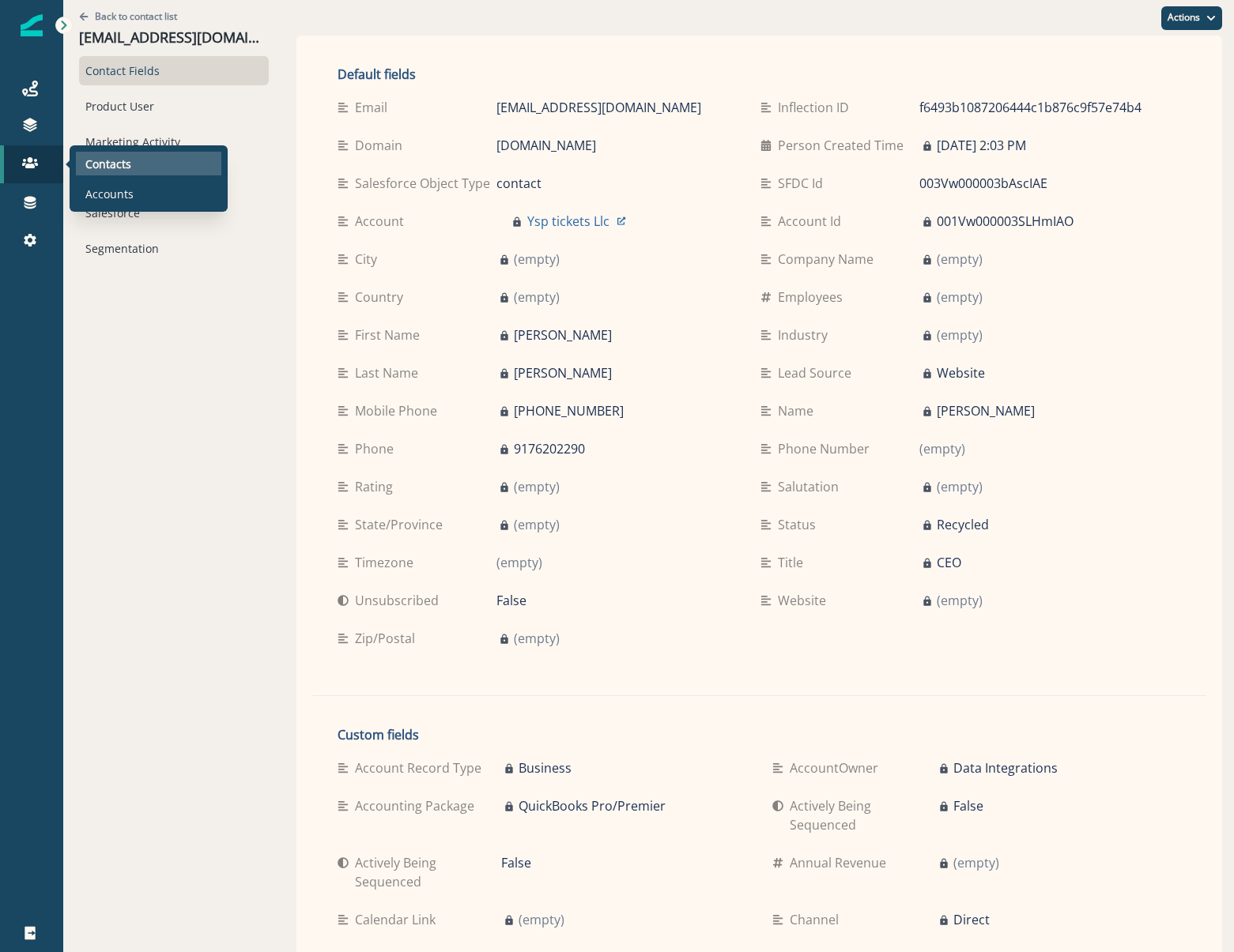
click at [94, 160] on p "Contacts" at bounding box center [108, 163] width 46 height 16
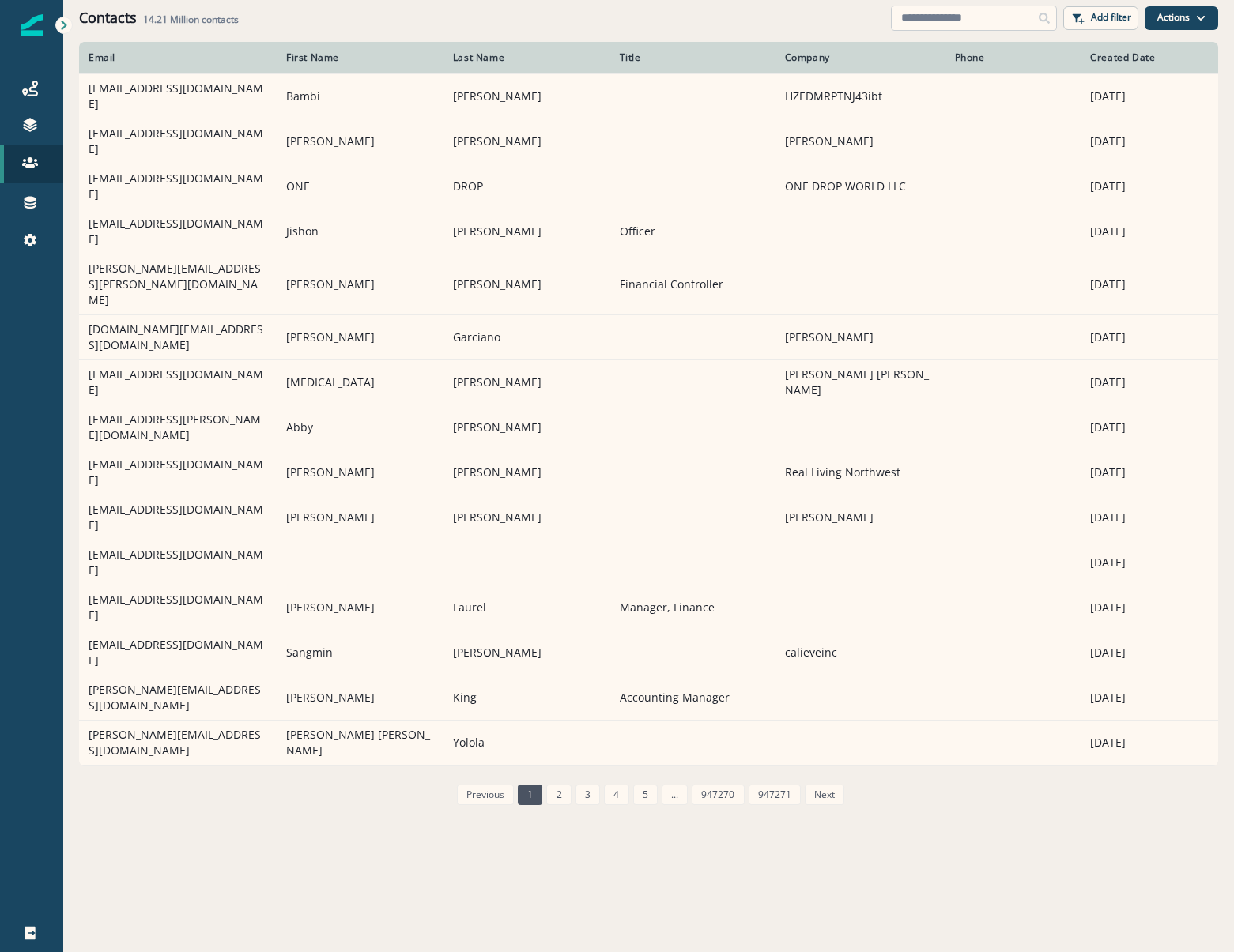
click at [988, 23] on input at bounding box center [974, 17] width 166 height 25
paste input "**********"
type input "**********"
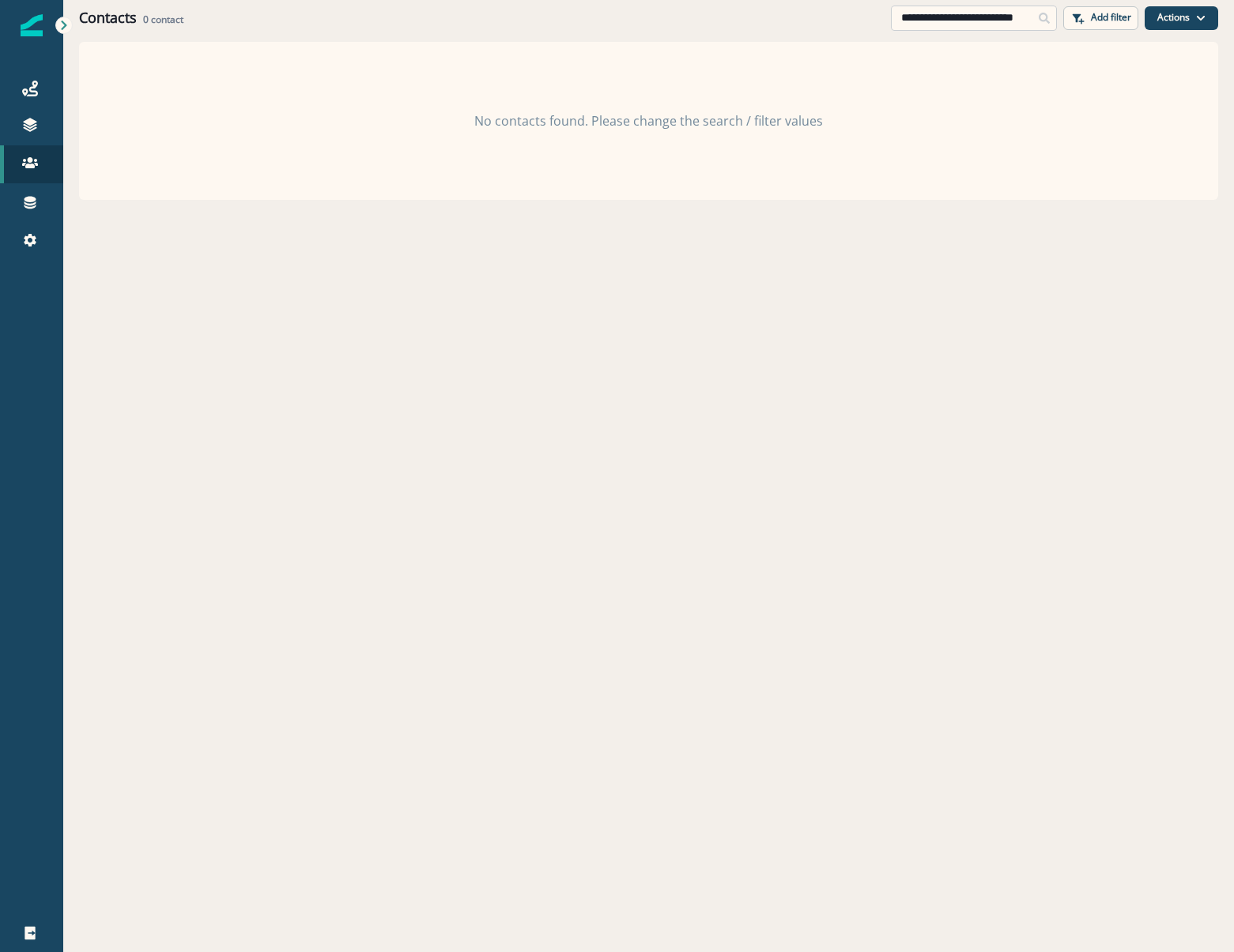
click at [1010, 14] on input "**********" at bounding box center [974, 17] width 166 height 25
drag, startPoint x: 994, startPoint y: 16, endPoint x: 809, endPoint y: 16, distance: 185.0
click at [809, 16] on div "**********" at bounding box center [649, 17] width 1171 height 35
click at [914, 10] on input "**********" at bounding box center [974, 17] width 166 height 25
click at [33, 161] on icon at bounding box center [30, 163] width 16 height 16
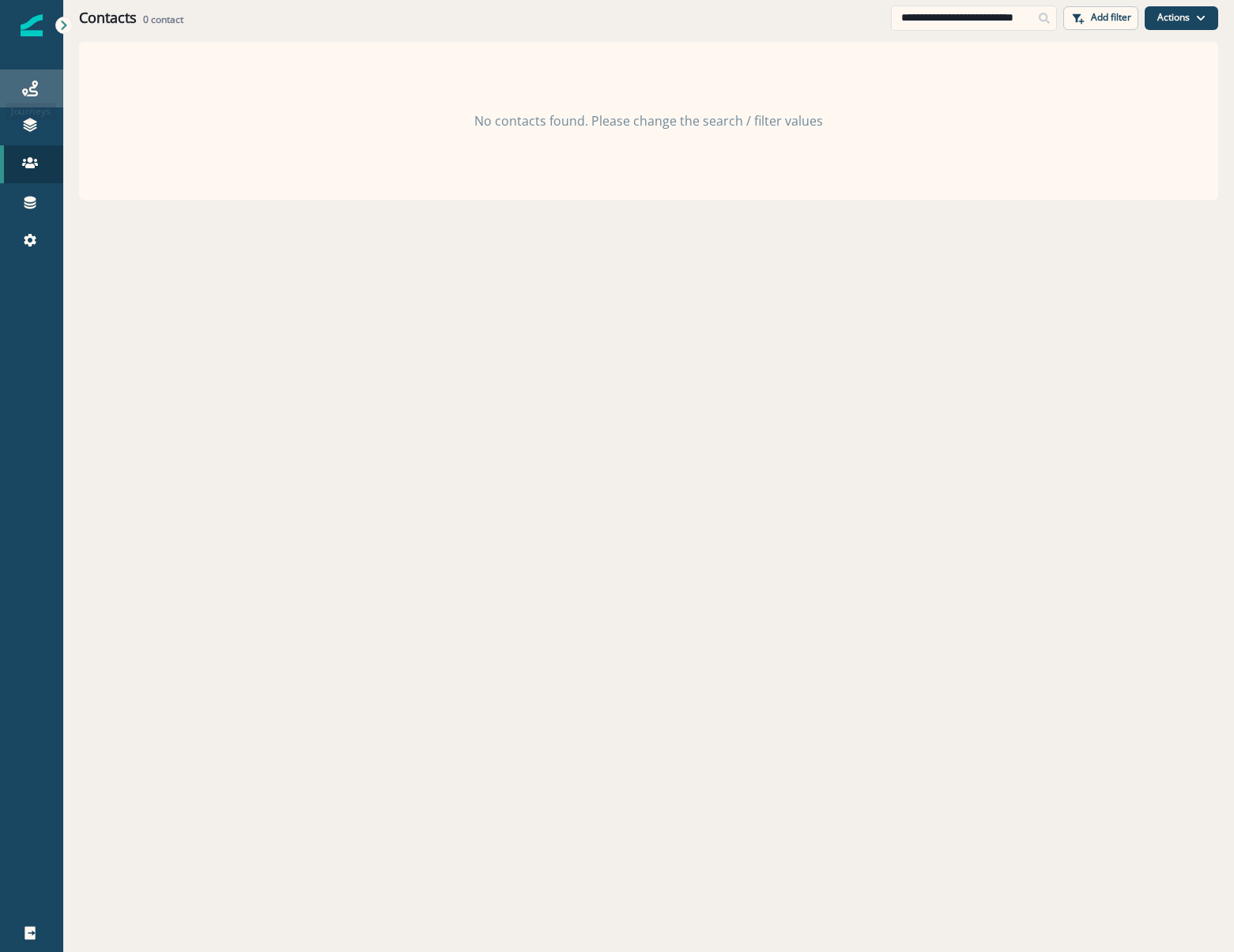
drag, startPoint x: 42, startPoint y: 62, endPoint x: 40, endPoint y: 73, distance: 11.2
click at [40, 73] on div "Journeys Emails Tokens Static lists Outbound webhooks Forms Inbound webhooks Sa…" at bounding box center [31, 163] width 63 height 227
click at [27, 93] on icon at bounding box center [30, 88] width 16 height 16
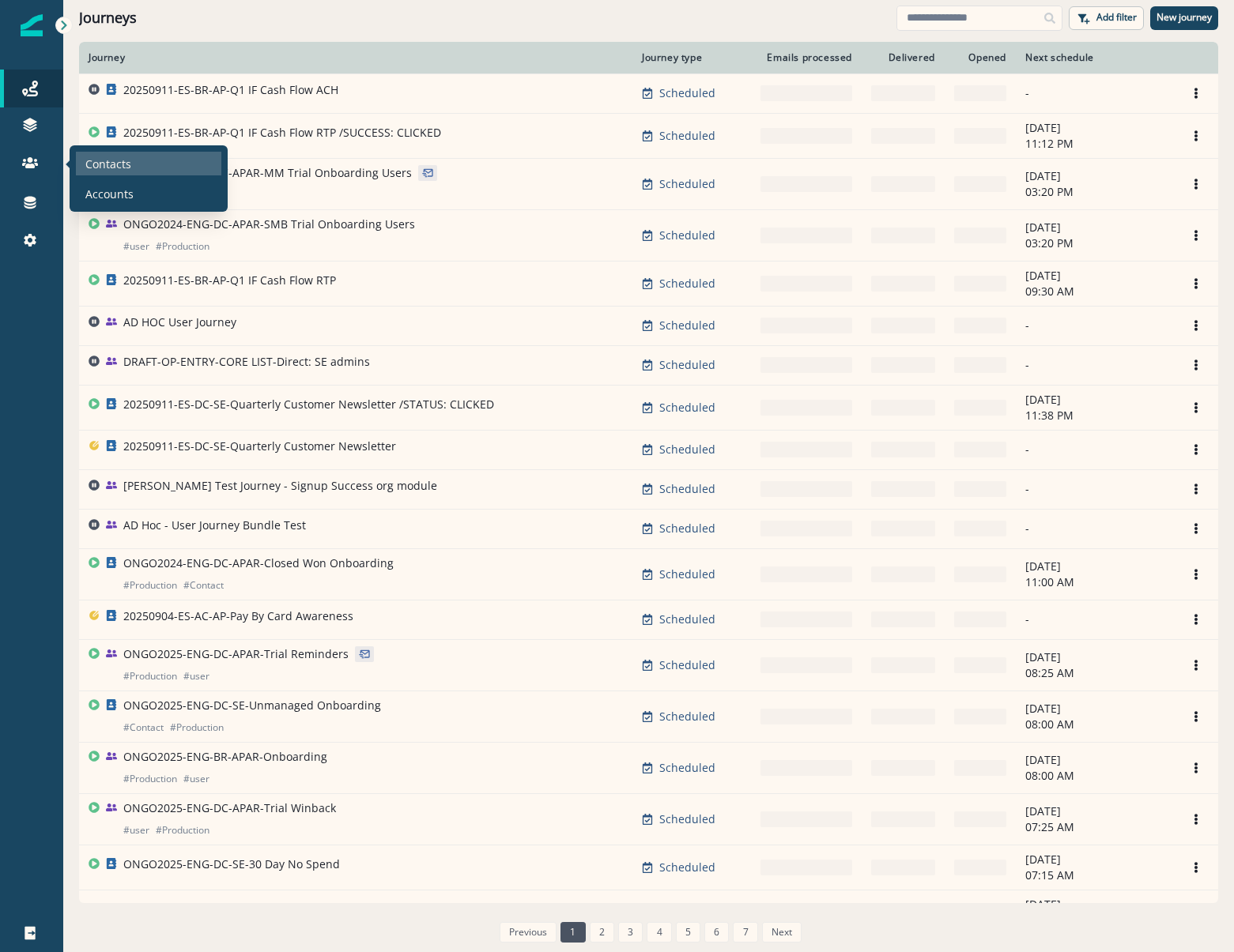
click at [84, 163] on div "Contacts" at bounding box center [149, 163] width 145 height 23
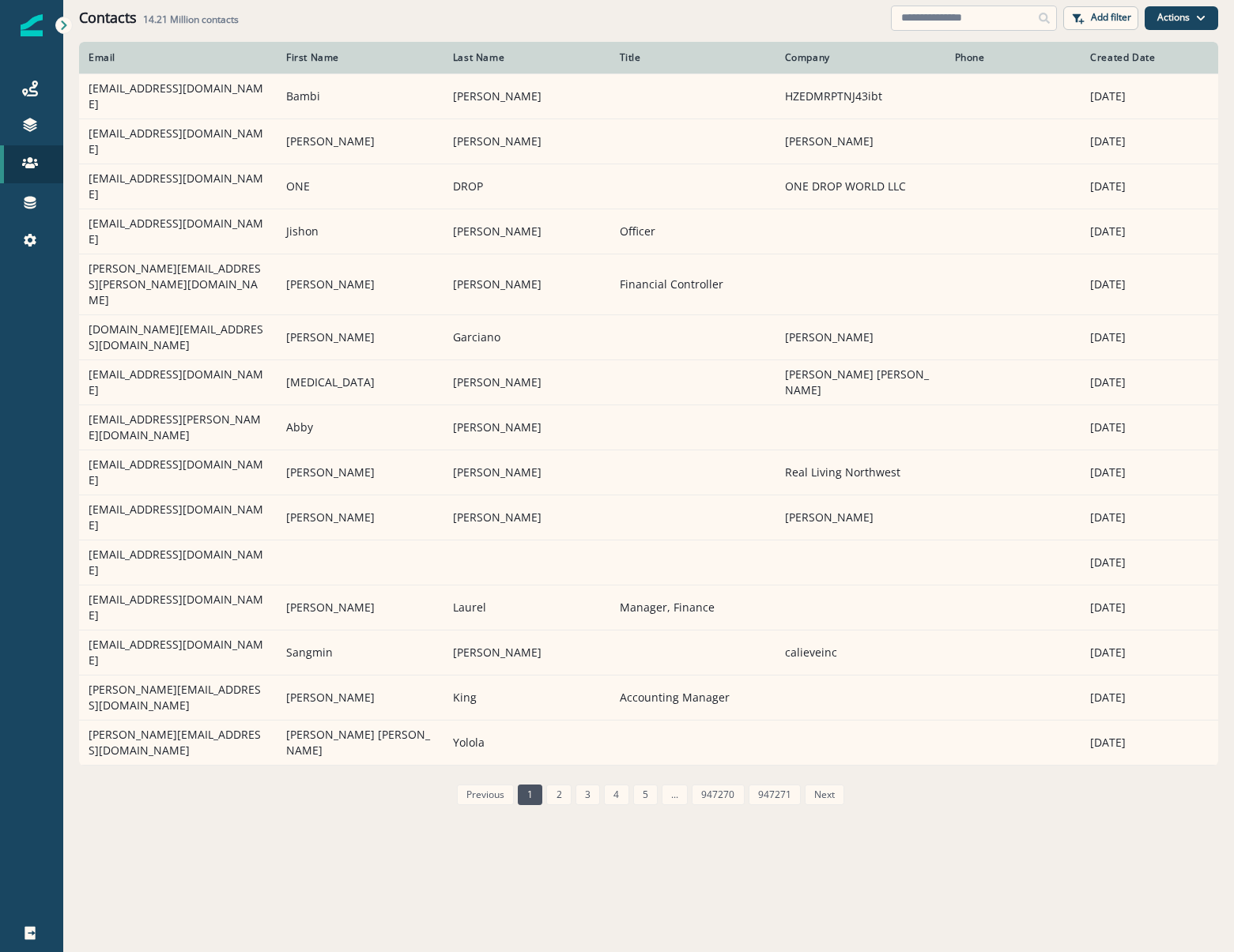
click at [1002, 23] on input at bounding box center [974, 17] width 166 height 25
paste input "**********"
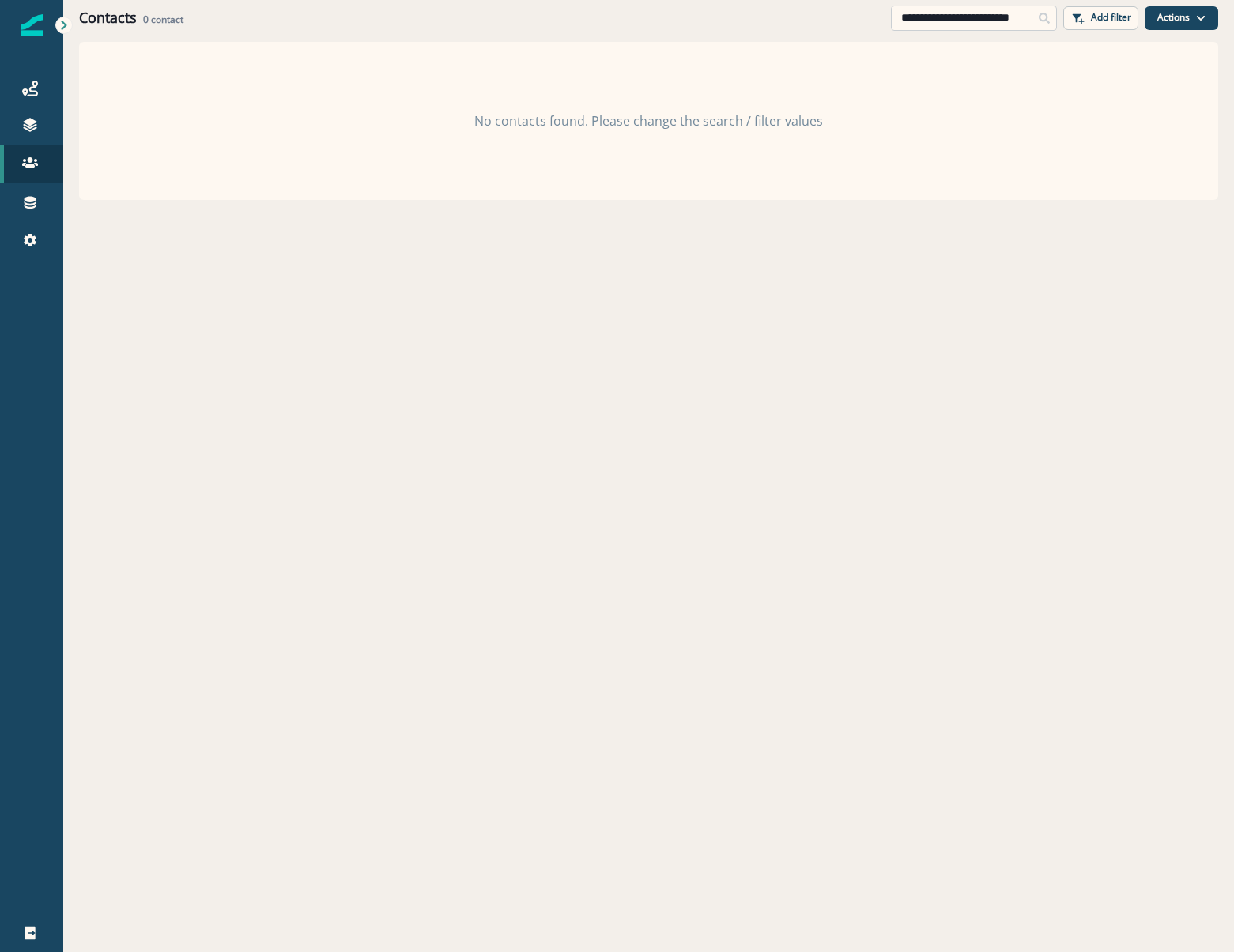
scroll to position [0, 29]
type input "**********"
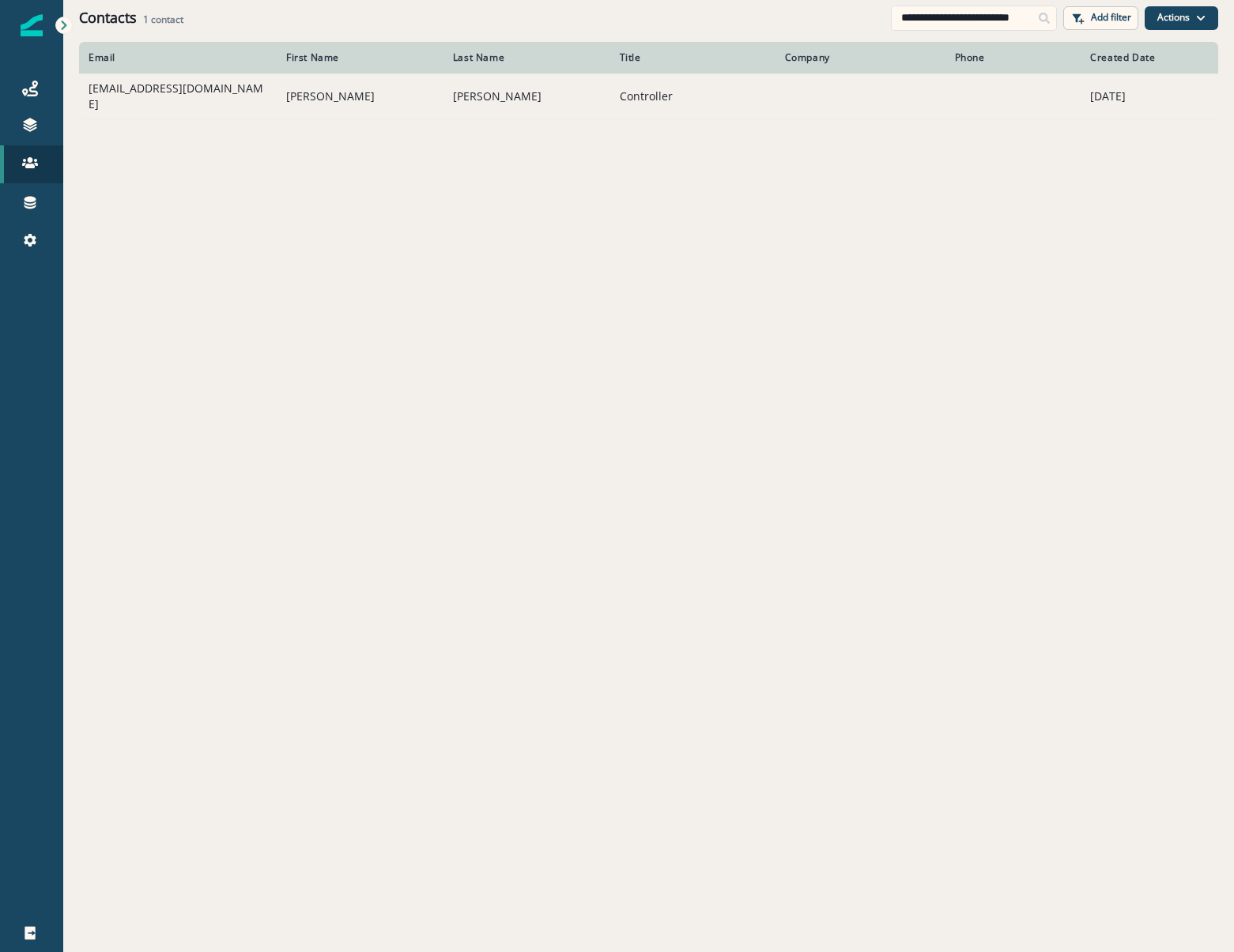
click at [173, 88] on td "kthomas@rehabphysicians.org" at bounding box center [177, 96] width 197 height 45
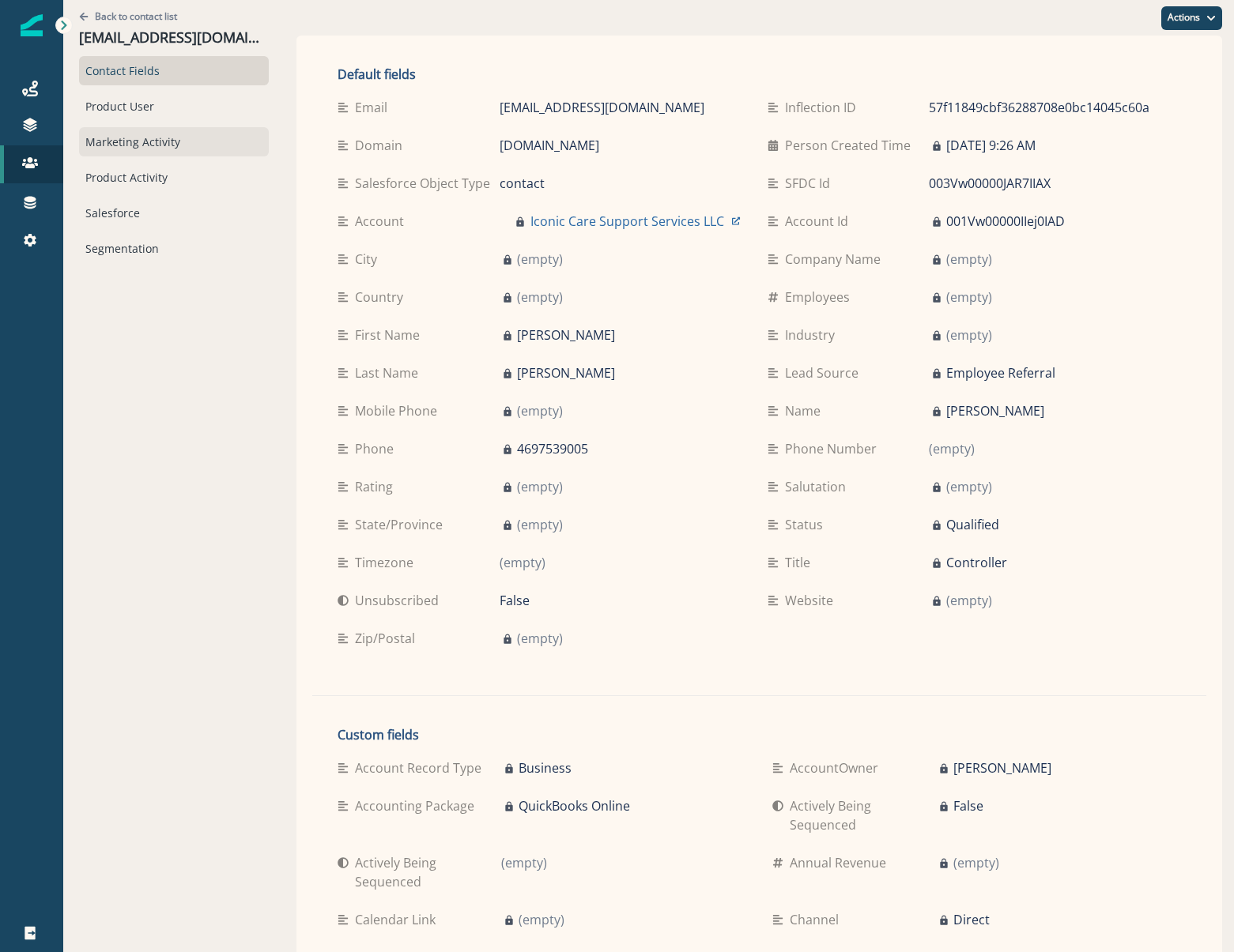
click at [125, 137] on div "Marketing Activity" at bounding box center [173, 142] width 189 height 29
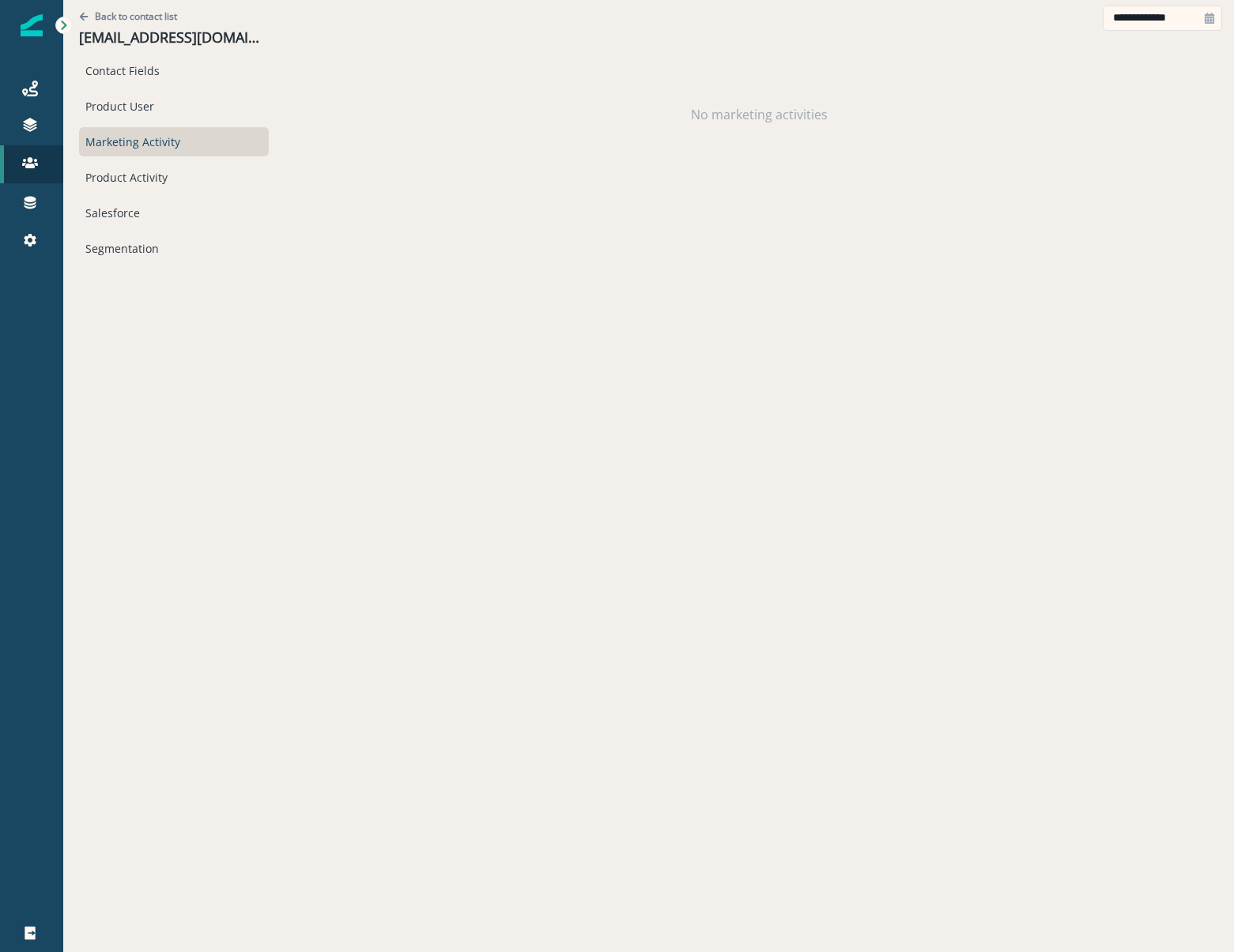
click at [1209, 26] on div at bounding box center [1209, 17] width 25 height 25
select select "*"
select select "****"
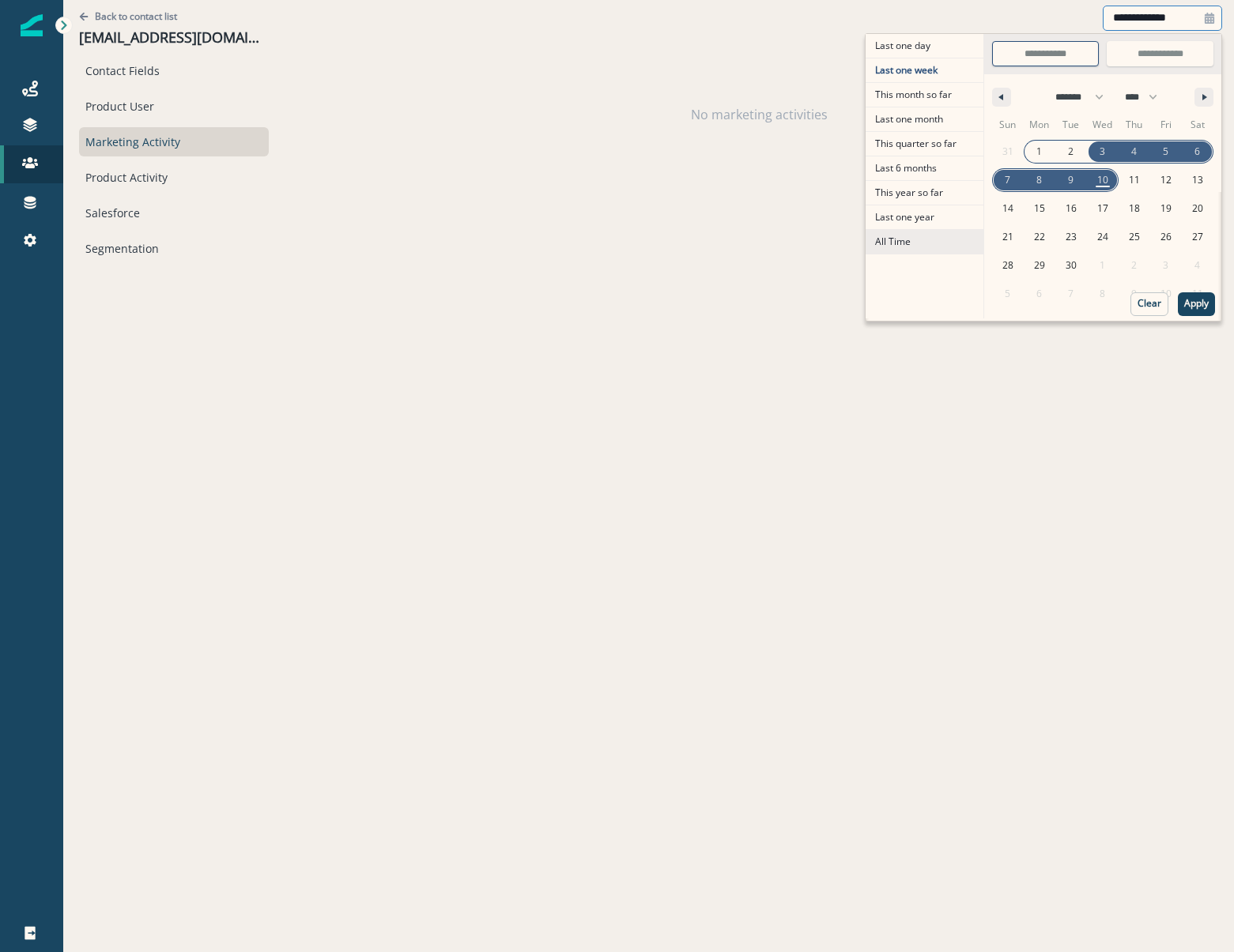
click at [906, 242] on span "All Time" at bounding box center [924, 241] width 118 height 23
type input "********"
type input "**********"
select select "**"
select select "****"
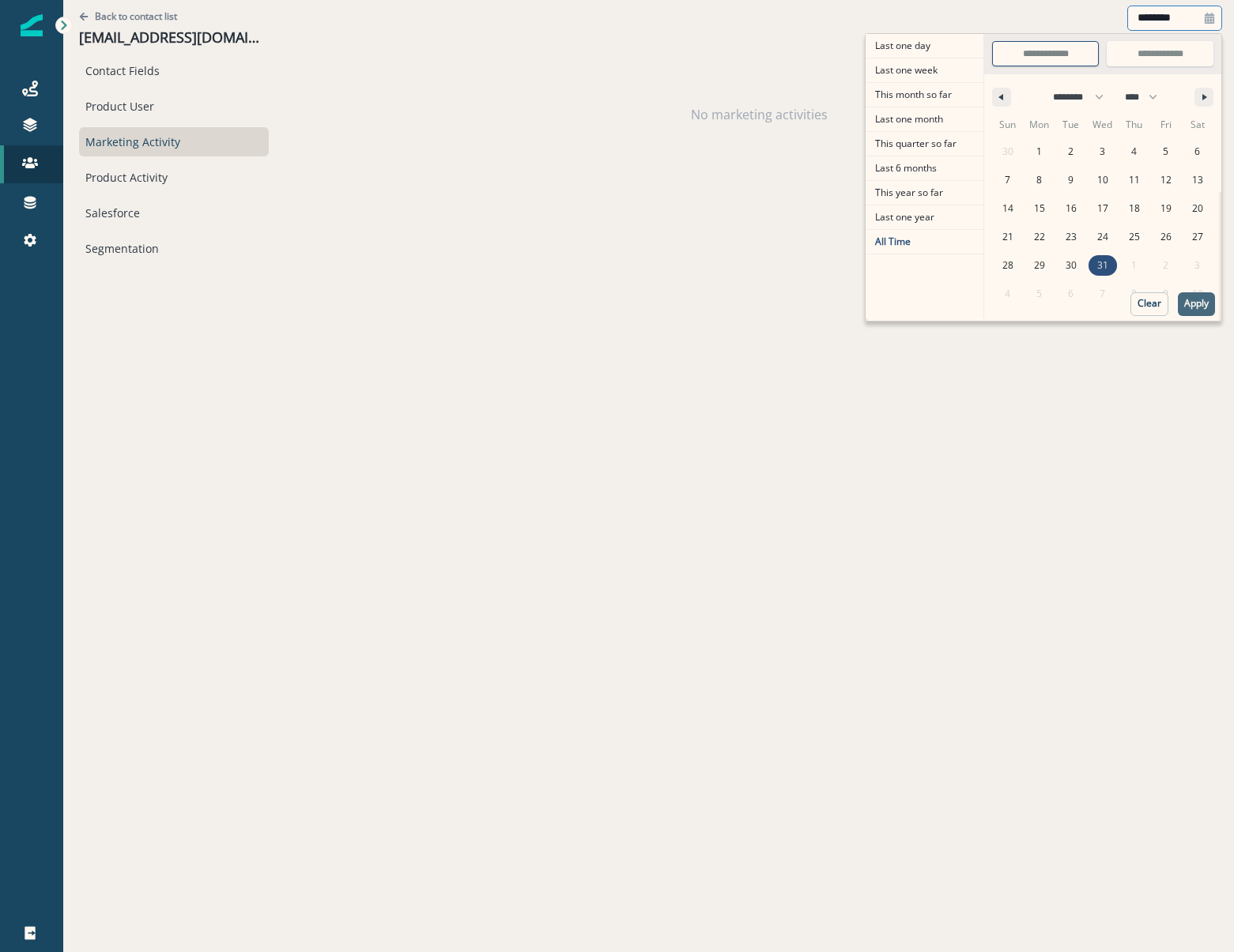
click at [1205, 298] on p "Apply" at bounding box center [1196, 303] width 24 height 11
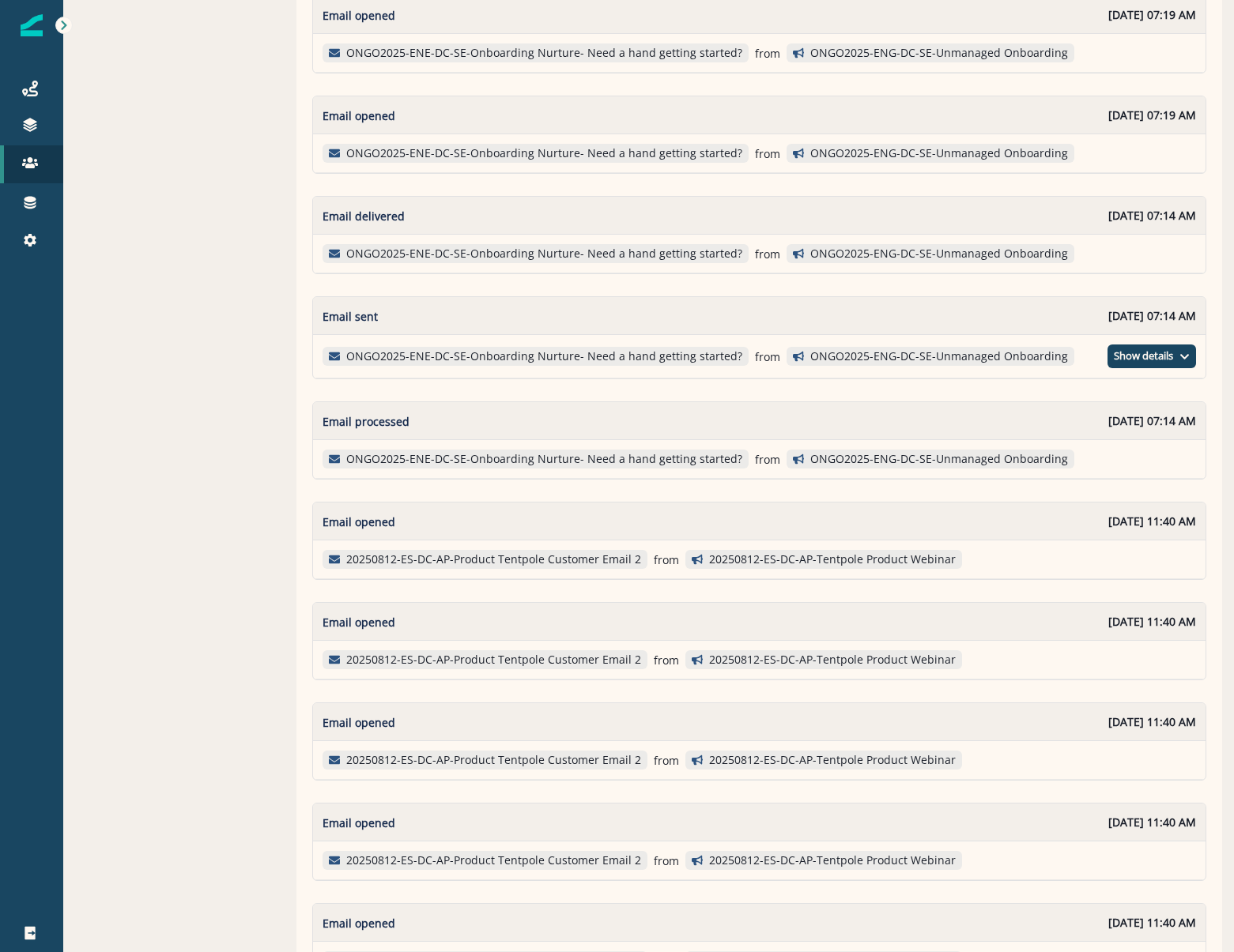
scroll to position [2182, 0]
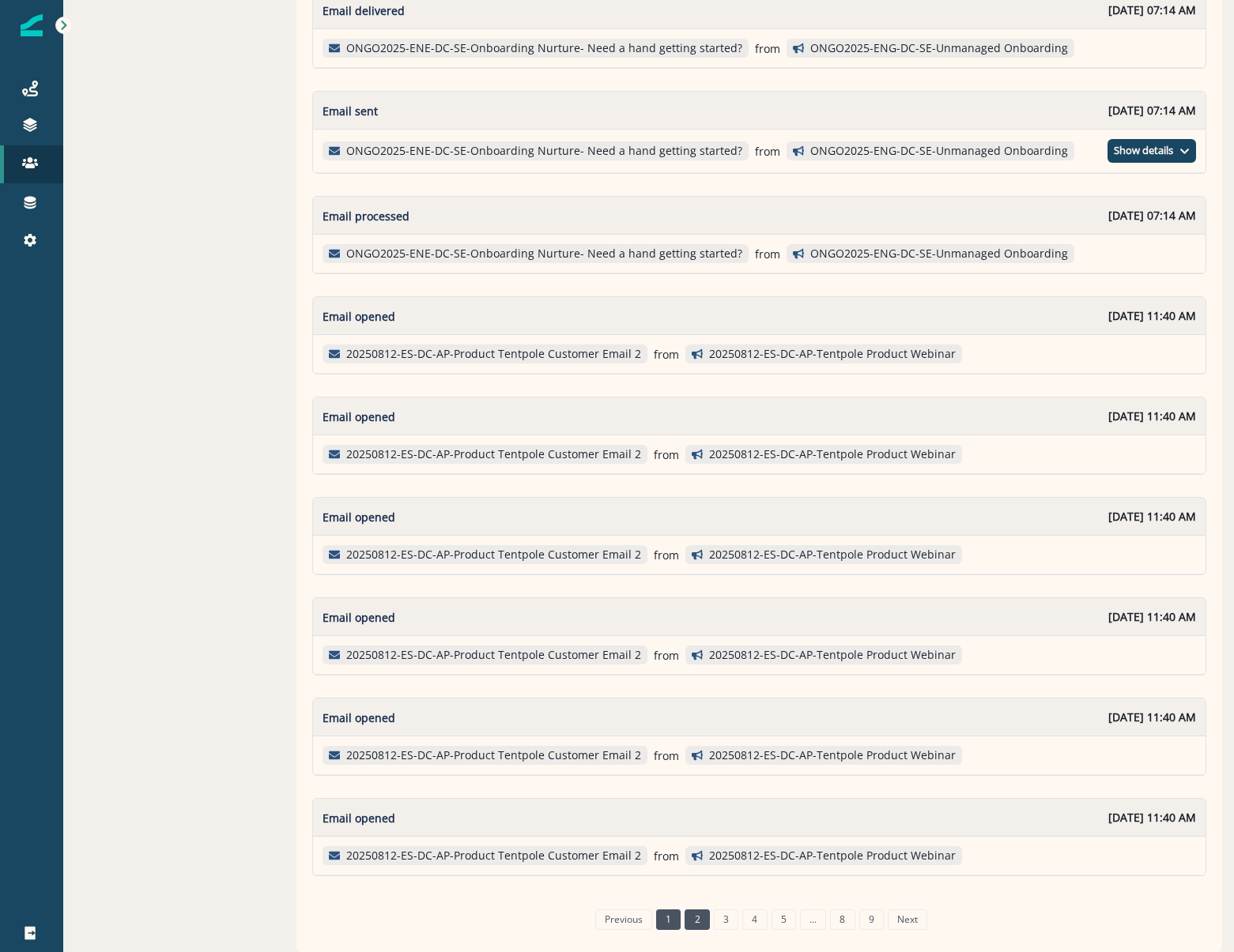
click at [694, 920] on link "2" at bounding box center [697, 920] width 24 height 21
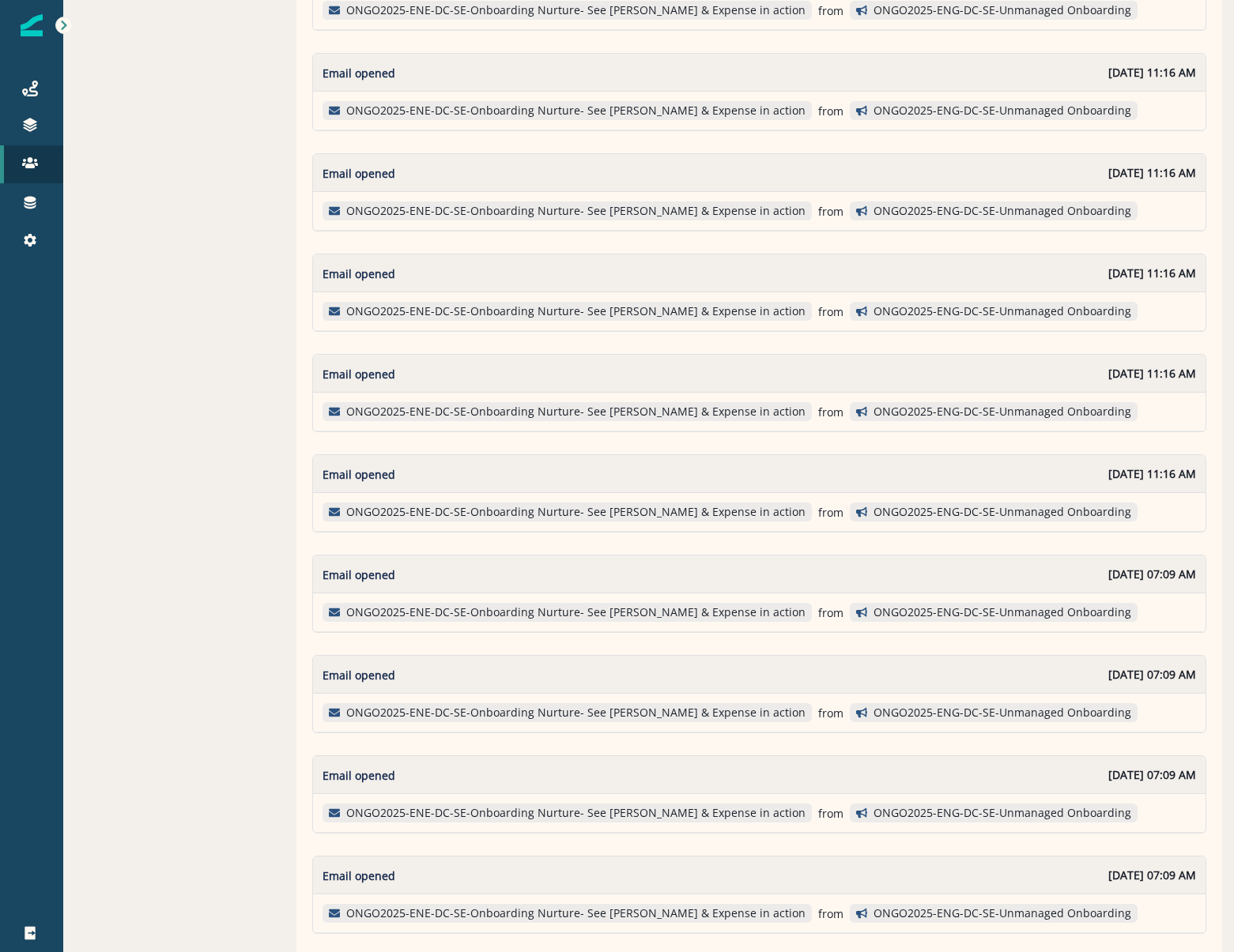
scroll to position [2176, 0]
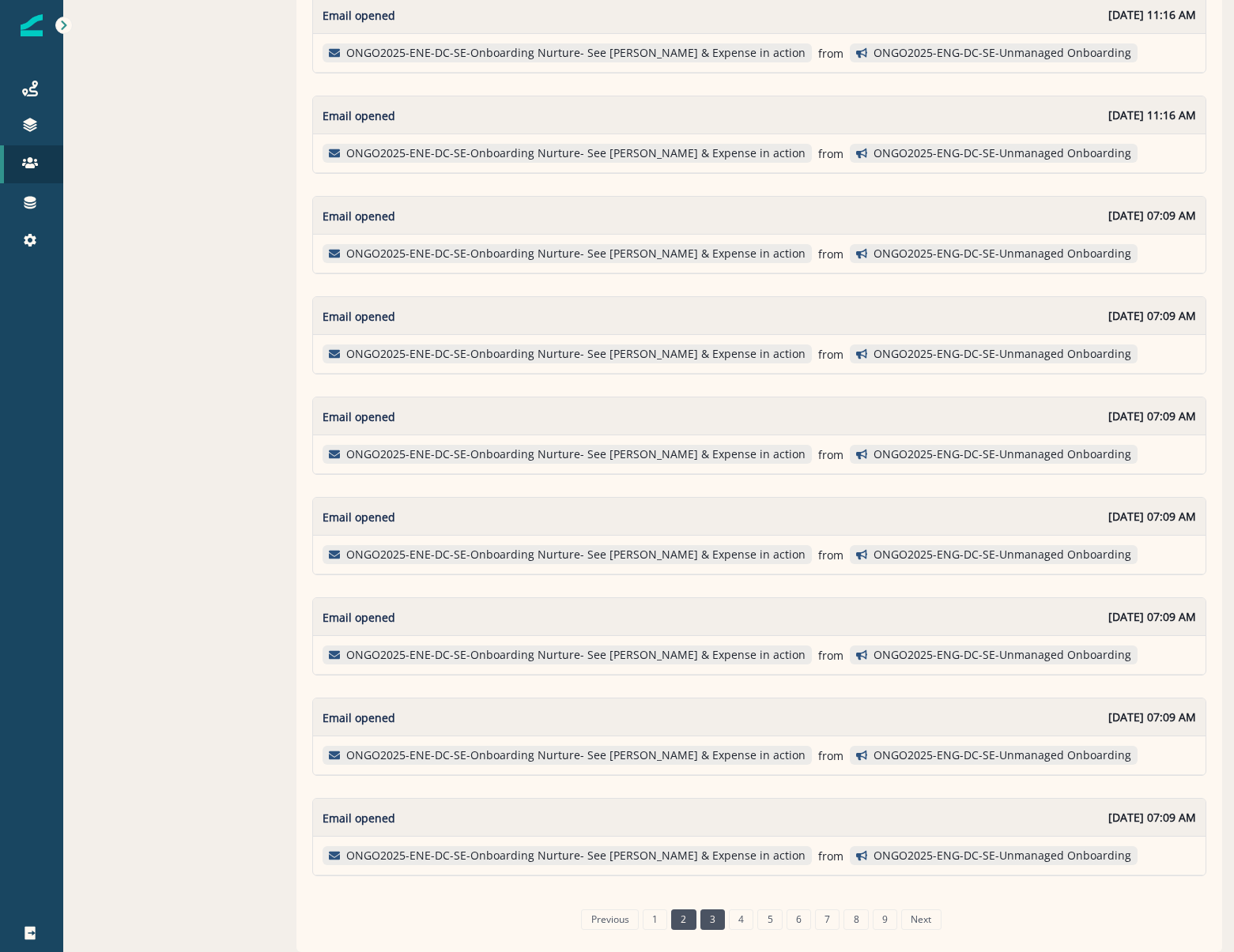
click at [700, 919] on link "3" at bounding box center [713, 920] width 24 height 21
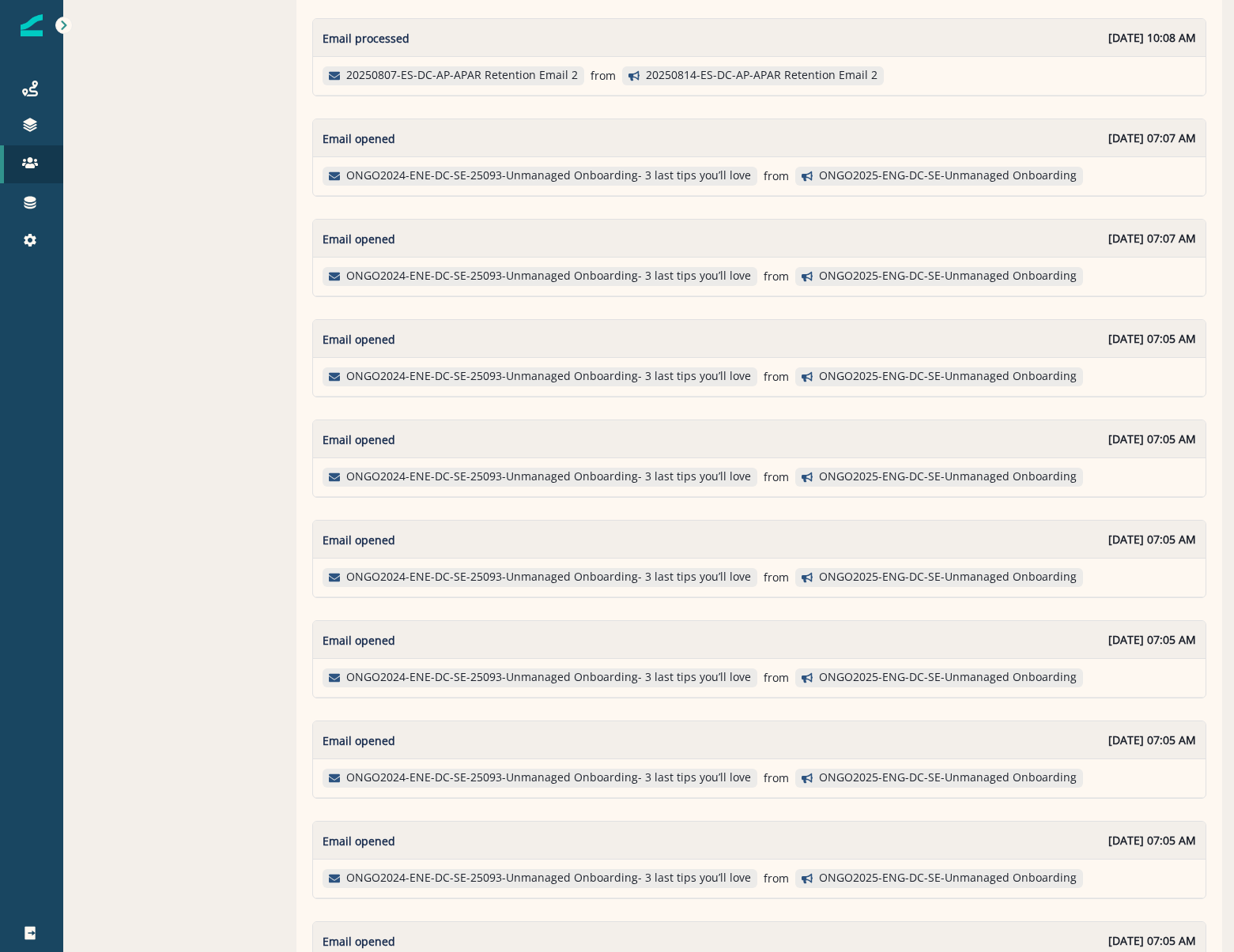
scroll to position [2186, 0]
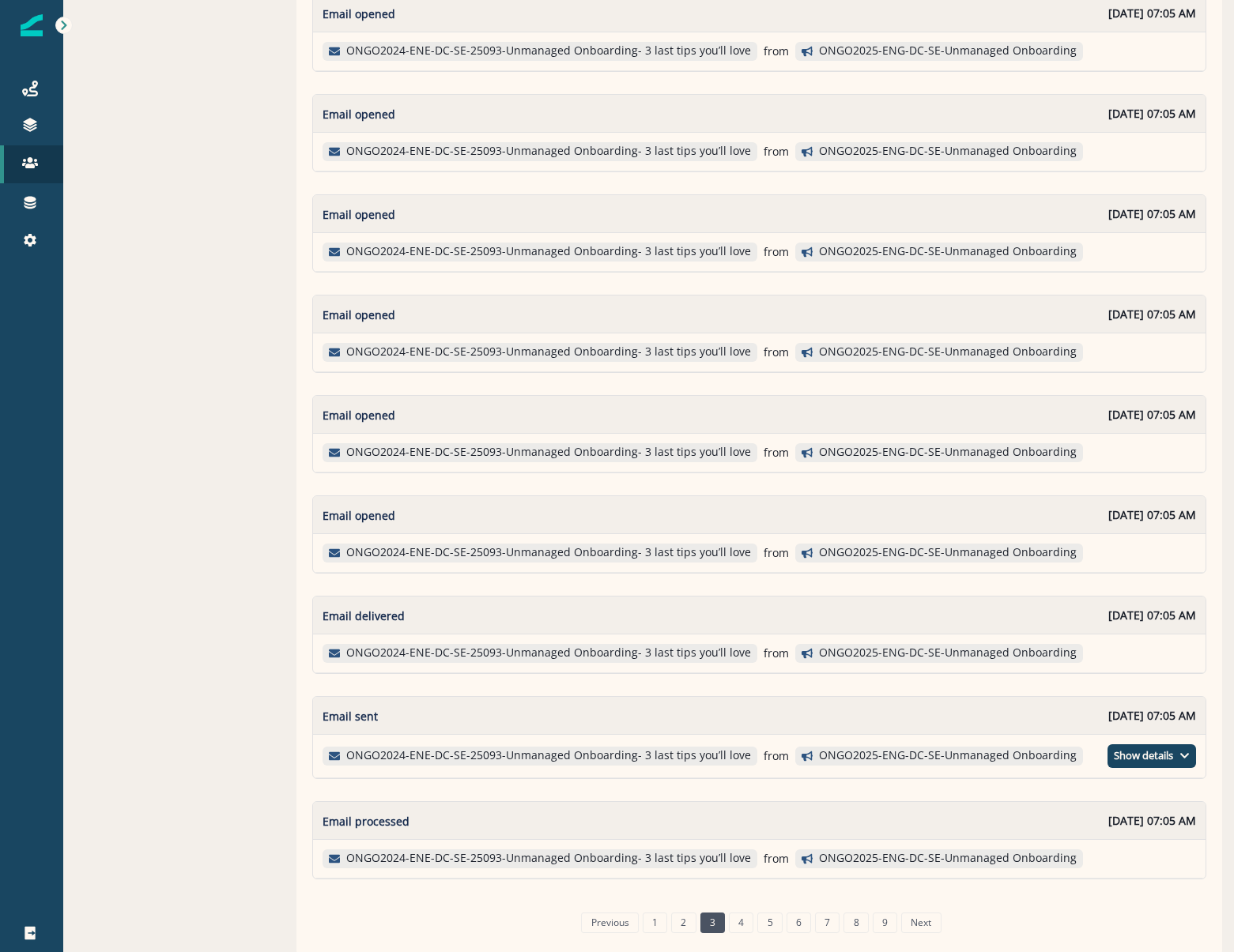
click at [734, 918] on link "4" at bounding box center [741, 923] width 24 height 21
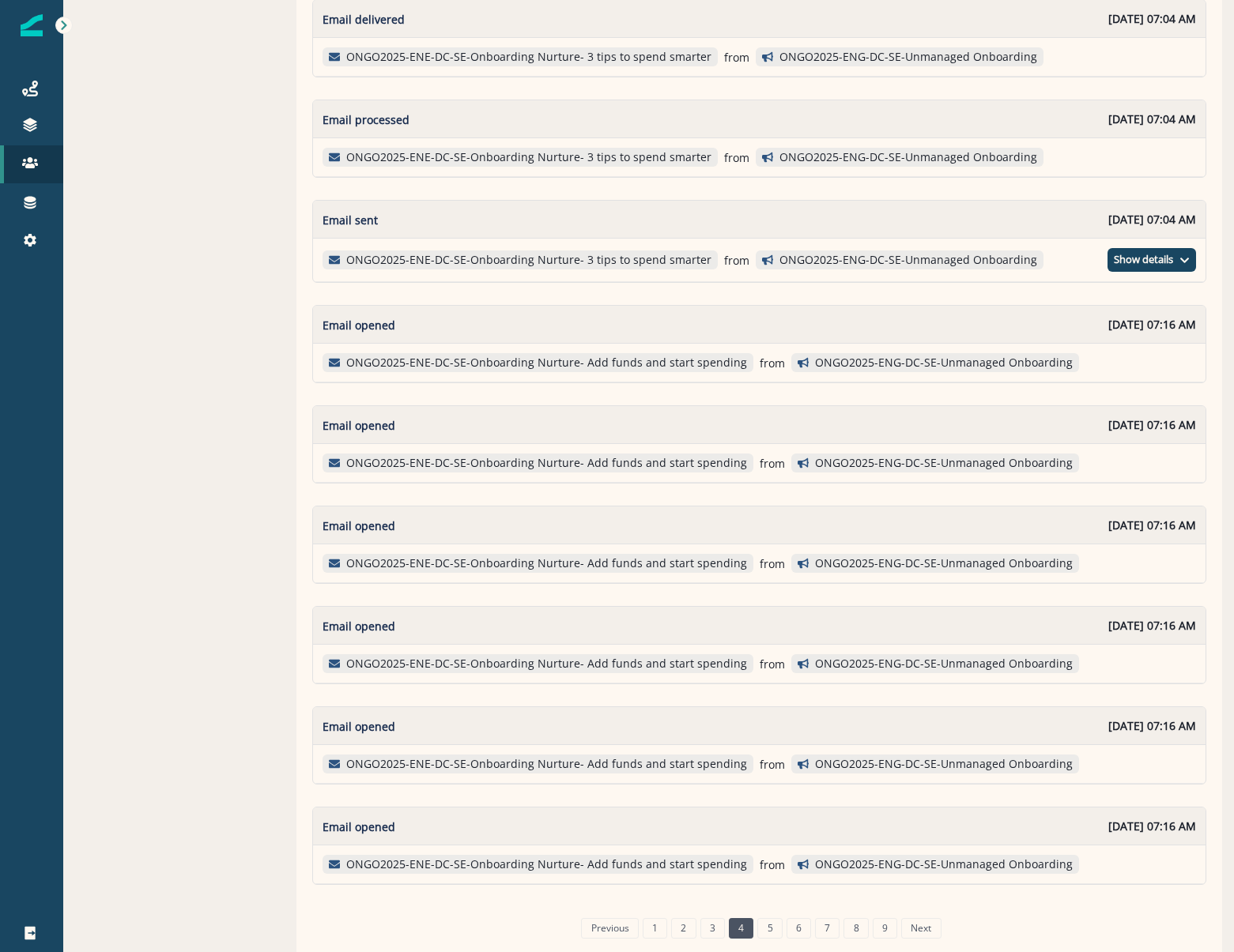
scroll to position [2182, 0]
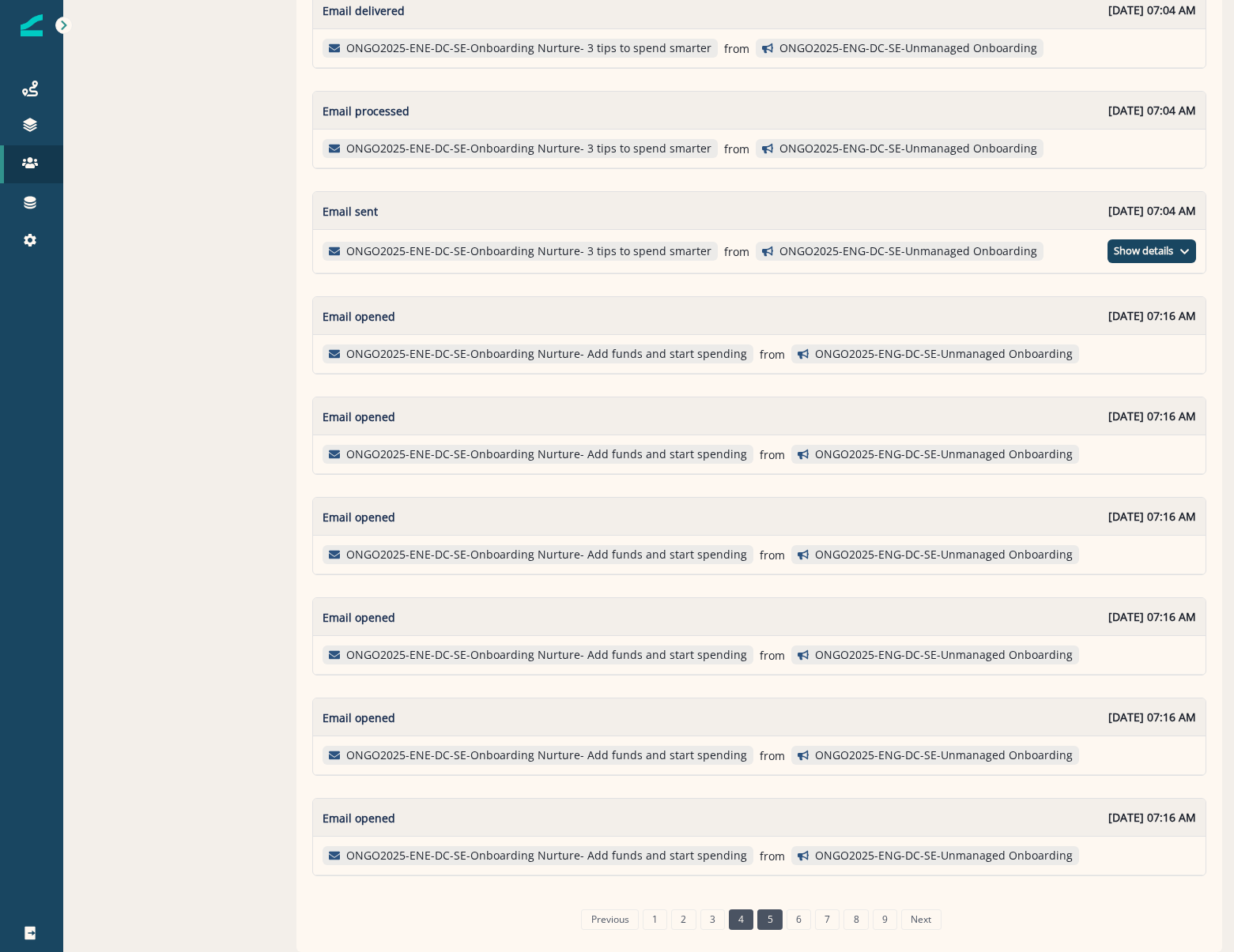
click at [761, 917] on link "5" at bounding box center [770, 920] width 24 height 21
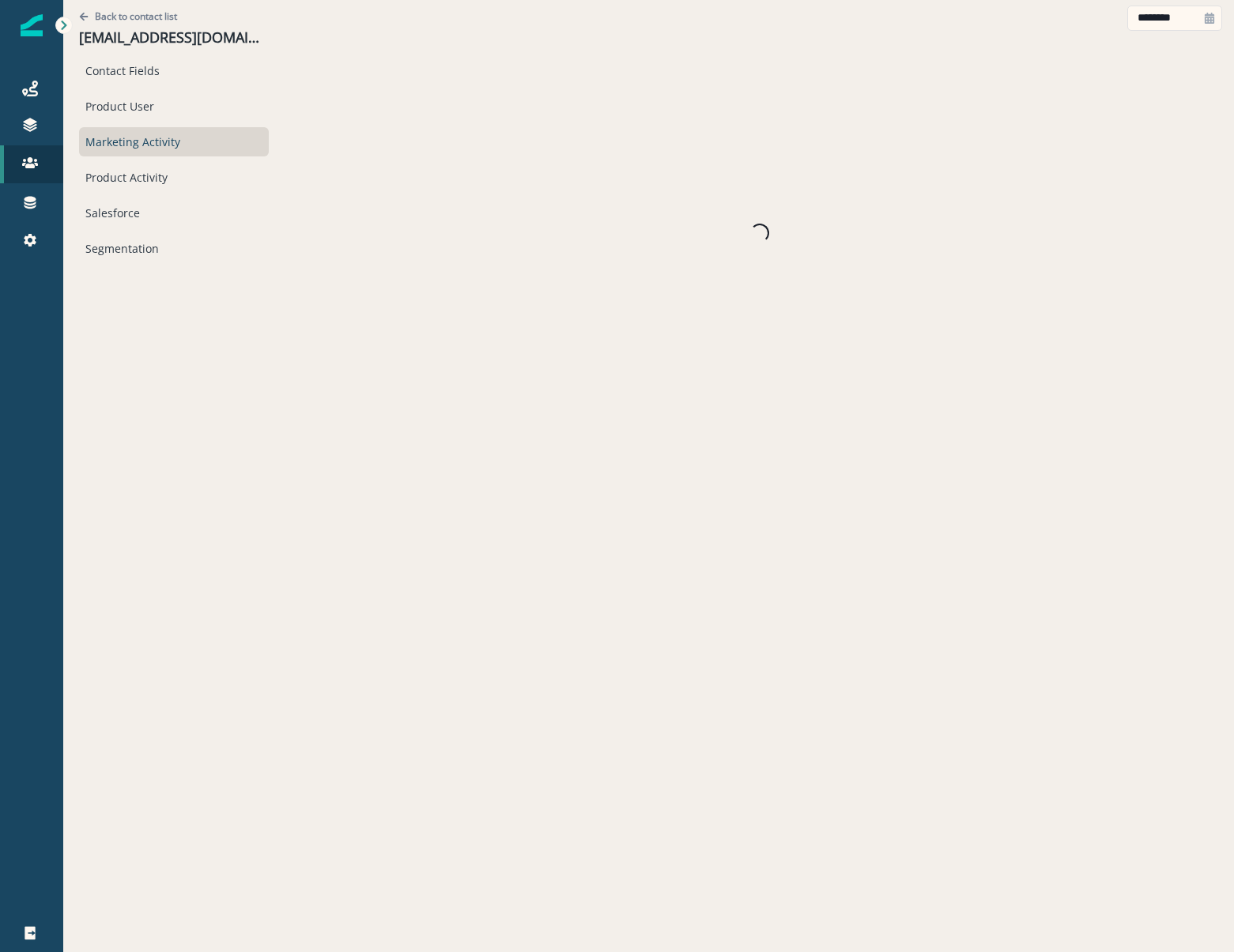
scroll to position [0, 0]
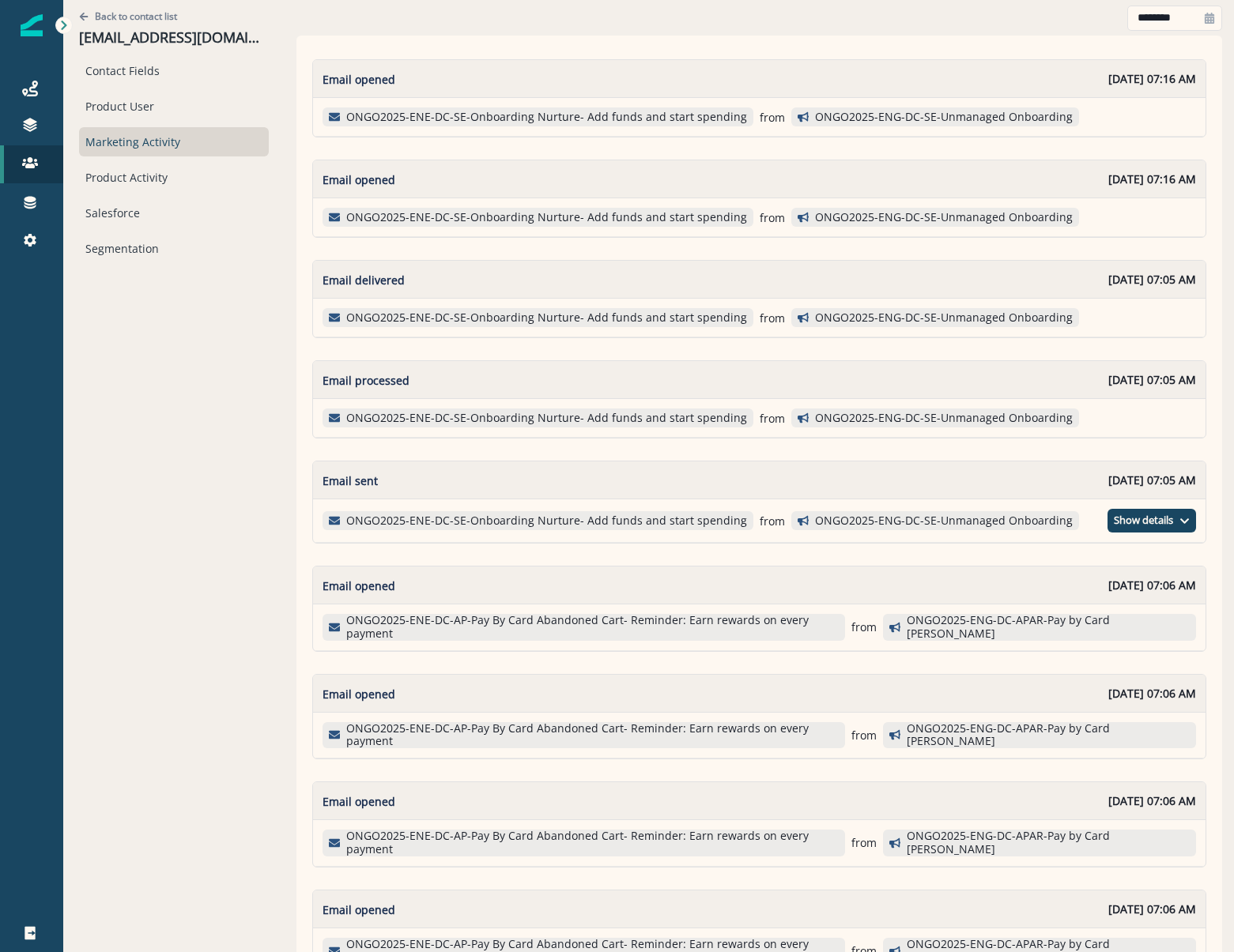
drag, startPoint x: 158, startPoint y: 658, endPoint x: 259, endPoint y: 671, distance: 101.8
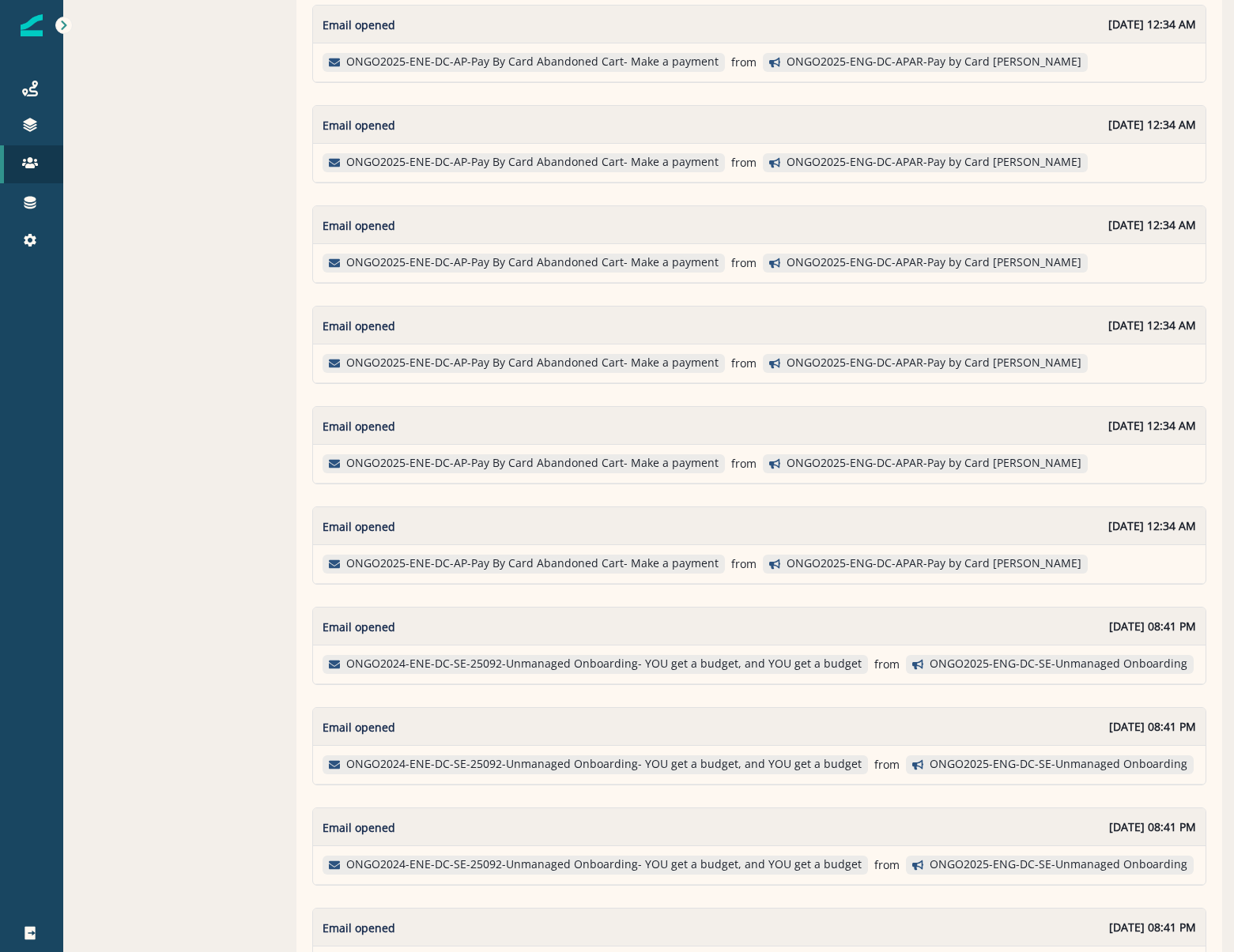
scroll to position [2265, 0]
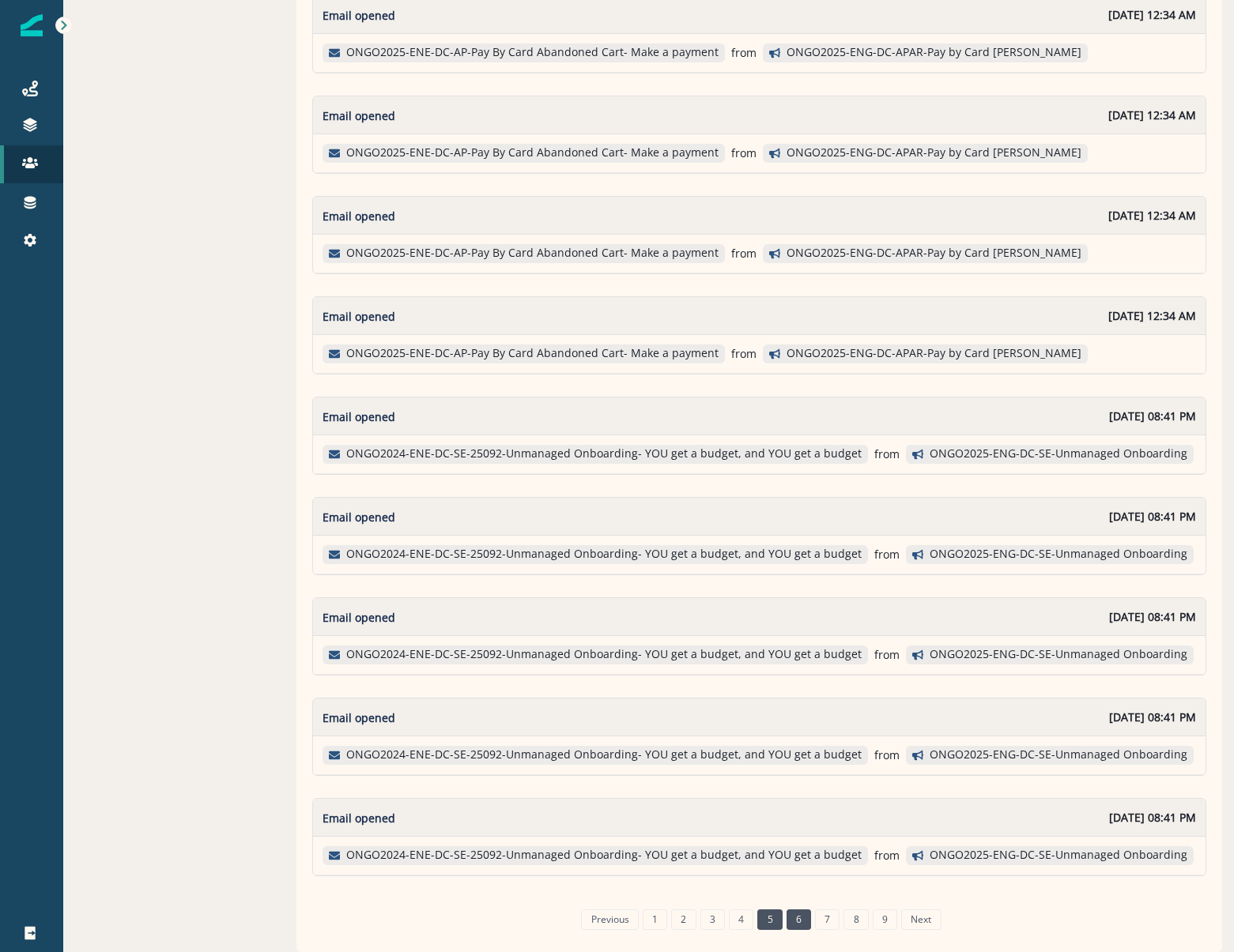
click at [790, 920] on link "6" at bounding box center [798, 920] width 24 height 21
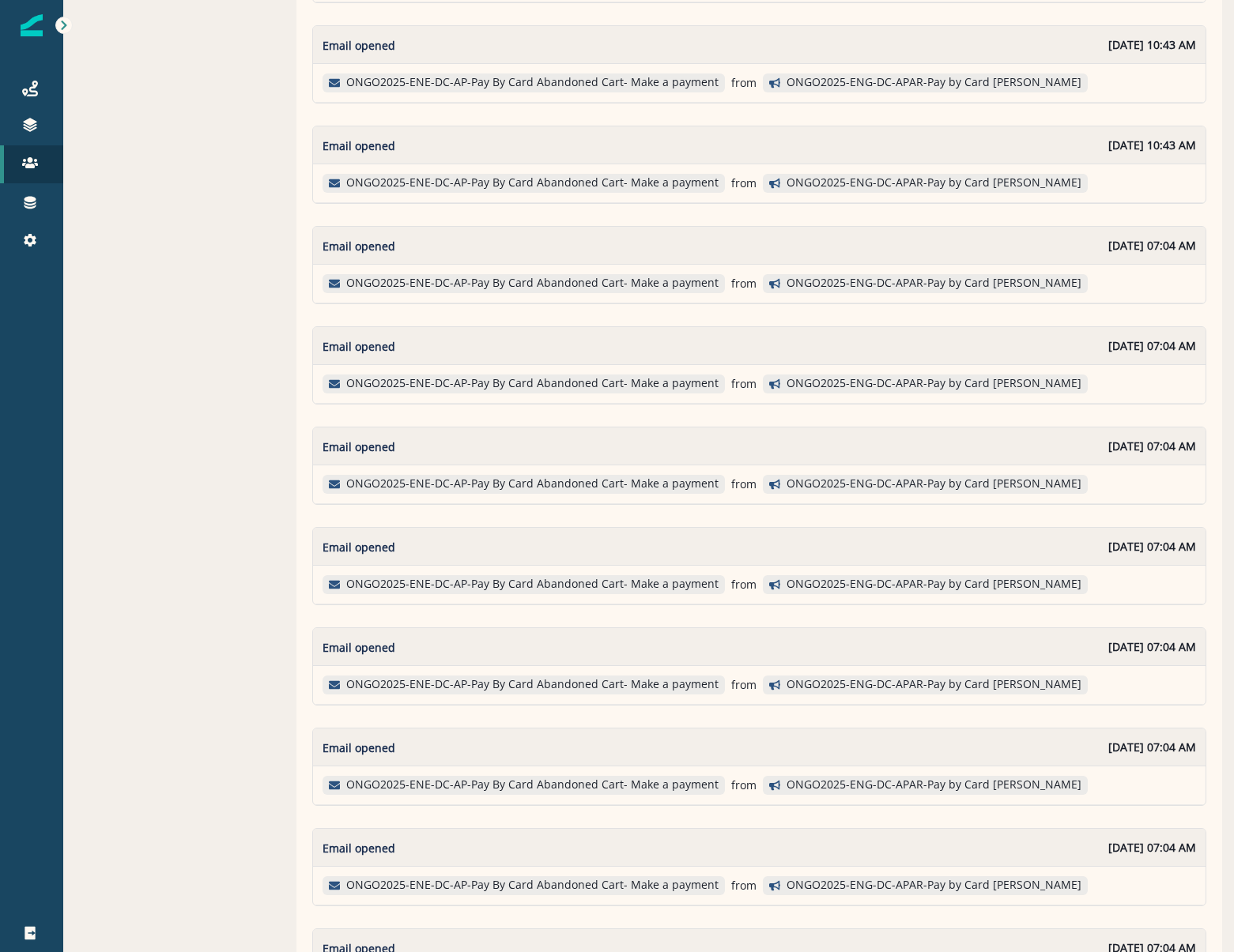
scroll to position [2180, 0]
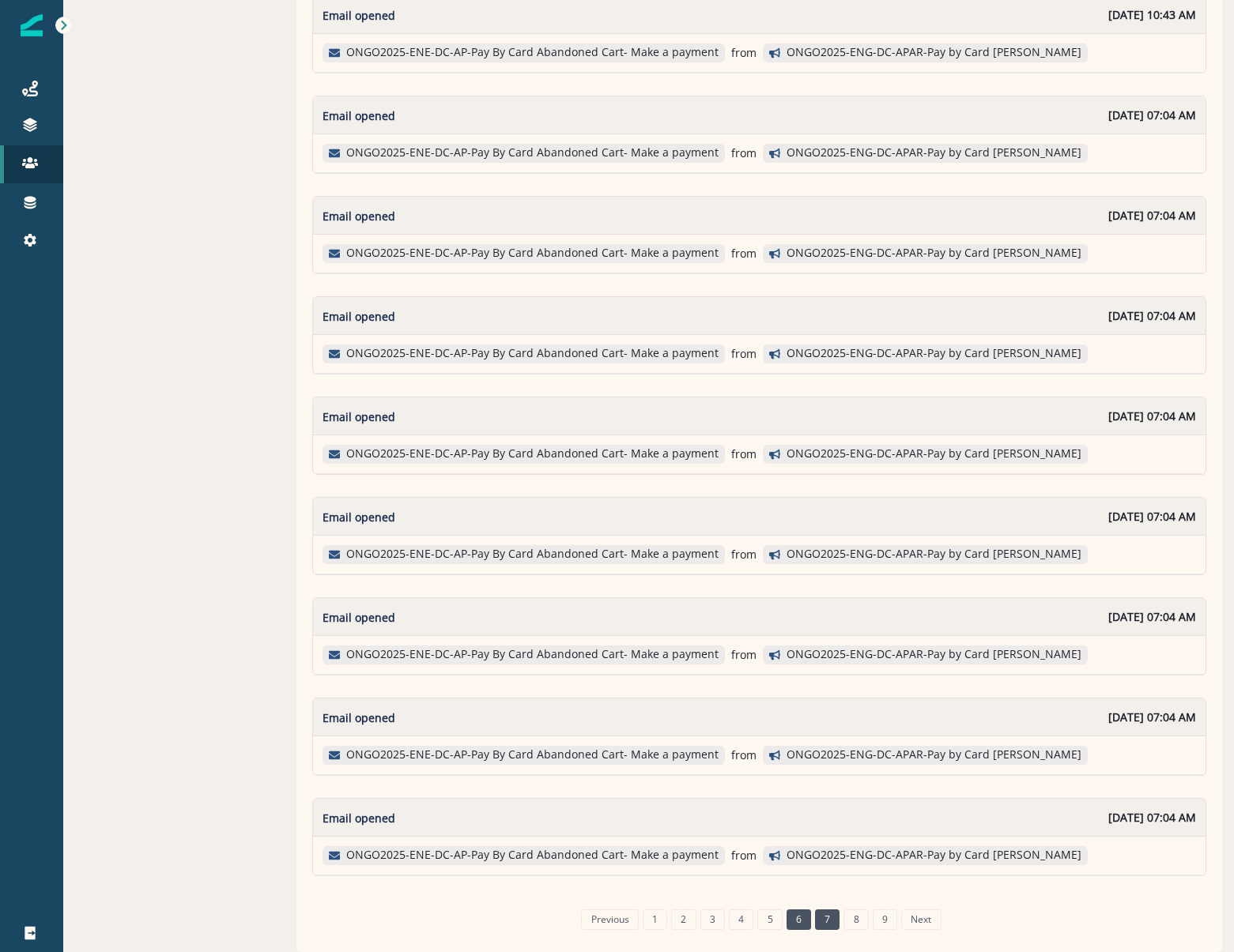
click at [811, 916] on li "7" at bounding box center [825, 920] width 29 height 14
click at [815, 916] on link "7" at bounding box center [827, 920] width 24 height 21
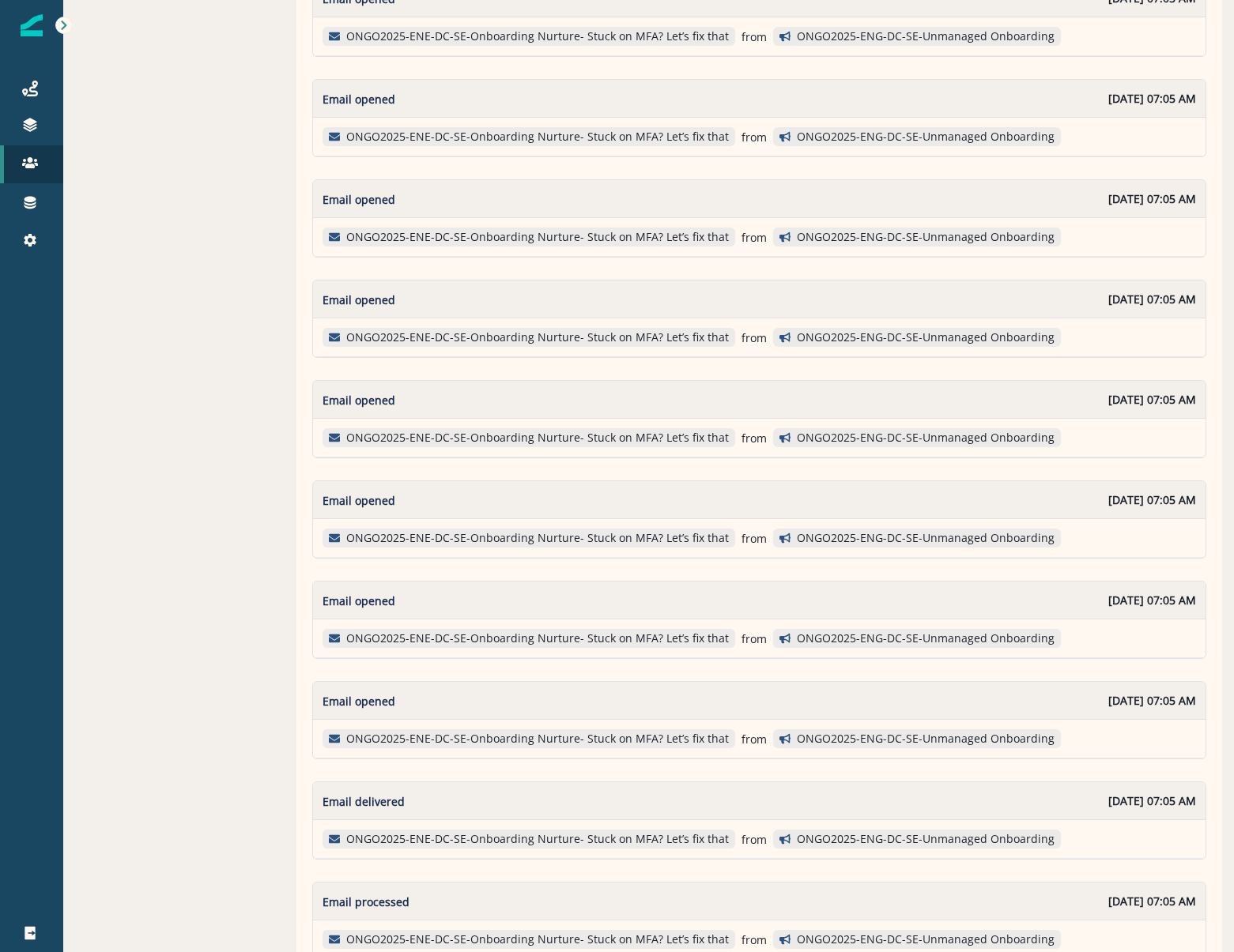
scroll to position [2186, 0]
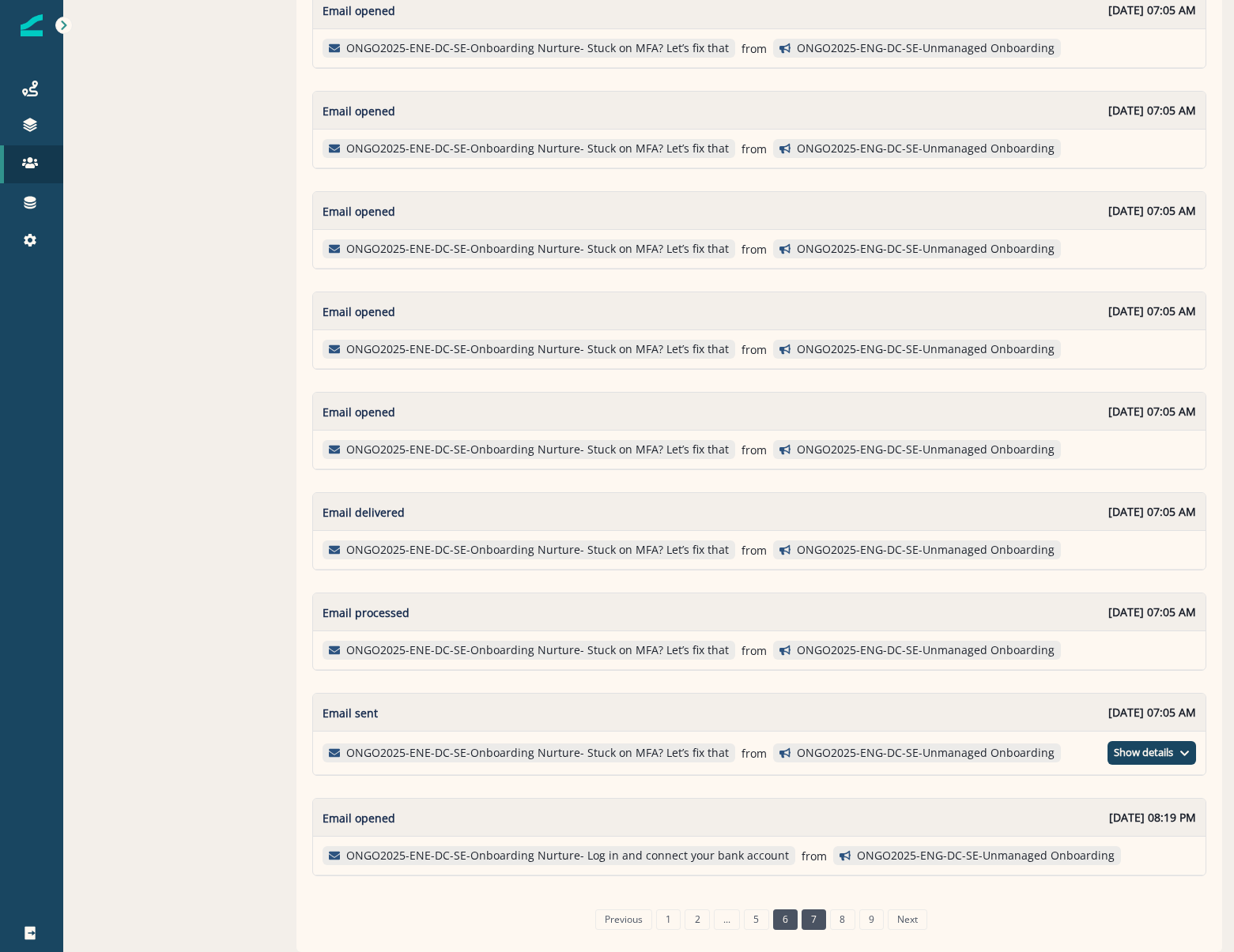
click at [773, 917] on link "6" at bounding box center [785, 920] width 24 height 21
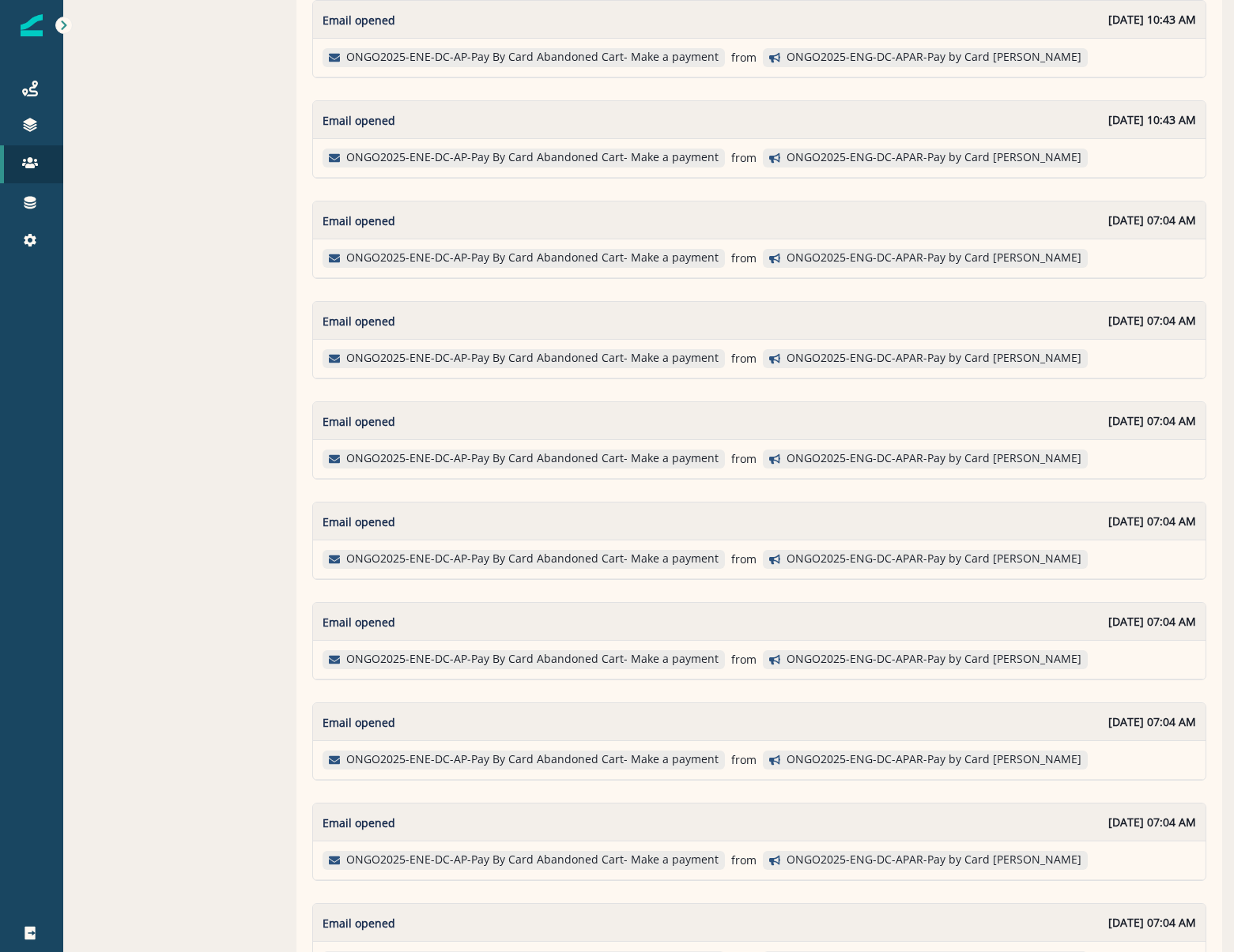
scroll to position [2180, 0]
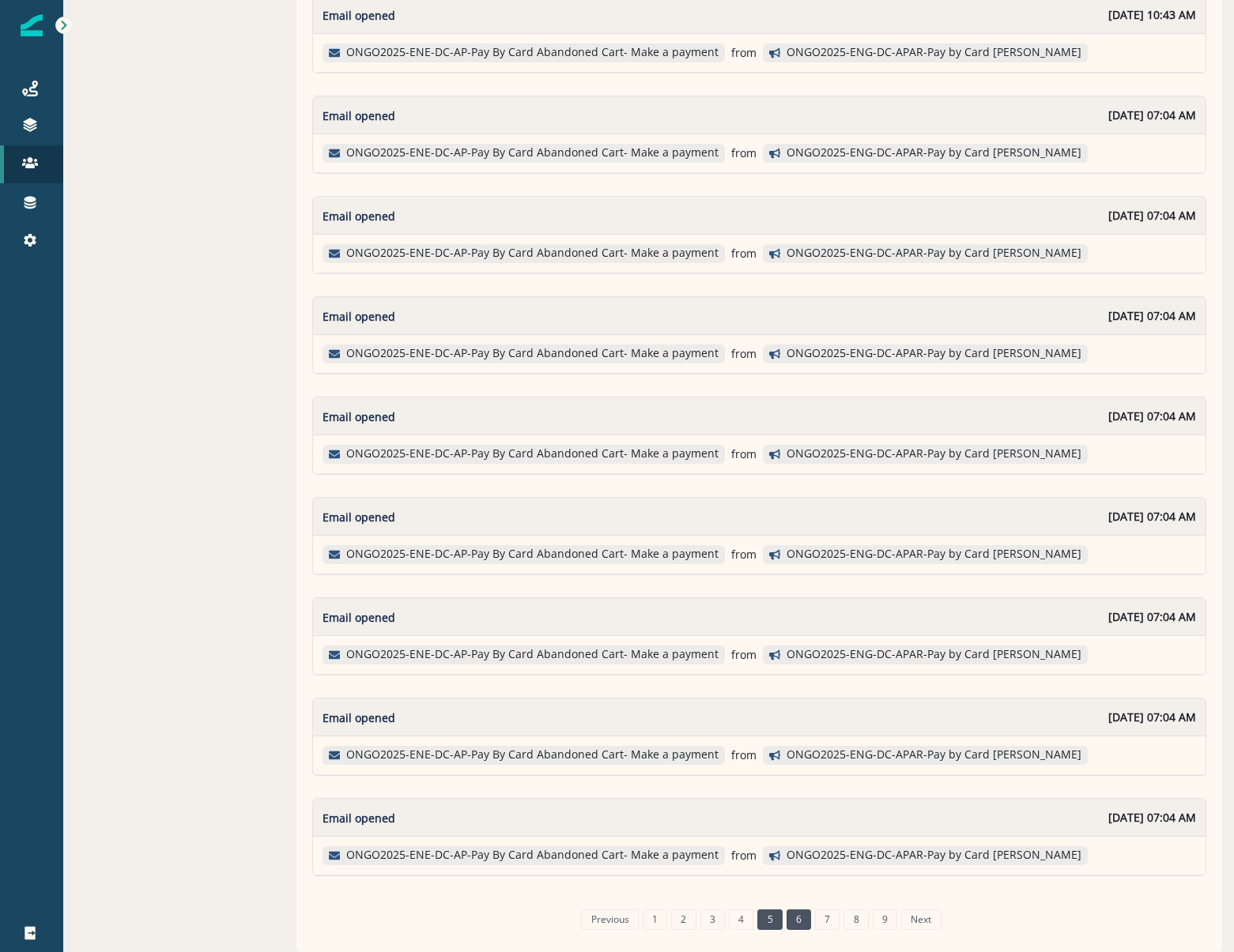
click at [758, 923] on link "5" at bounding box center [770, 920] width 24 height 21
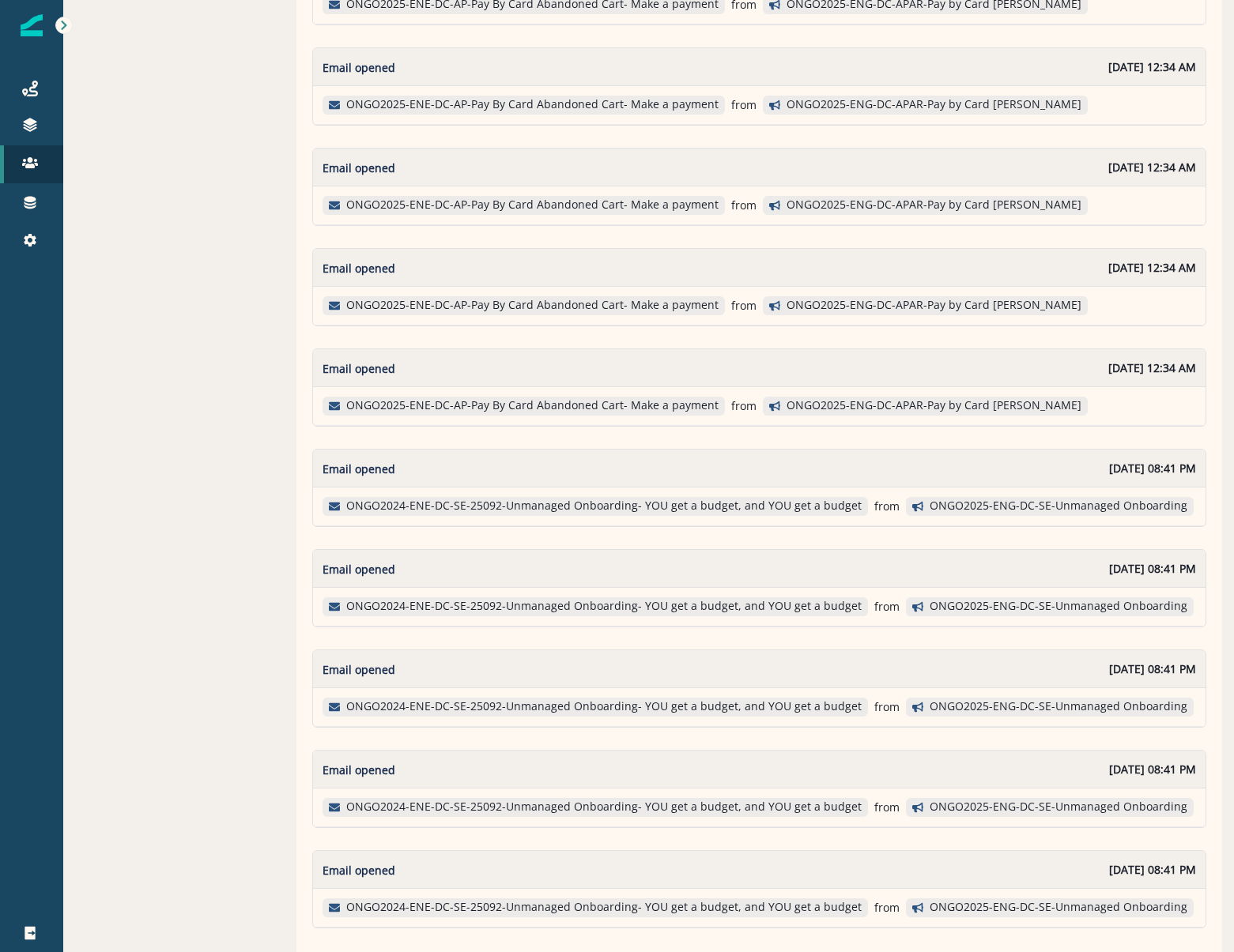
scroll to position [2265, 0]
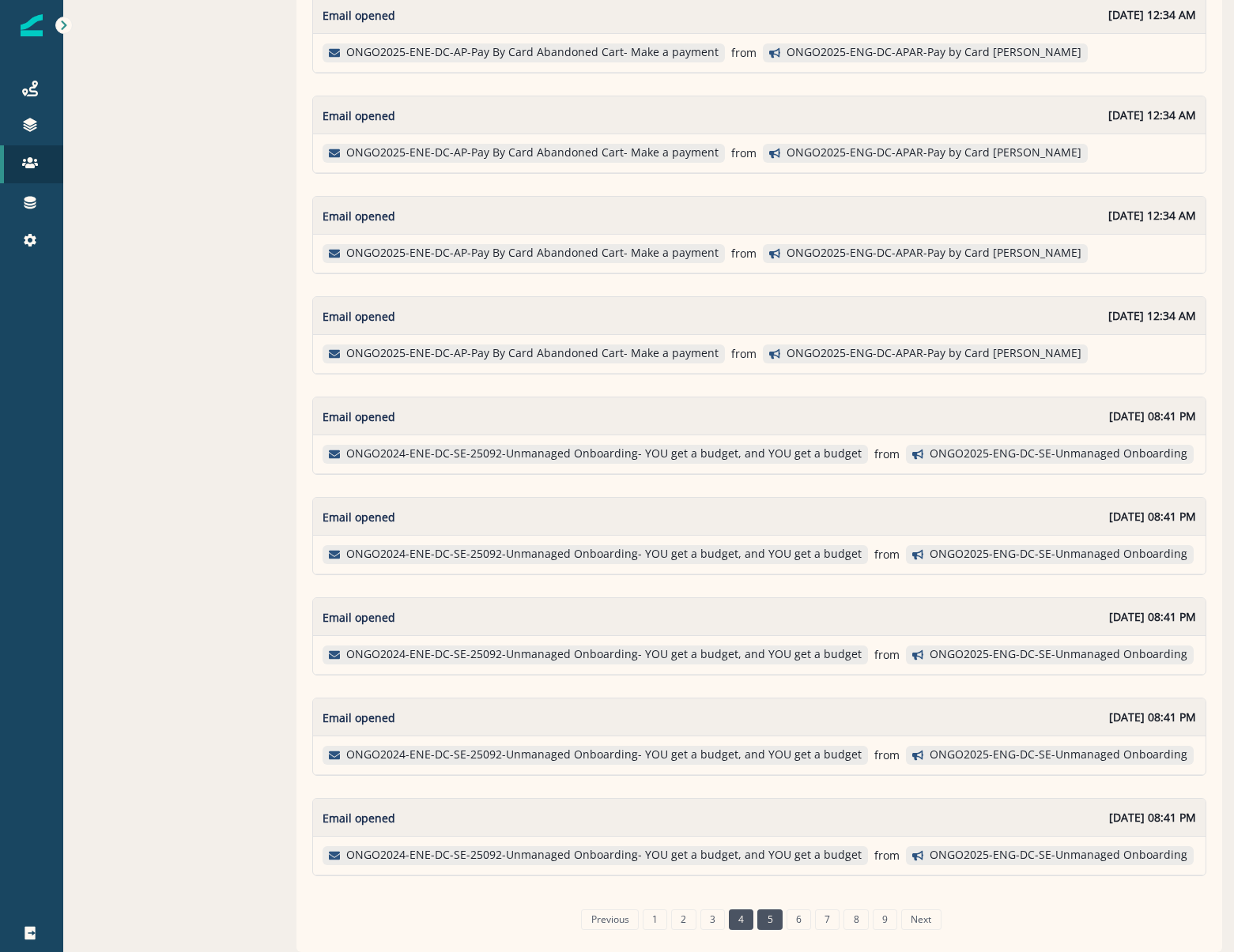
click at [737, 923] on link "4" at bounding box center [741, 920] width 24 height 21
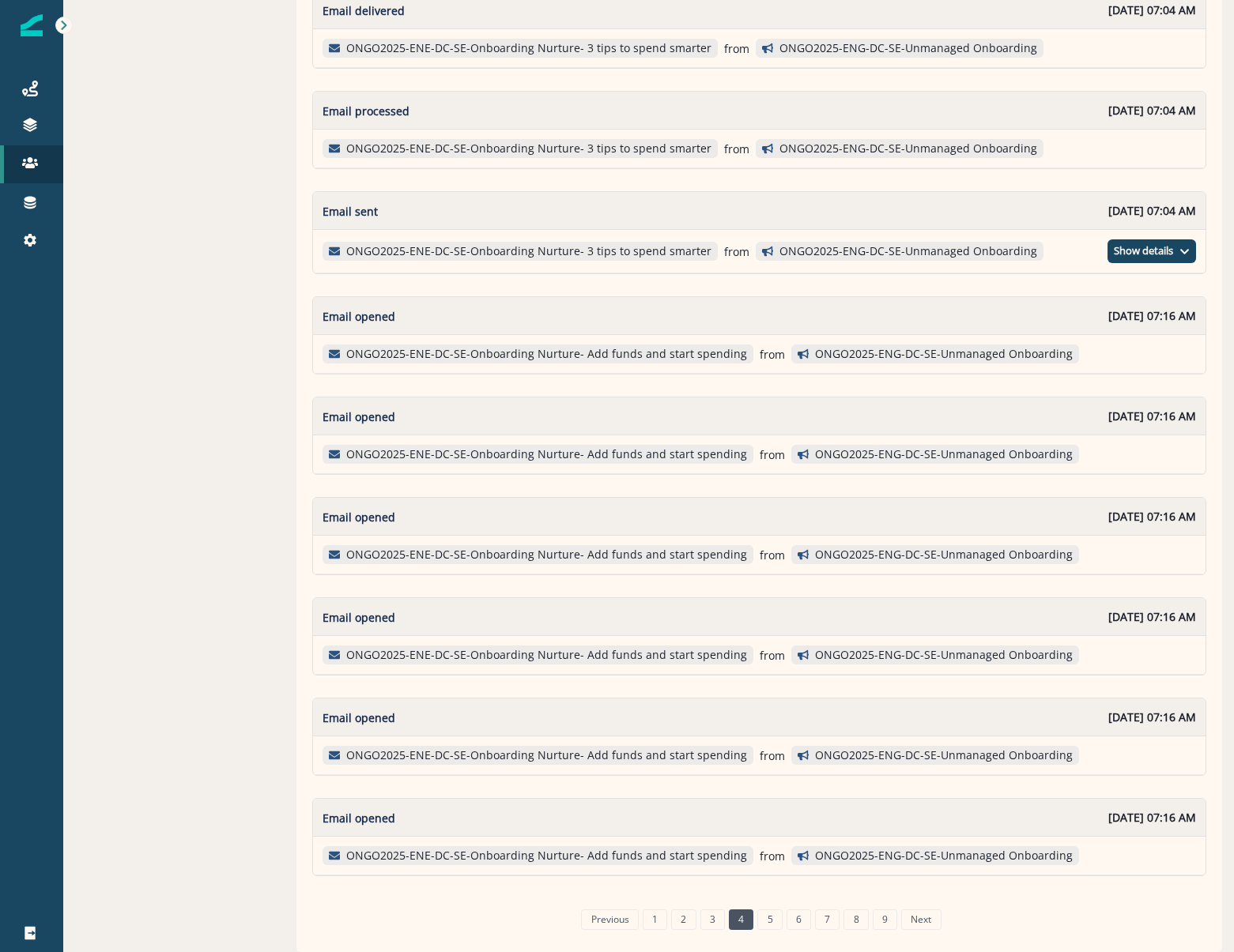
scroll to position [2023, 0]
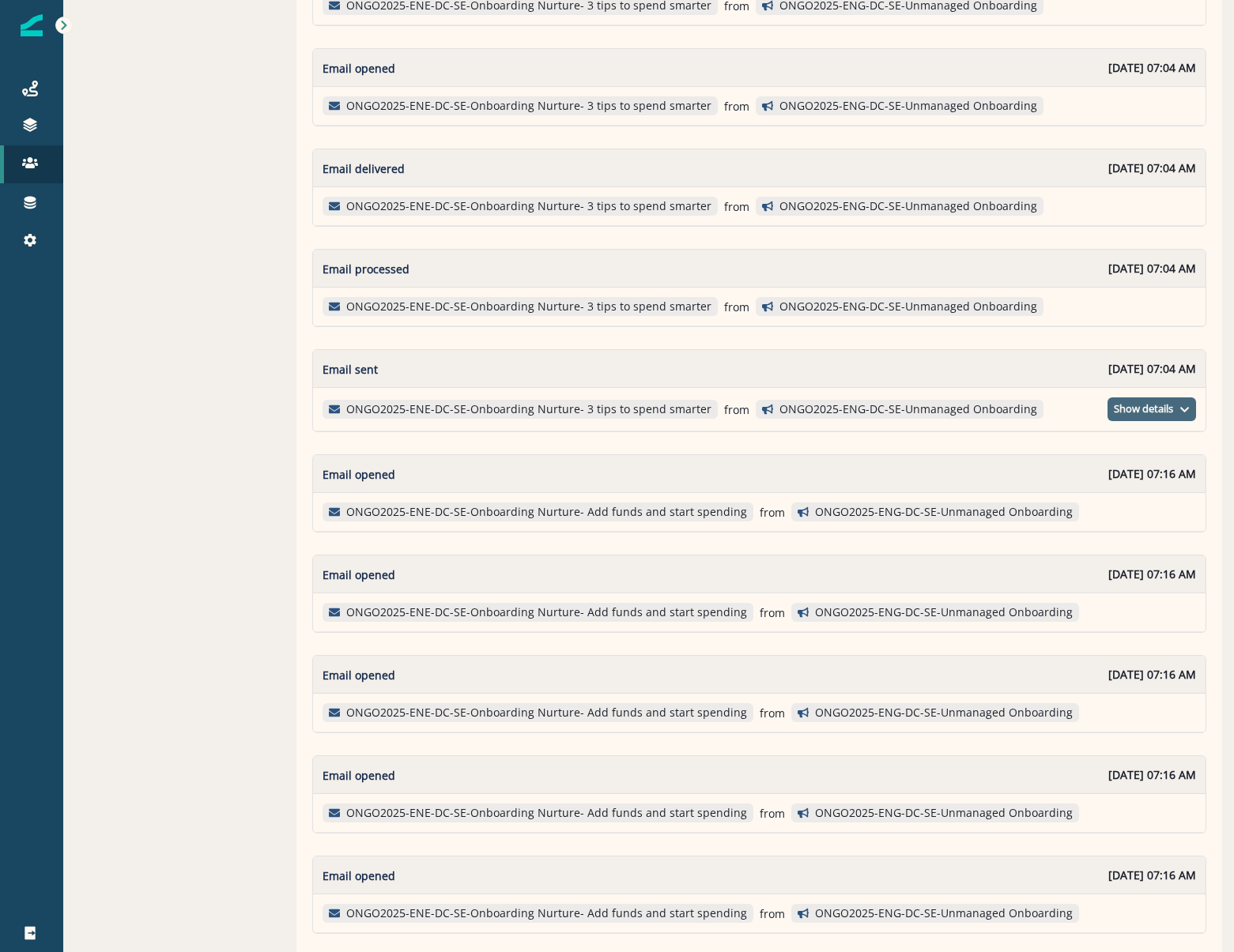
click at [1180, 408] on icon "button" at bounding box center [1185, 410] width 10 height 10
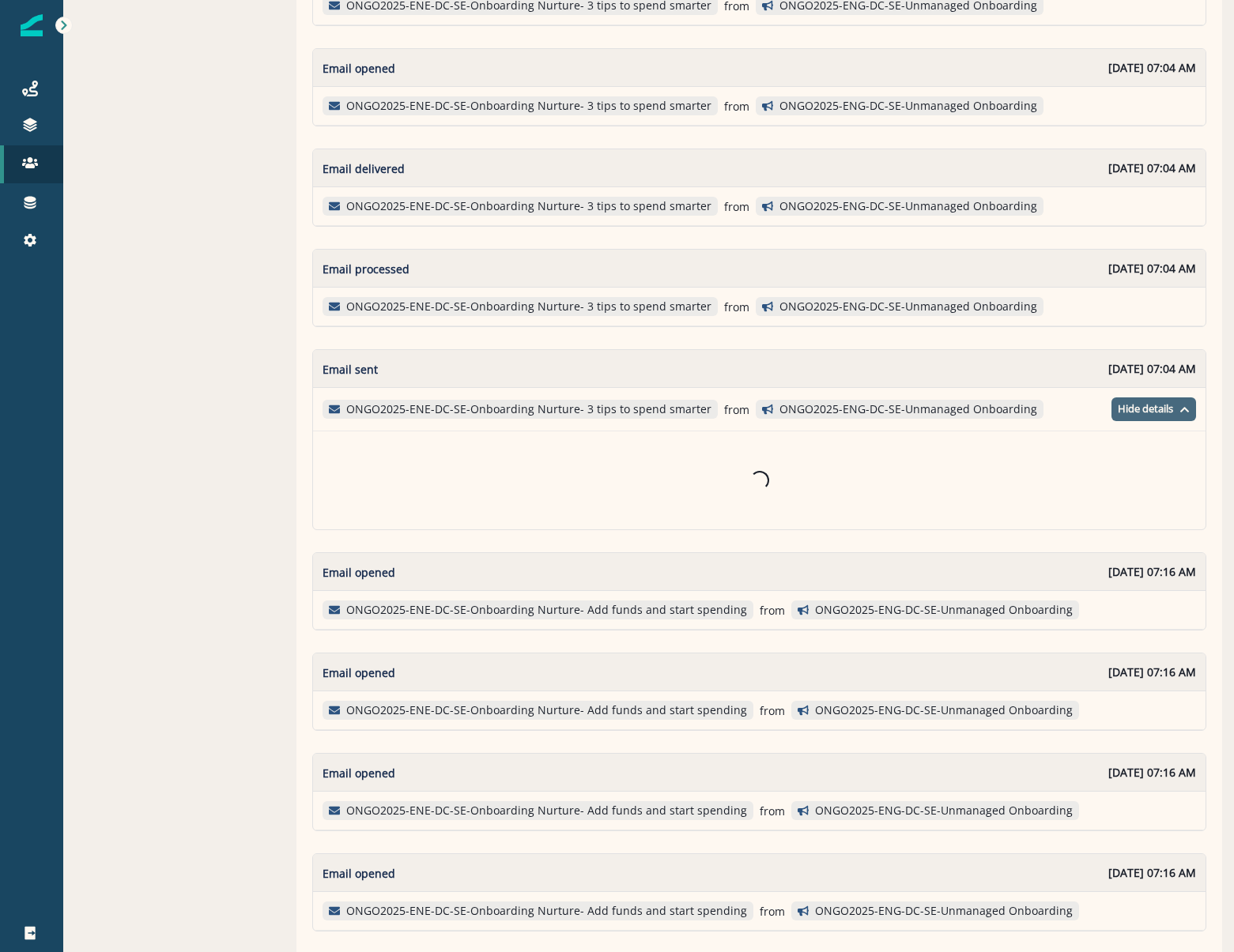
scroll to position [1944, 0]
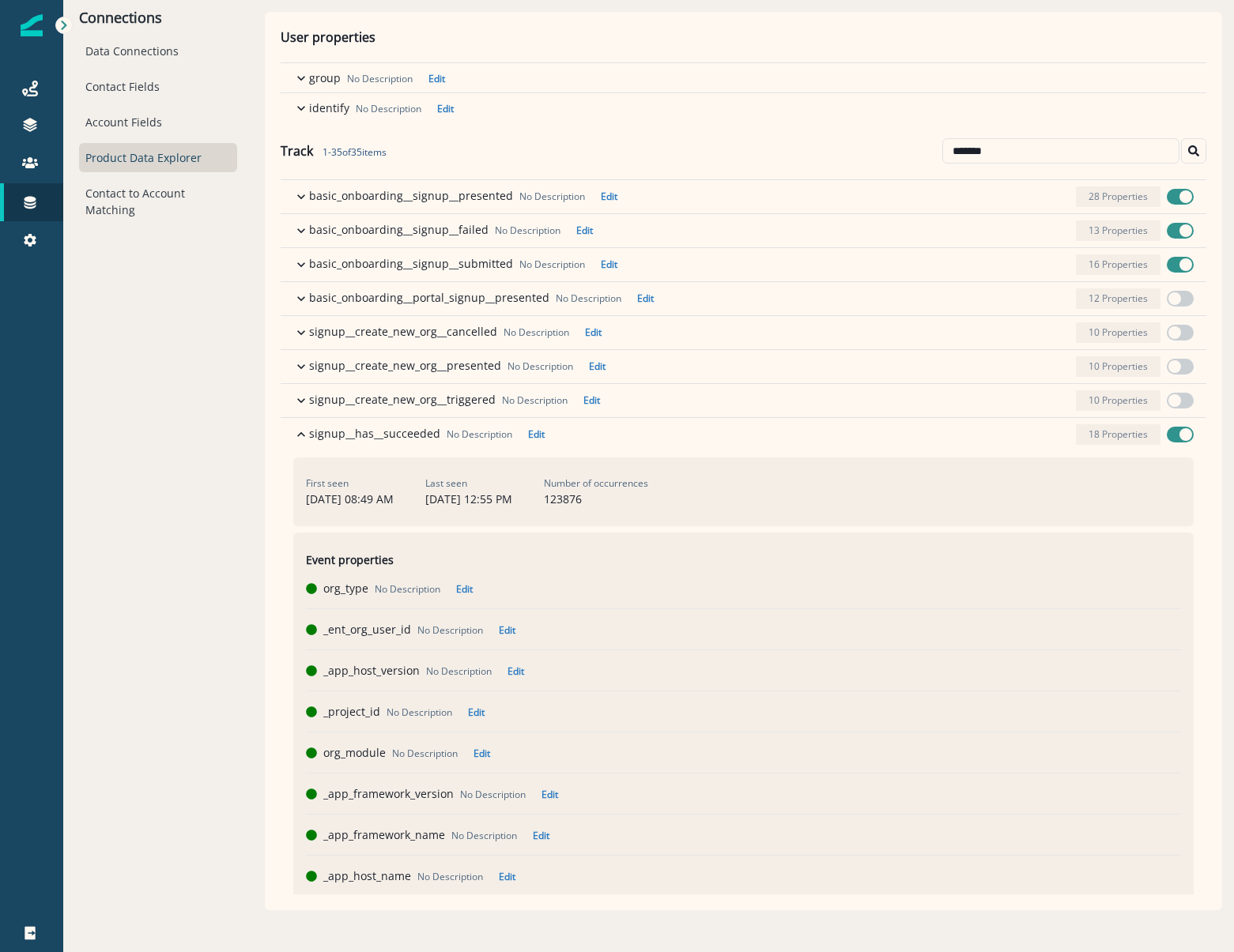
scroll to position [474, 0]
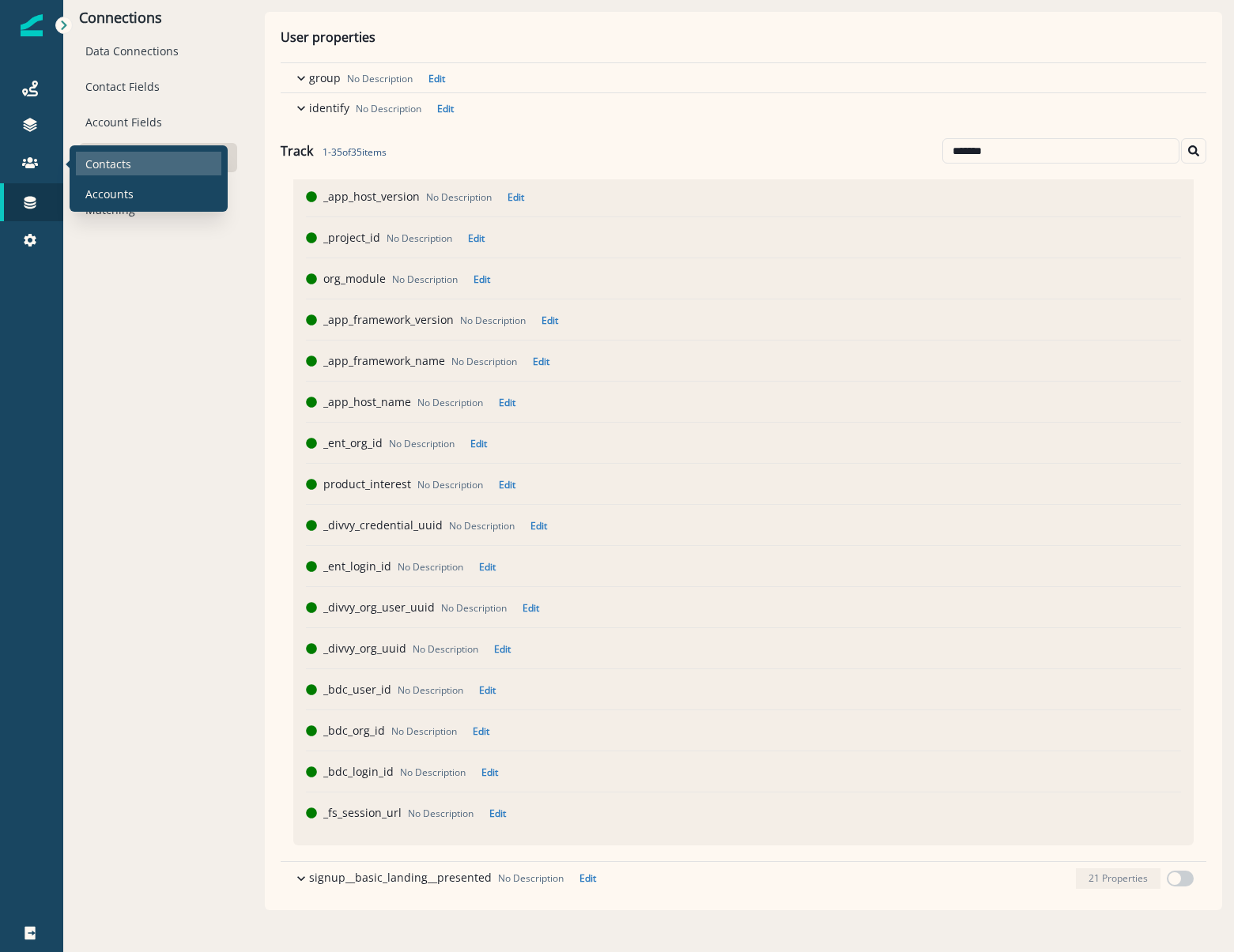
click at [110, 167] on p "Contacts" at bounding box center [108, 163] width 46 height 16
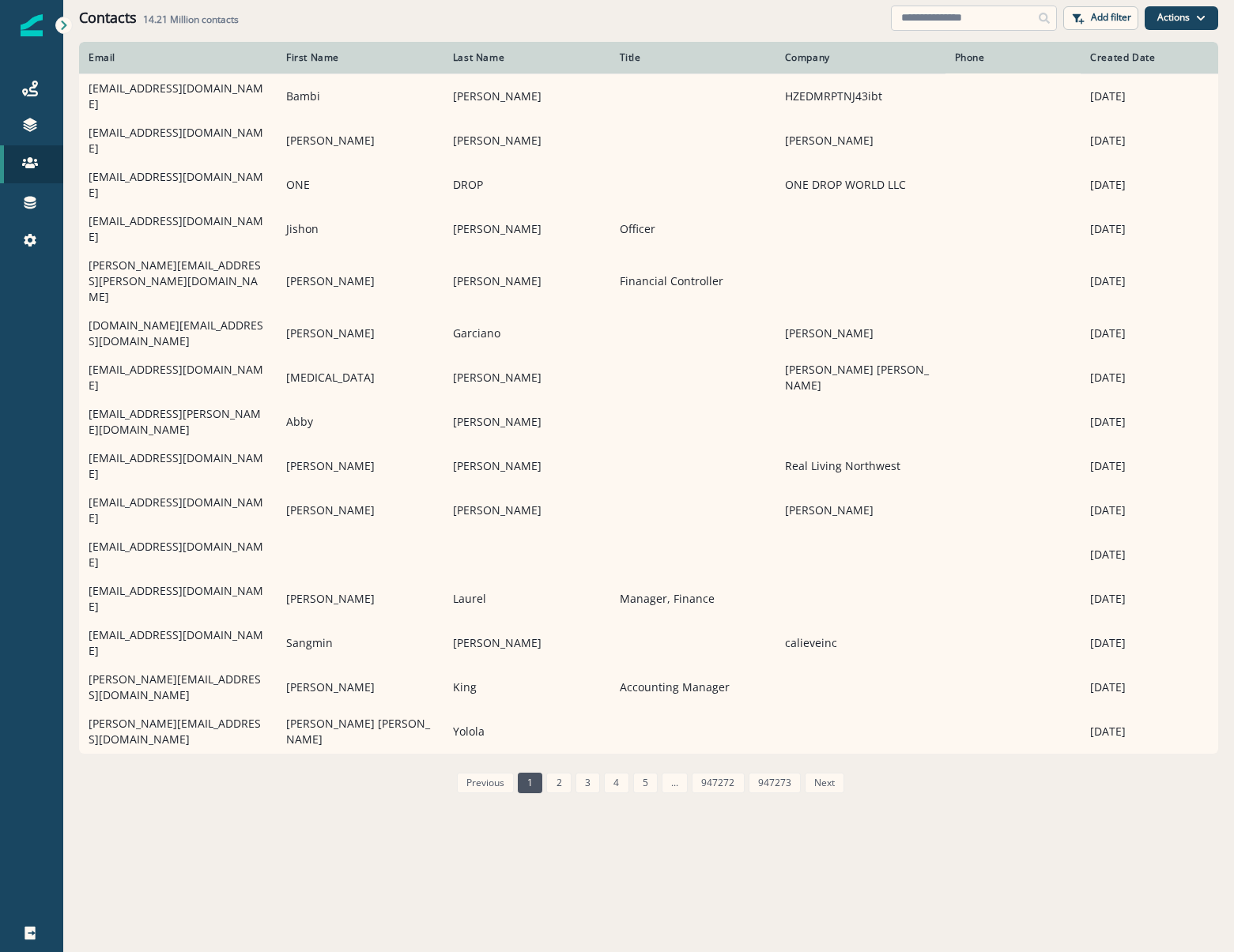
click at [974, 17] on input at bounding box center [974, 17] width 166 height 25
paste input "**********"
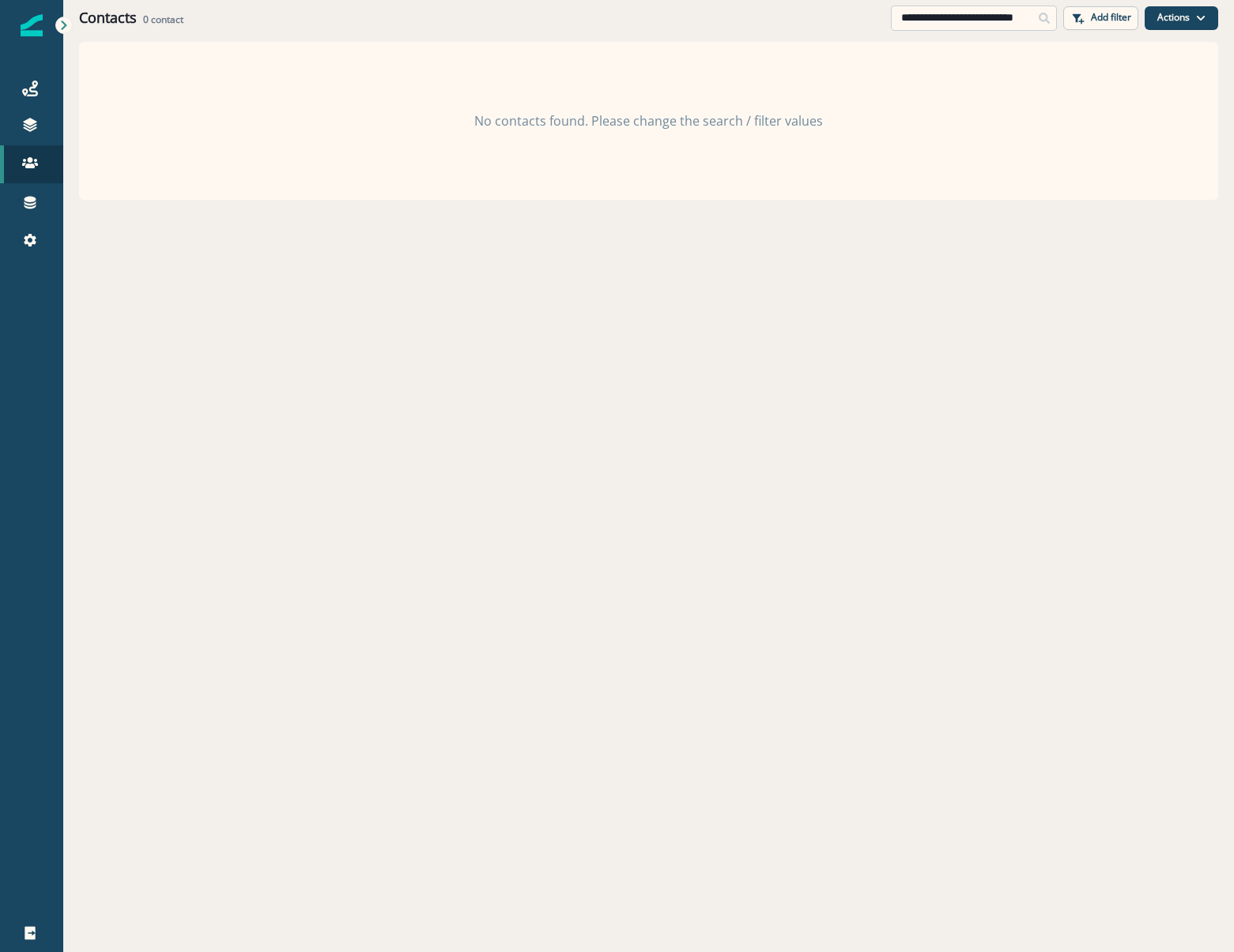
scroll to position [0, 33]
type input "**********"
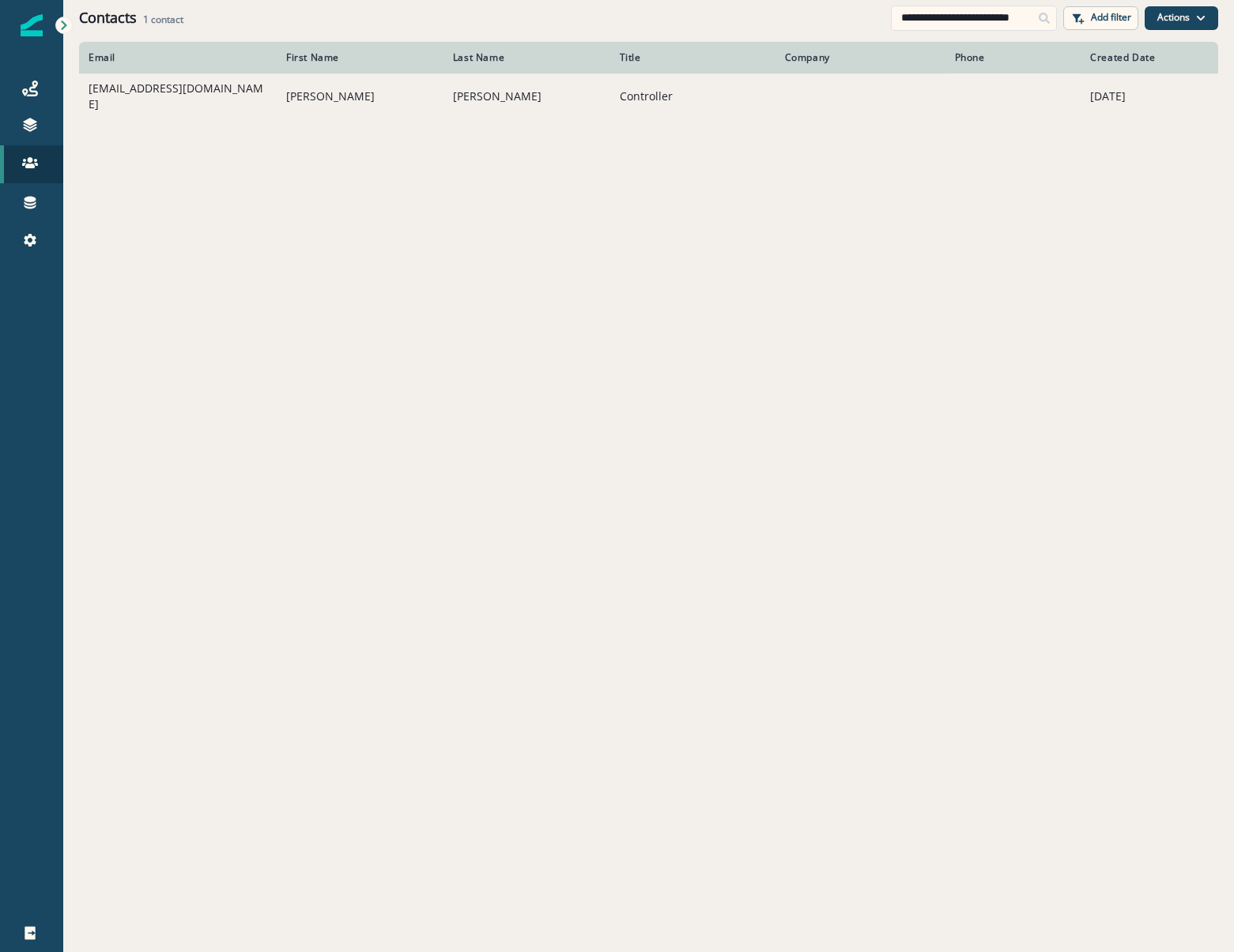
click at [119, 107] on td "kthomas@rehabphysicians.org" at bounding box center [177, 96] width 197 height 45
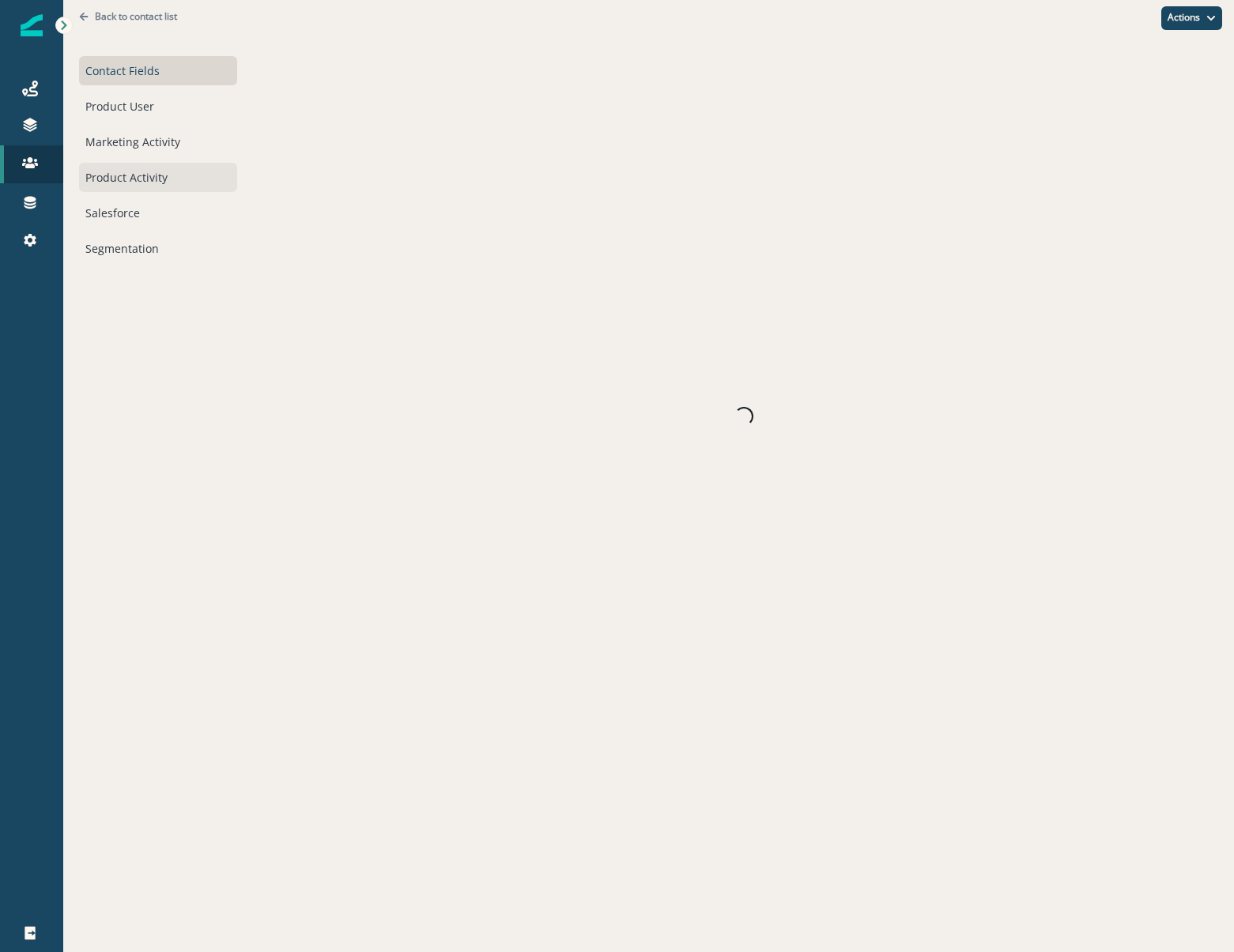
click at [118, 180] on div "Product Activity" at bounding box center [157, 177] width 158 height 29
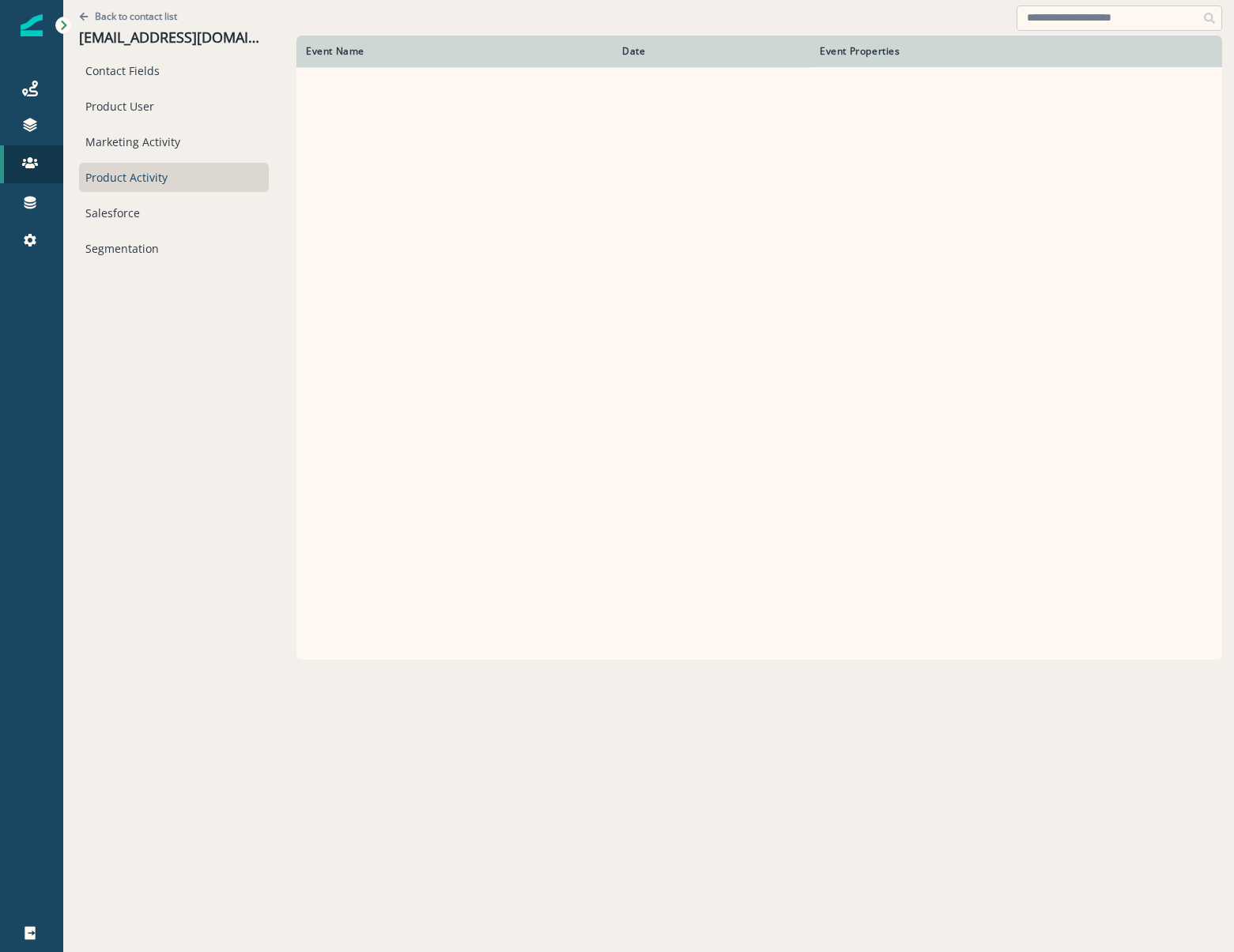
click at [1085, 19] on input at bounding box center [1119, 17] width 206 height 25
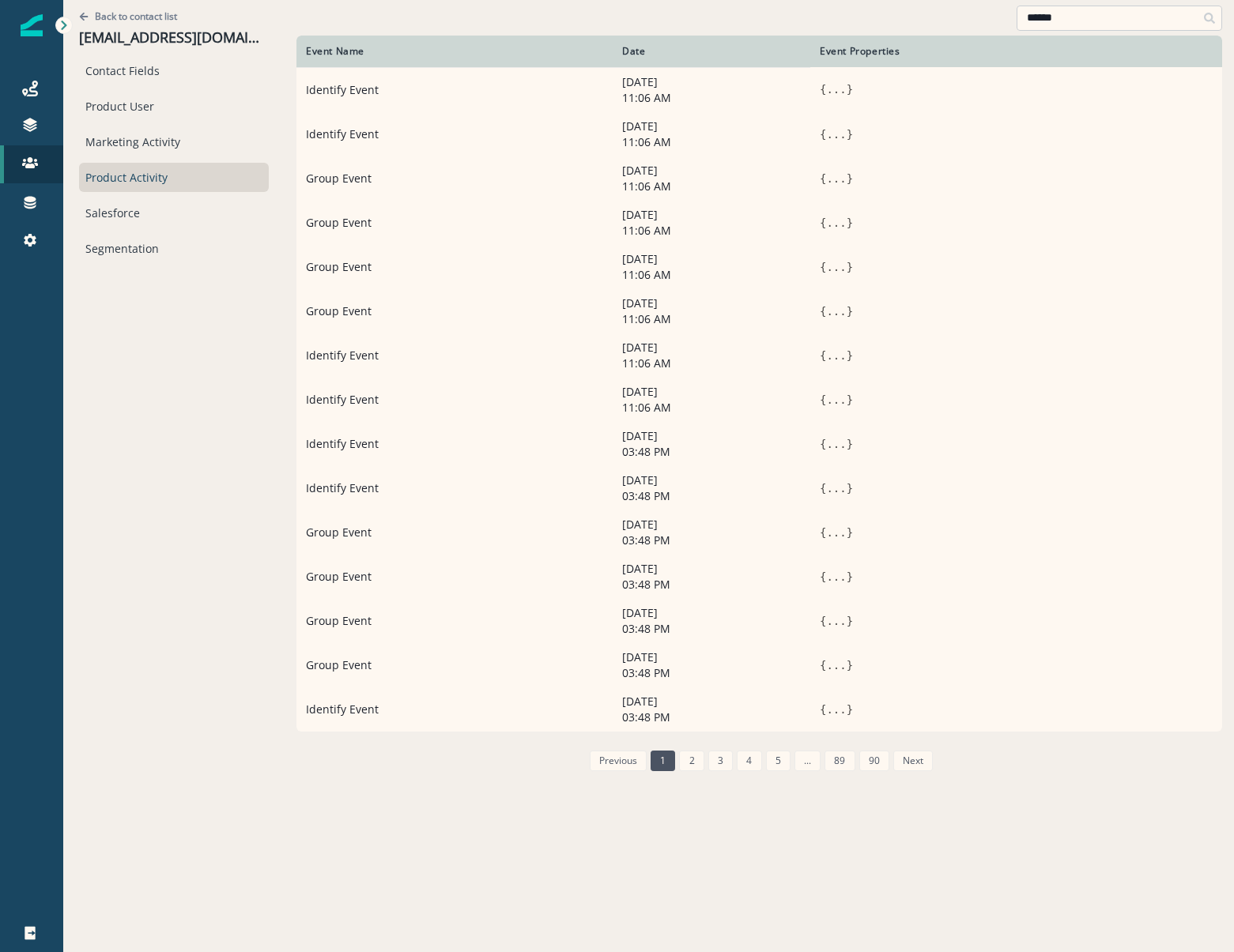
drag, startPoint x: 1095, startPoint y: 16, endPoint x: 1103, endPoint y: 16, distance: 8.0
click at [1096, 16] on input "******" at bounding box center [1119, 17] width 206 height 25
click at [1211, 13] on icon at bounding box center [1209, 18] width 11 height 11
click at [1083, 20] on input "******" at bounding box center [1119, 17] width 206 height 25
drag, startPoint x: 1083, startPoint y: 20, endPoint x: 826, endPoint y: 26, distance: 257.1
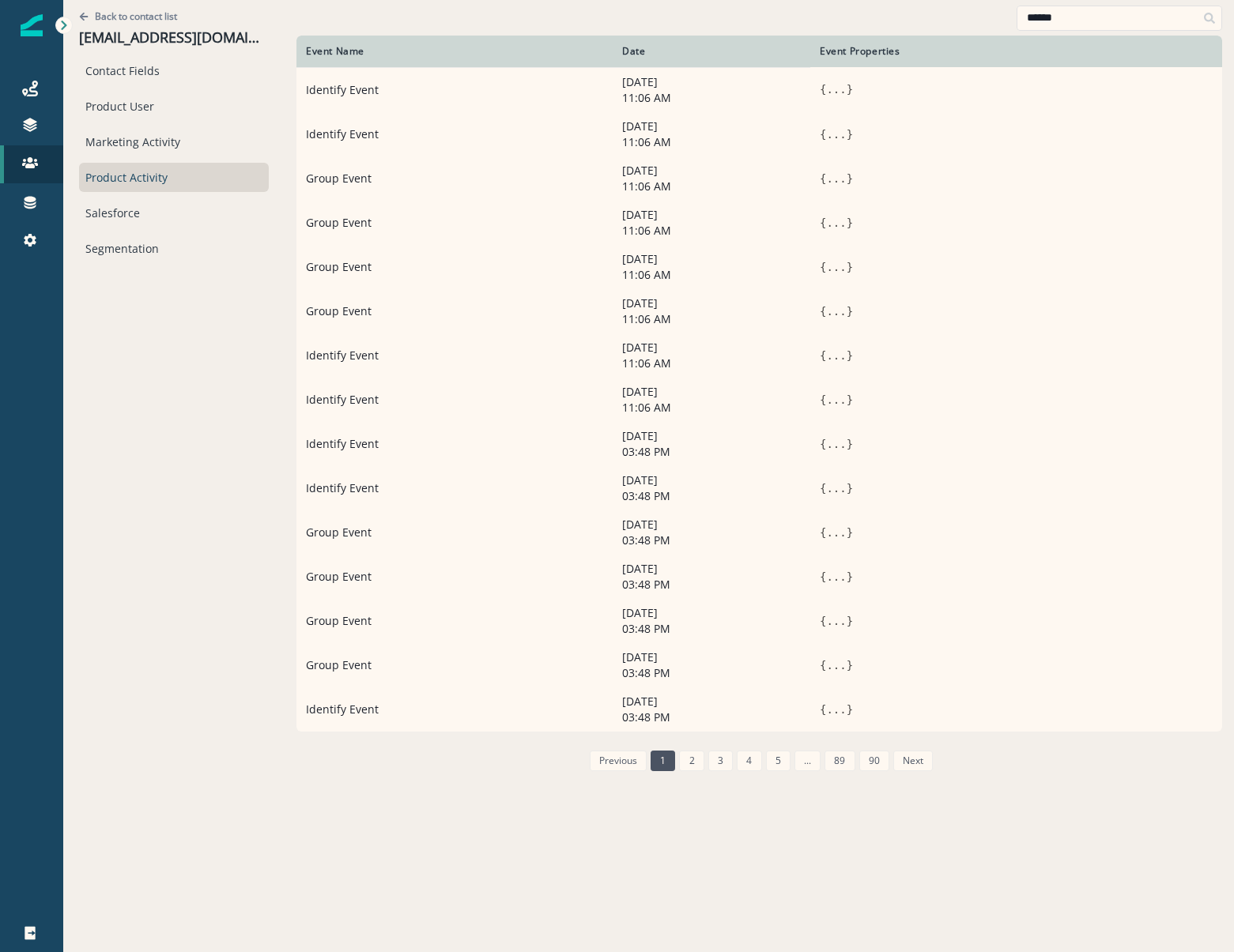
click at [926, 16] on div "******" at bounding box center [759, 17] width 925 height 35
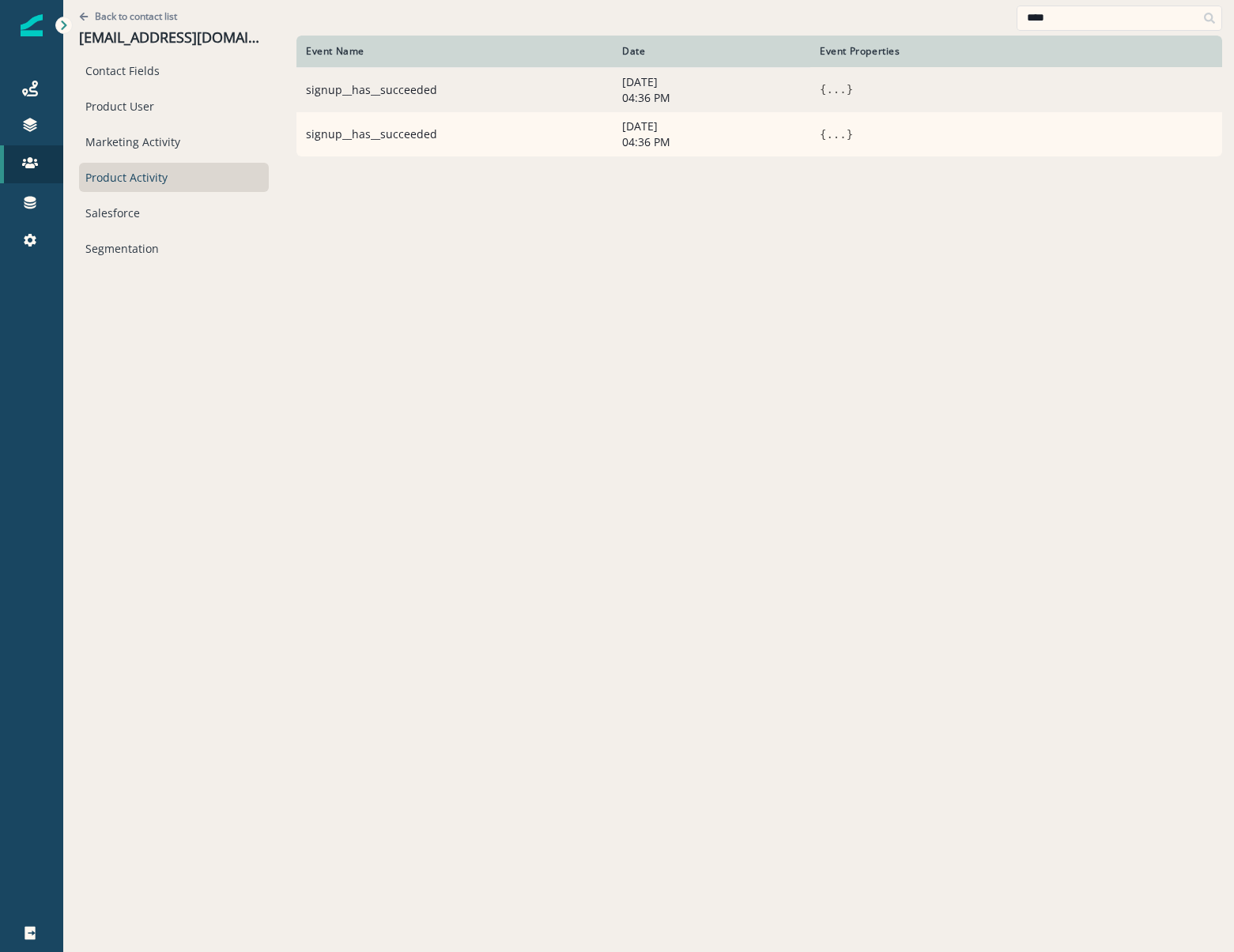
type input "****"
click at [842, 90] on button "..." at bounding box center [835, 89] width 20 height 16
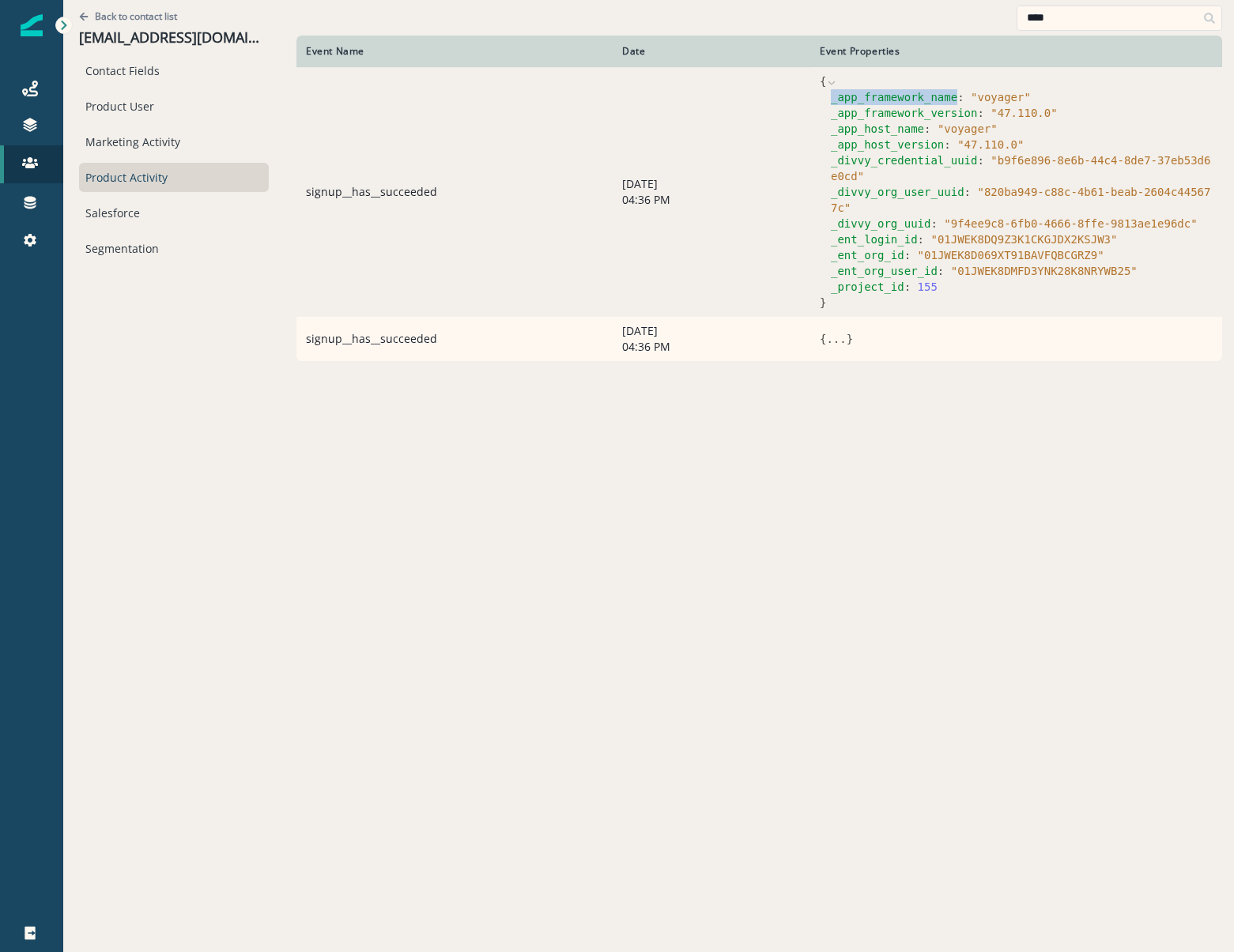
click at [842, 91] on span "_app_framework_name" at bounding box center [894, 97] width 126 height 13
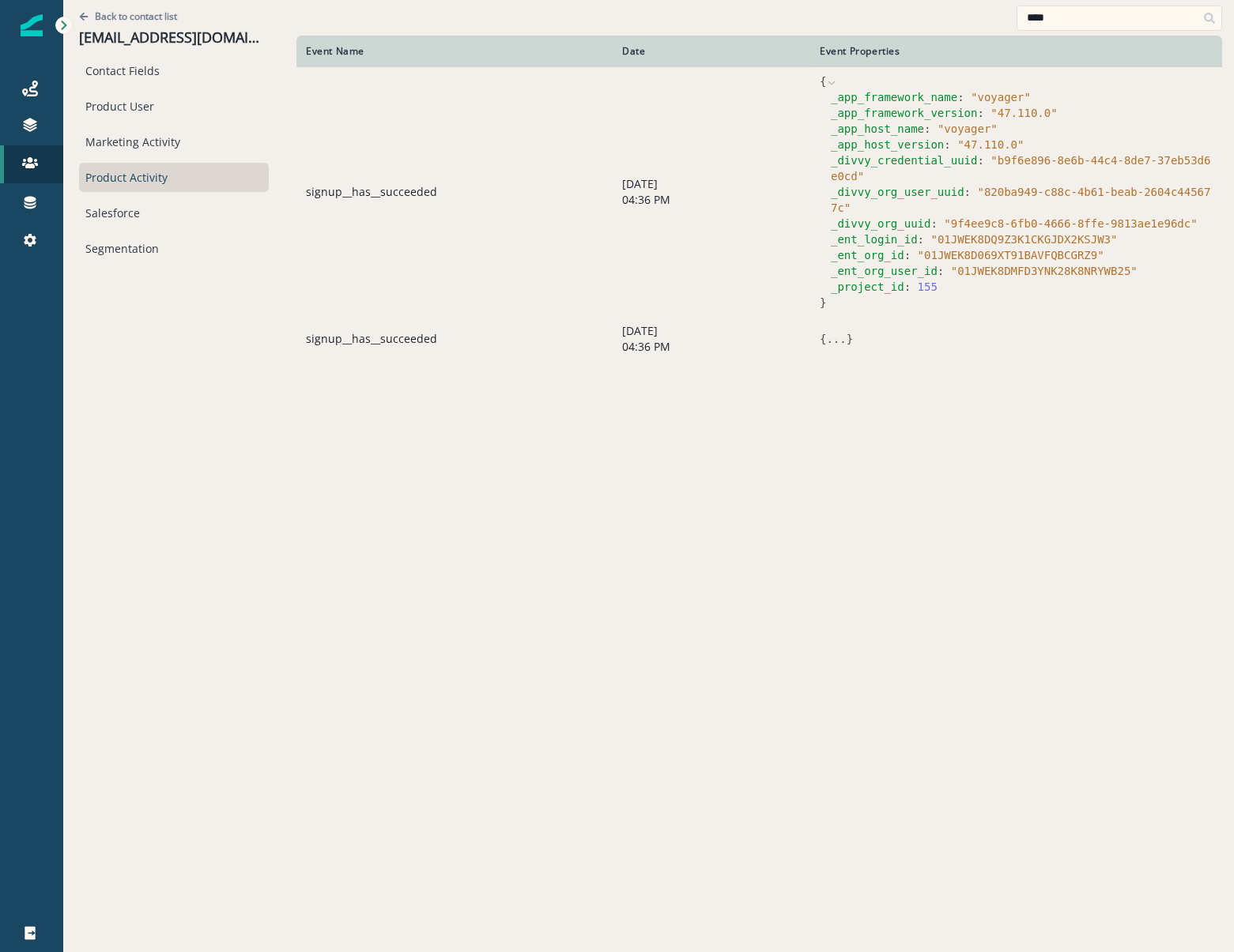
click at [822, 333] on span "{" at bounding box center [822, 339] width 6 height 13
click at [839, 331] on button "..." at bounding box center [835, 339] width 20 height 16
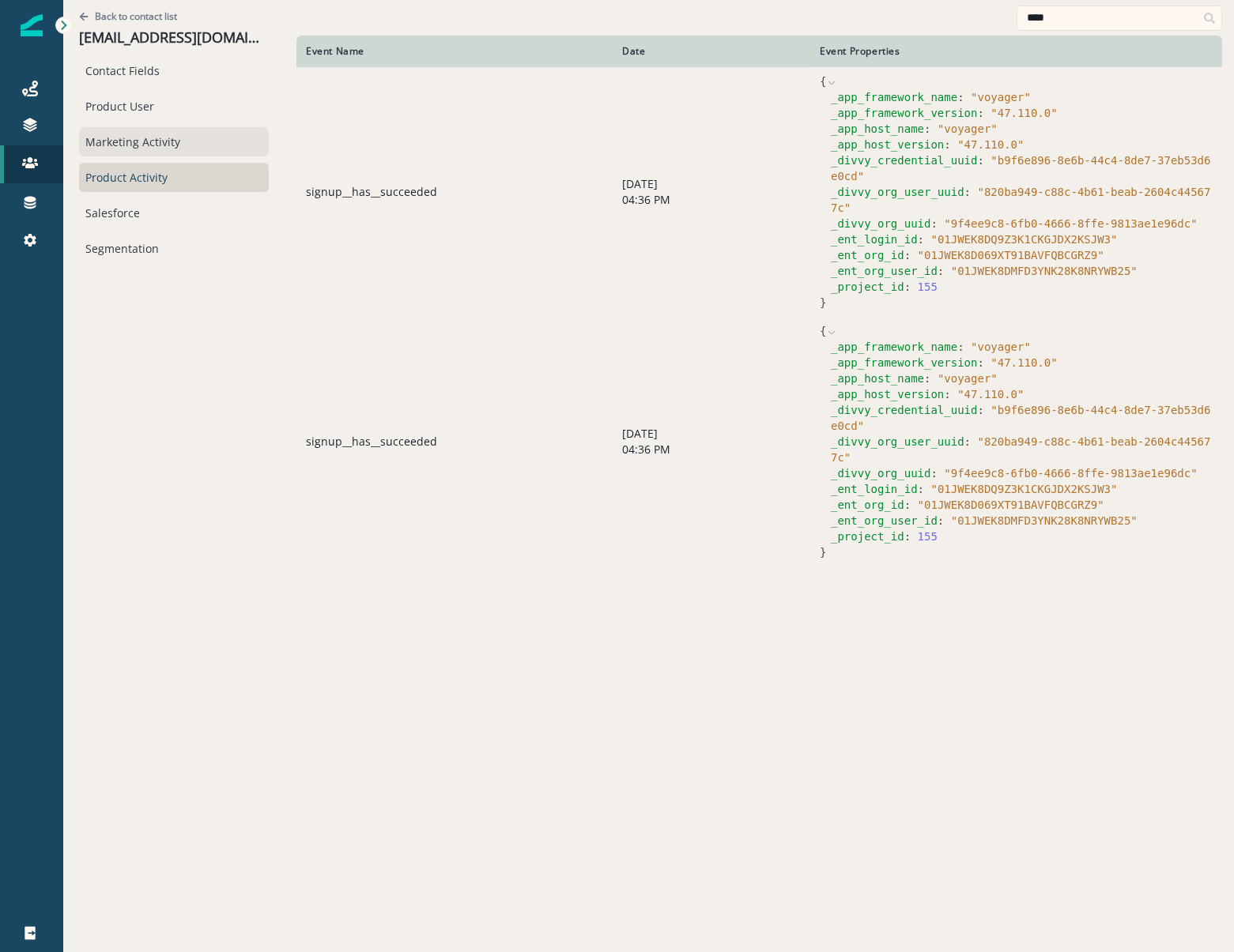
click at [144, 144] on div "Marketing Activity" at bounding box center [173, 142] width 189 height 29
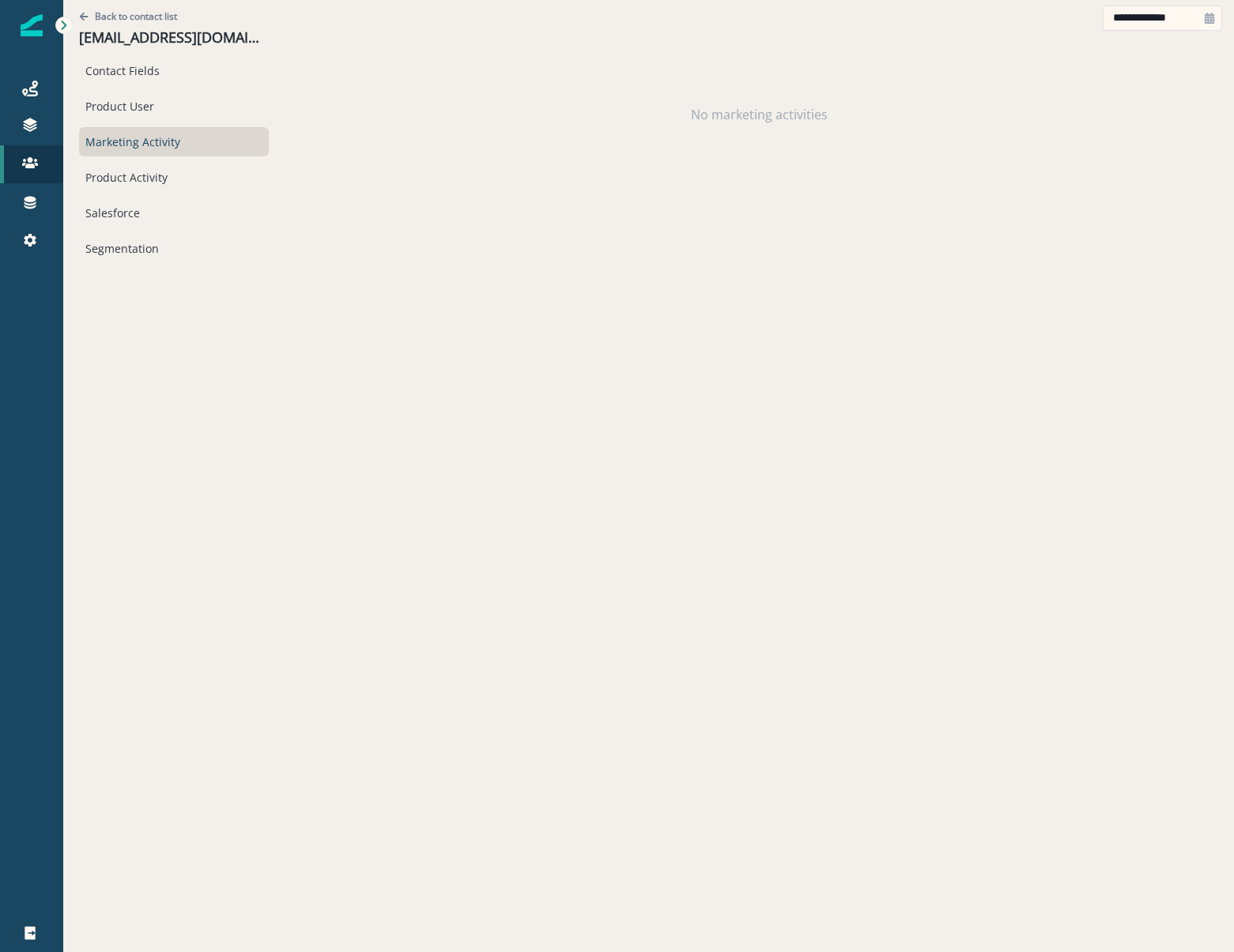
click at [1205, 12] on div at bounding box center [1209, 17] width 25 height 25
select select "*"
select select "****"
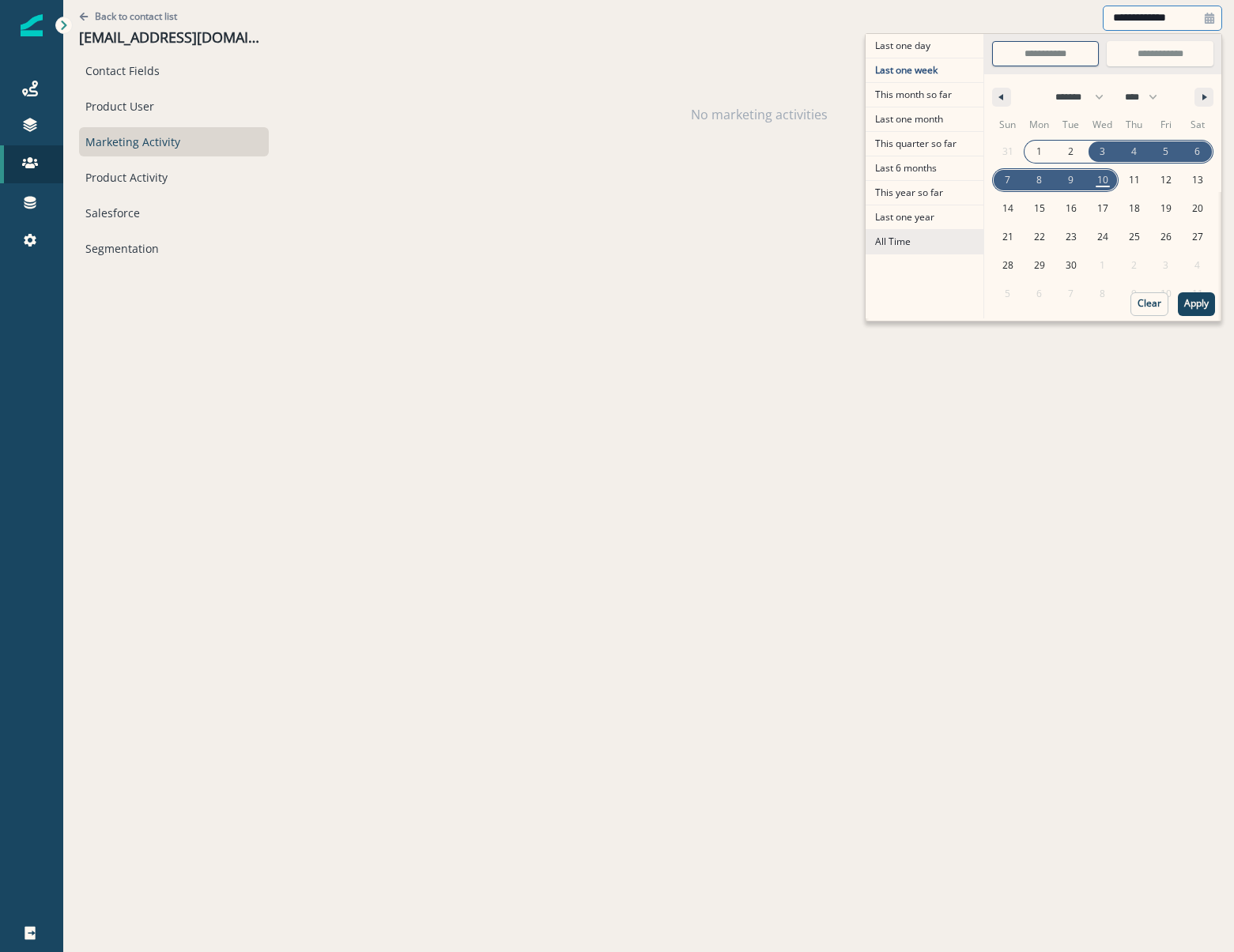
click at [898, 243] on span "All Time" at bounding box center [924, 241] width 118 height 23
type input "********"
type input "**********"
select select "**"
select select "****"
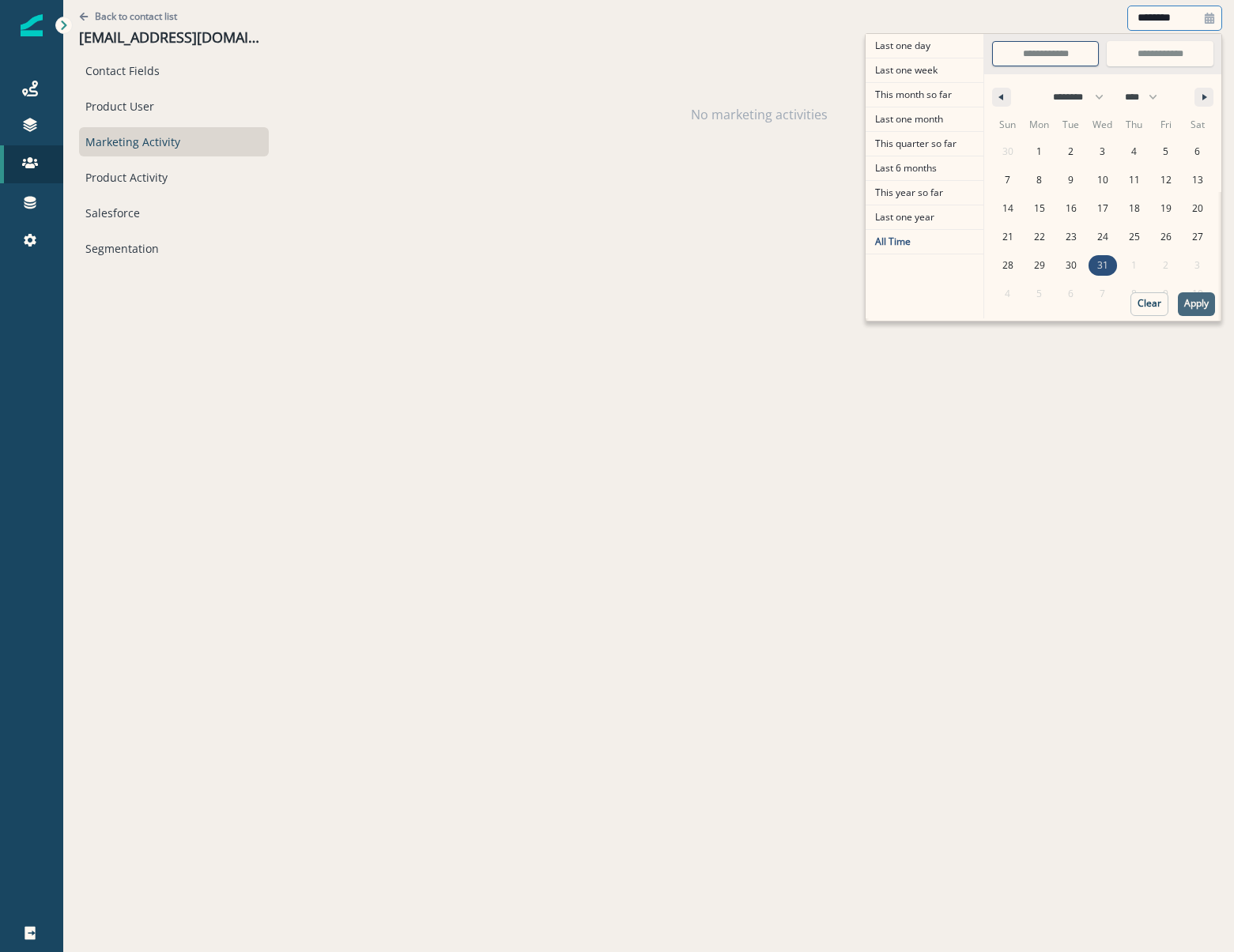
click at [1198, 304] on p "Apply" at bounding box center [1196, 303] width 24 height 11
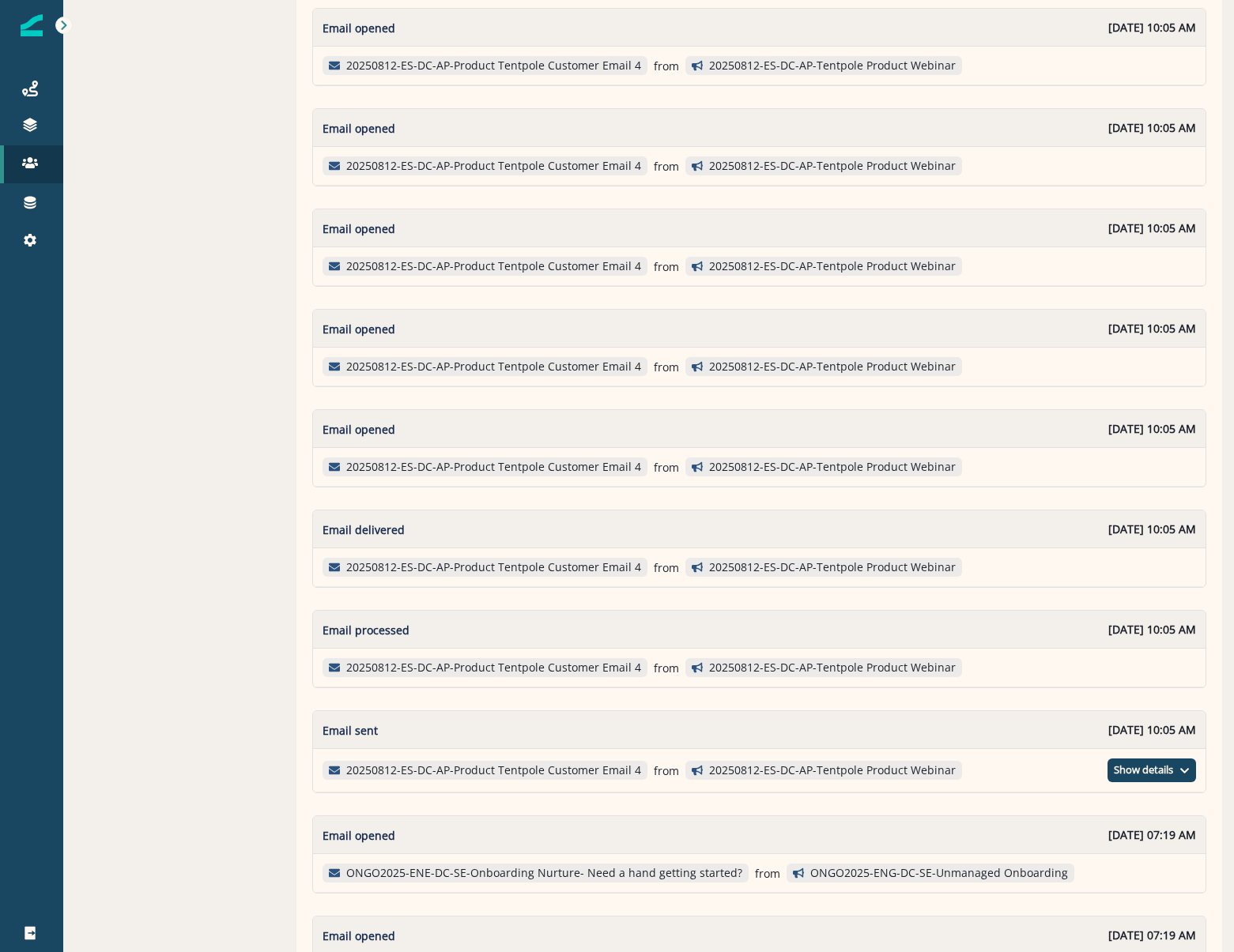
scroll to position [671, 0]
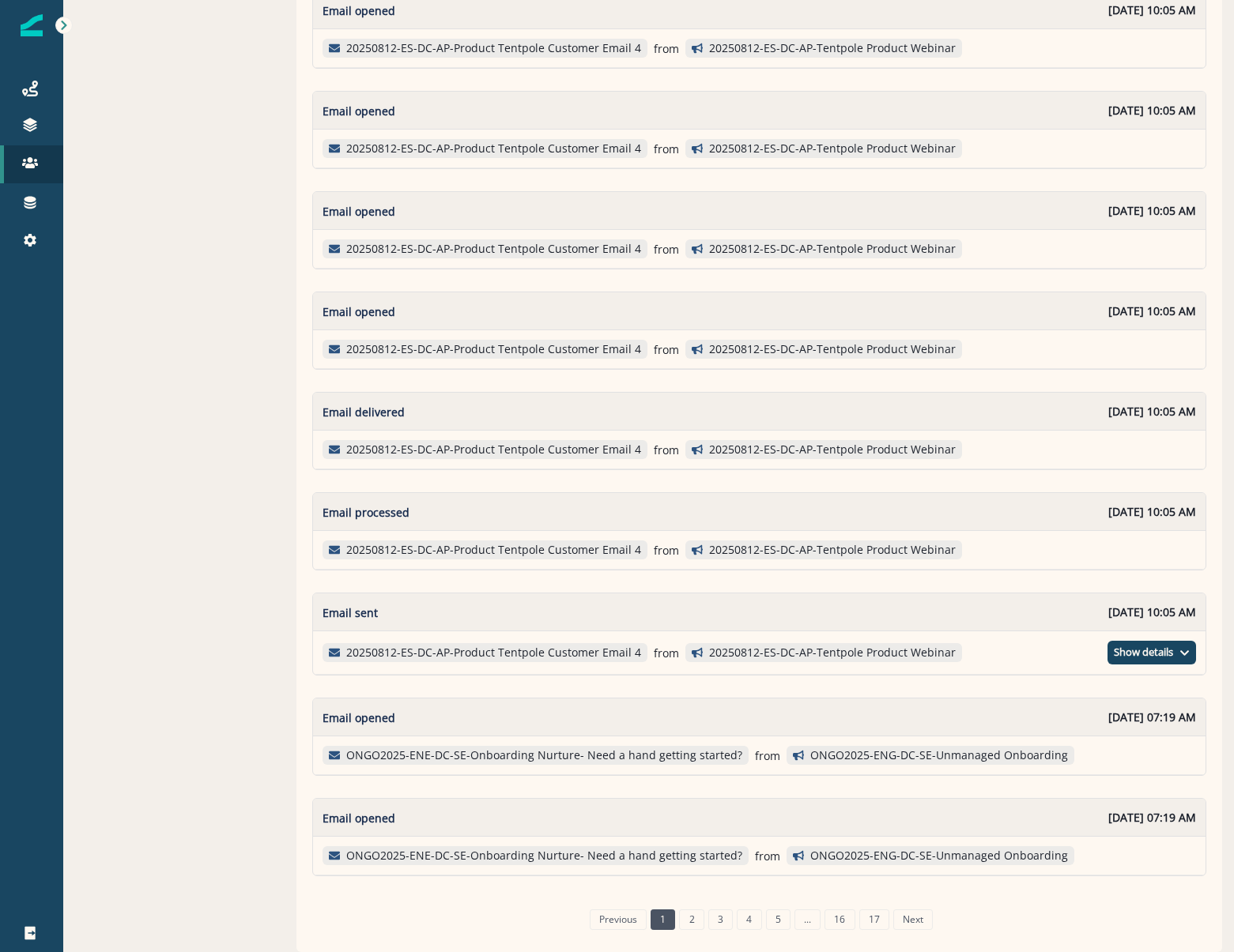
click at [687, 923] on link "2" at bounding box center [691, 920] width 24 height 21
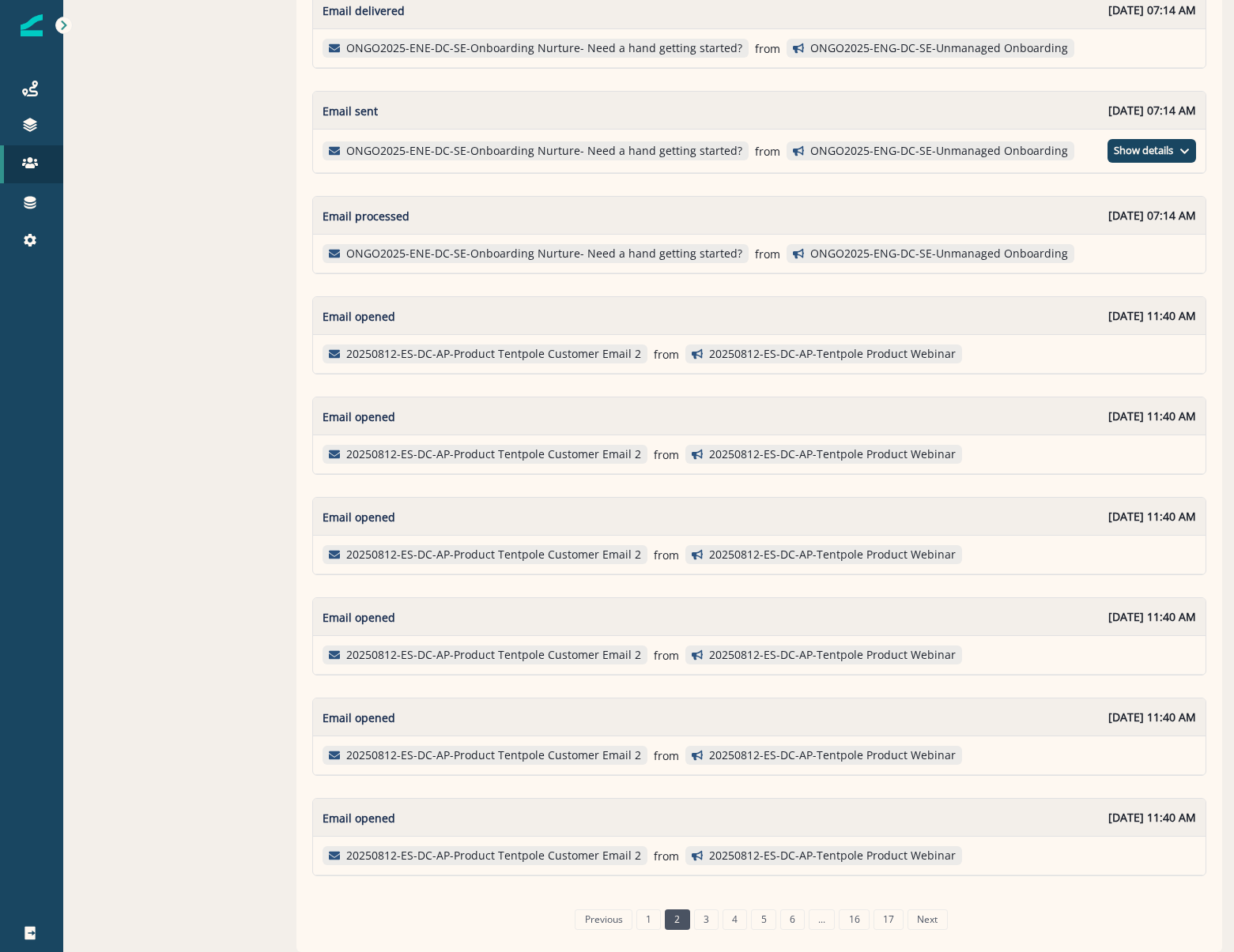
click at [681, 928] on link "2" at bounding box center [677, 920] width 24 height 21
click at [694, 924] on link "3" at bounding box center [706, 920] width 24 height 21
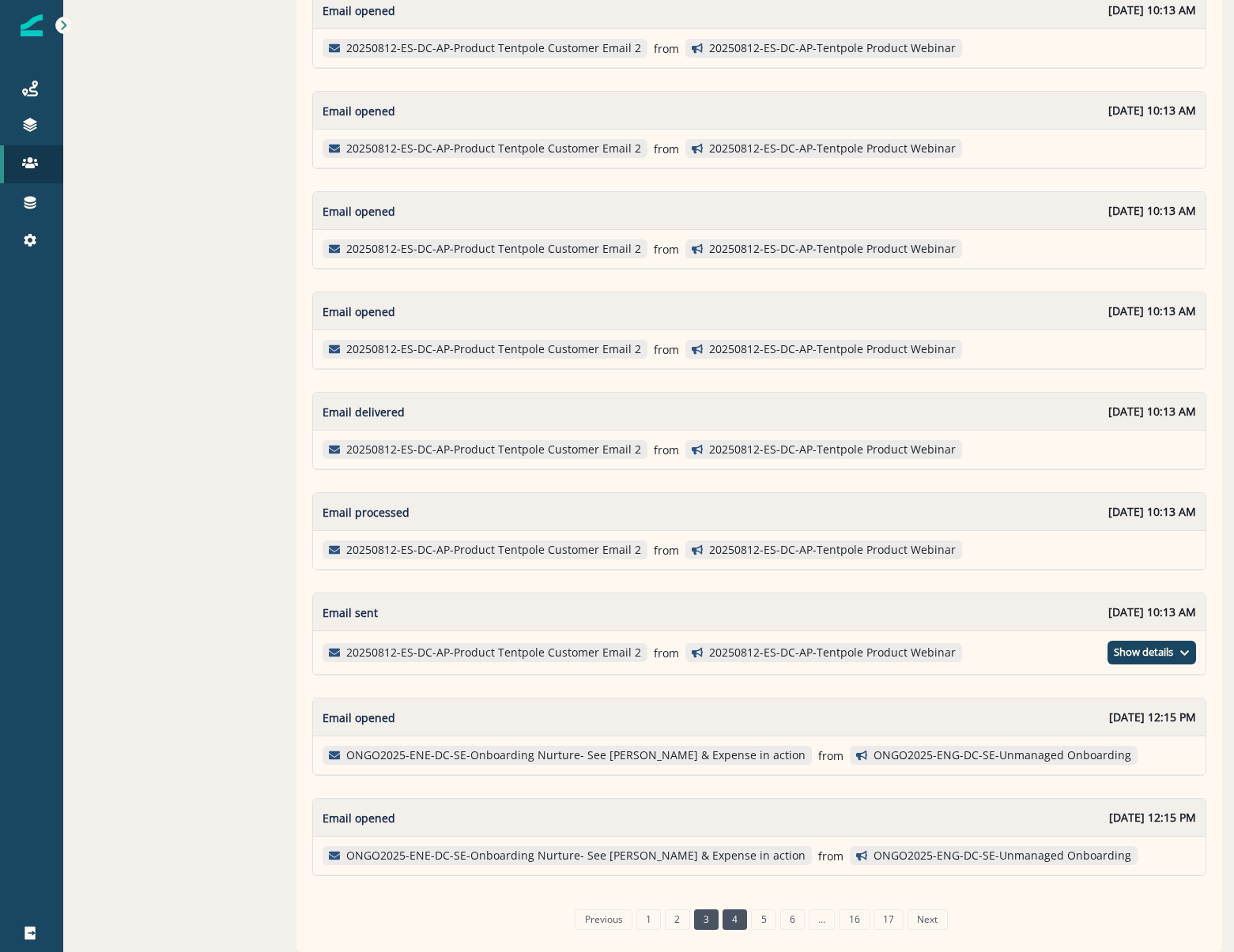
click at [725, 911] on link "4" at bounding box center [734, 920] width 24 height 21
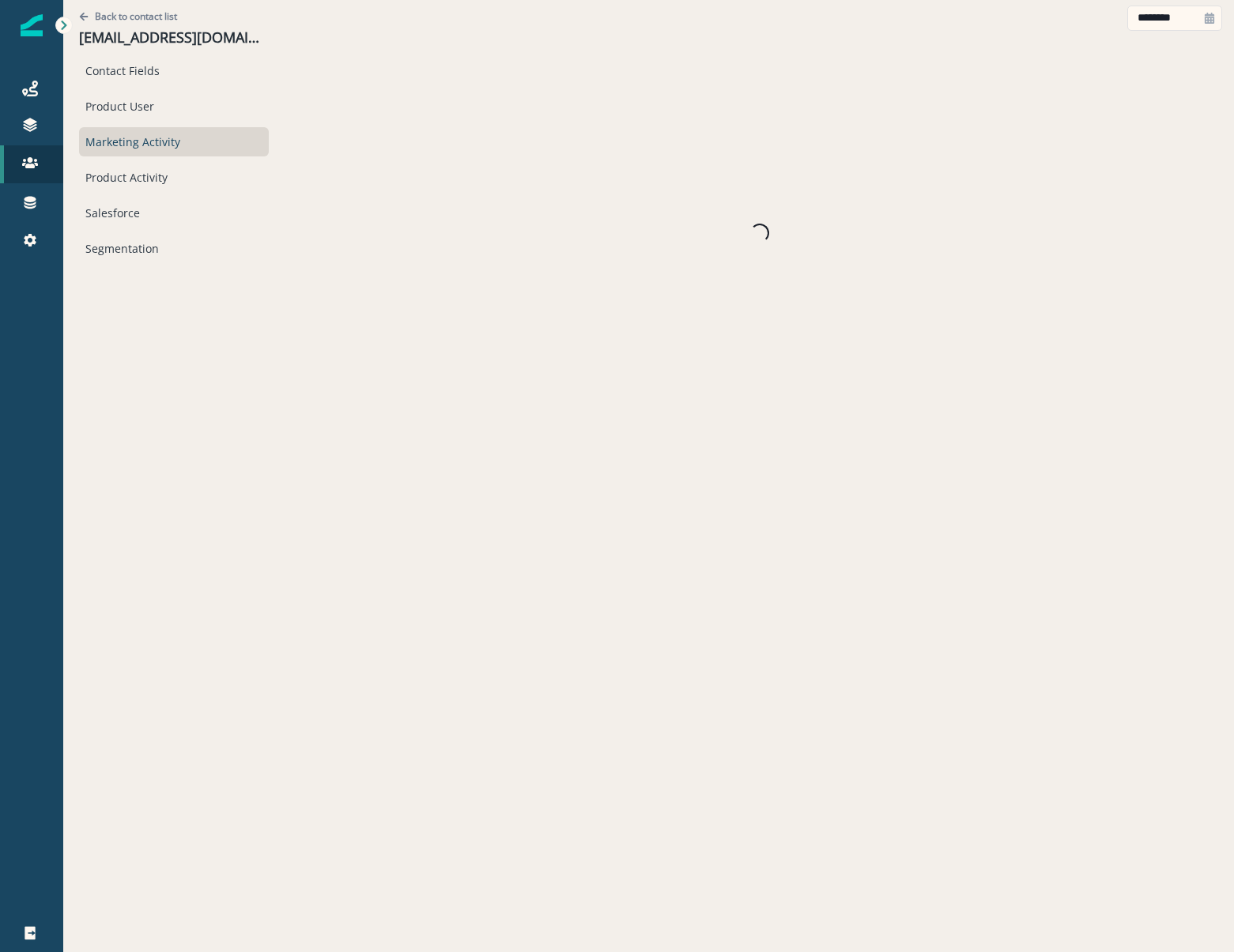
scroll to position [0, 0]
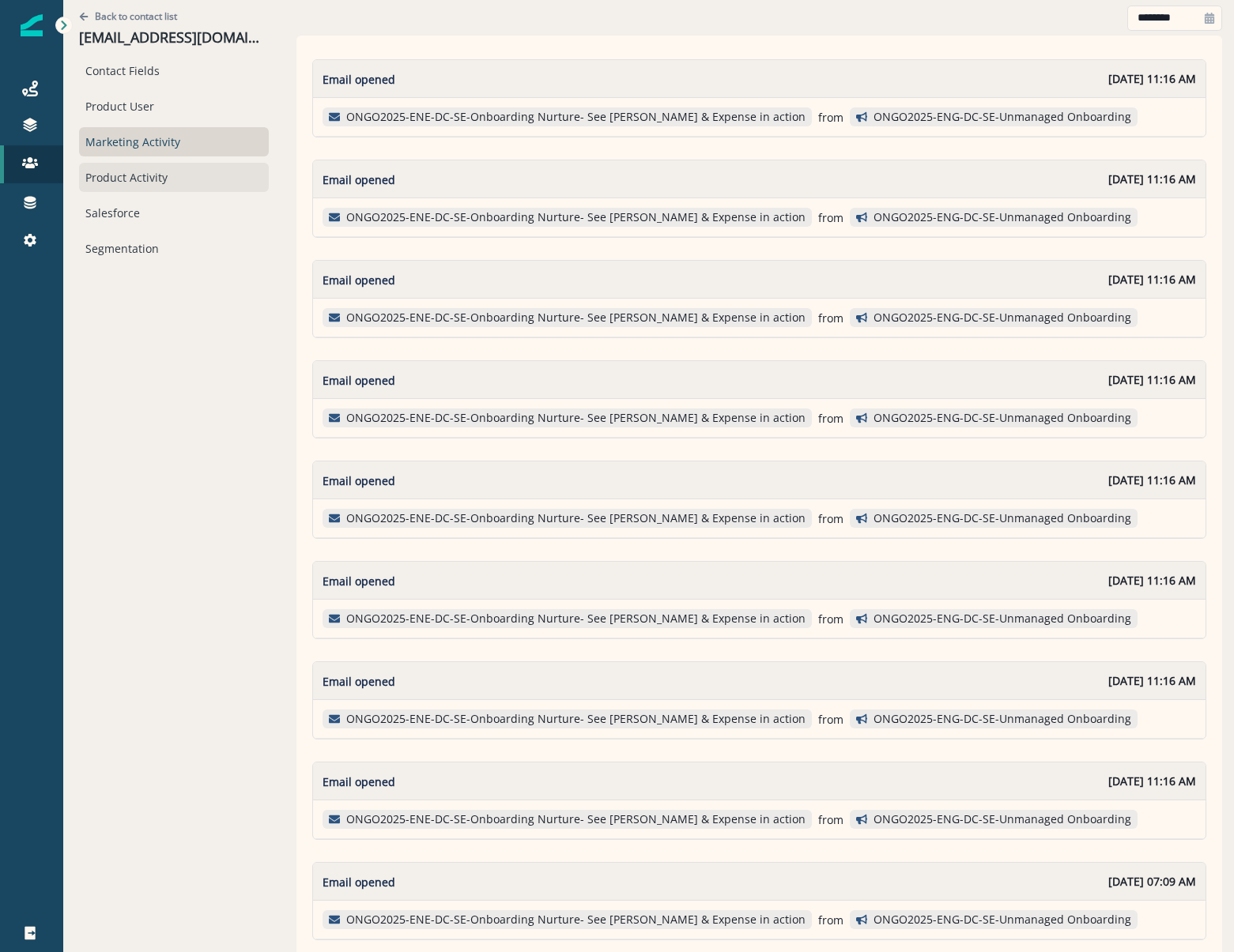
click at [125, 183] on div "Product Activity" at bounding box center [173, 177] width 189 height 29
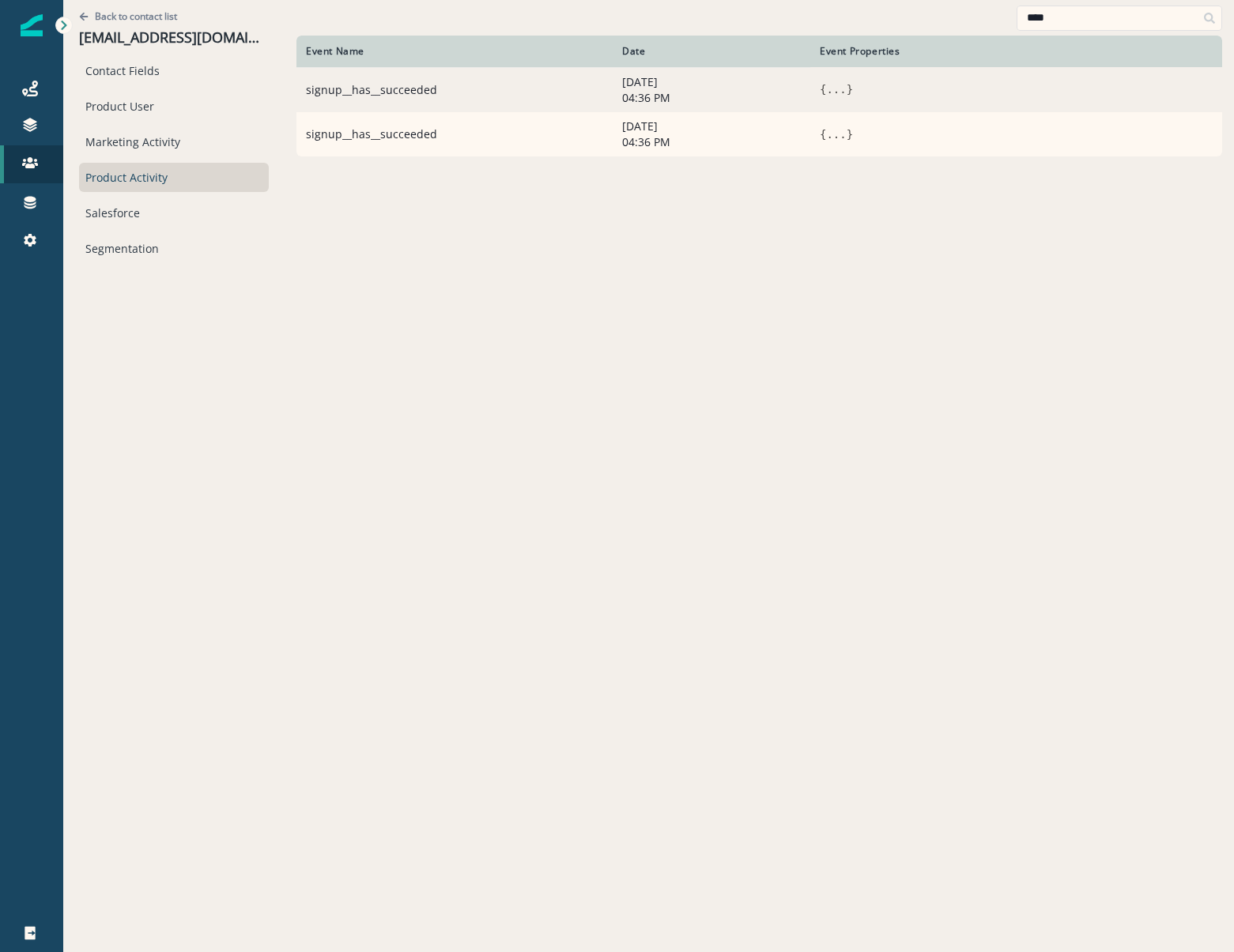
click at [834, 89] on button "..." at bounding box center [835, 89] width 20 height 16
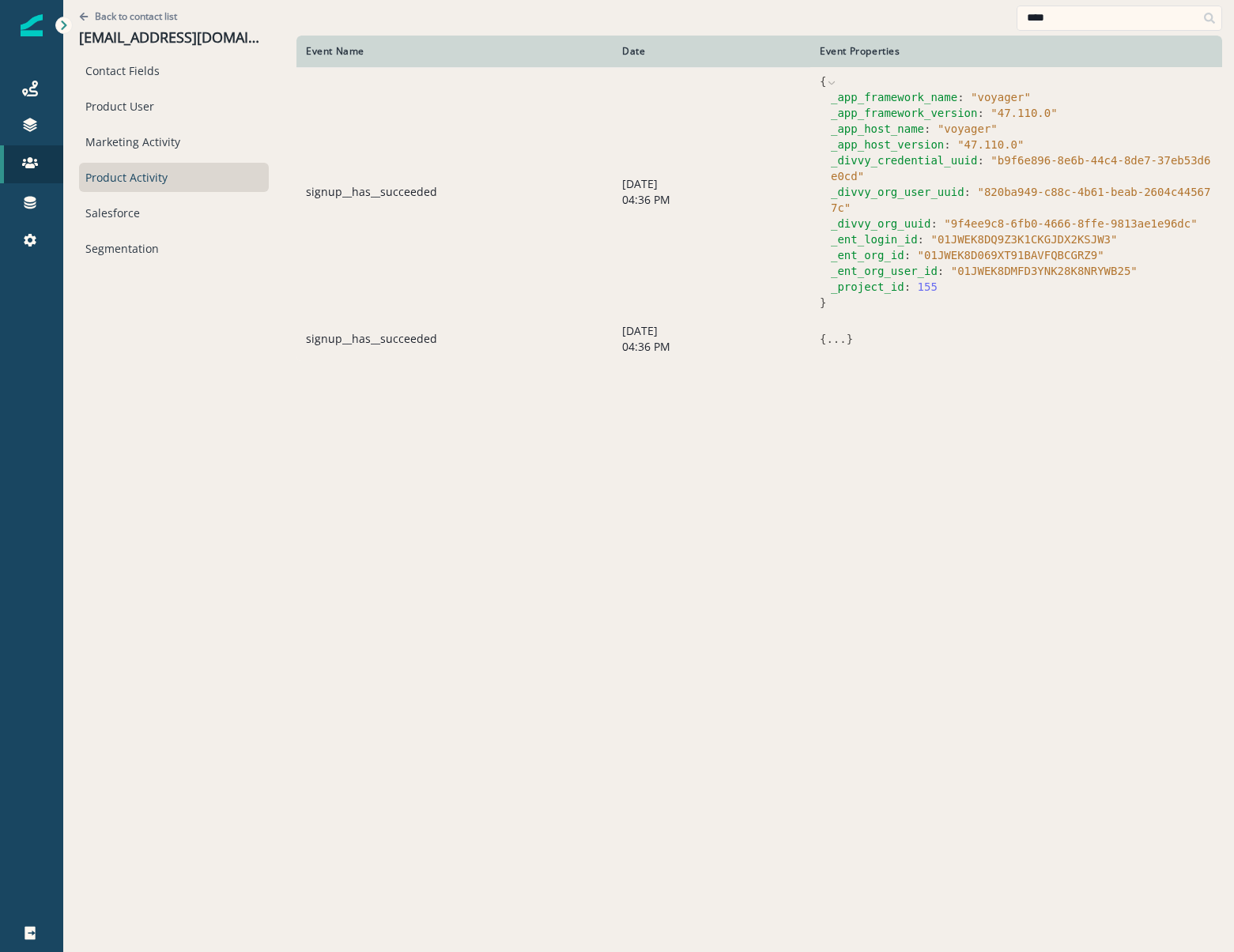
click at [834, 331] on button "..." at bounding box center [835, 339] width 20 height 16
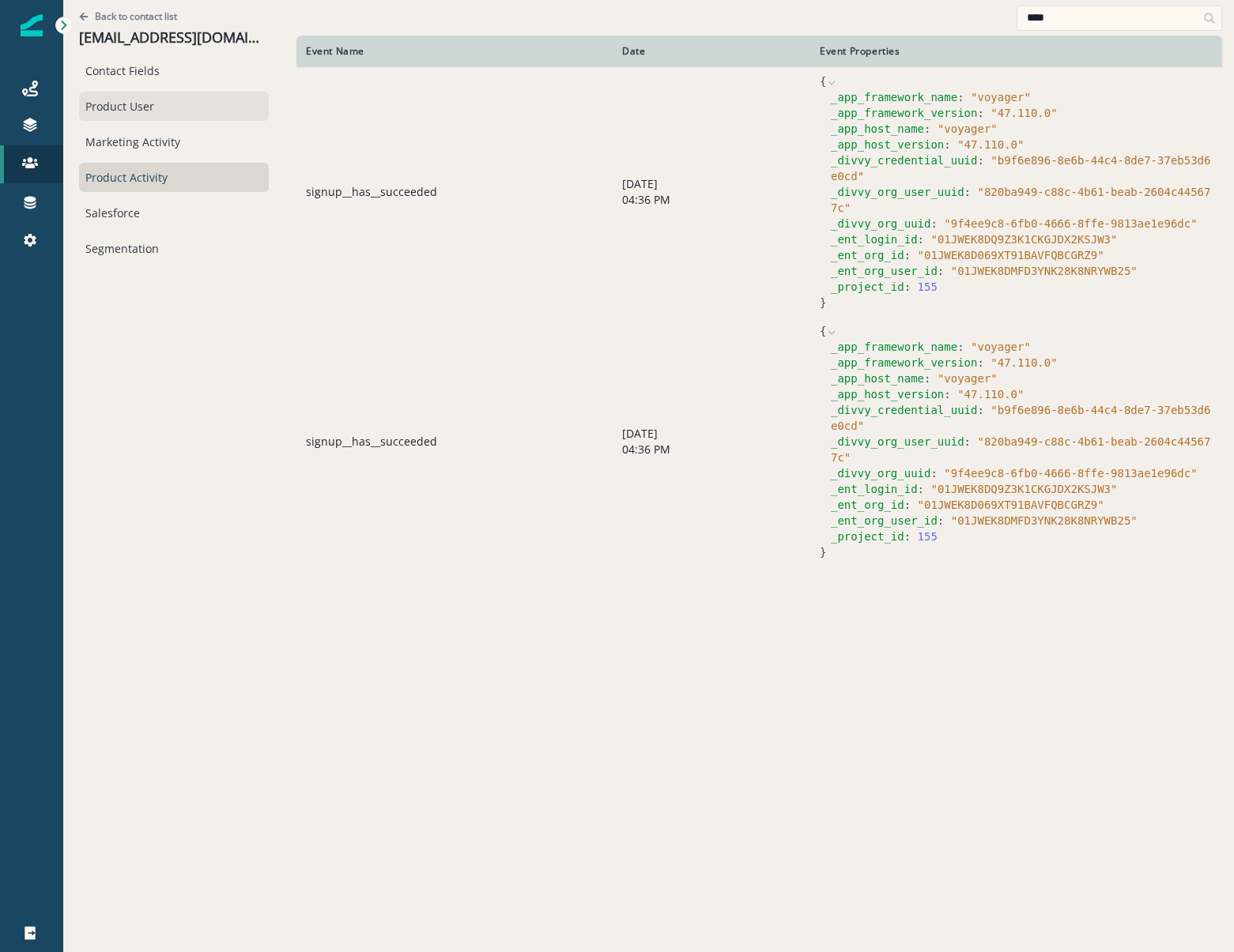
click at [137, 99] on div "Product User" at bounding box center [173, 106] width 189 height 29
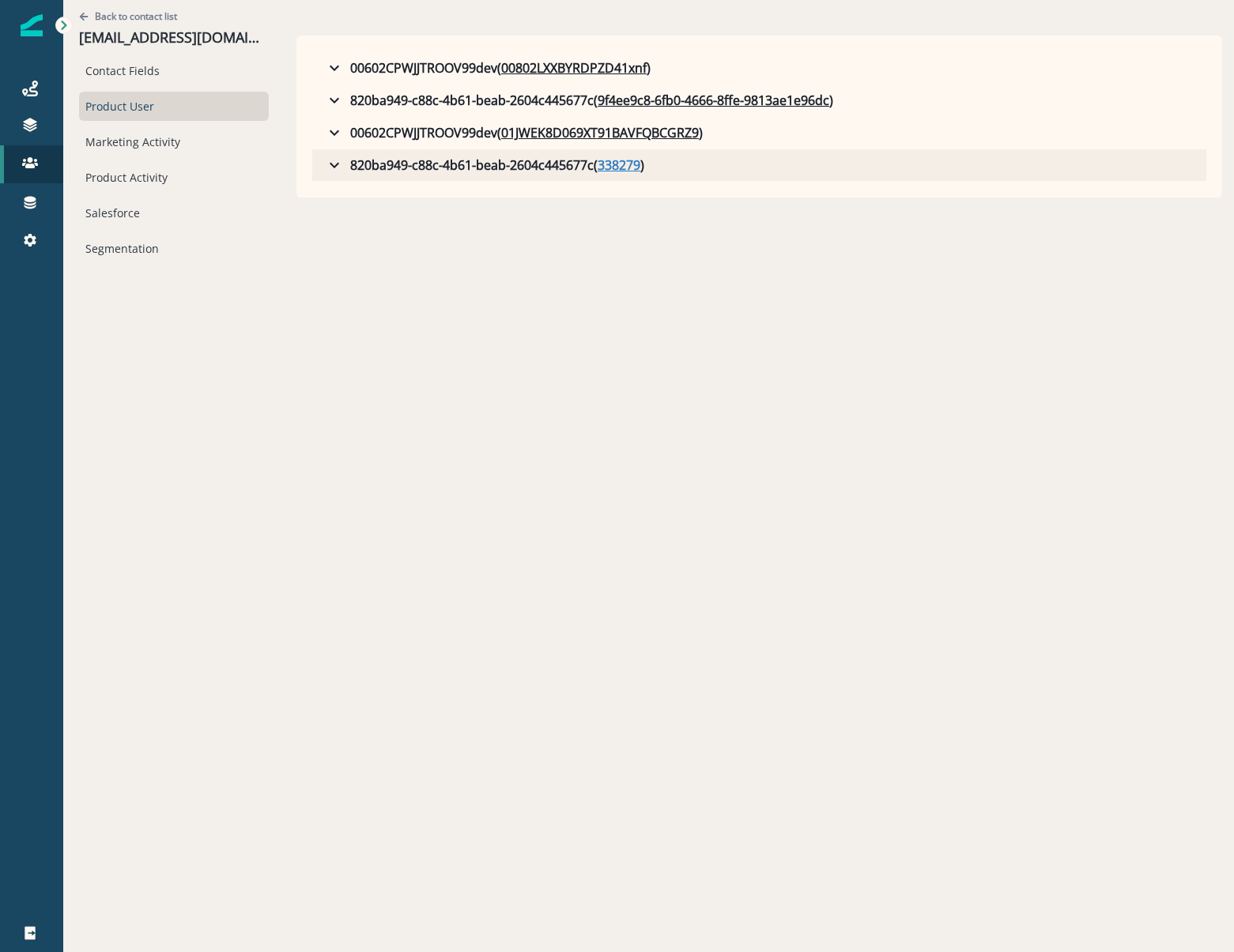
click at [634, 170] on u "338279" at bounding box center [618, 165] width 42 height 19
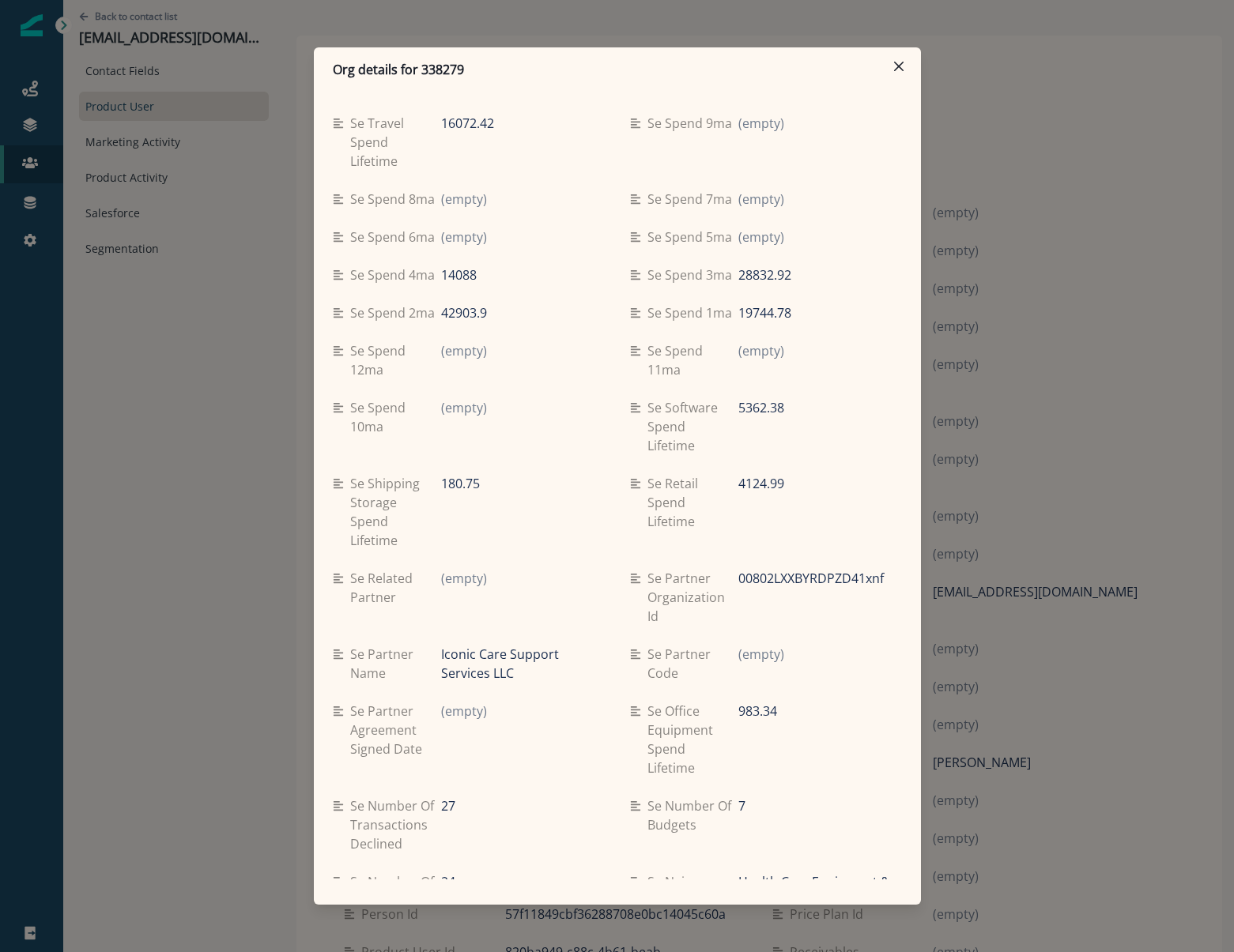
scroll to position [681, 0]
